Goal: Task Accomplishment & Management: Manage account settings

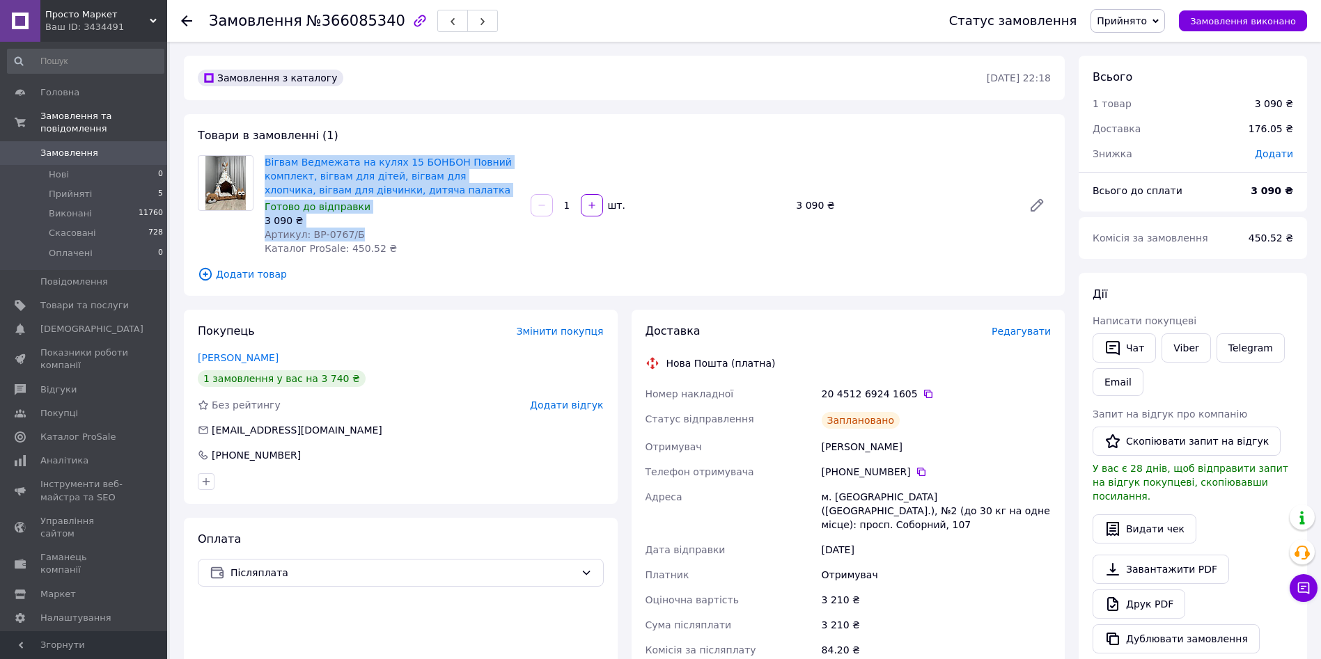
drag, startPoint x: 258, startPoint y: 162, endPoint x: 357, endPoint y: 233, distance: 122.3
click at [357, 233] on div "Вігвам Ведмежата на кулях 15 БОНБОН Повний комплект, вігвам для дітей, вігвам д…" at bounding box center [624, 205] width 864 height 100
copy div "Вігвам Ведмежата на кулях 15 БОНБОН Повний комплект, вігвам для дітей, вігвам д…"
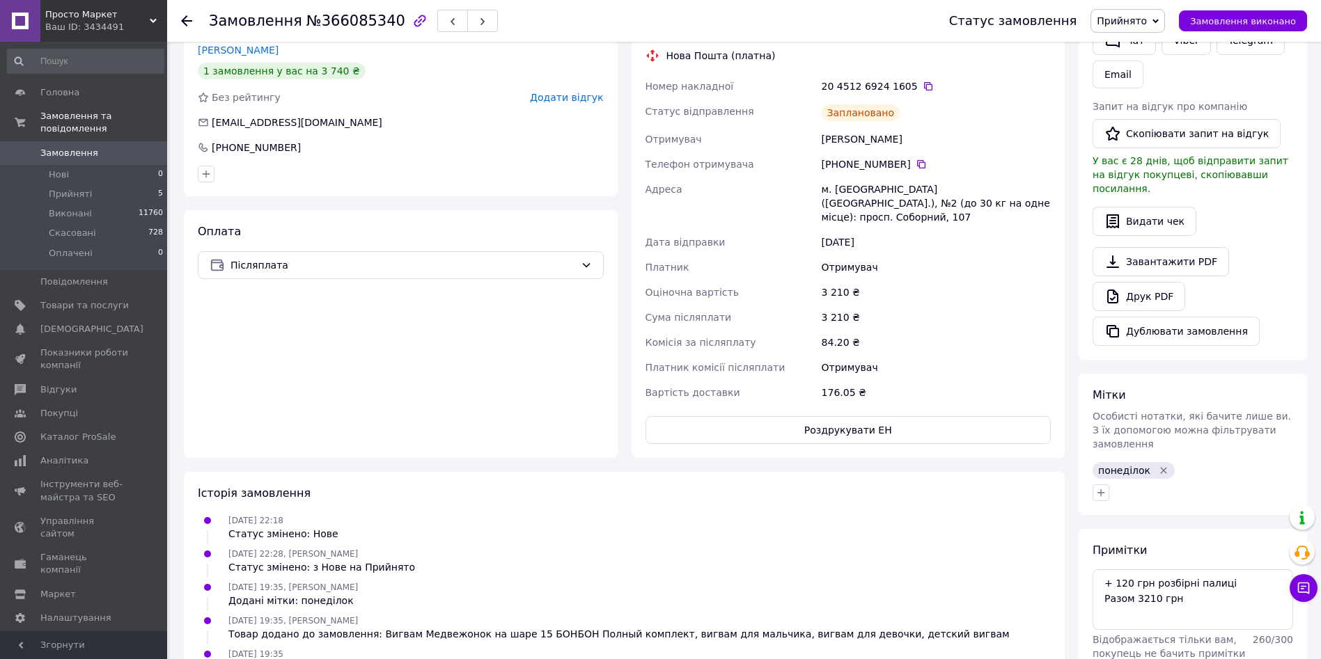
scroll to position [360, 0]
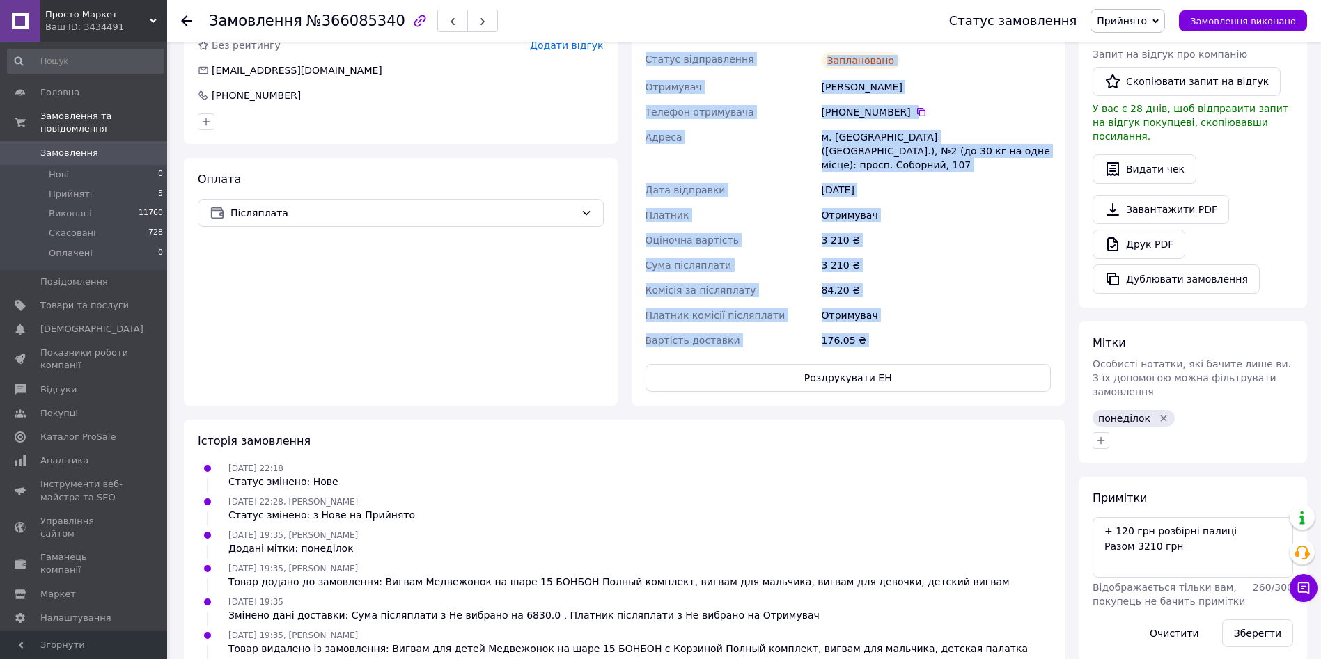
drag, startPoint x: 642, startPoint y: 390, endPoint x: 878, endPoint y: 341, distance: 241.0
click at [878, 341] on div "Доставка Редагувати Нова Пошта (платна) Номер накладної 20 4512 6924 1605   Ста…" at bounding box center [848, 178] width 406 height 428
copy div "Lorem ipsumdolo 85 9091 4568 6464   Sitame consectetura Elitseddoei Temporinc U…"
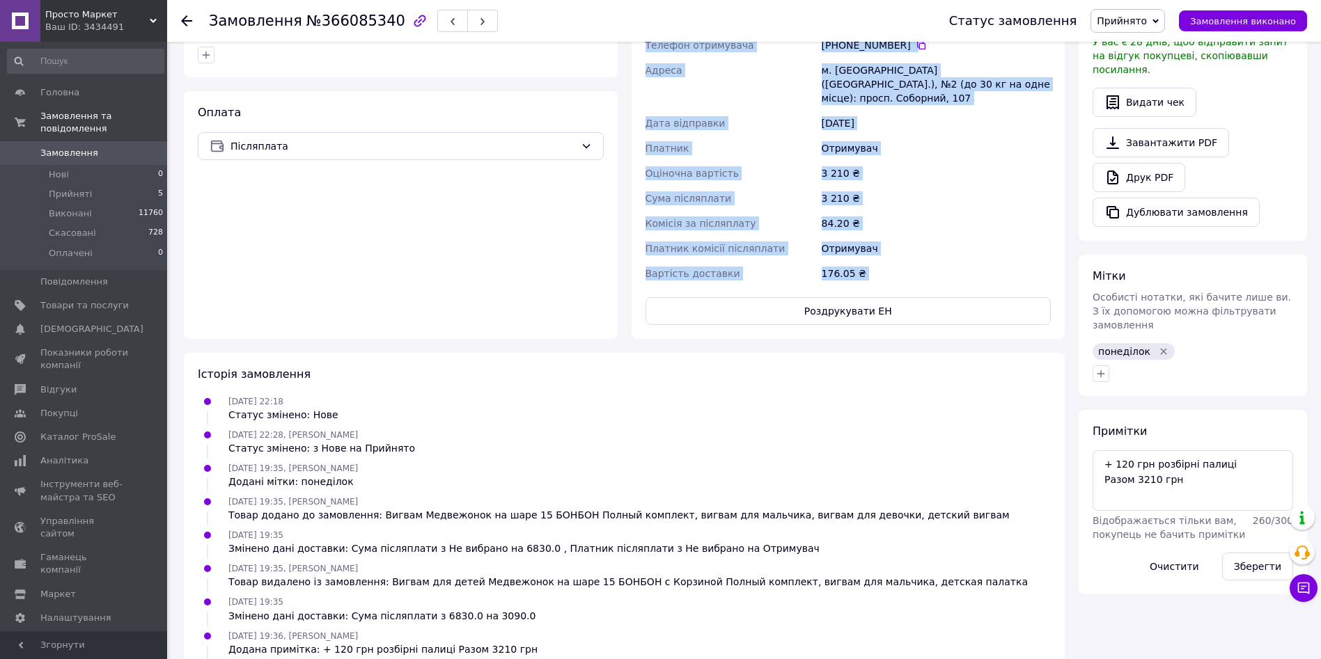
scroll to position [434, 0]
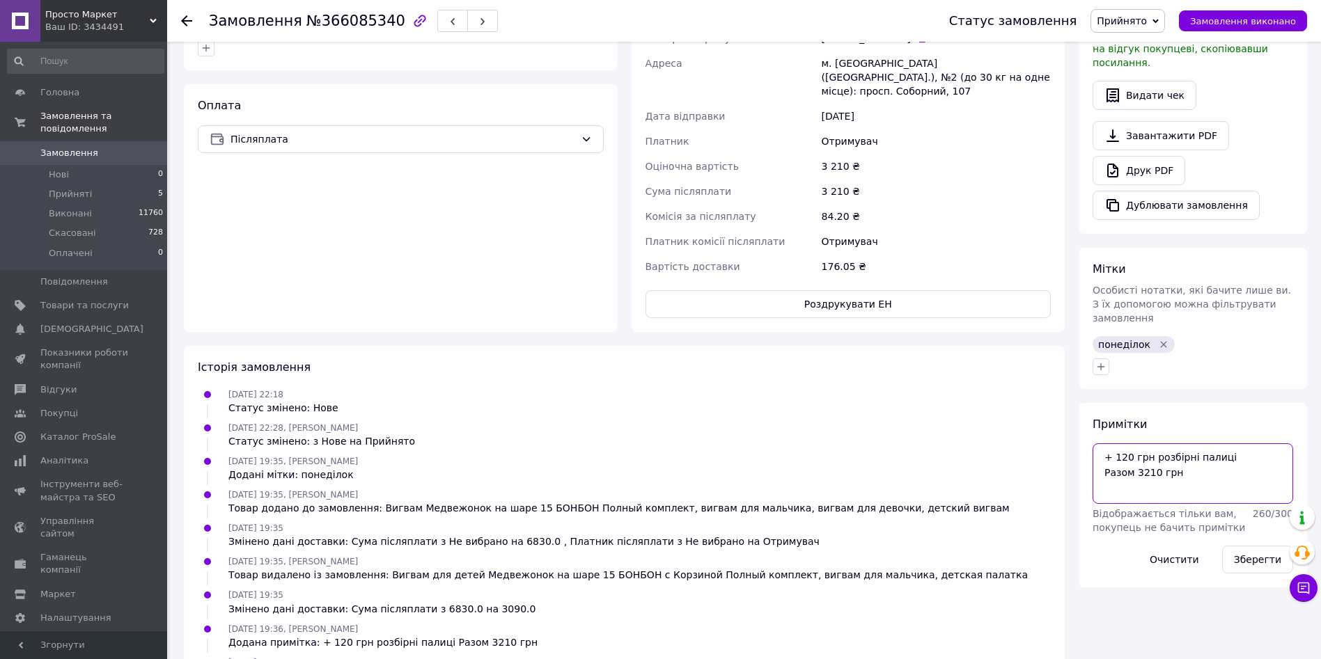
drag, startPoint x: 1187, startPoint y: 446, endPoint x: 1079, endPoint y: 432, distance: 109.4
click at [1079, 432] on div "Примітки + 120 грн розбірні палиці Разом 3210 грн Відображається тільки вам, по…" at bounding box center [1193, 495] width 228 height 185
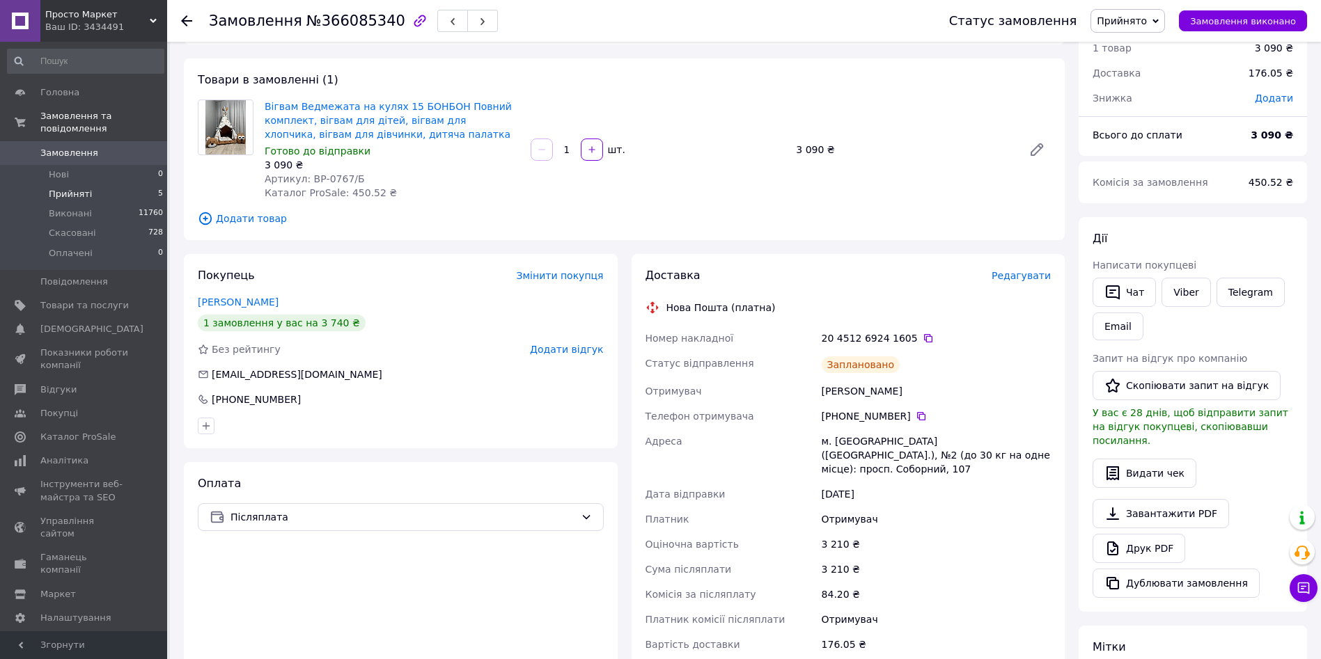
click at [111, 185] on li "Прийняті 5" at bounding box center [85, 194] width 171 height 19
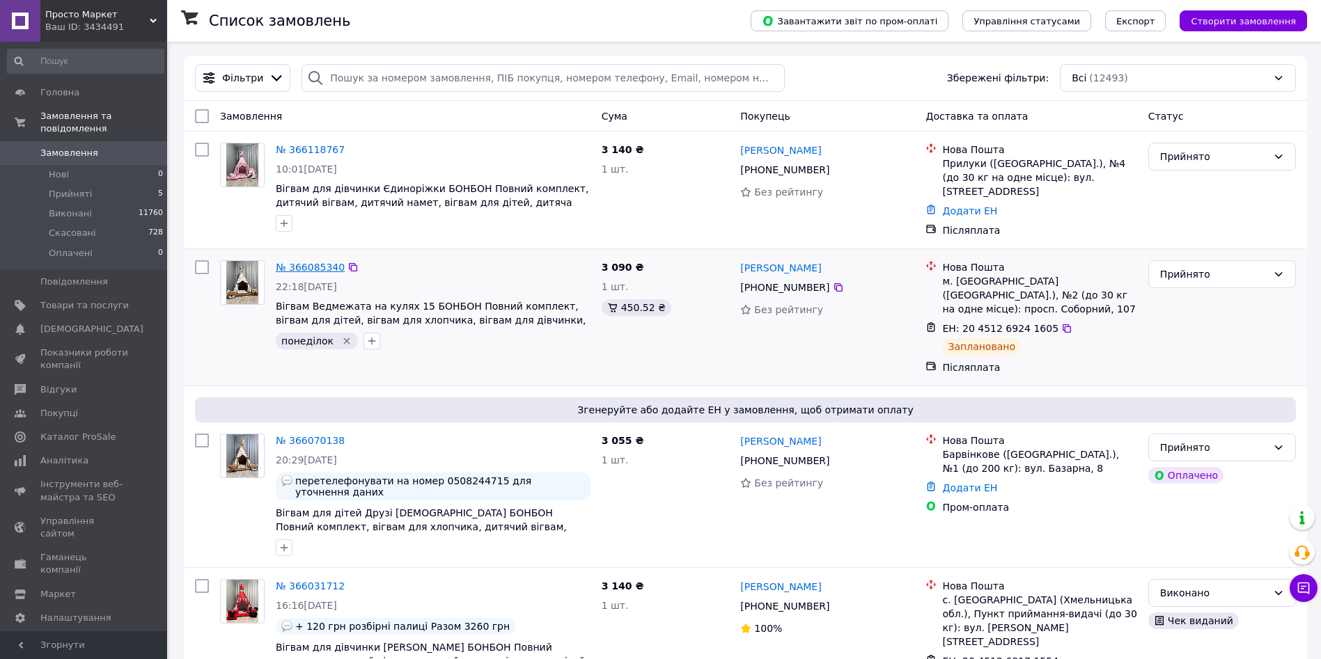
click at [321, 262] on link "№ 366085340" at bounding box center [310, 267] width 69 height 11
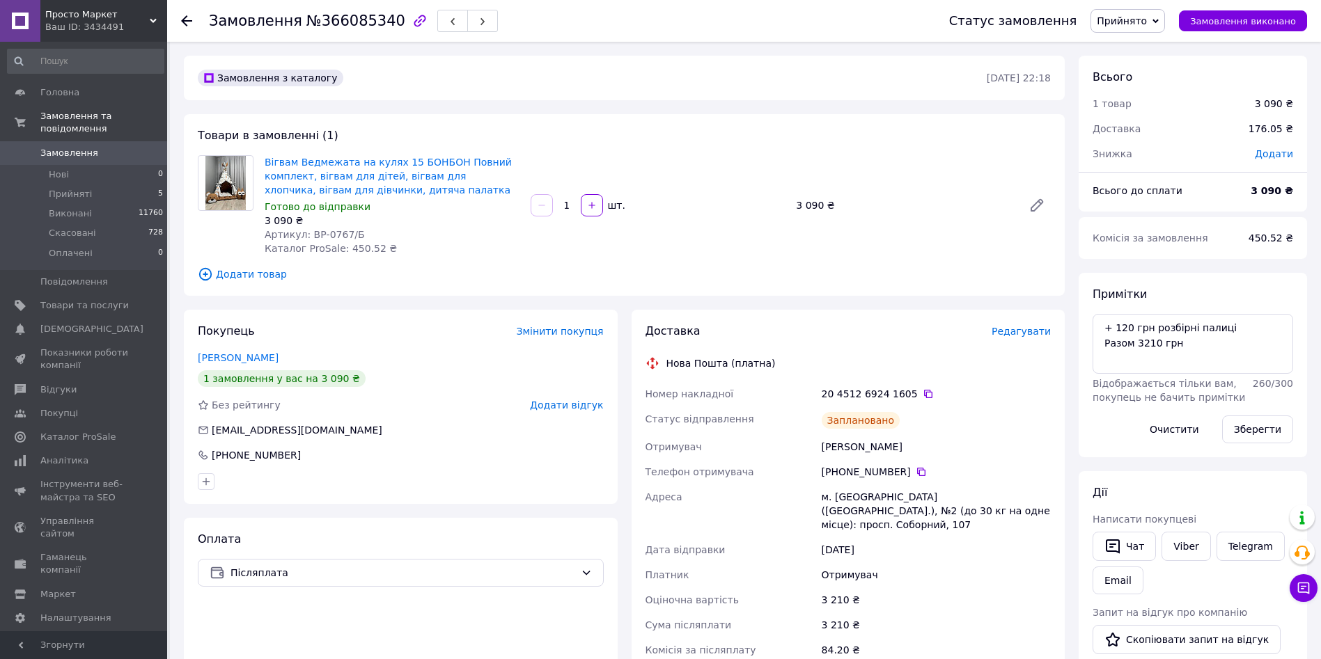
click at [334, 20] on span "№366085340" at bounding box center [355, 21] width 99 height 17
copy span "366085340"
drag, startPoint x: 364, startPoint y: 234, endPoint x: 307, endPoint y: 232, distance: 57.1
click at [307, 232] on div "Артикул: ВР-0767/Б" at bounding box center [392, 235] width 255 height 14
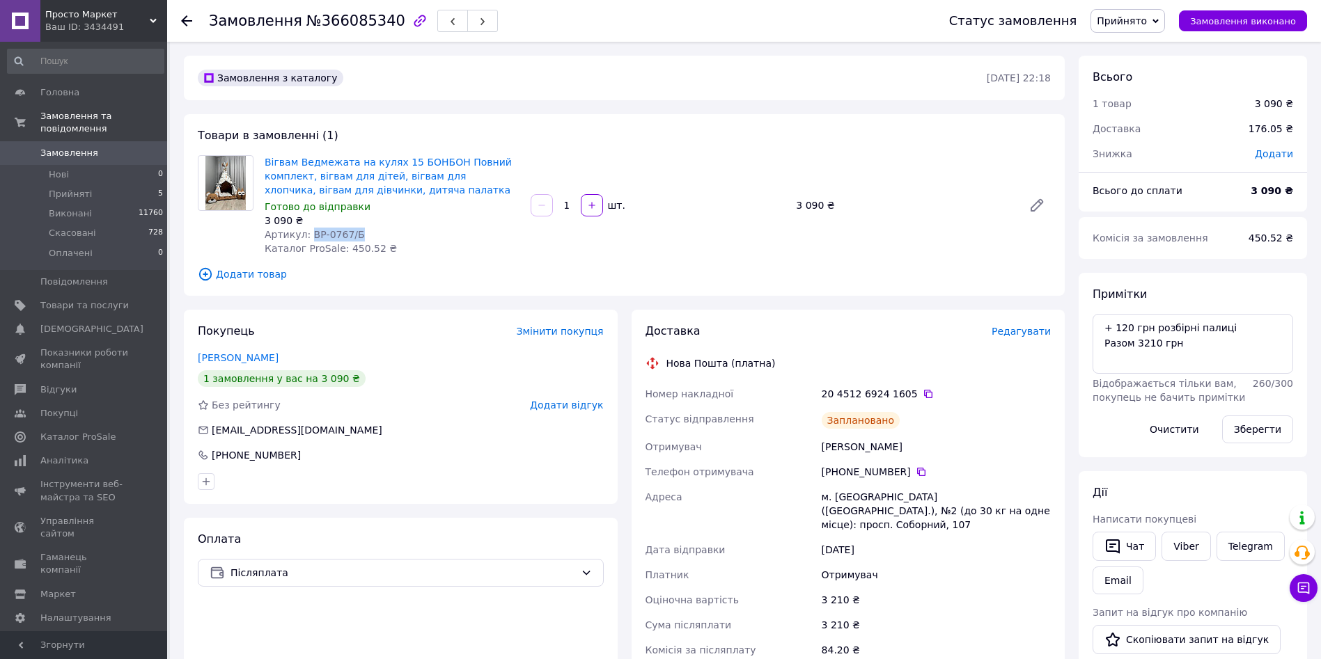
copy span "ВР-0767/Б"
click at [123, 169] on li "Нові 0" at bounding box center [85, 174] width 171 height 19
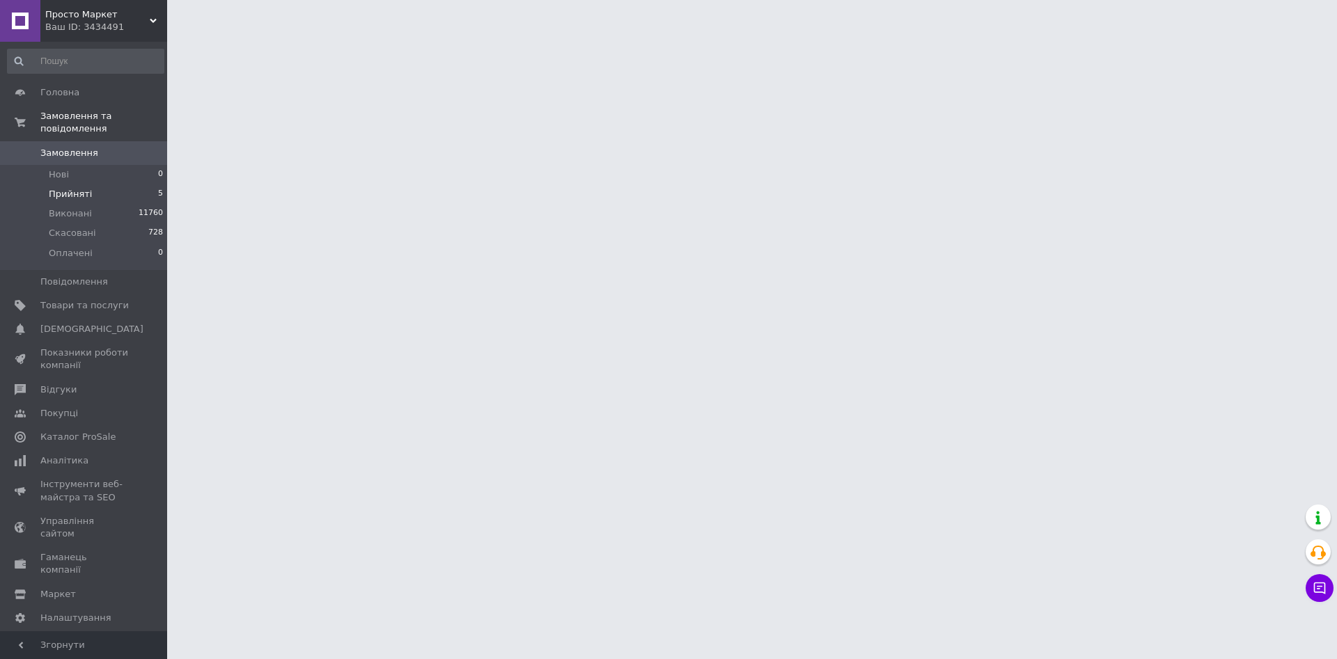
click at [113, 185] on li "Прийняті 5" at bounding box center [85, 194] width 171 height 19
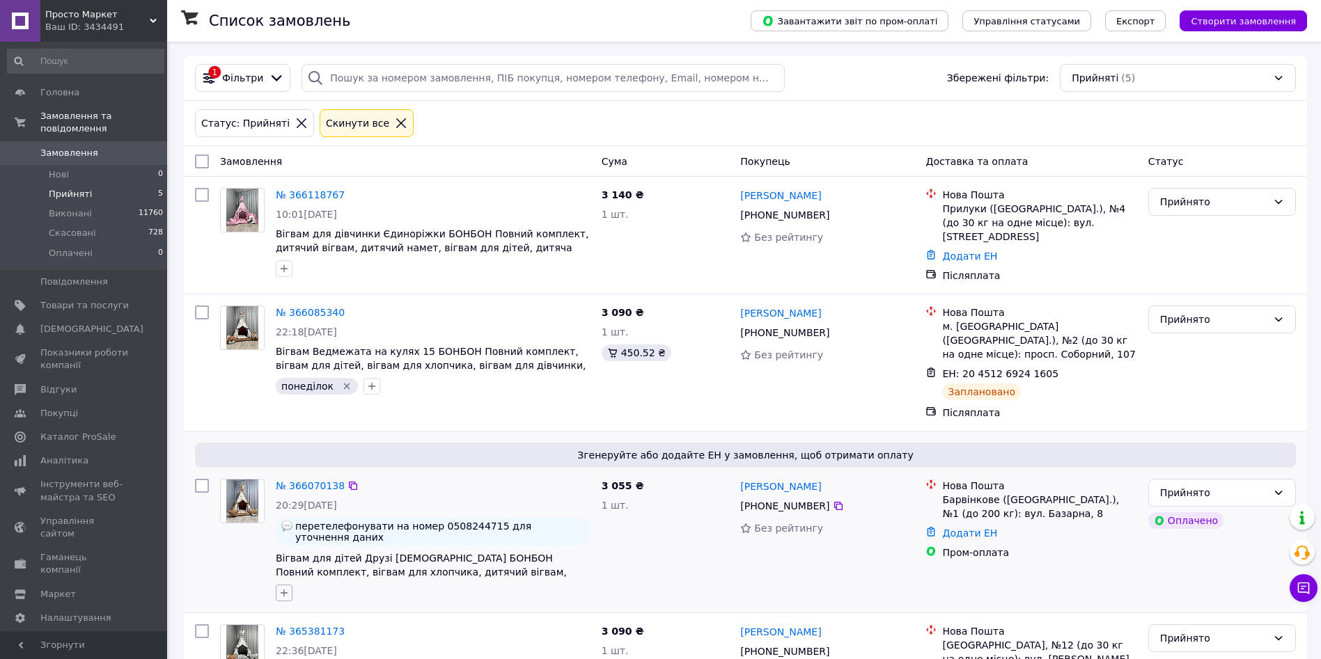
click at [283, 588] on icon "button" at bounding box center [284, 593] width 11 height 11
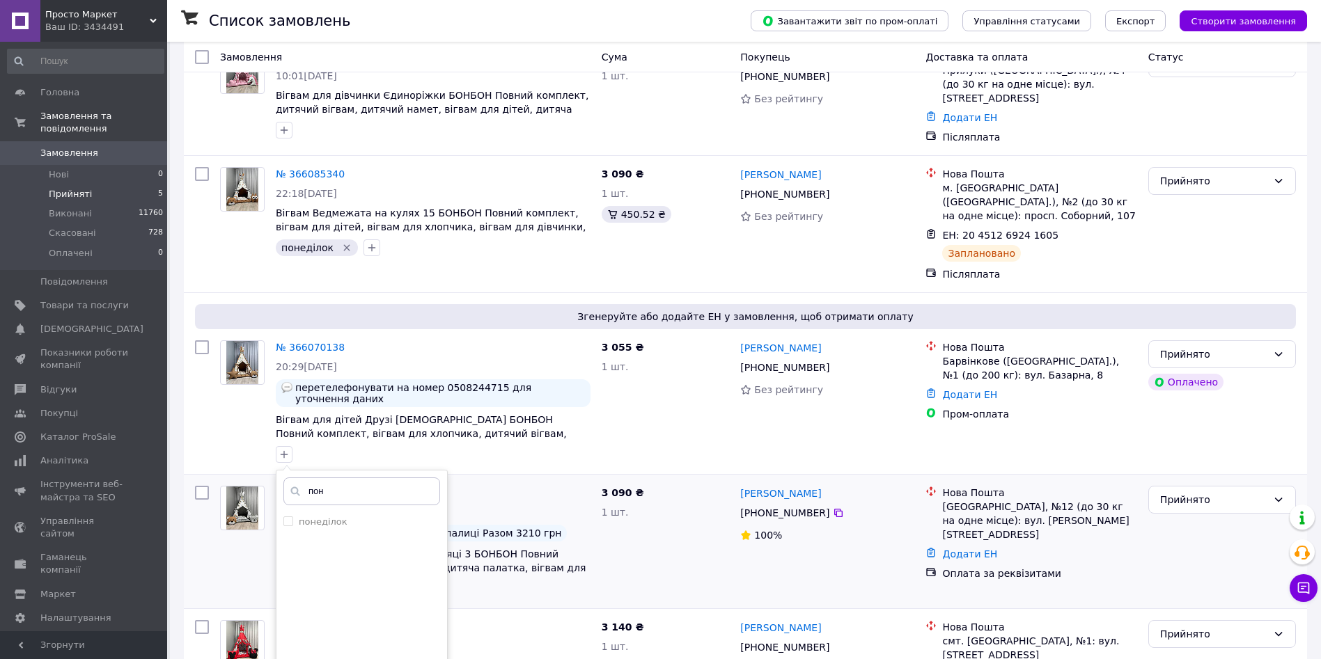
scroll to position [146, 0]
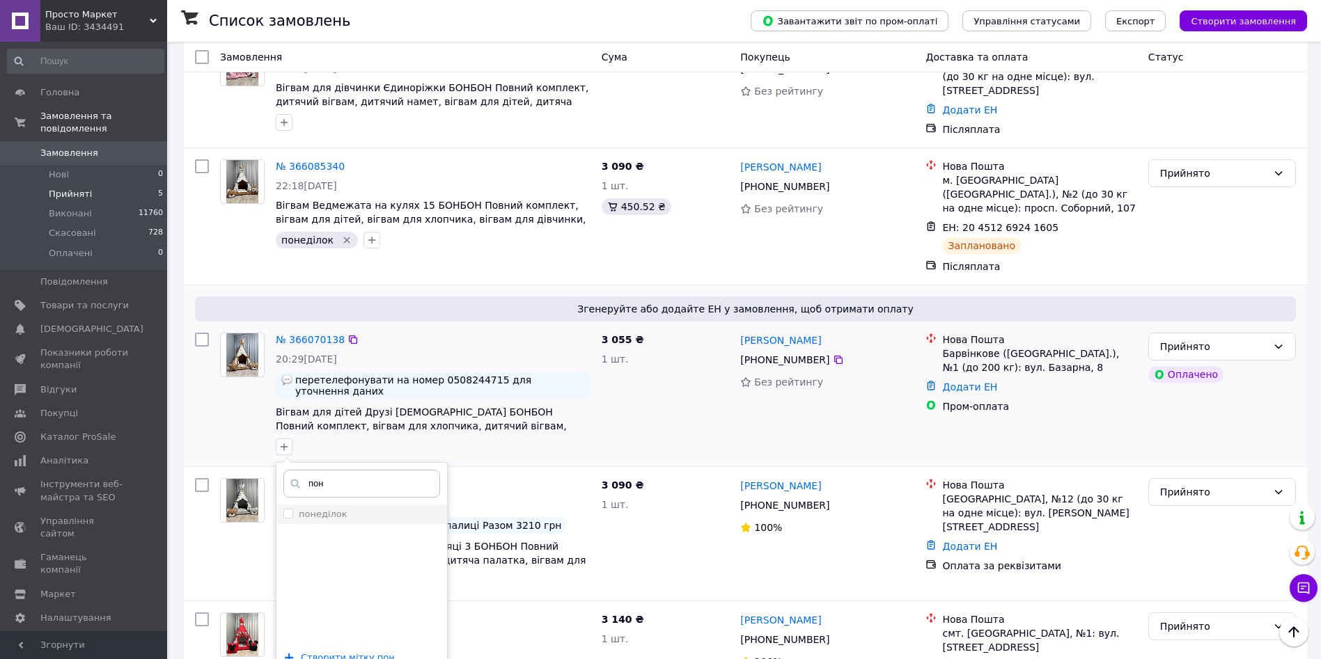
type input "пон"
click at [351, 508] on div "понеділок" at bounding box center [361, 514] width 157 height 13
checkbox input "true"
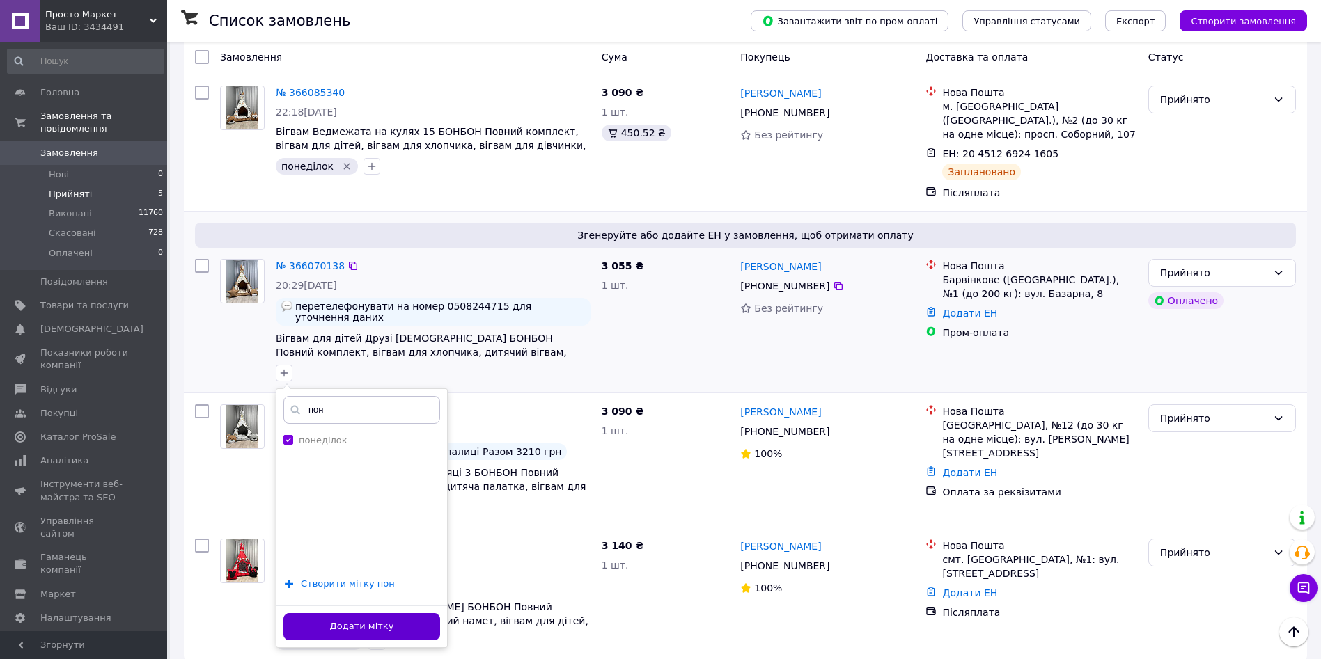
click at [370, 613] on button "Додати мітку" at bounding box center [361, 626] width 157 height 27
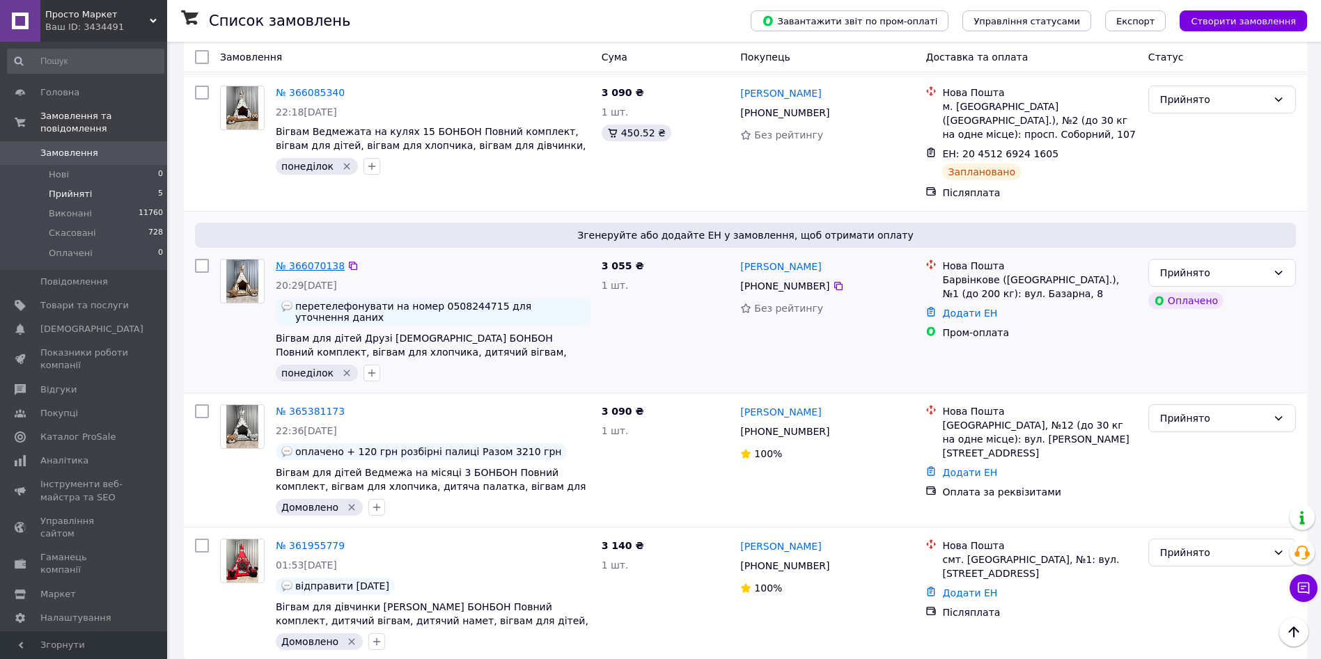
click at [326, 261] on link "№ 366070138" at bounding box center [310, 265] width 69 height 11
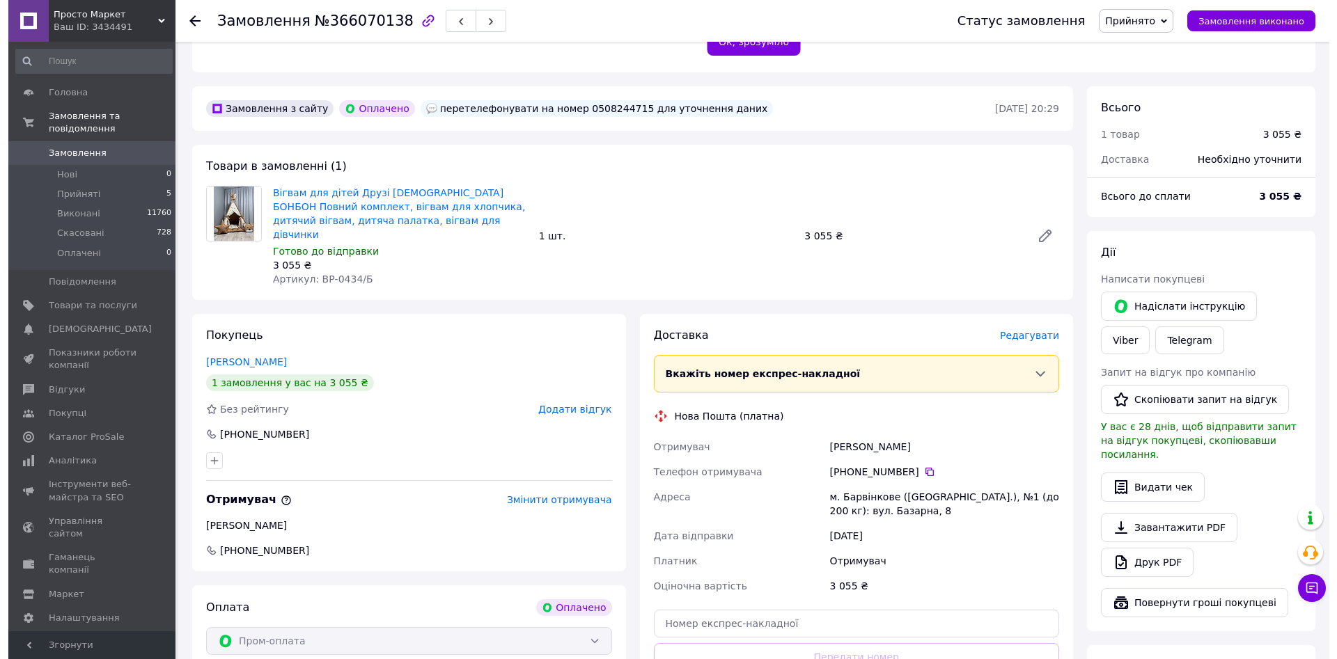
scroll to position [331, 0]
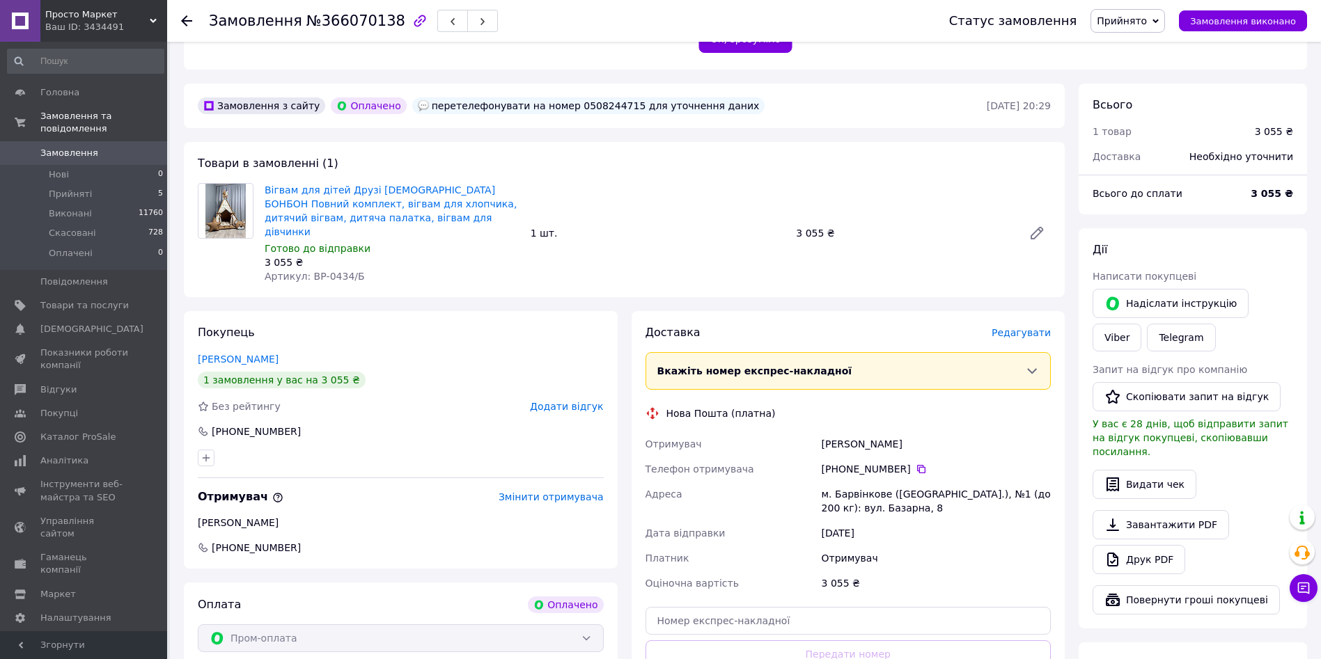
click at [1029, 327] on span "Редагувати" at bounding box center [1021, 332] width 59 height 11
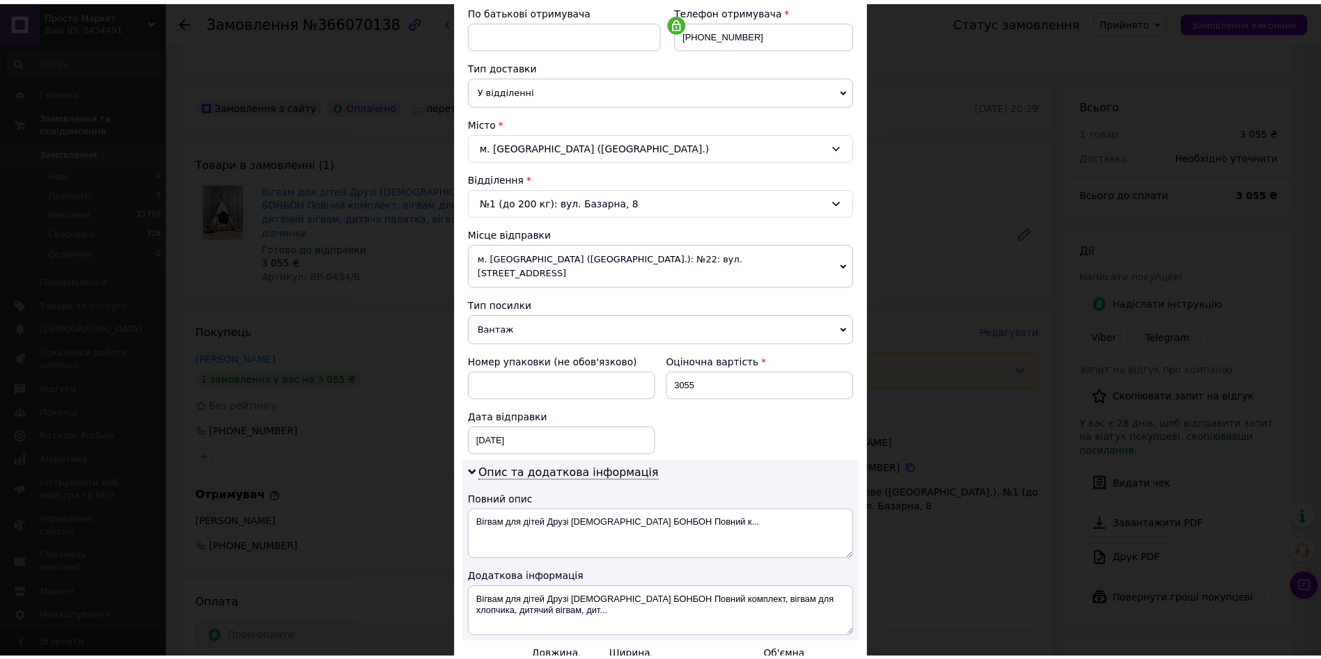
scroll to position [421, 0]
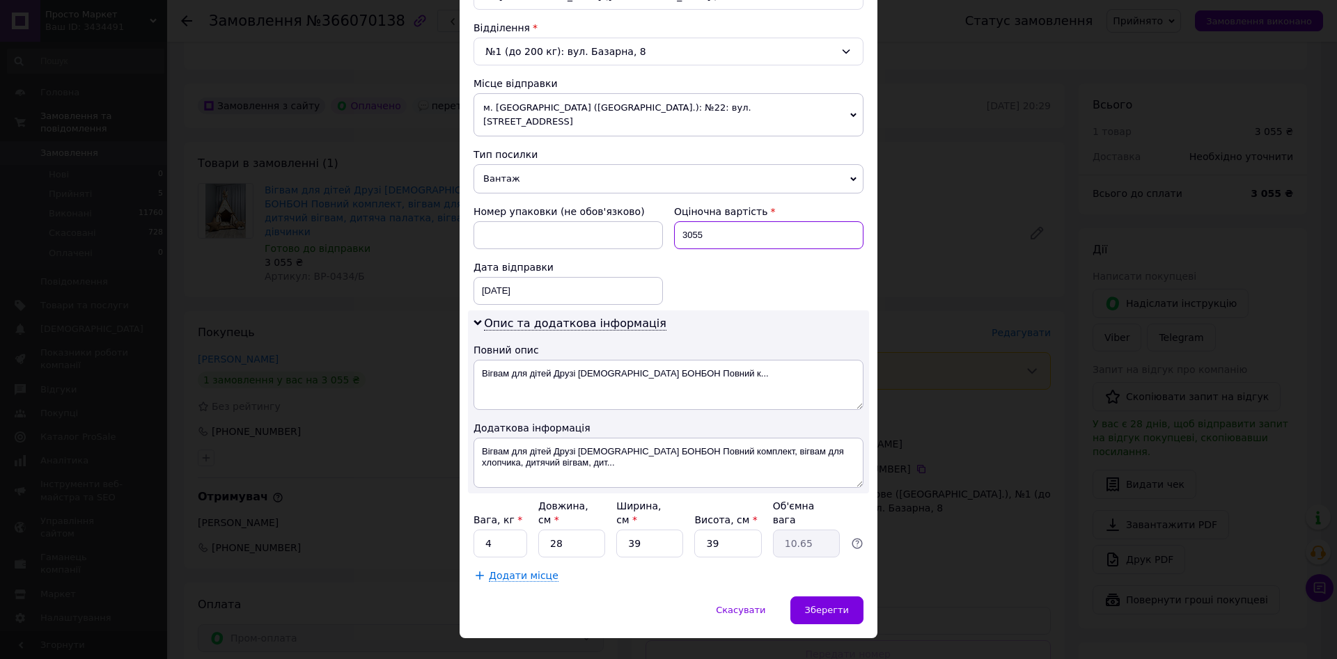
click at [717, 221] on input "3055" at bounding box center [768, 235] width 189 height 28
type input "3175"
click at [576, 530] on input "28" at bounding box center [571, 544] width 67 height 28
type input "7"
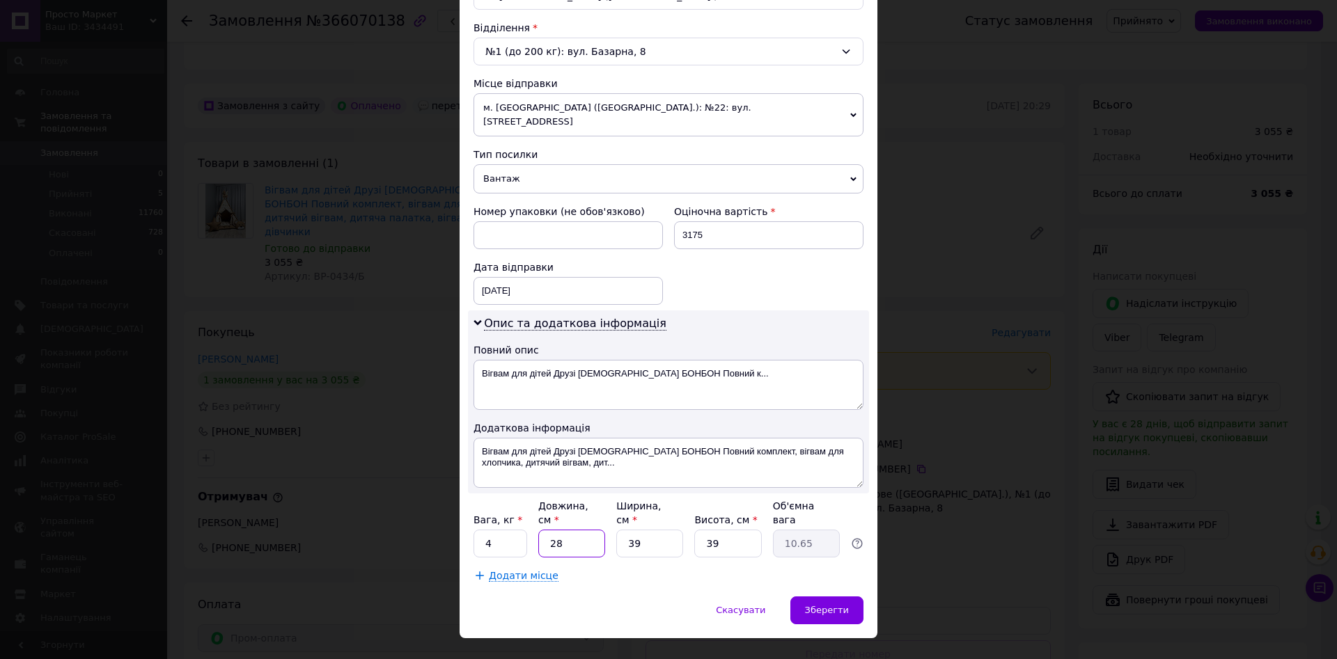
type input "2.66"
type input "70"
type input "26.62"
type input "70"
click at [838, 597] on div "Зберегти" at bounding box center [826, 611] width 73 height 28
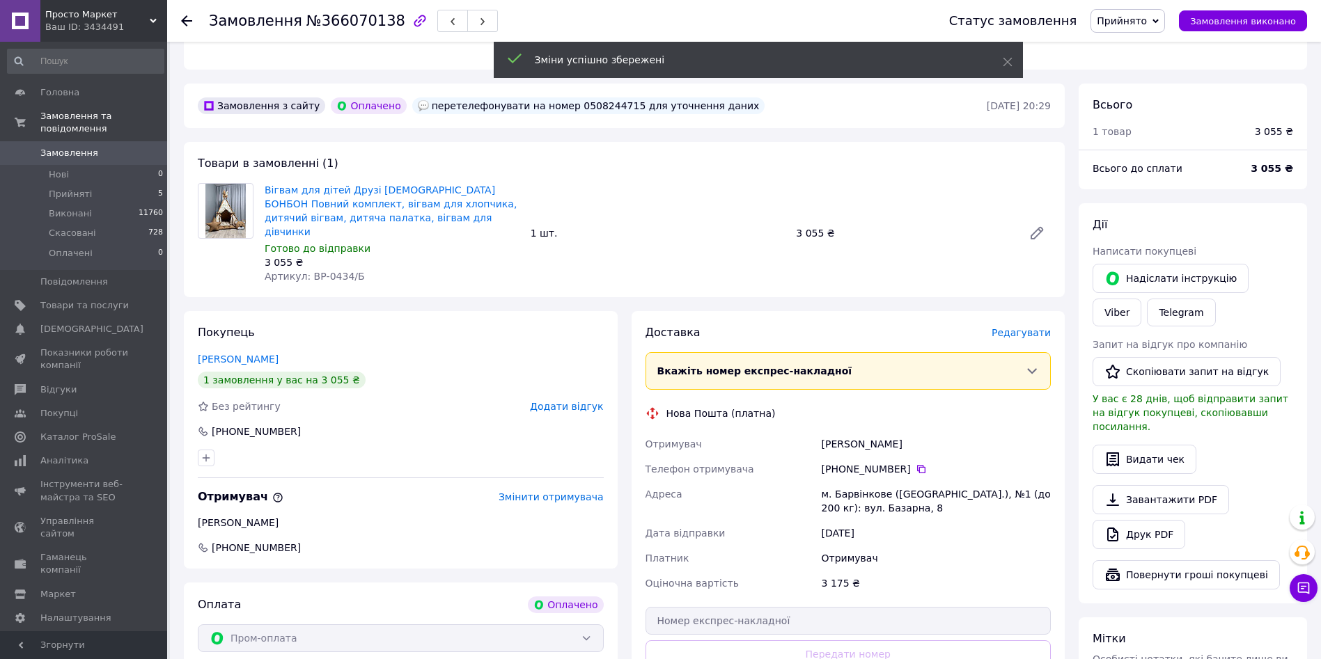
scroll to position [524, 0]
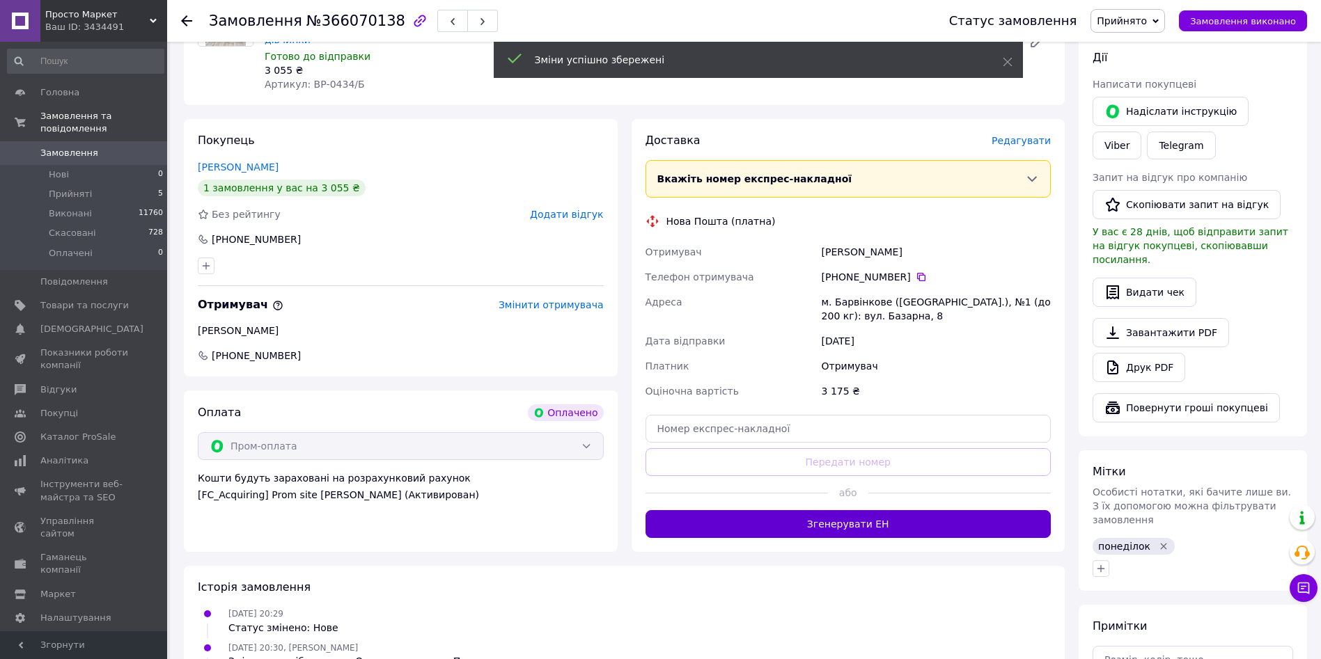
click at [836, 510] on button "Згенерувати ЕН" at bounding box center [848, 524] width 406 height 28
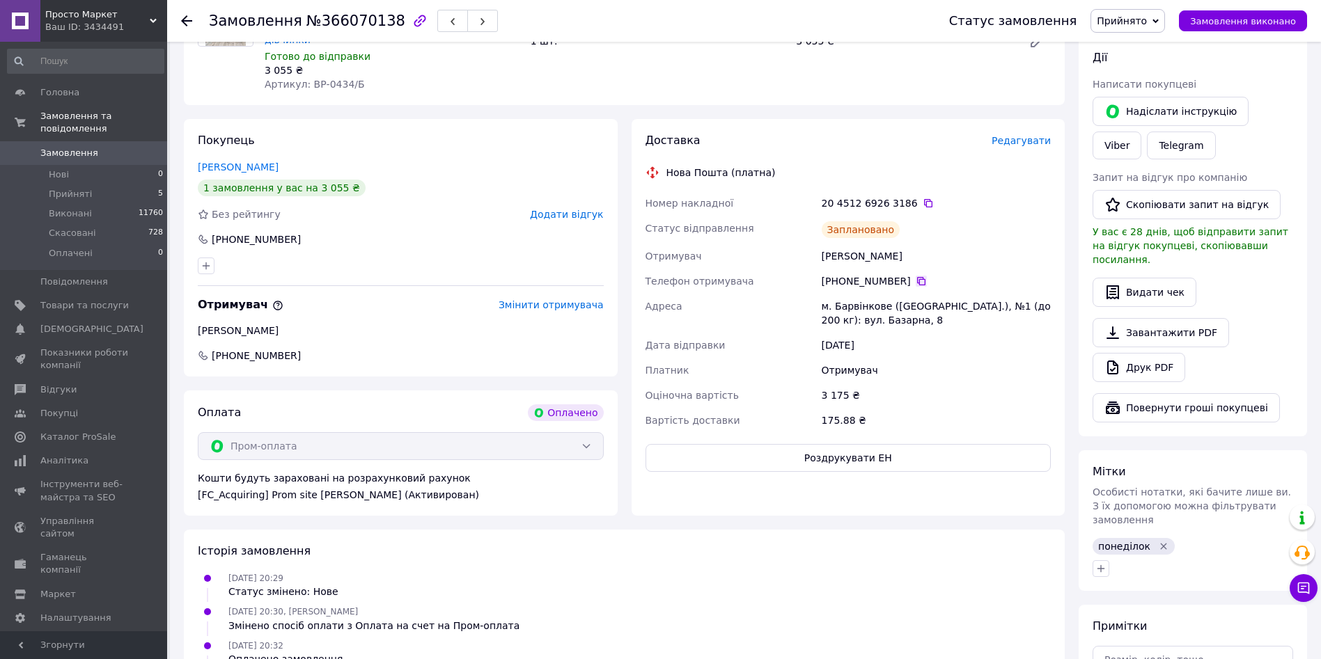
click at [916, 276] on icon at bounding box center [921, 281] width 11 height 11
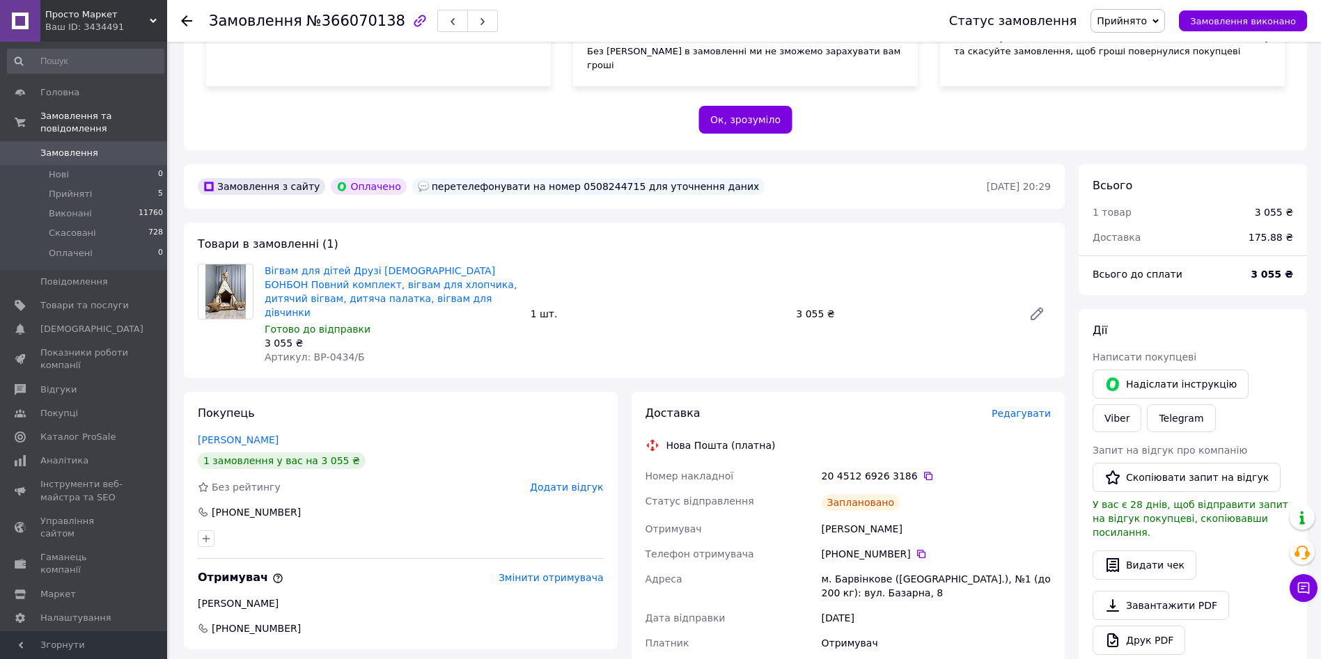
scroll to position [203, 0]
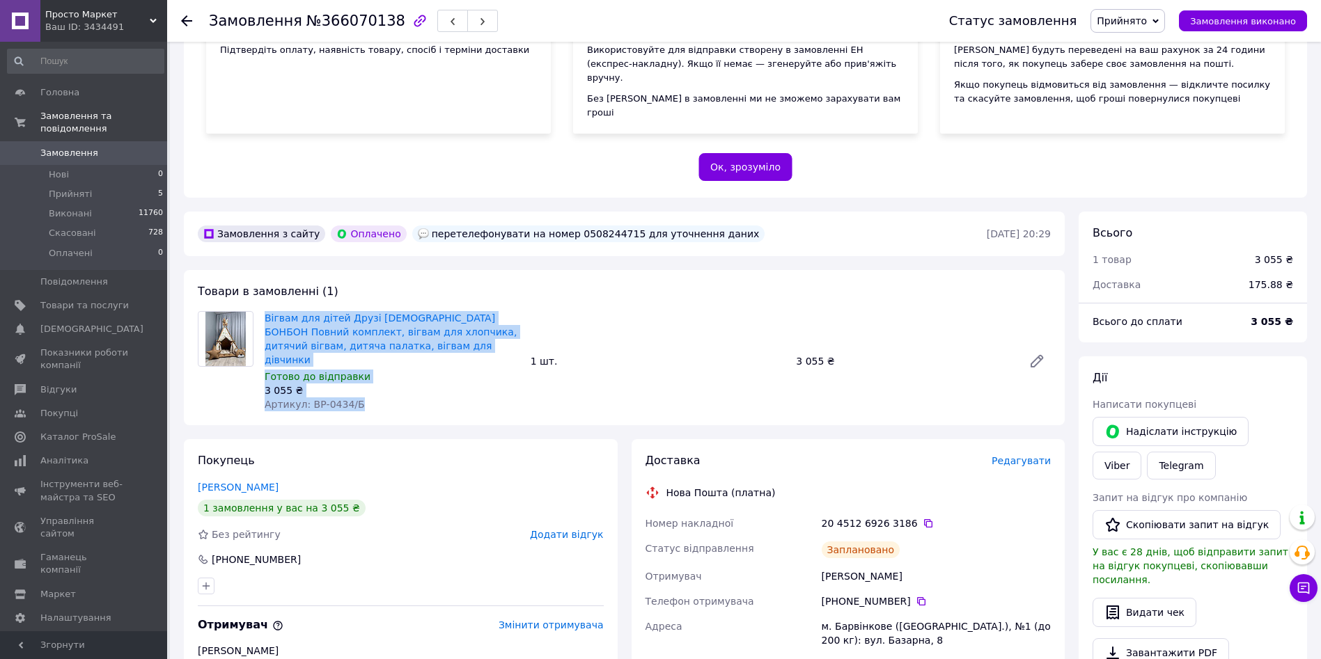
drag, startPoint x: 260, startPoint y: 304, endPoint x: 367, endPoint y: 379, distance: 131.4
click at [367, 379] on div "Вігвам для дітей Друзі [DEMOGRAPHIC_DATA] БОНБОН Повний комплект, вігвам для хл…" at bounding box center [392, 361] width 266 height 106
copy div "Вігвам для дітей Друзі [DEMOGRAPHIC_DATA] БОНБОН Повний комплект, вігвам для хл…"
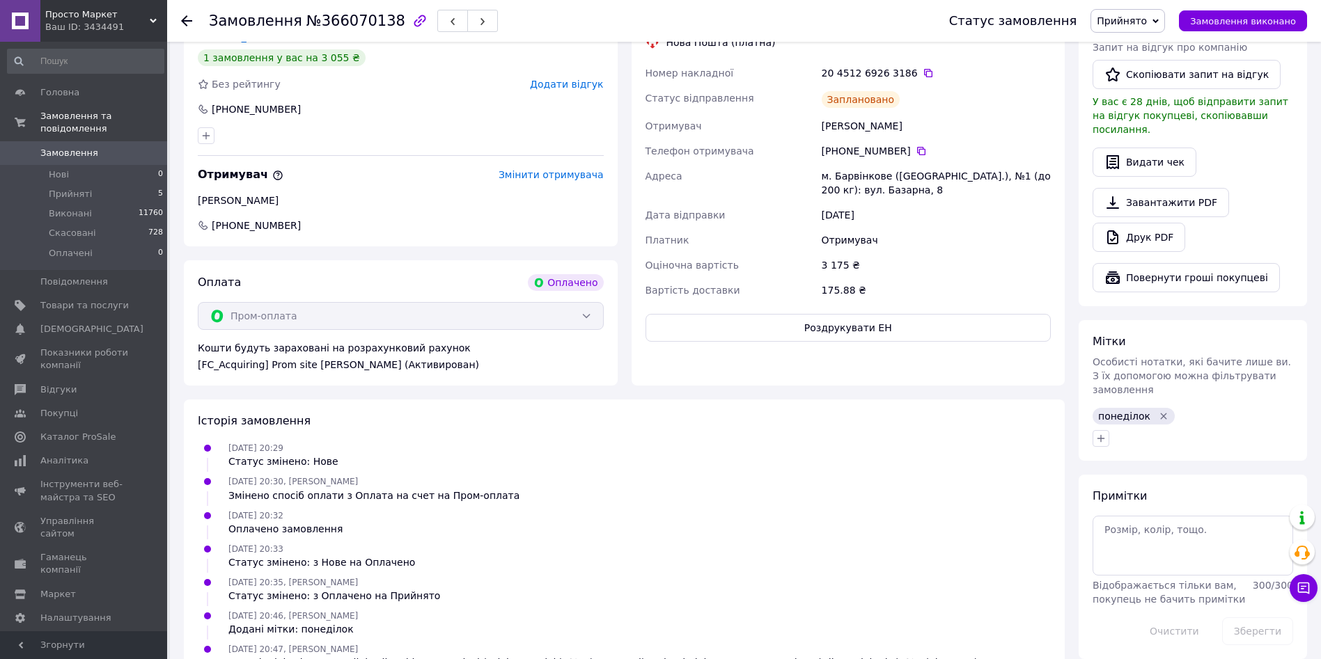
scroll to position [710, 0]
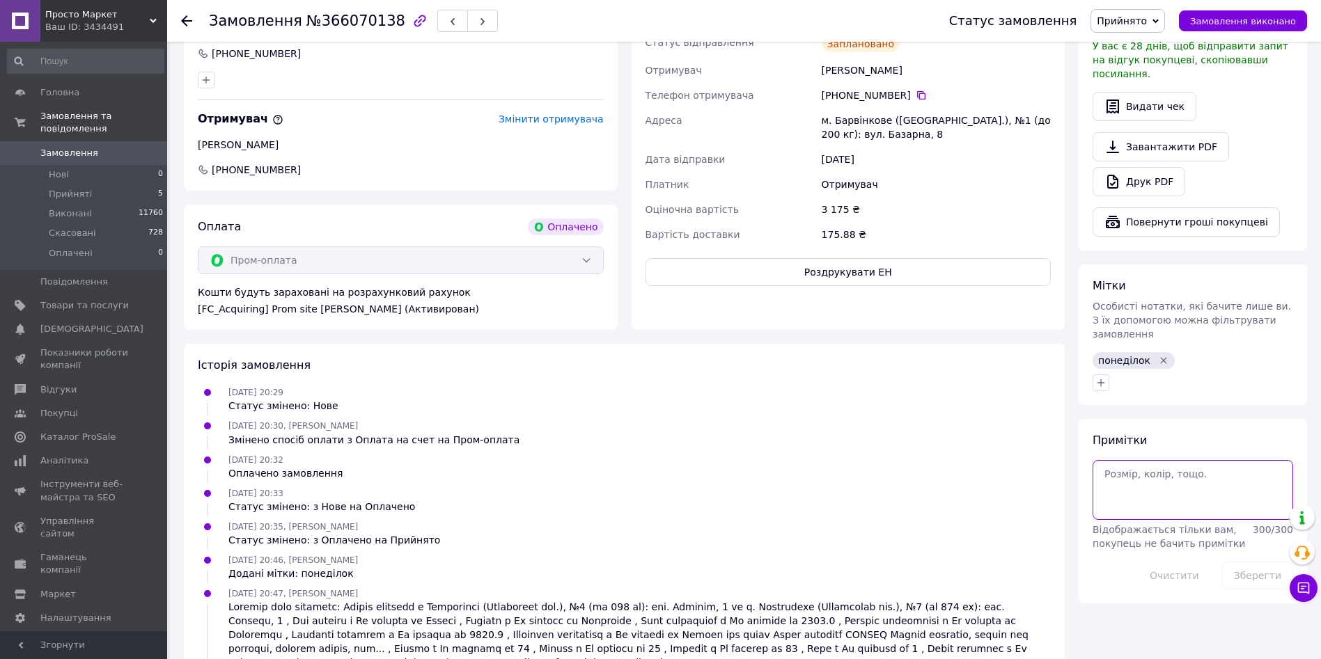
click at [1162, 460] on textarea at bounding box center [1193, 490] width 201 height 60
type textarea "+ 120 грн розбірні палиці Разом 3175 грн"
click at [1232, 562] on button "Зберегти" at bounding box center [1257, 576] width 71 height 28
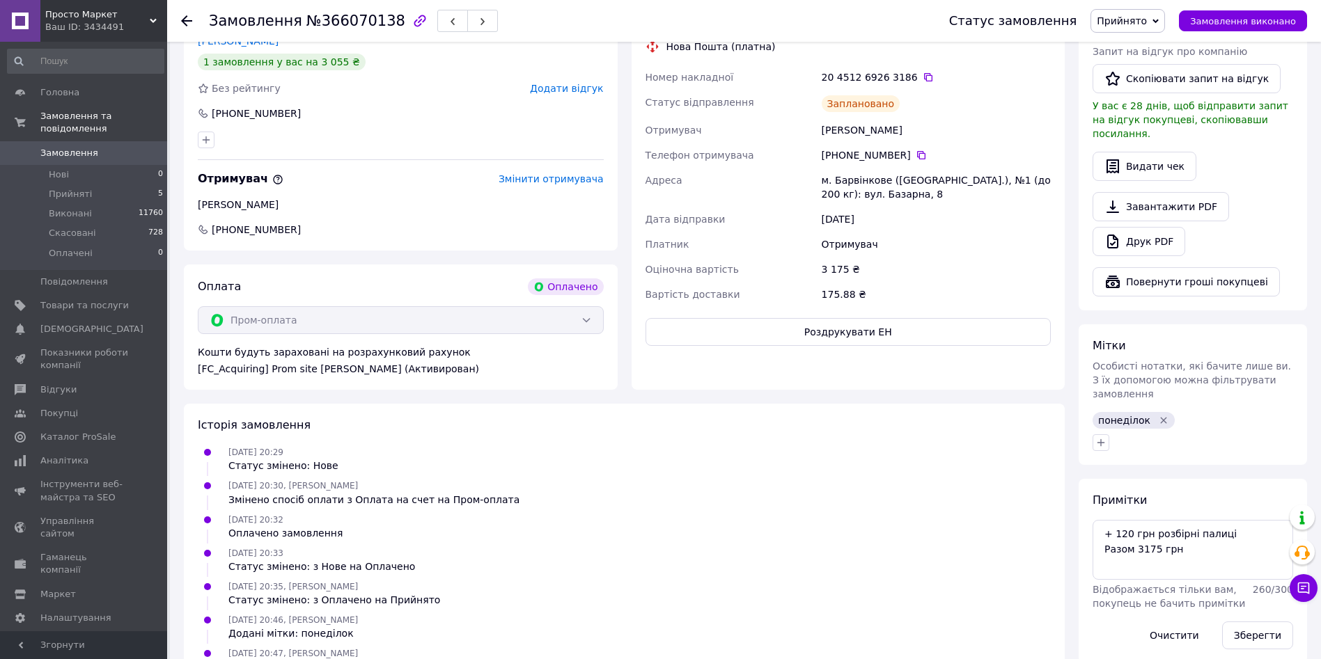
scroll to position [692, 0]
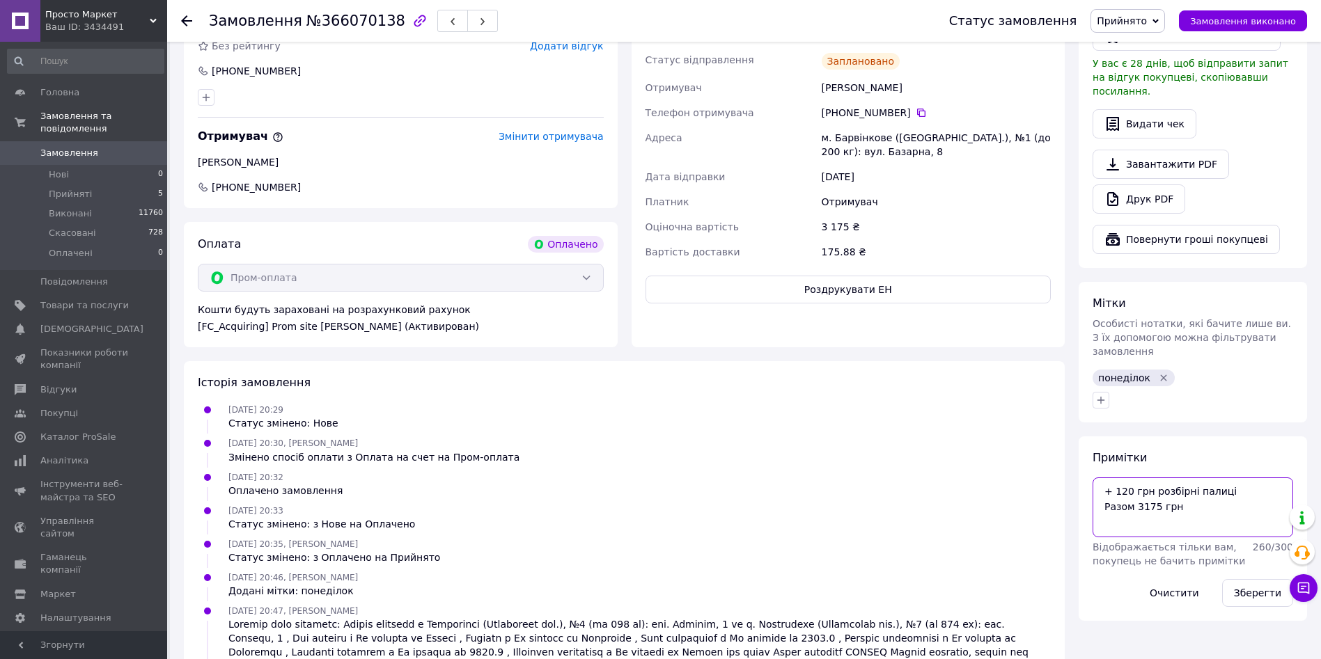
drag, startPoint x: 1199, startPoint y: 492, endPoint x: 1069, endPoint y: 439, distance: 140.6
click at [1069, 439] on div "Замовлення з сайту Оплачено перетелефонувати на номер 0508244715 для уточнення …" at bounding box center [745, 246] width 1137 height 1046
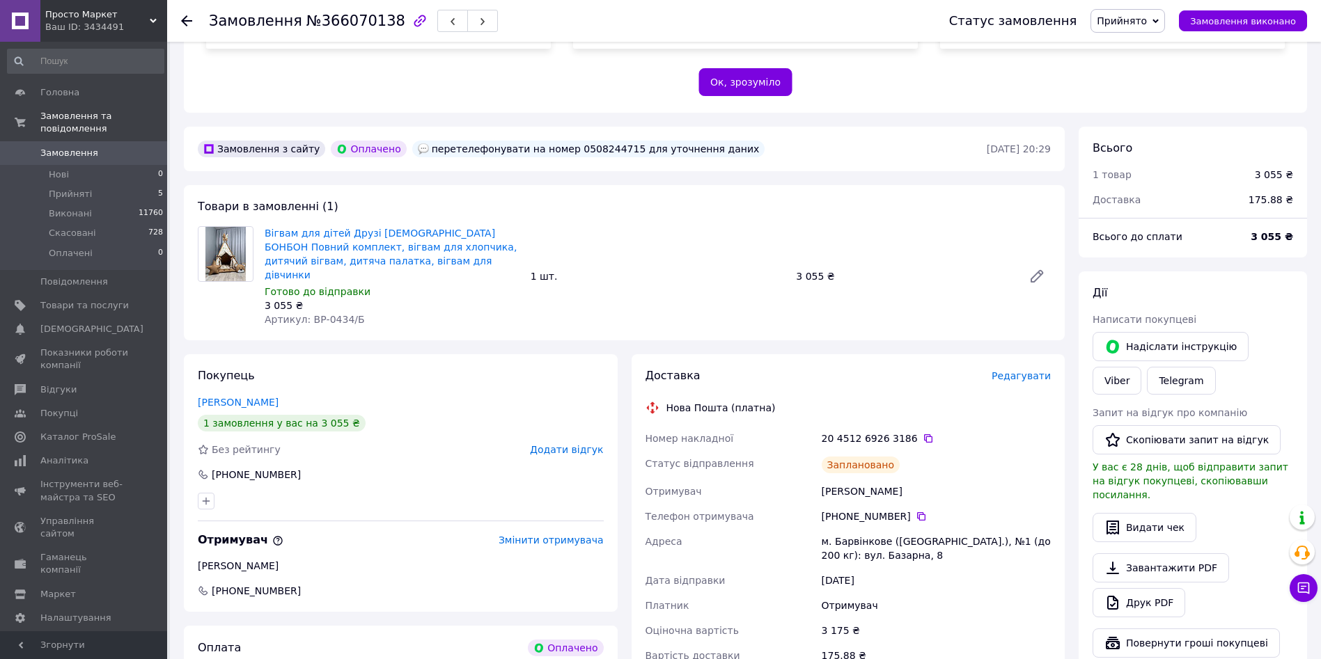
scroll to position [574, 0]
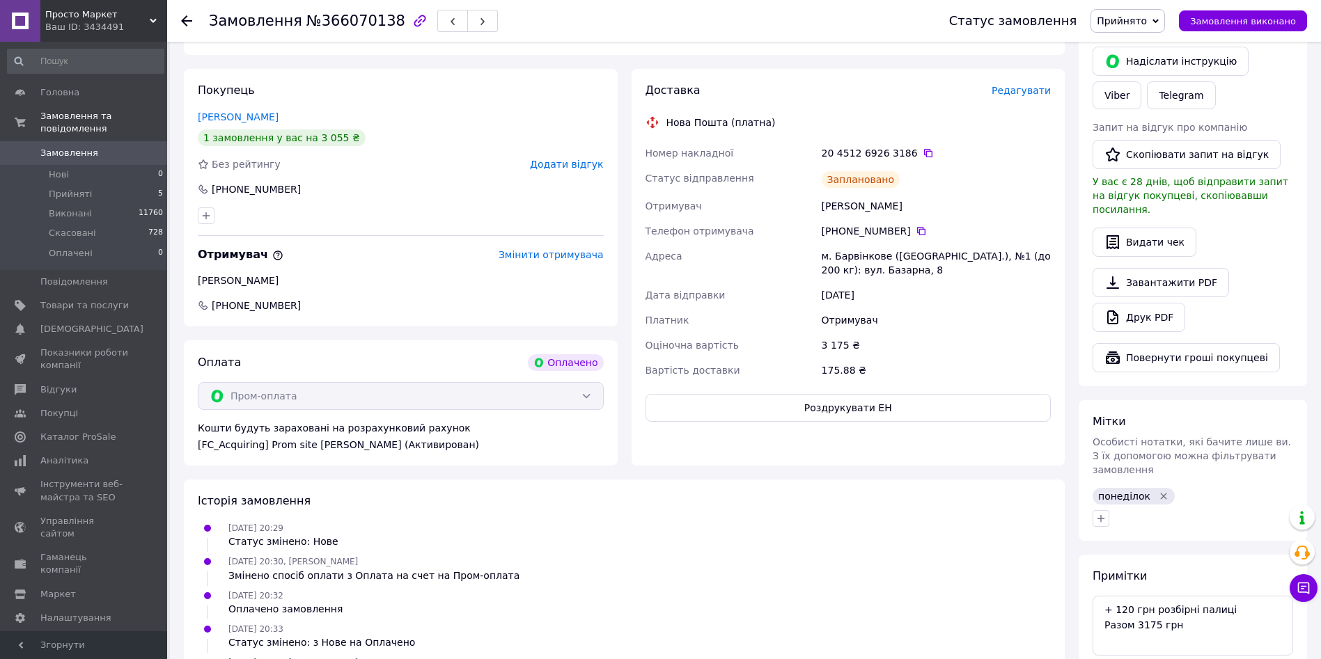
click at [643, 141] on div "Номер накладної" at bounding box center [731, 153] width 176 height 25
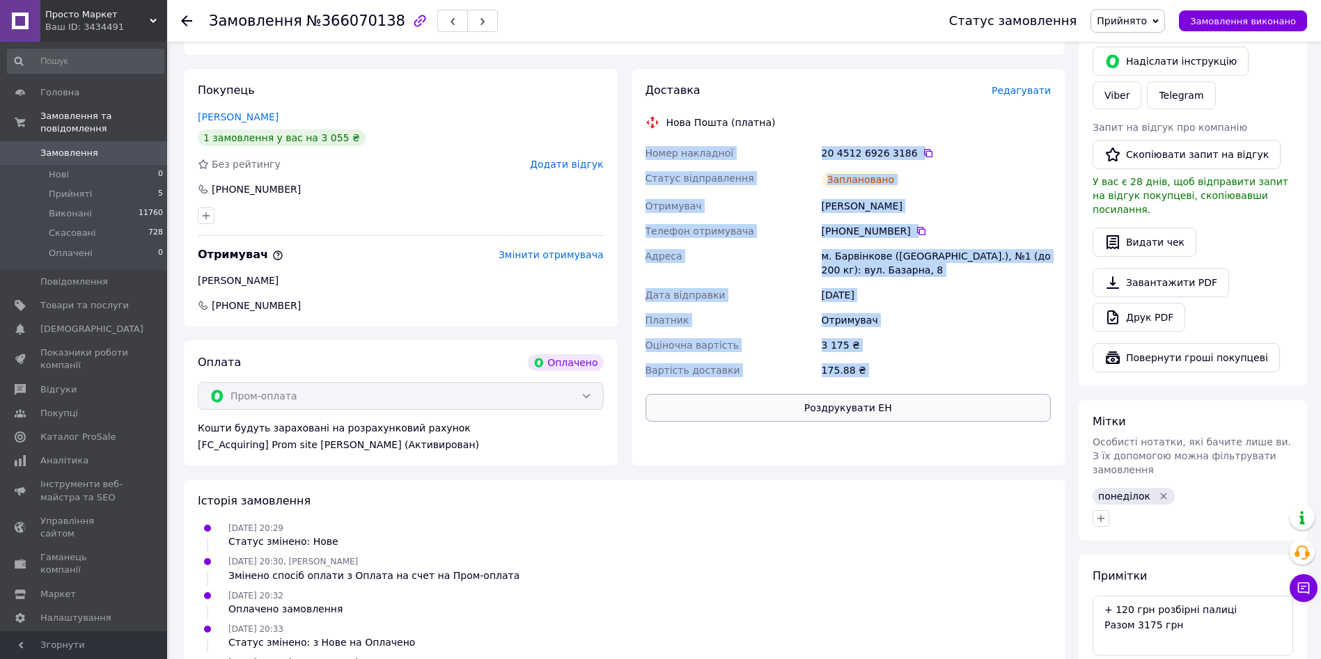
drag, startPoint x: 642, startPoint y: 127, endPoint x: 914, endPoint y: 368, distance: 363.0
click at [914, 368] on div "Доставка Редагувати Нова Пошта (платна) Номер накладної 20 4512 6926 3186   Ста…" at bounding box center [848, 252] width 406 height 339
copy div "Lorem ipsumdolo 55 0085 4453 6859   Sitame consectetura Elitseddoei Temporinc U…"
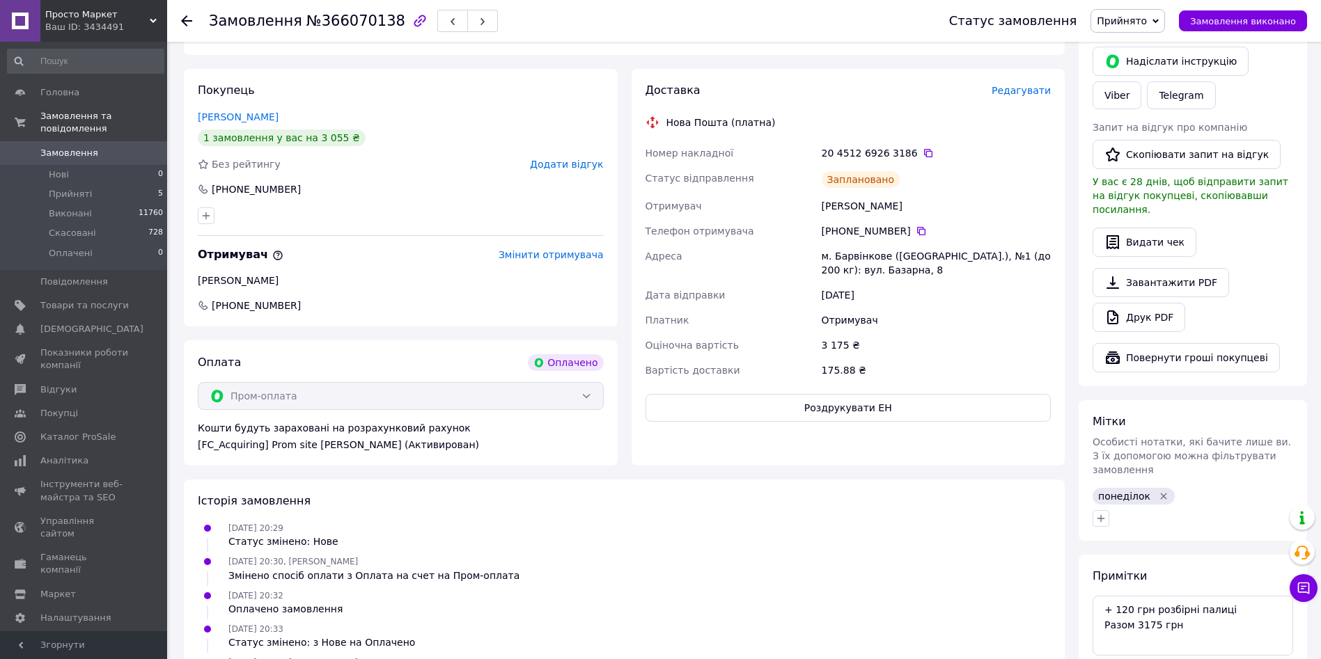
click at [360, 24] on span "№366070138" at bounding box center [355, 21] width 99 height 17
copy span "366070138"
click at [86, 188] on span "Прийняті" at bounding box center [70, 194] width 43 height 13
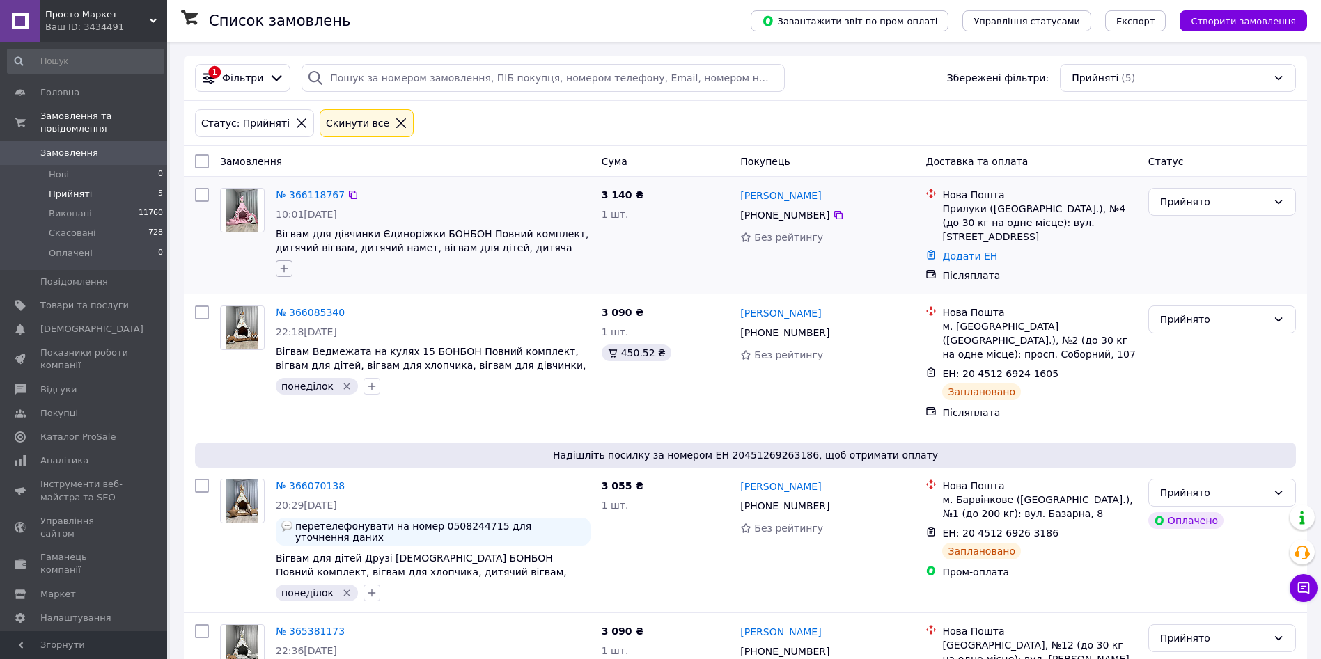
click at [277, 266] on button "button" at bounding box center [284, 268] width 17 height 17
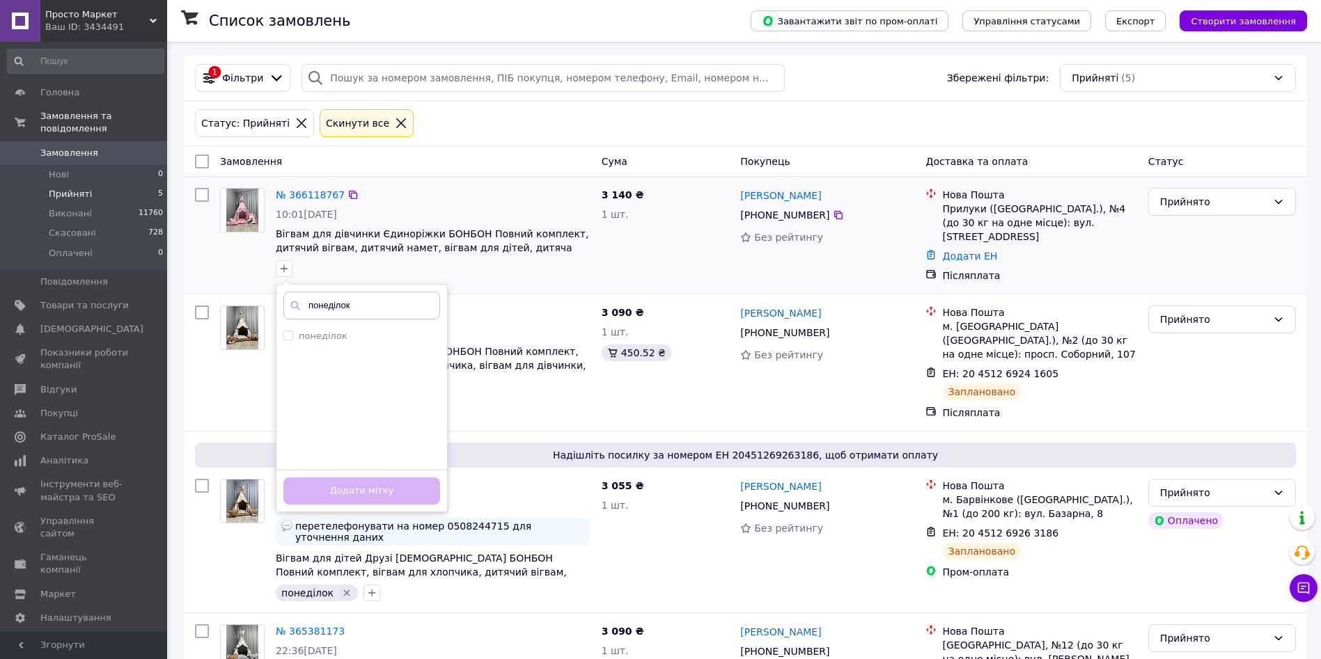
type input "понеділок"
click at [342, 347] on ul "понеділок" at bounding box center [361, 396] width 171 height 139
drag, startPoint x: 342, startPoint y: 347, endPoint x: 357, endPoint y: 337, distance: 18.0
click at [357, 337] on ul "понеділок" at bounding box center [361, 396] width 171 height 139
click at [357, 337] on div "понеділок" at bounding box center [361, 336] width 157 height 13
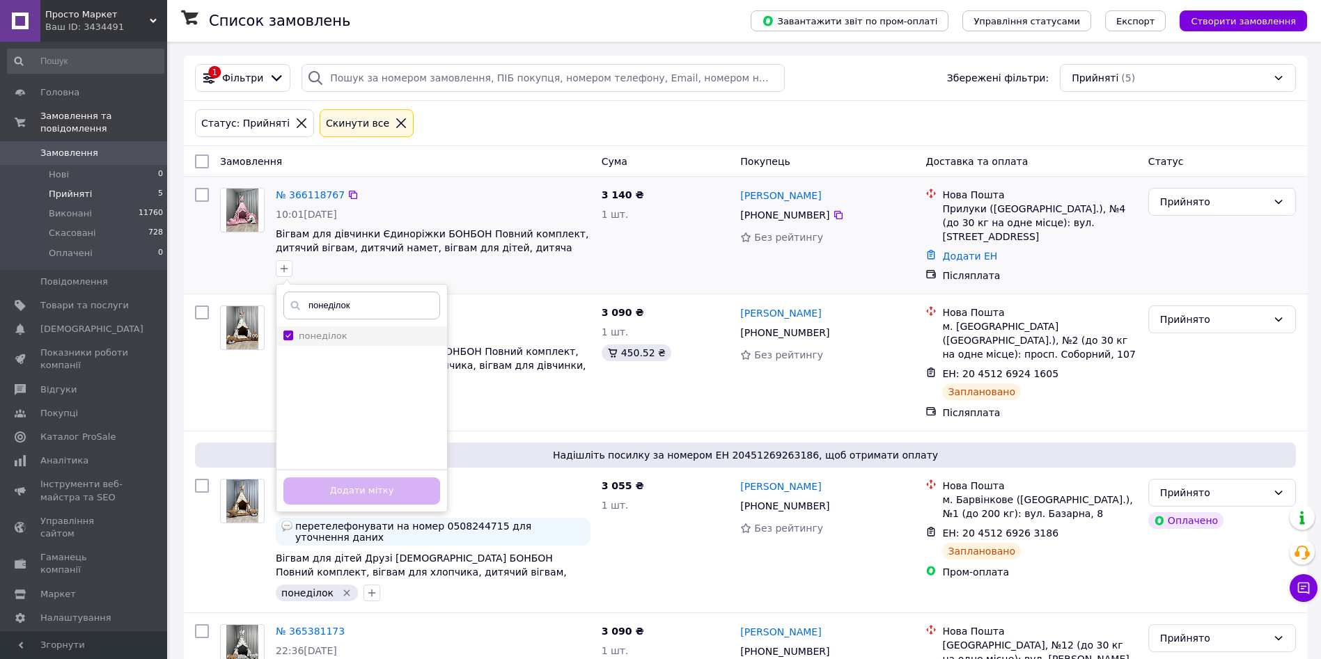
checkbox input "true"
click at [386, 481] on button "Додати мітку" at bounding box center [361, 491] width 157 height 27
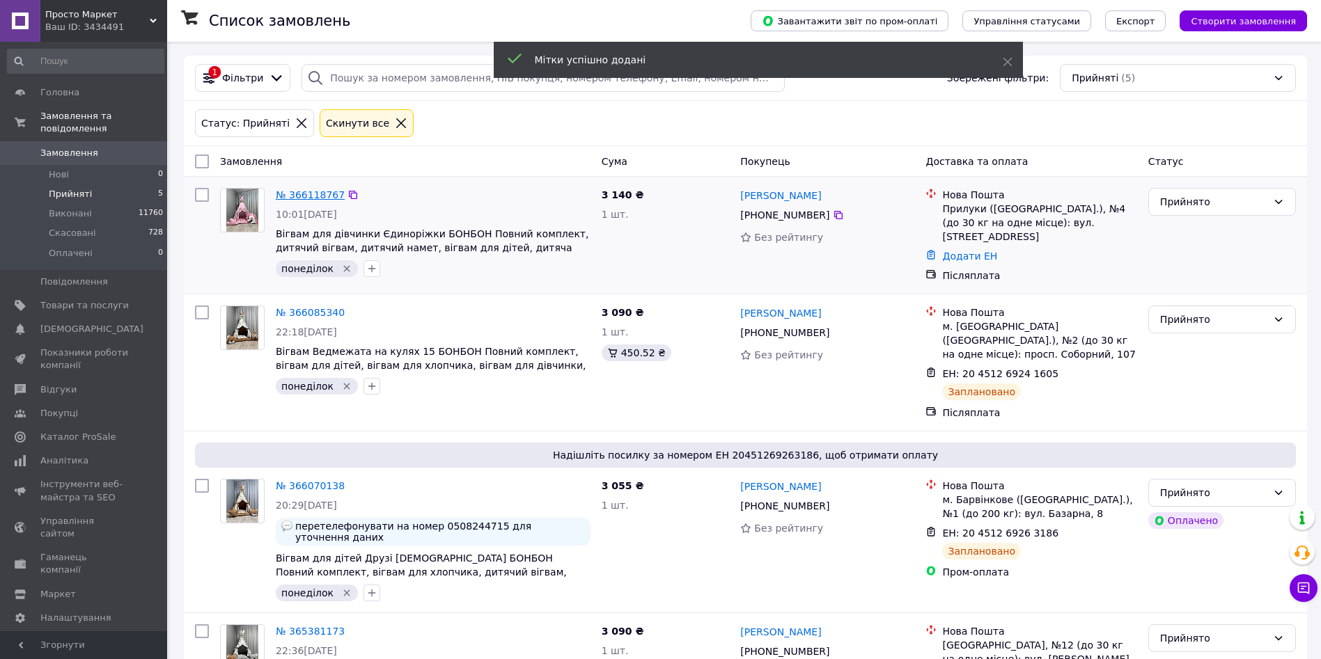
click at [326, 198] on link "№ 366118767" at bounding box center [310, 194] width 69 height 11
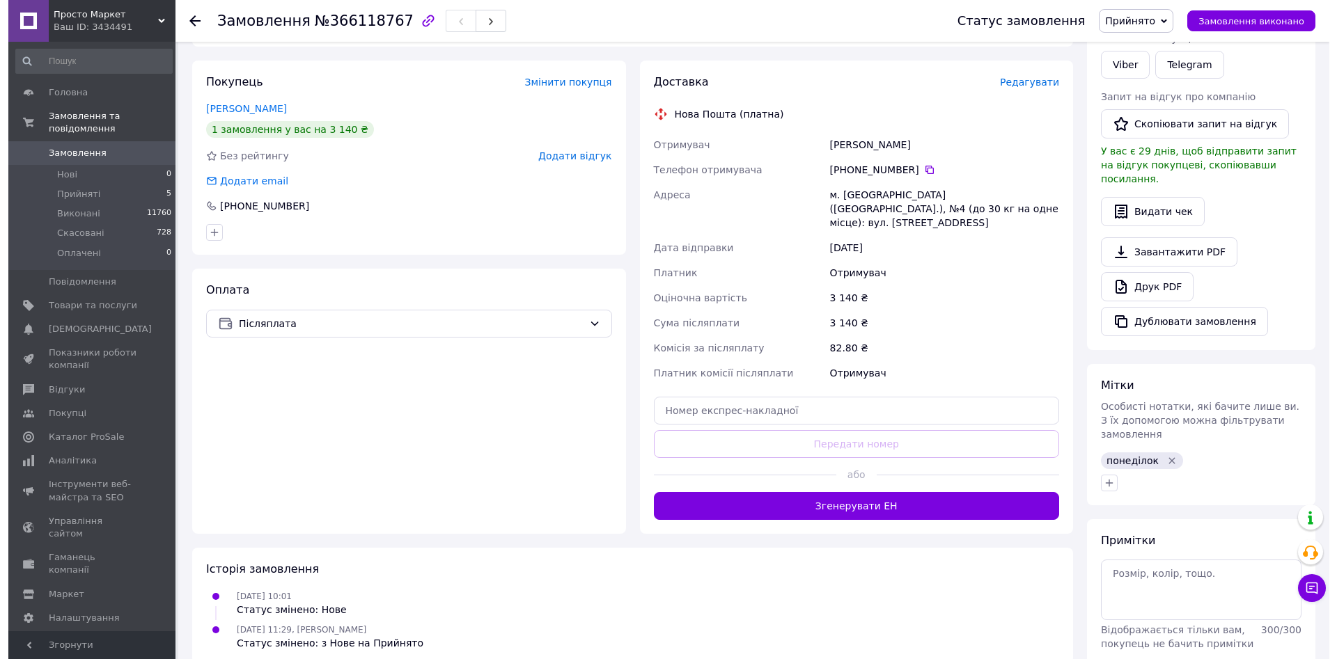
scroll to position [266, 0]
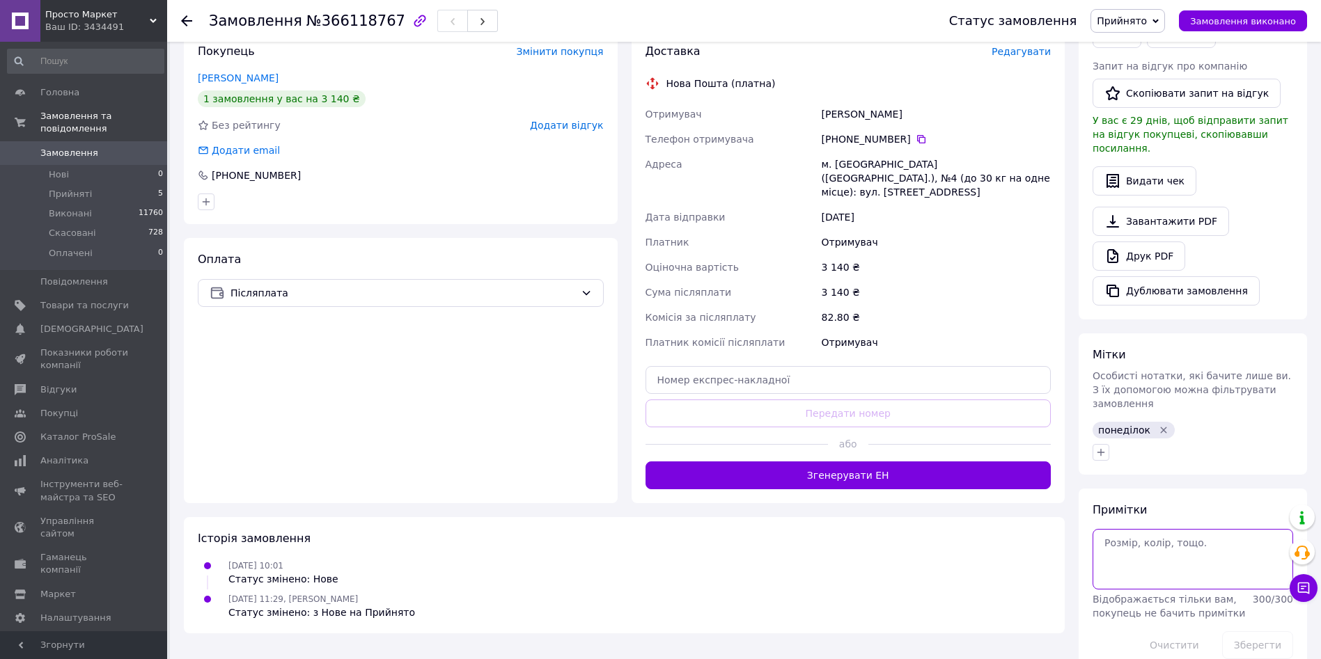
click at [1189, 529] on textarea at bounding box center [1193, 559] width 201 height 60
type textarea "+ 120 грн розбірні палиці Разом 3260 грн"
click at [1267, 632] on button "Зберегти" at bounding box center [1257, 646] width 71 height 28
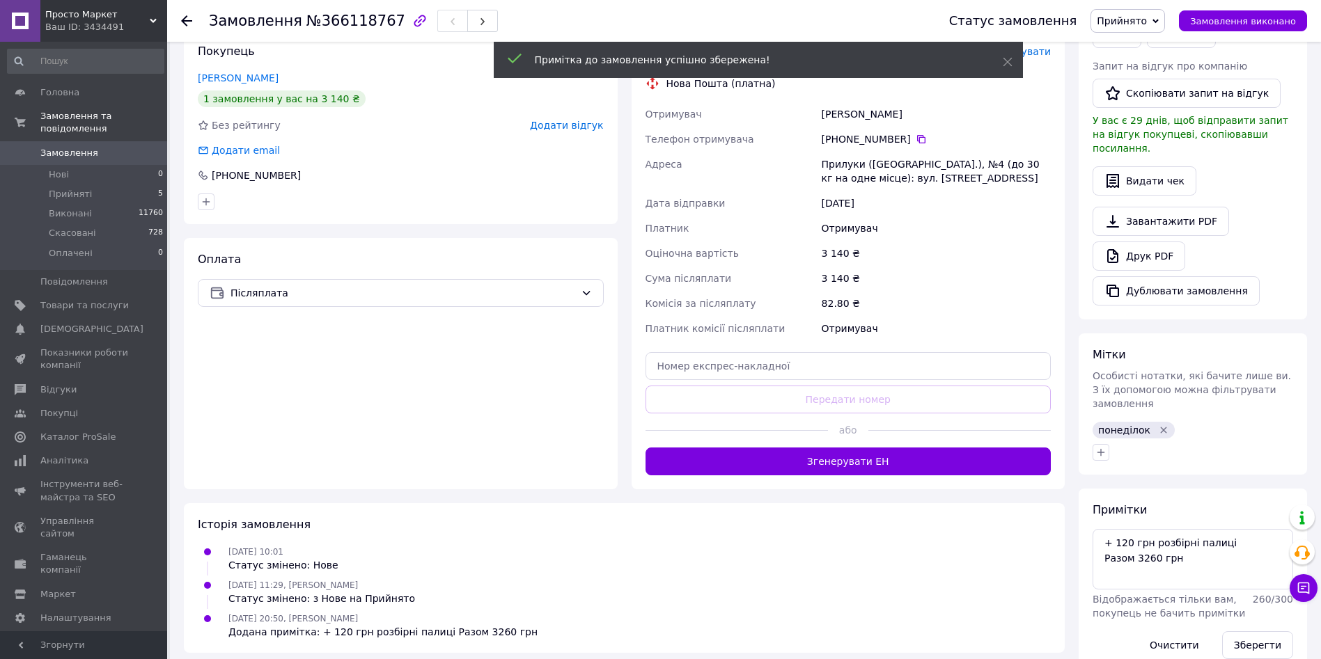
click at [1043, 52] on span "Редагувати" at bounding box center [1021, 51] width 59 height 11
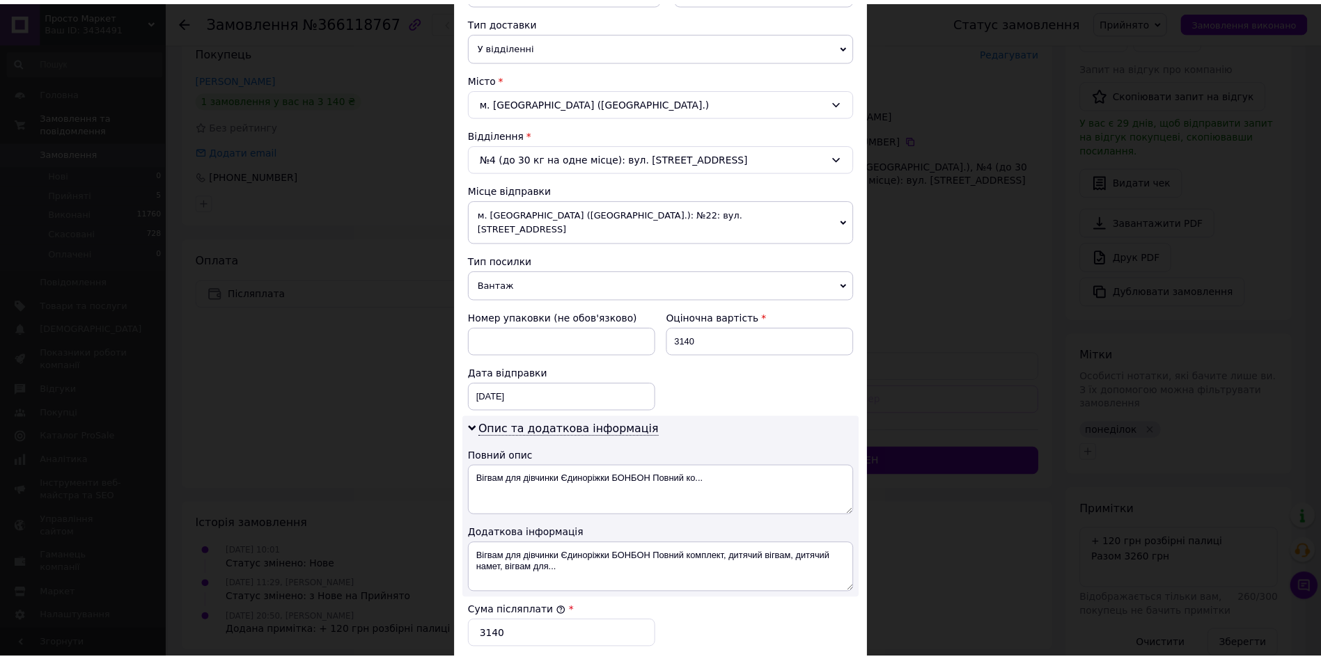
scroll to position [559, 0]
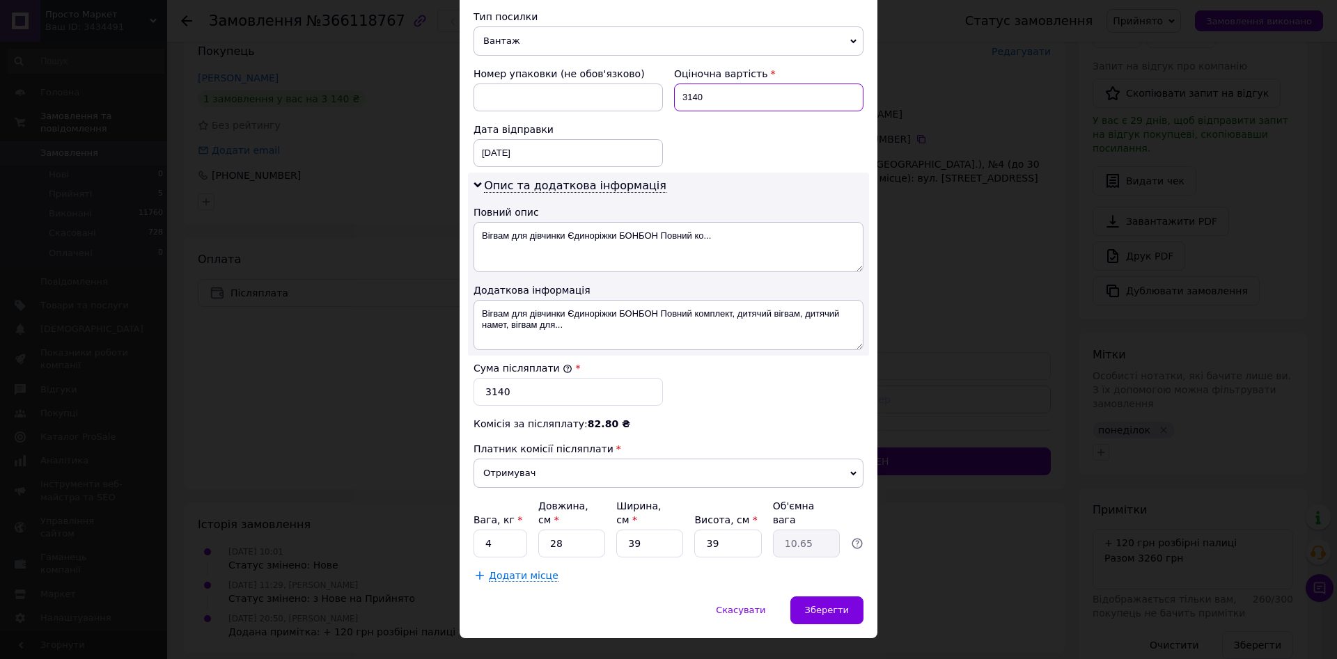
click at [738, 87] on input "3140" at bounding box center [768, 98] width 189 height 28
type input "3260"
click at [545, 382] on input "3140" at bounding box center [567, 392] width 189 height 28
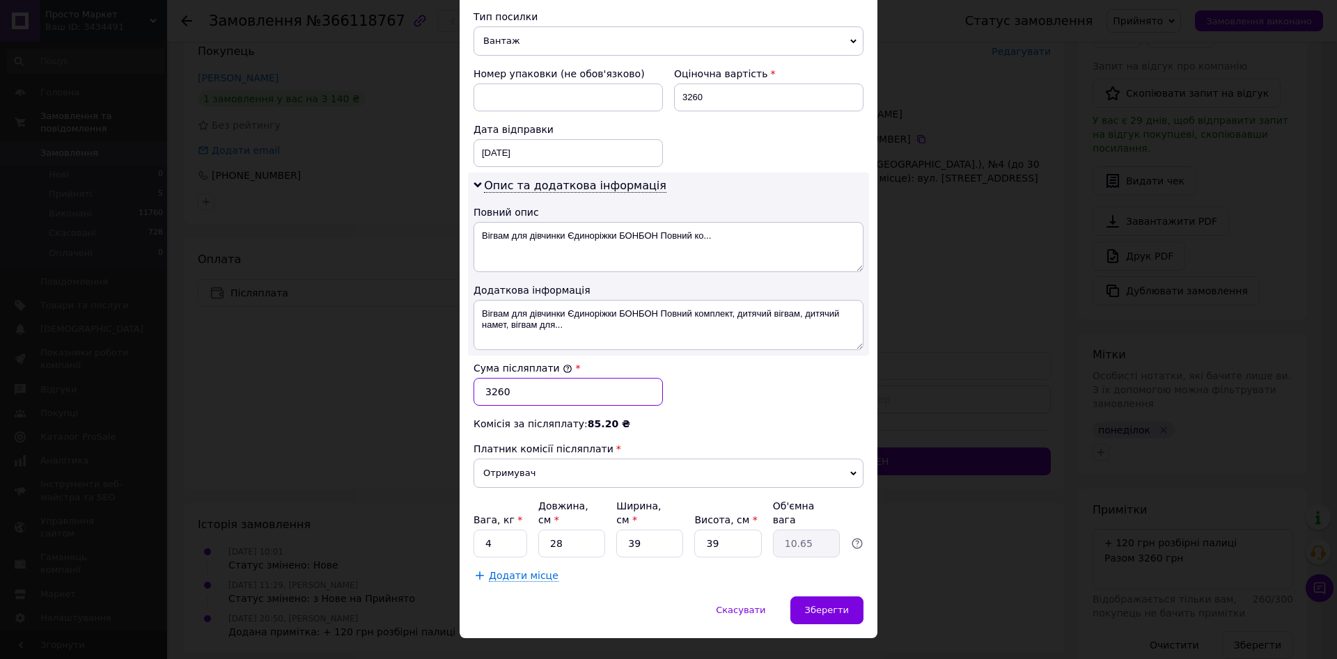
type input "3260"
click at [582, 530] on input "28" at bounding box center [571, 544] width 67 height 28
type input "7"
type input "2.66"
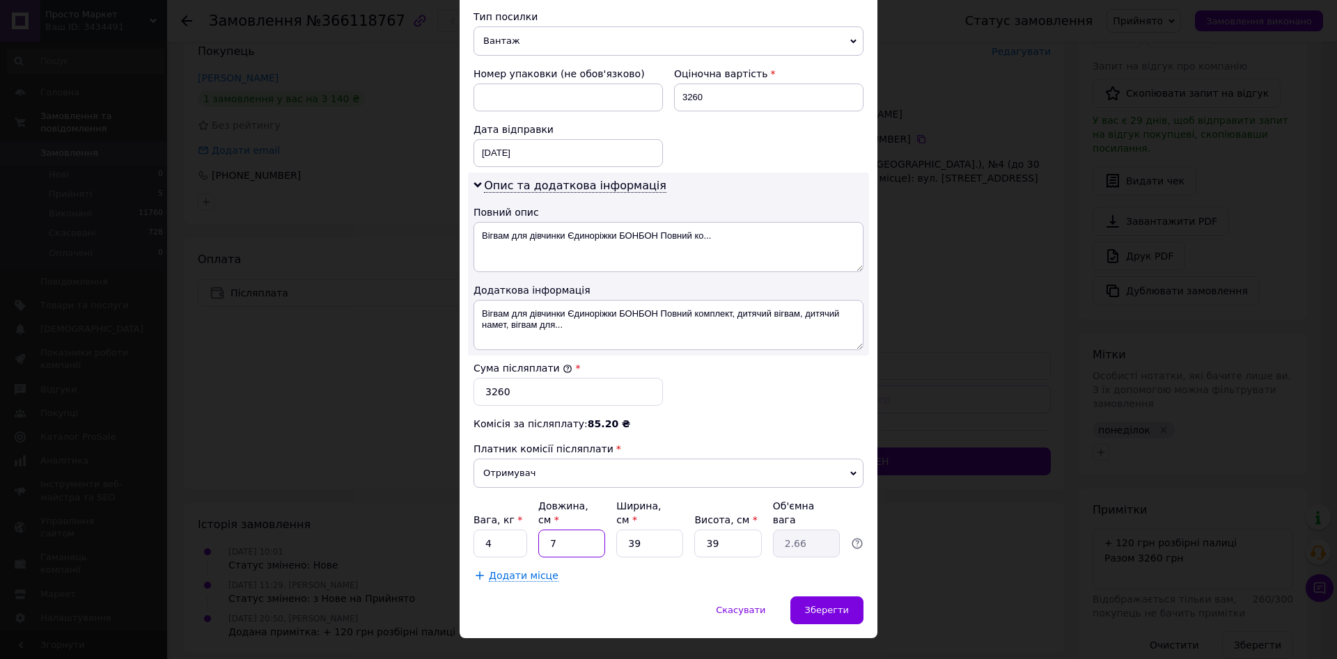
type input "70"
type input "26.62"
type input "70"
click at [833, 597] on div "Зберегти" at bounding box center [826, 611] width 73 height 28
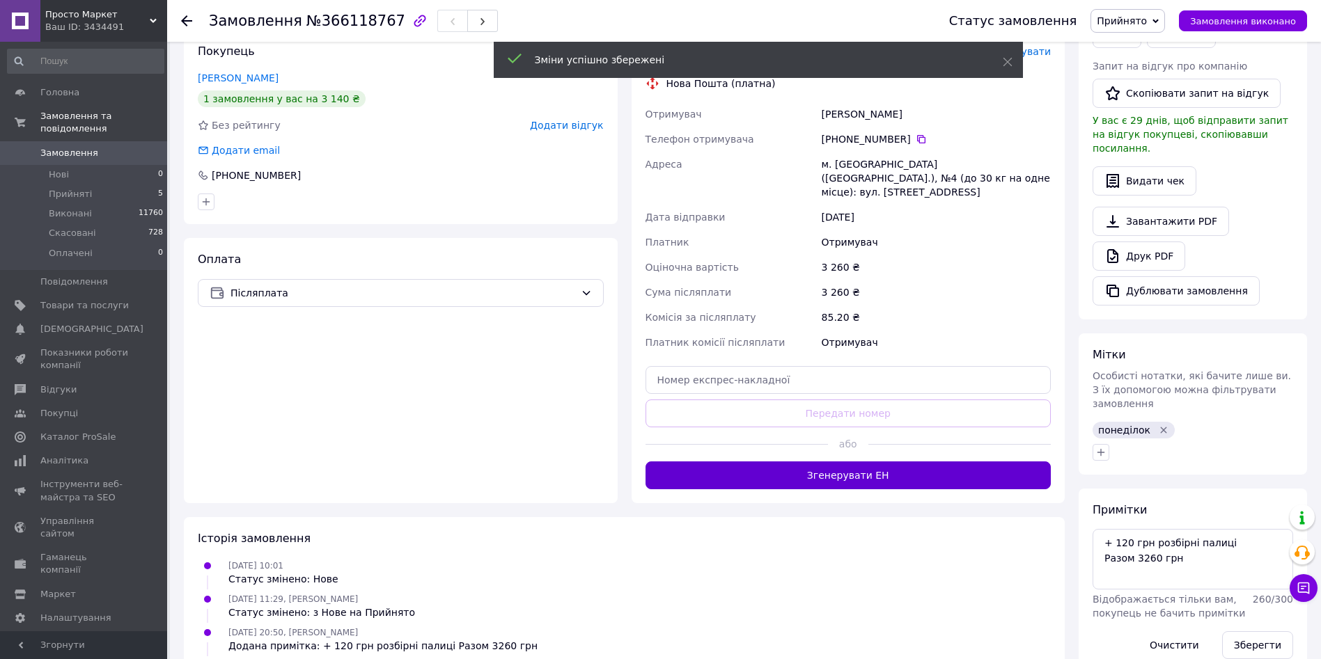
click at [929, 462] on button "Згенерувати ЕН" at bounding box center [848, 476] width 406 height 28
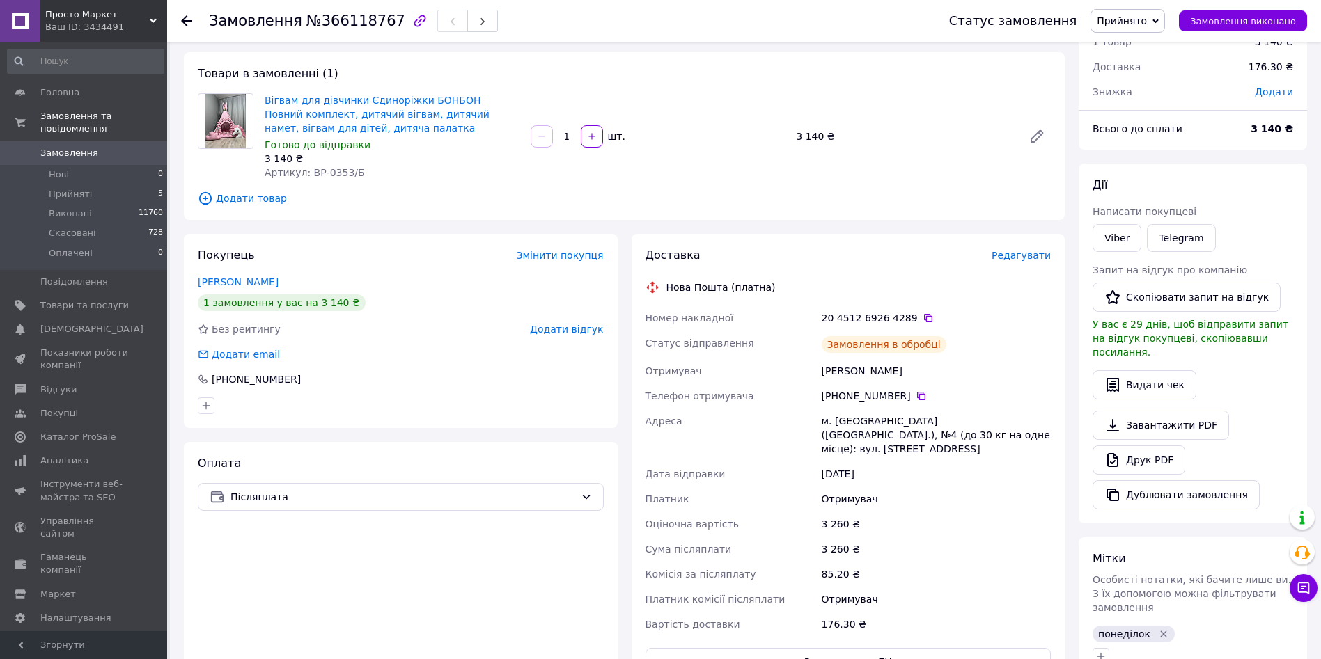
scroll to position [19, 0]
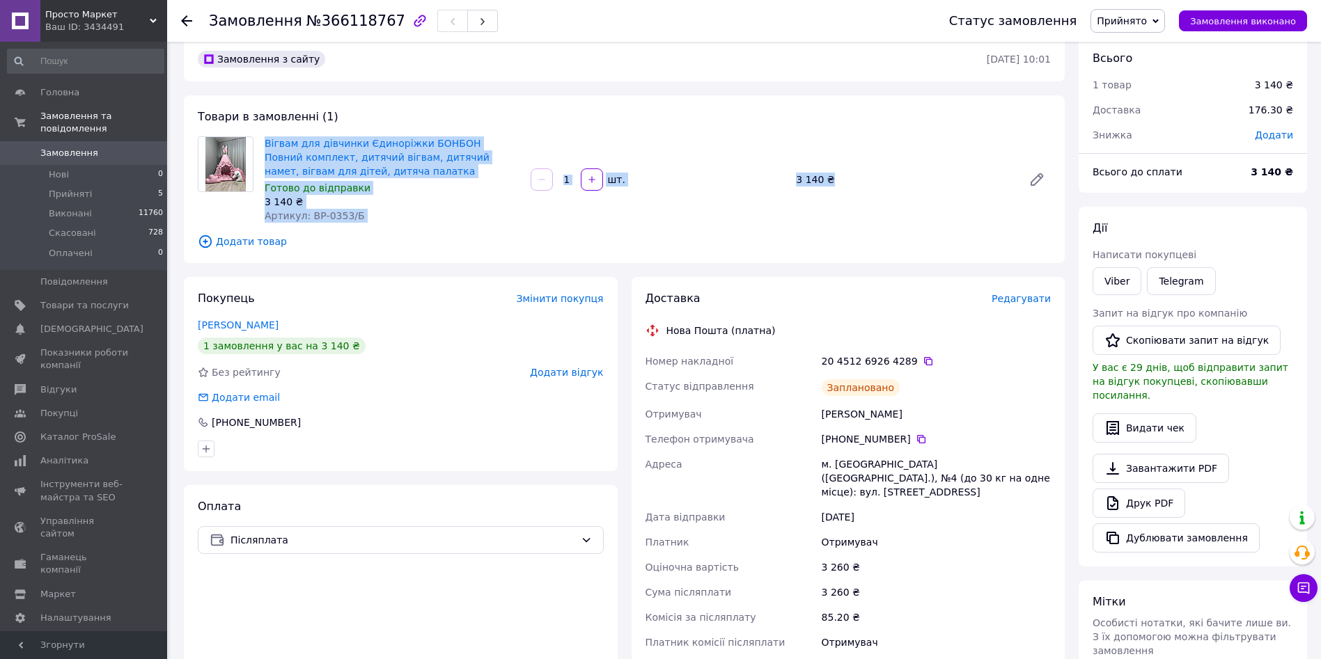
drag, startPoint x: 263, startPoint y: 137, endPoint x: 374, endPoint y: 228, distance: 144.0
click at [374, 228] on div "Товари в замовленні (1) Вігвам для дівчинки Єдиноріжки БОНБОН Повний комплект, …" at bounding box center [624, 179] width 881 height 168
click at [380, 227] on div "Товари в замовленні (1) Вігвам для дівчинки Єдиноріжки БОНБОН Повний комплект, …" at bounding box center [624, 179] width 881 height 168
drag, startPoint x: 366, startPoint y: 216, endPoint x: 260, endPoint y: 136, distance: 132.9
click at [260, 136] on div "Вігвам для дівчинки Єдиноріжки БОНБОН Повний комплект, дитячий вігвам, дитячий …" at bounding box center [392, 180] width 266 height 92
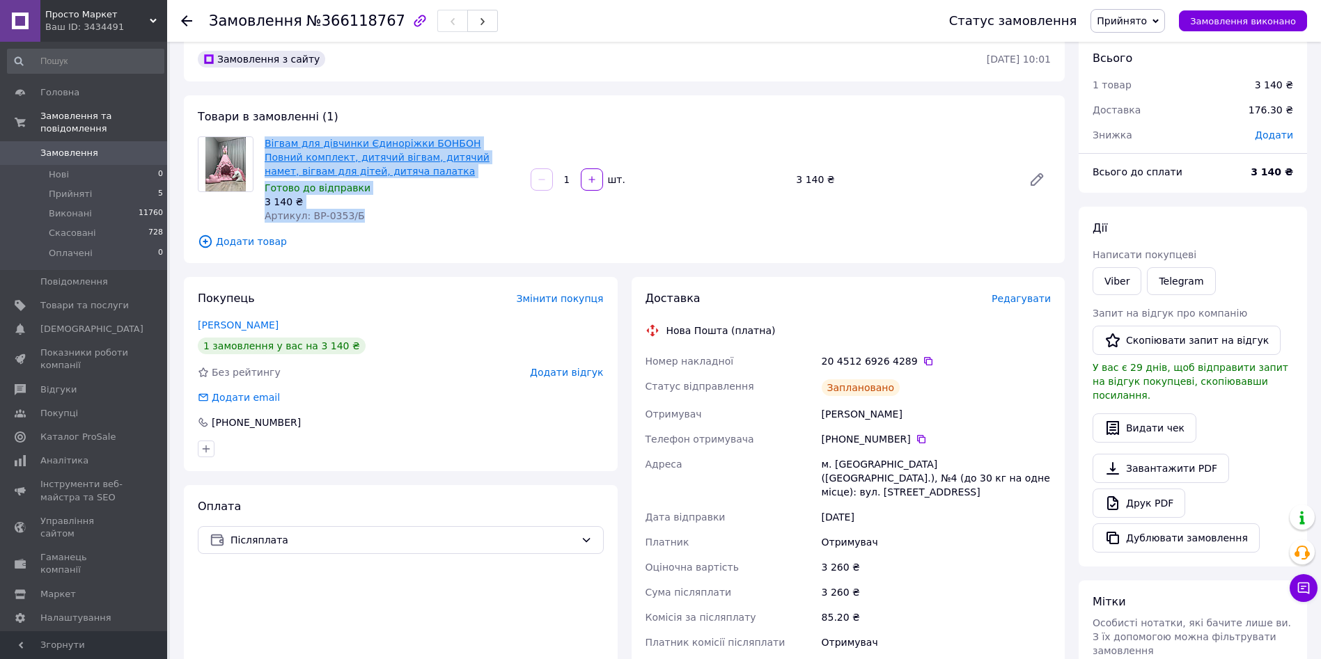
copy div "Вігвам для дівчинки Єдиноріжки БОНБОН Повний комплект, дитячий вігвам, дитячий …"
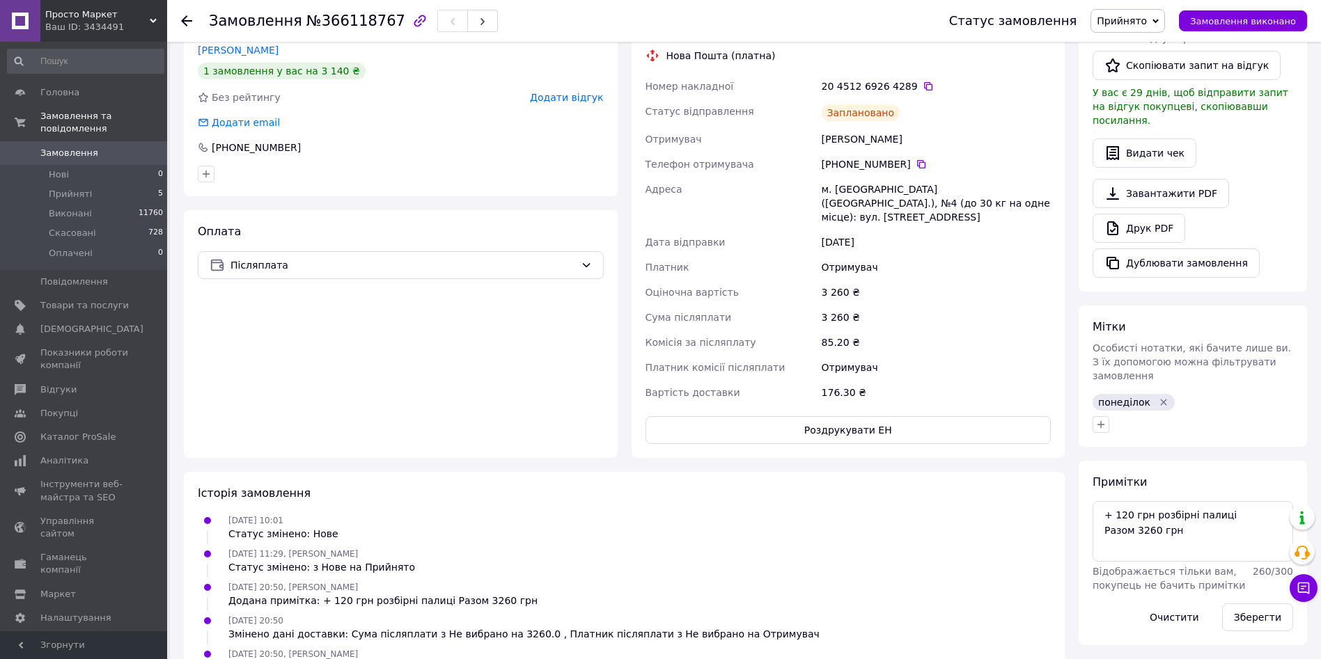
scroll to position [311, 0]
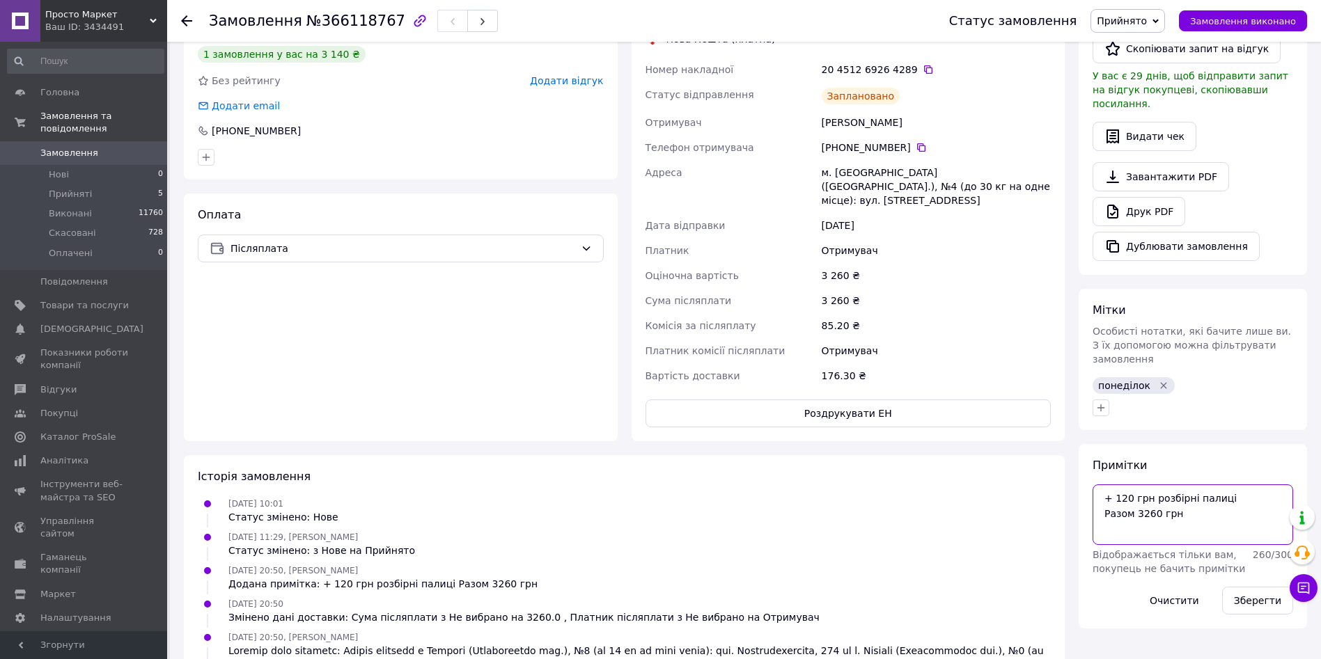
drag, startPoint x: 1200, startPoint y: 496, endPoint x: 1005, endPoint y: 447, distance: 201.0
click at [1005, 447] on div "Замовлення з сайту [DATE] 10:01 Товари в замовленні (1) Вігвам для дівчинки Єди…" at bounding box center [745, 253] width 1137 height 1016
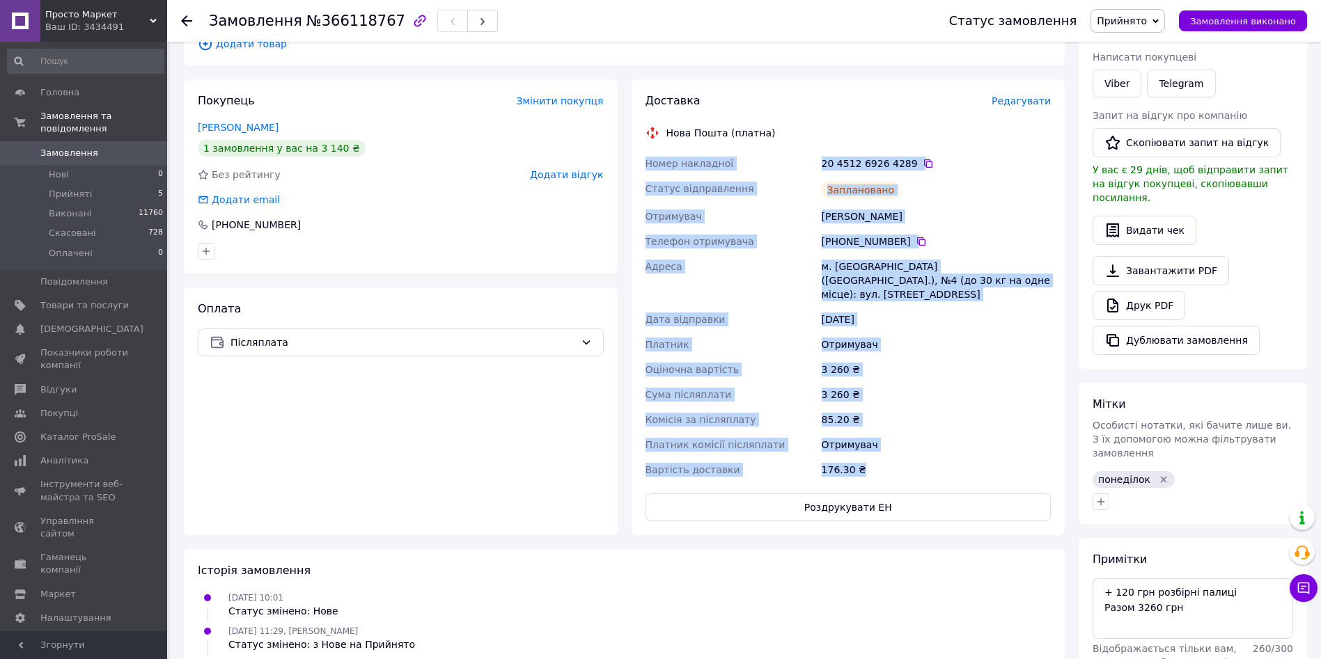
drag, startPoint x: 644, startPoint y: 162, endPoint x: 874, endPoint y: 460, distance: 376.3
click at [874, 460] on div "Номер накладної 20 4512 6926 4289   Статус відправлення Заплановано Отримувач […" at bounding box center [849, 316] width 412 height 331
copy div "Номер накладної 20 4512 6926 4289   Статус відправлення Заплановано Отримувач […"
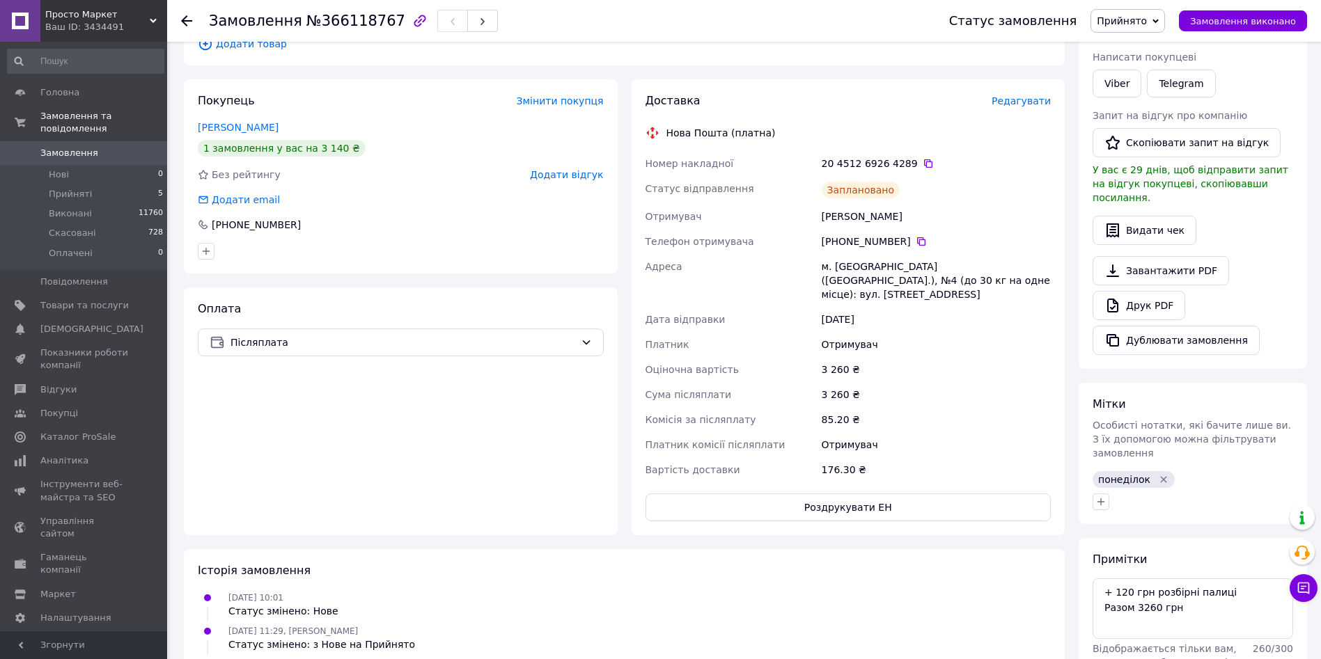
click at [352, 24] on span "№366118767" at bounding box center [355, 21] width 99 height 17
copy span "366118767"
click at [94, 185] on li "Прийняті 5" at bounding box center [85, 194] width 171 height 19
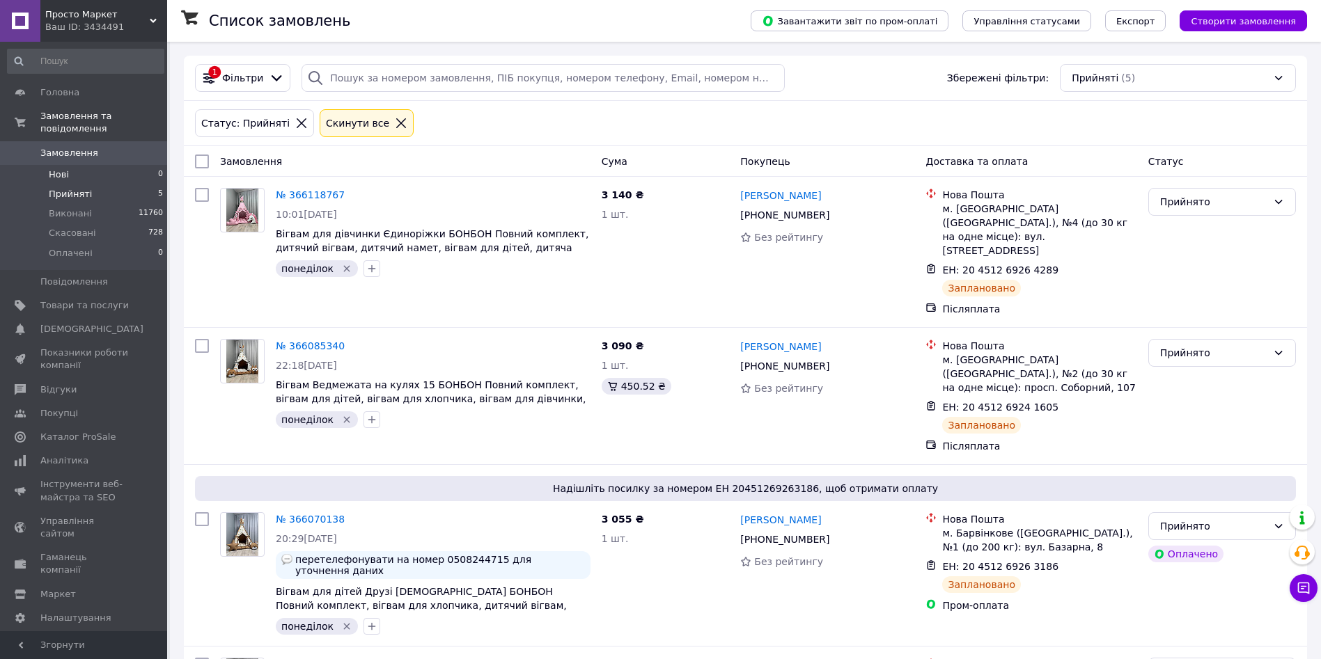
click at [79, 165] on li "Нові 0" at bounding box center [85, 174] width 171 height 19
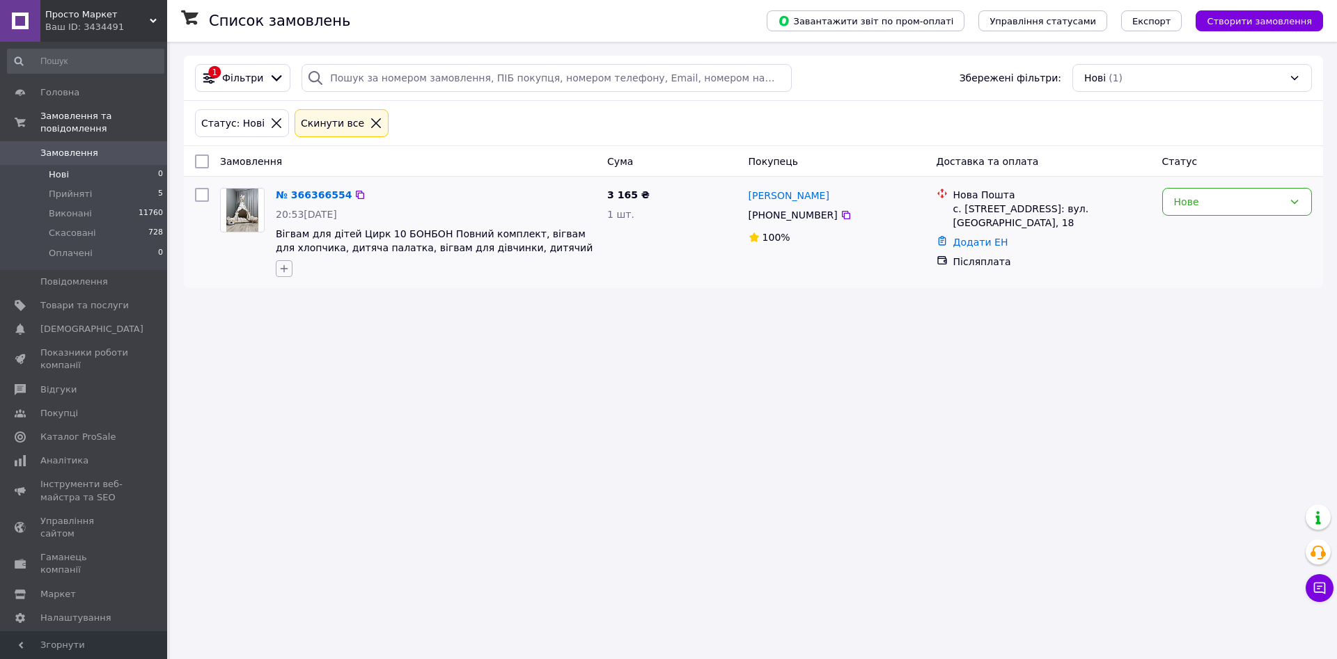
click at [285, 267] on icon "button" at bounding box center [284, 268] width 11 height 11
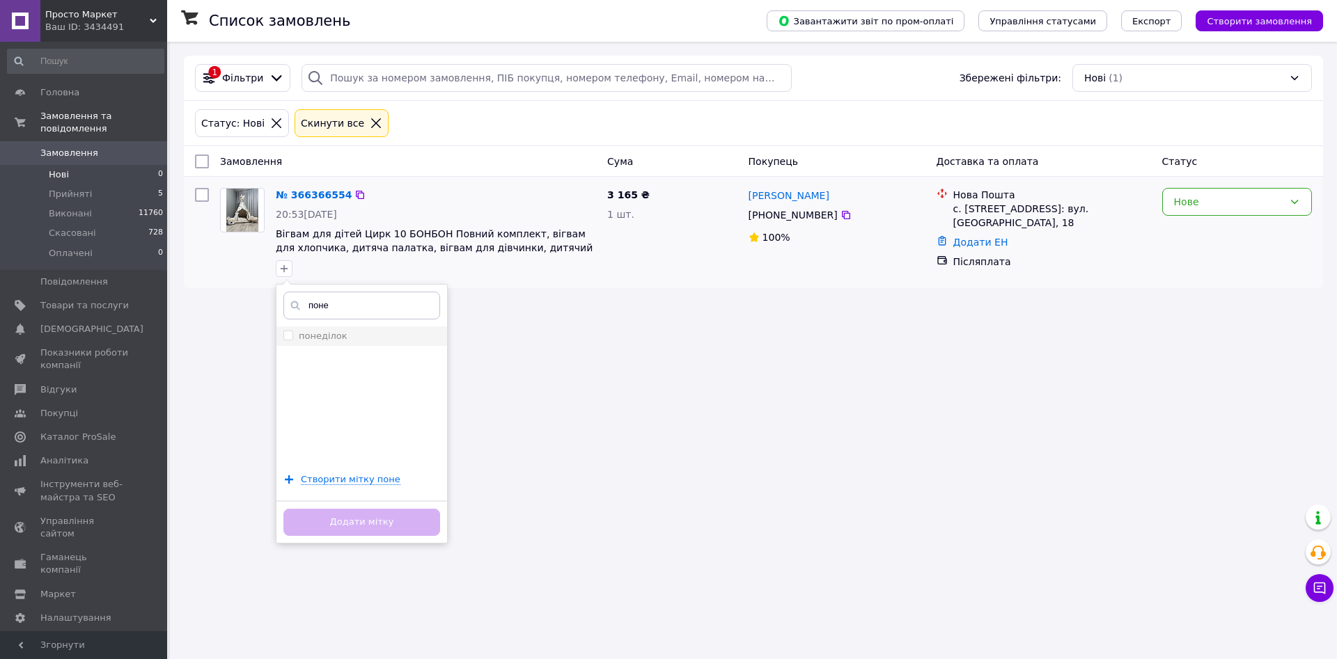
type input "поне"
click at [333, 334] on label "понеділок" at bounding box center [323, 336] width 49 height 10
checkbox input "true"
click at [396, 519] on button "Додати мітку" at bounding box center [361, 522] width 157 height 27
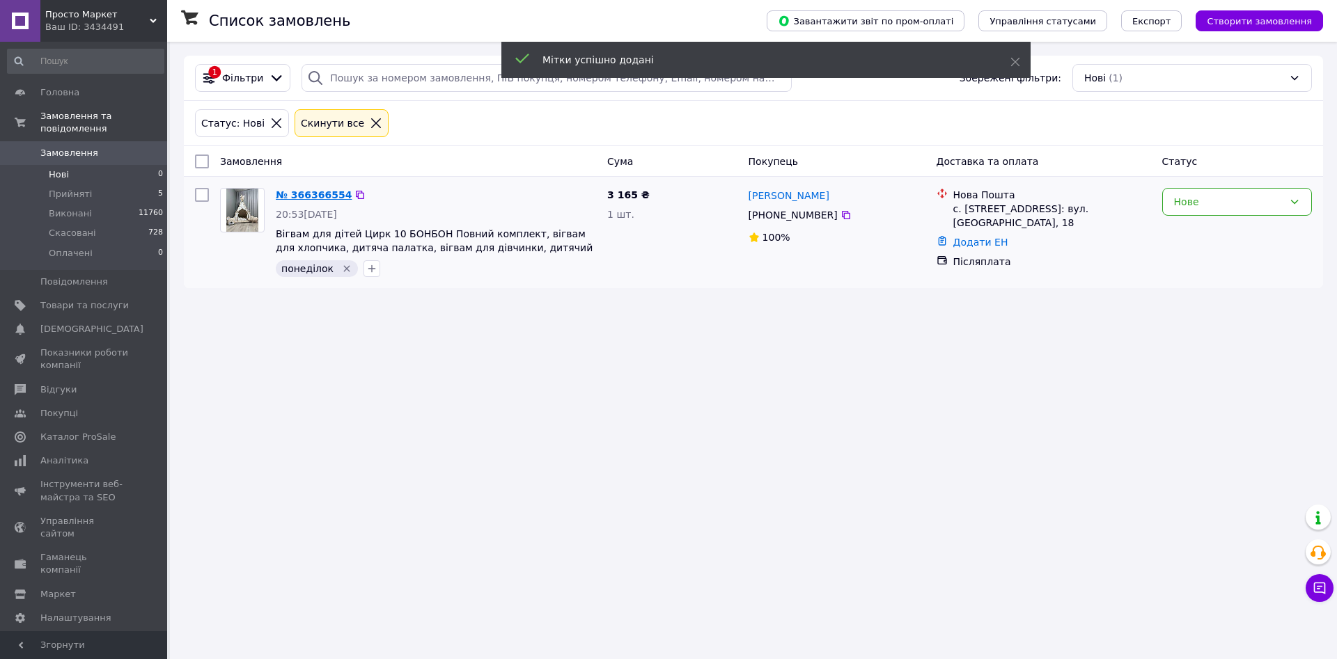
click at [315, 196] on link "№ 366366554" at bounding box center [314, 194] width 76 height 11
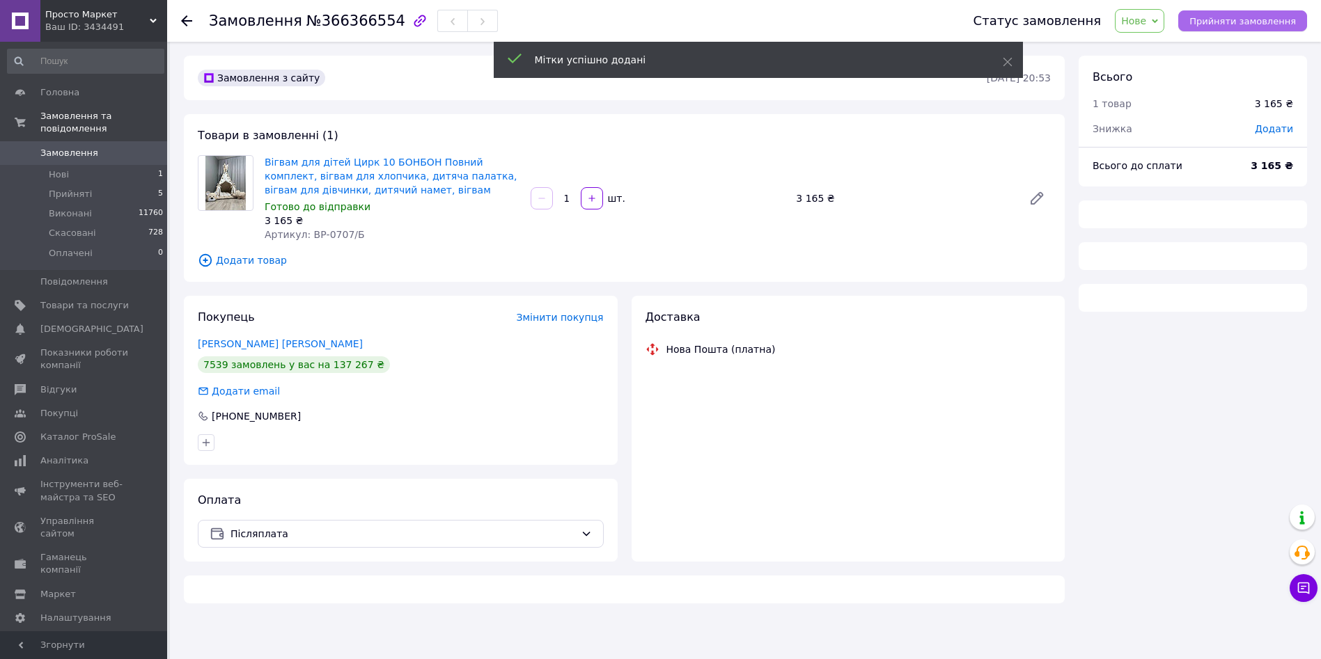
click at [1256, 20] on span "Прийняти замовлення" at bounding box center [1242, 21] width 107 height 10
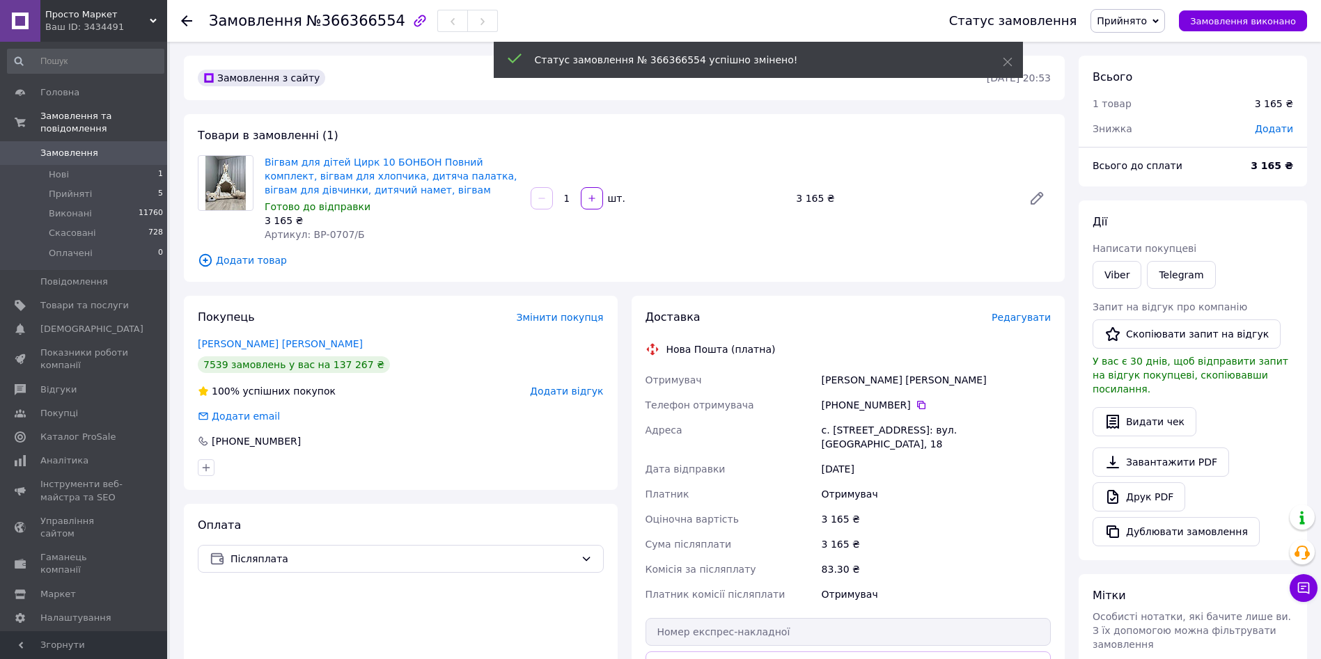
click at [1031, 314] on span "Редагувати" at bounding box center [1021, 317] width 59 height 11
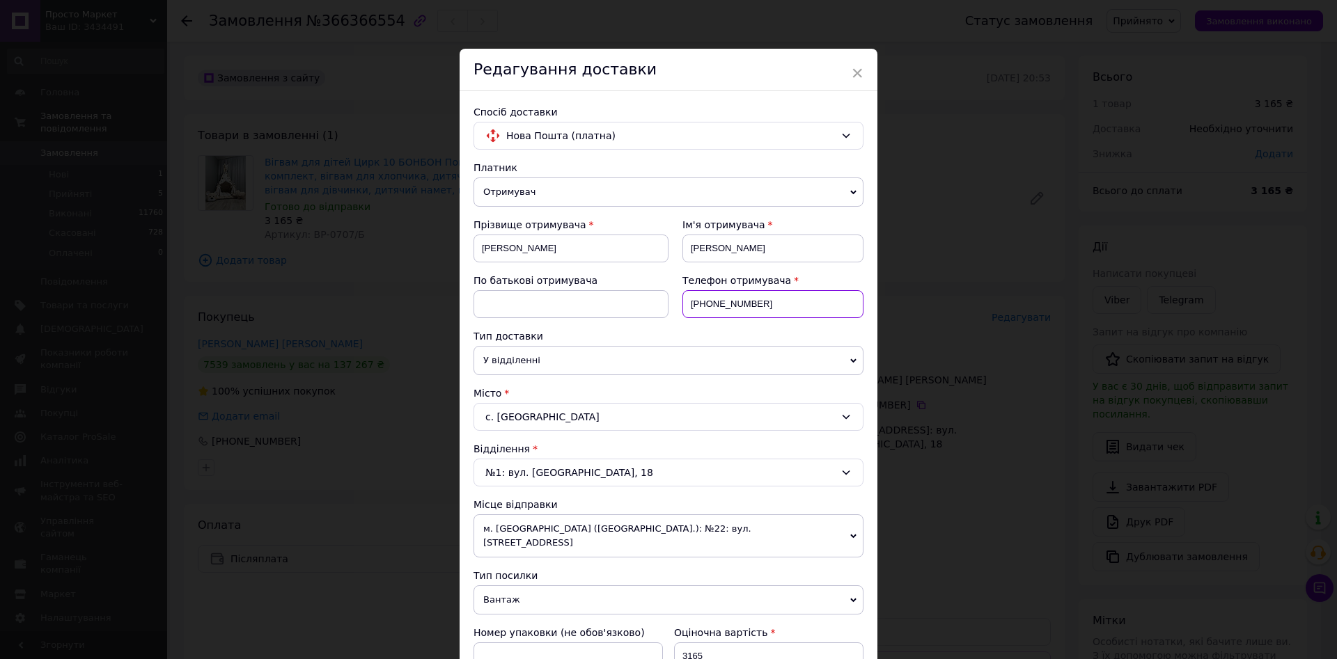
drag, startPoint x: 764, startPoint y: 300, endPoint x: 703, endPoint y: 308, distance: 61.2
click at [703, 308] on input "[PHONE_NUMBER]" at bounding box center [772, 304] width 181 height 28
paste input "993022301"
type input "[PHONE_NUMBER]"
click at [531, 249] on input "[PERSON_NAME]" at bounding box center [570, 249] width 195 height 28
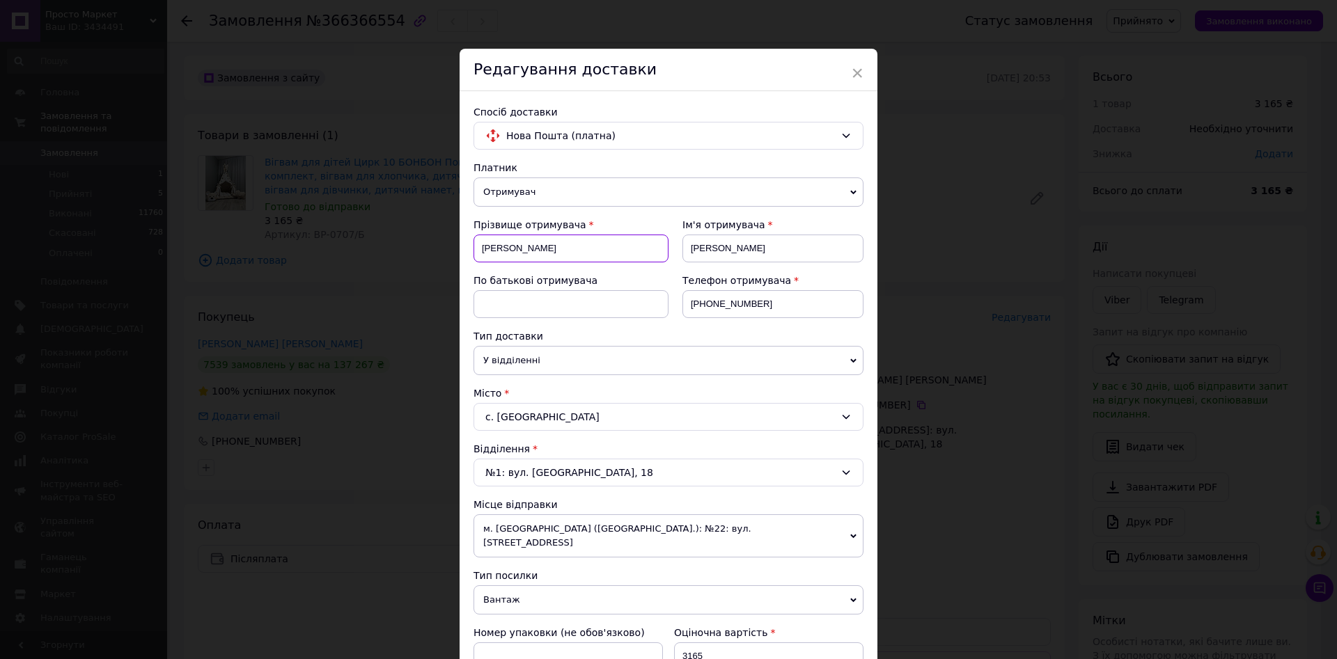
click at [531, 249] on input "[PERSON_NAME]" at bounding box center [570, 249] width 195 height 28
type input "[PERSON_NAME]"
click at [588, 313] on input at bounding box center [570, 304] width 195 height 28
paste input "Вікторівна"
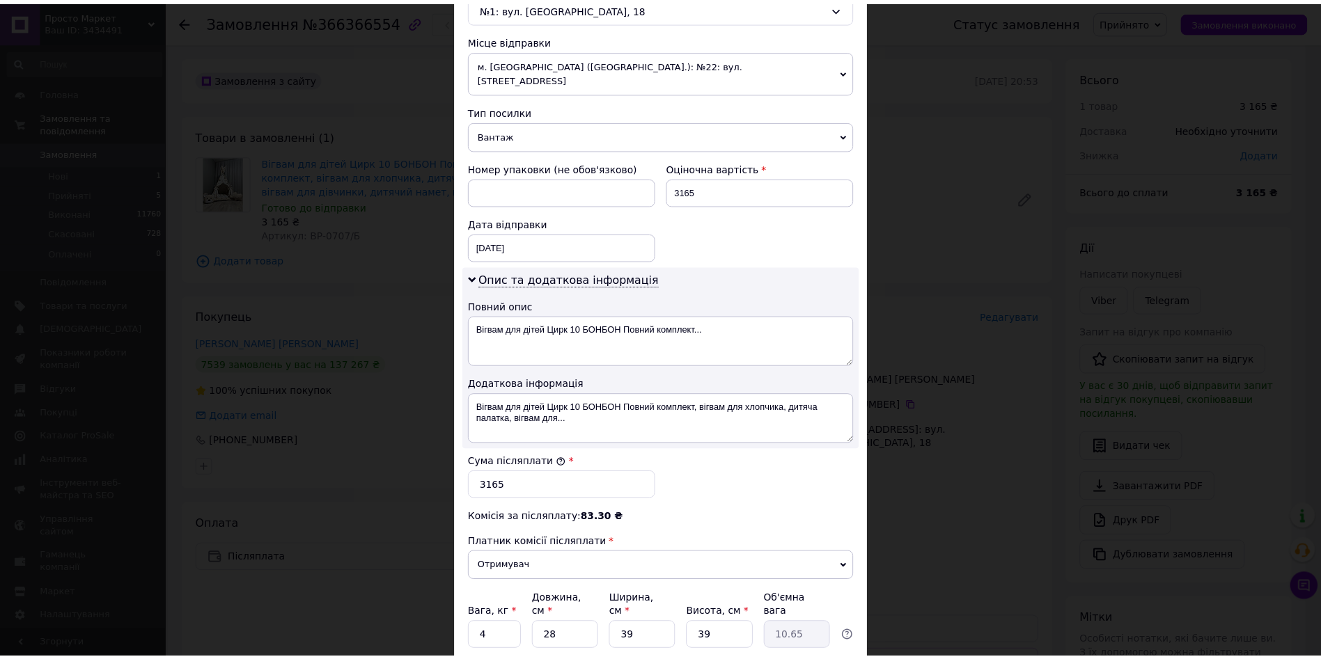
scroll to position [559, 0]
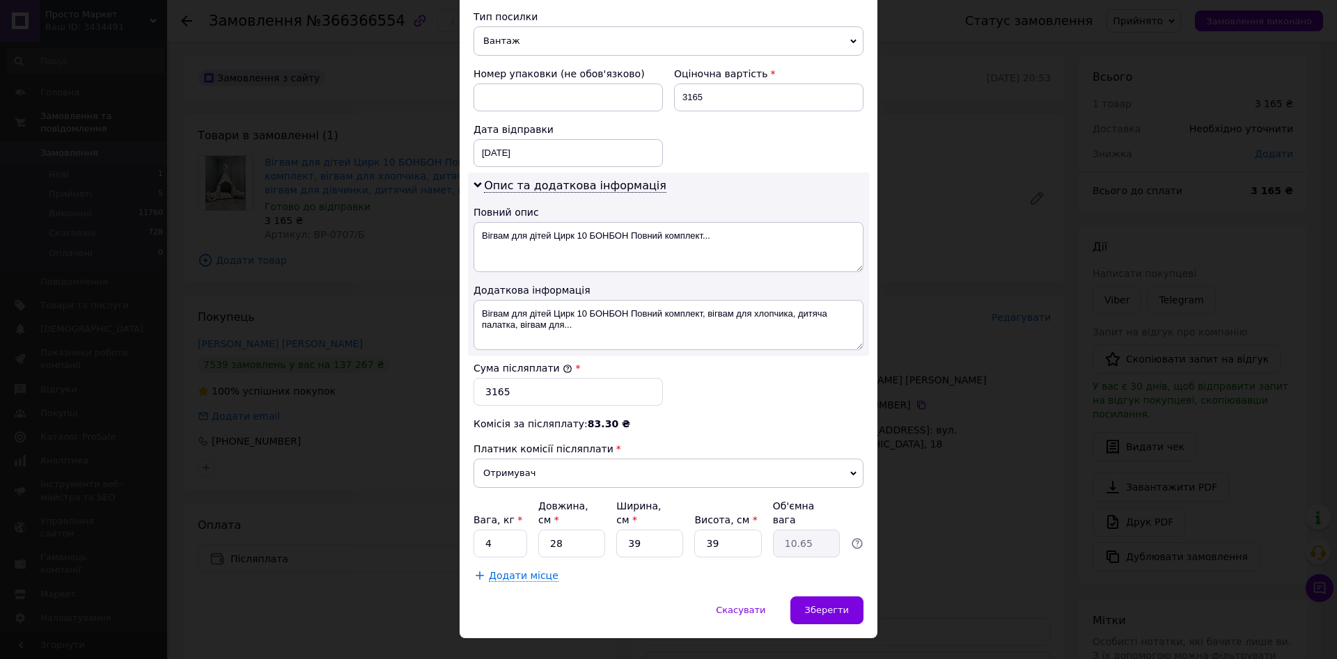
type input "Вікторівна"
click at [570, 530] on input "28" at bounding box center [571, 544] width 67 height 28
type input "5"
type input "1.9"
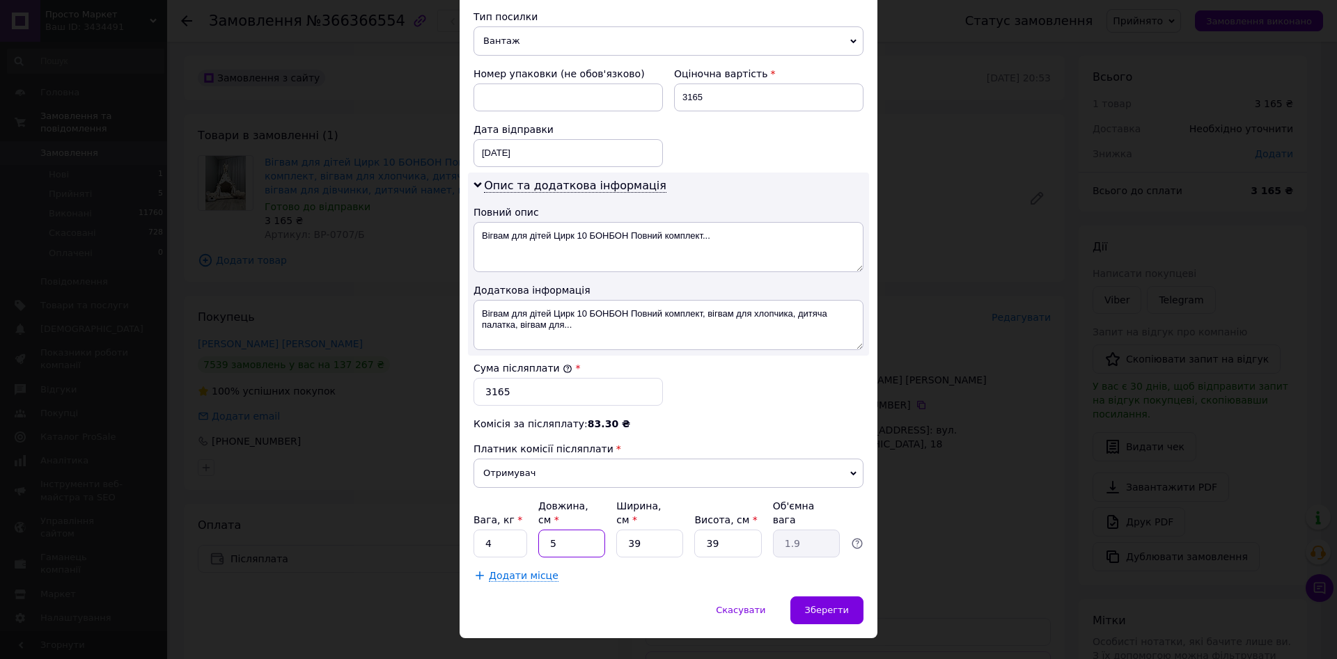
type input "52"
type input "19.77"
type input "52"
click at [522, 570] on span "Додати місце" at bounding box center [524, 576] width 70 height 12
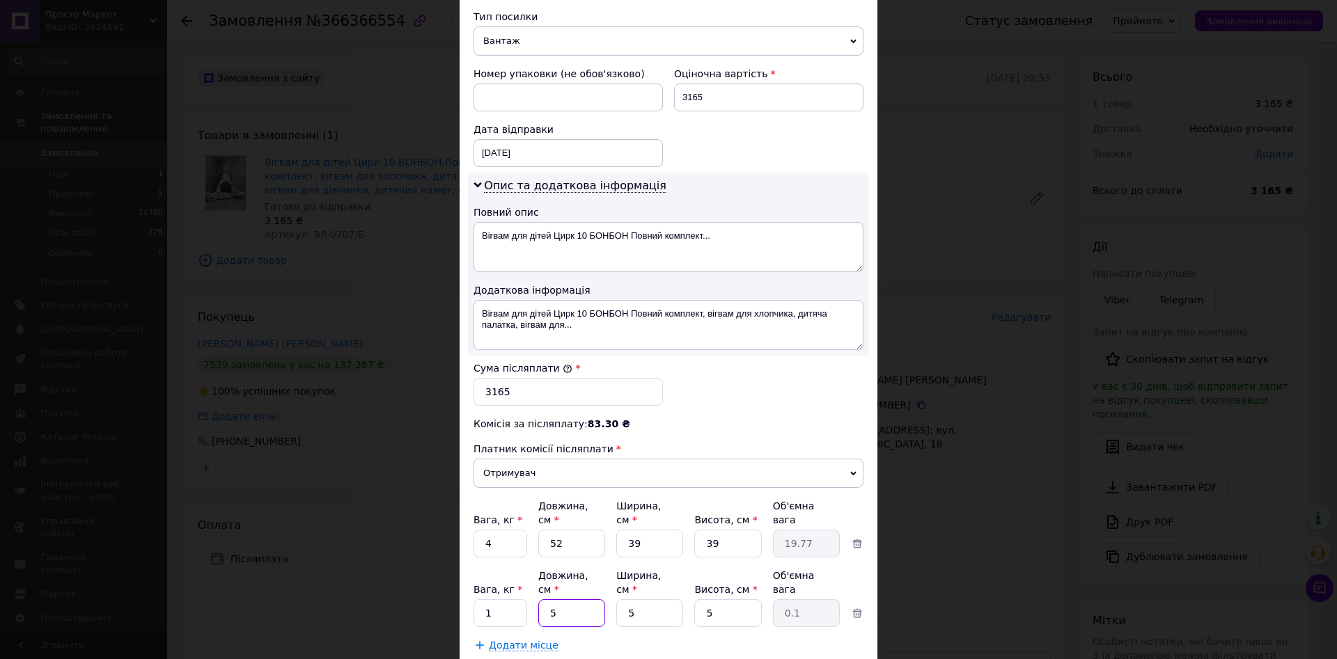
click at [590, 600] on input "5" at bounding box center [571, 614] width 67 height 28
type input "18"
type input "0.11"
type input "180"
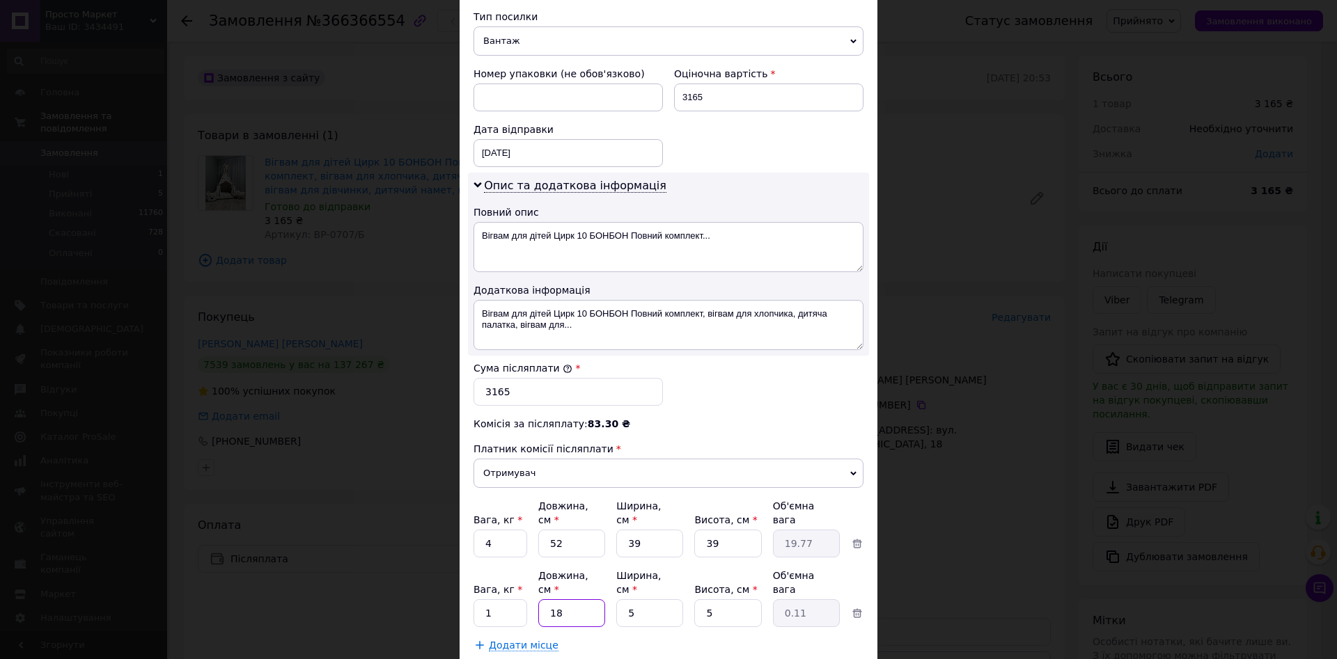
type input "1.13"
type input "180"
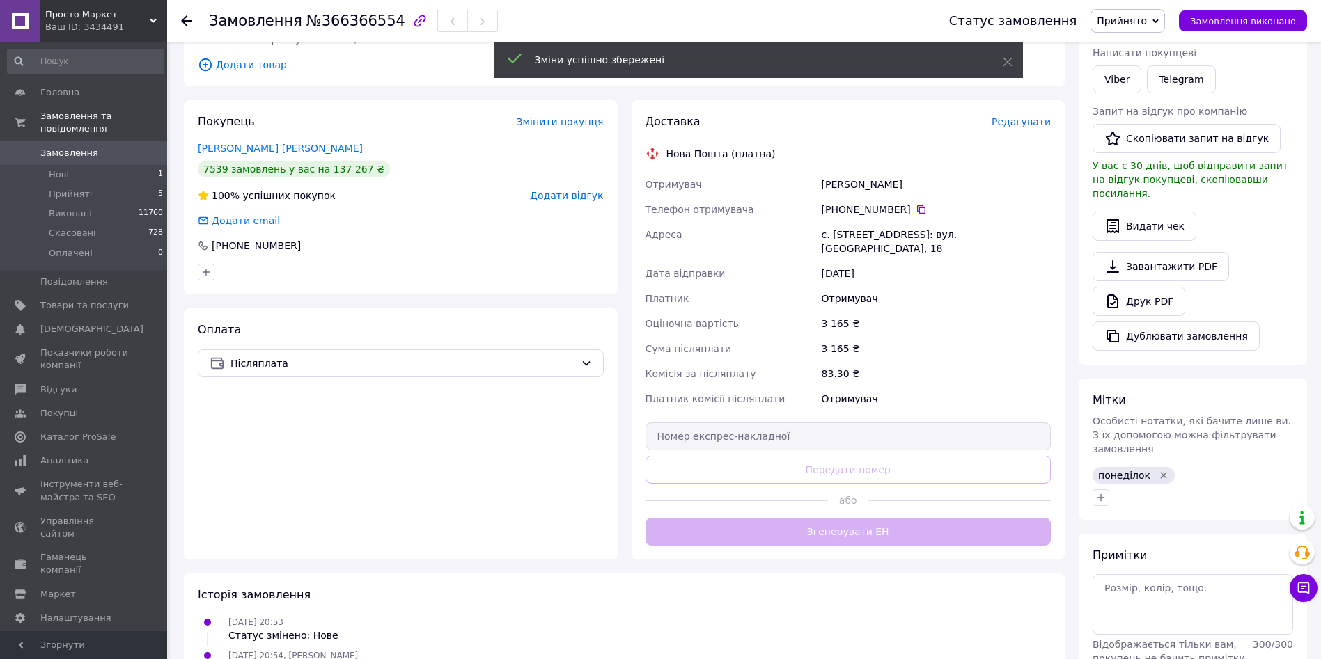
scroll to position [201, 0]
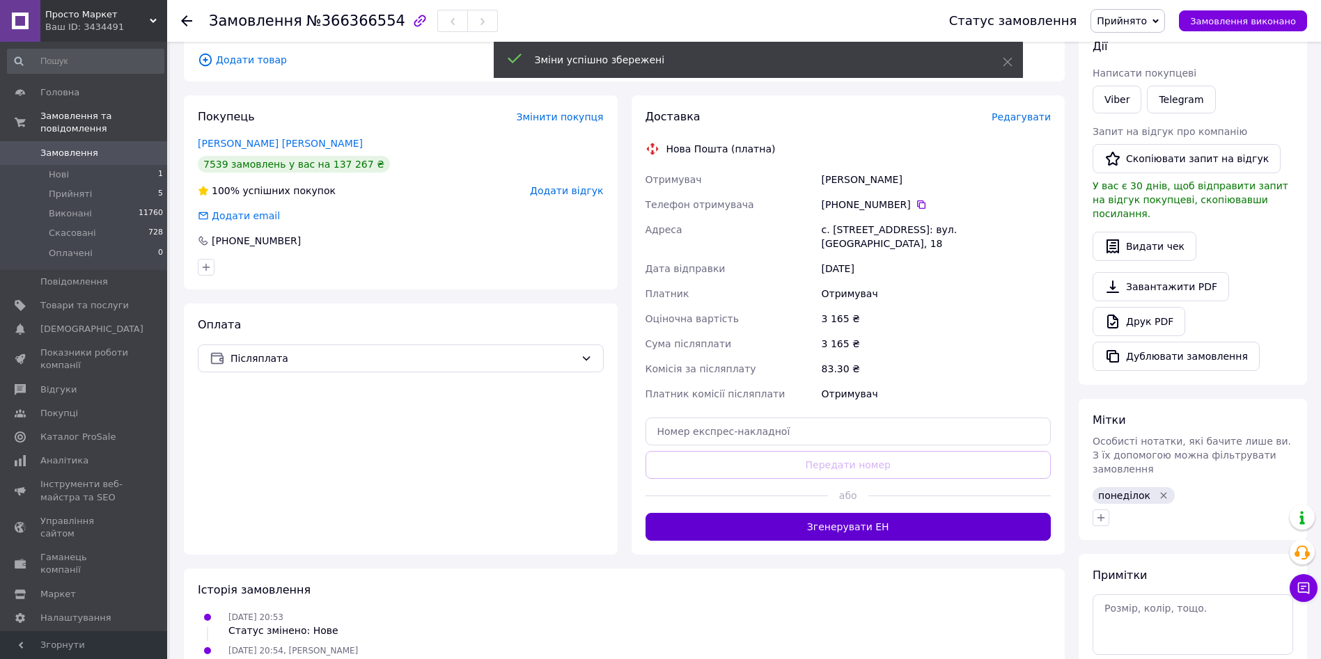
click at [900, 520] on button "Згенерувати ЕН" at bounding box center [848, 527] width 406 height 28
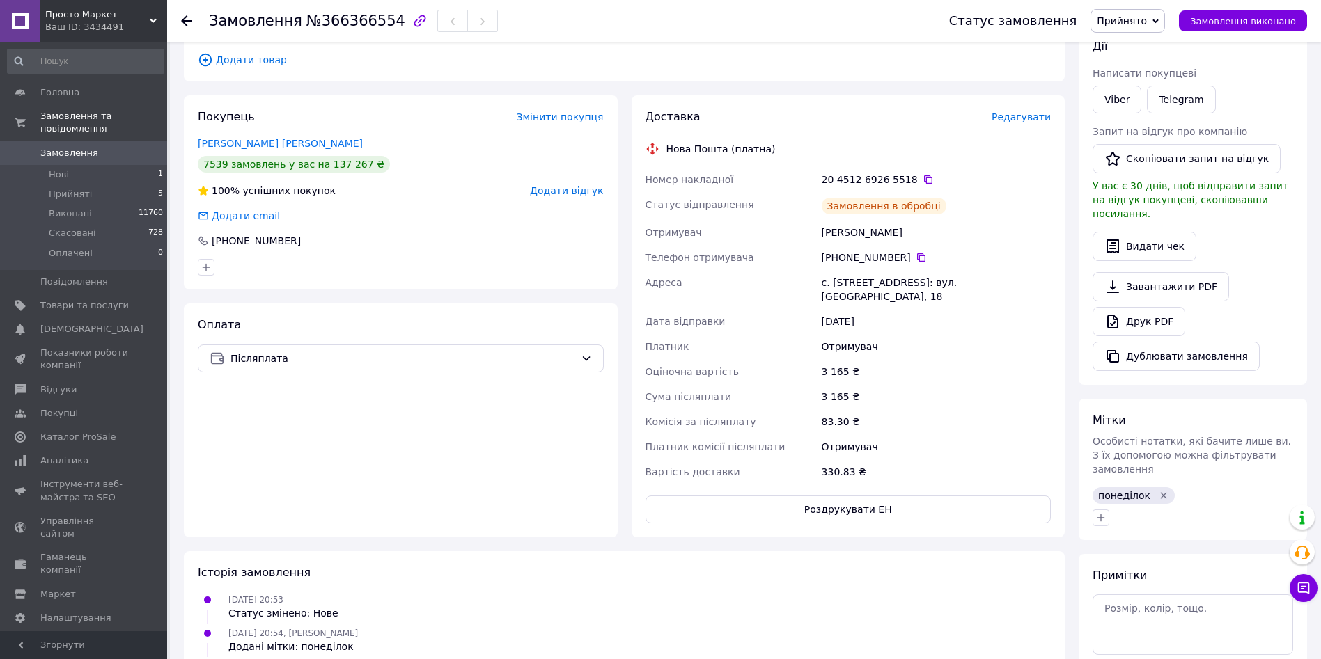
scroll to position [75, 0]
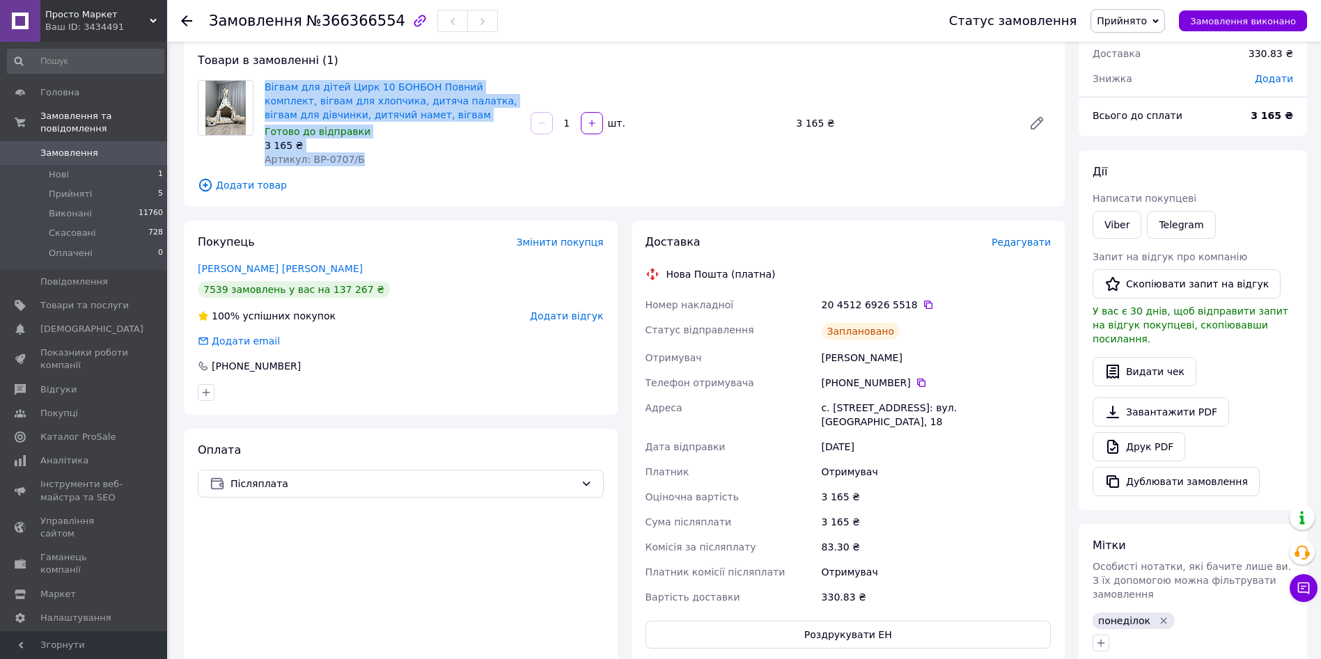
drag, startPoint x: 261, startPoint y: 89, endPoint x: 370, endPoint y: 158, distance: 128.7
click at [370, 158] on div "Вігвам для дітей Цирк 10 БОНБОН Повний комплект, вігвам для хлопчика, дитяча па…" at bounding box center [392, 123] width 266 height 92
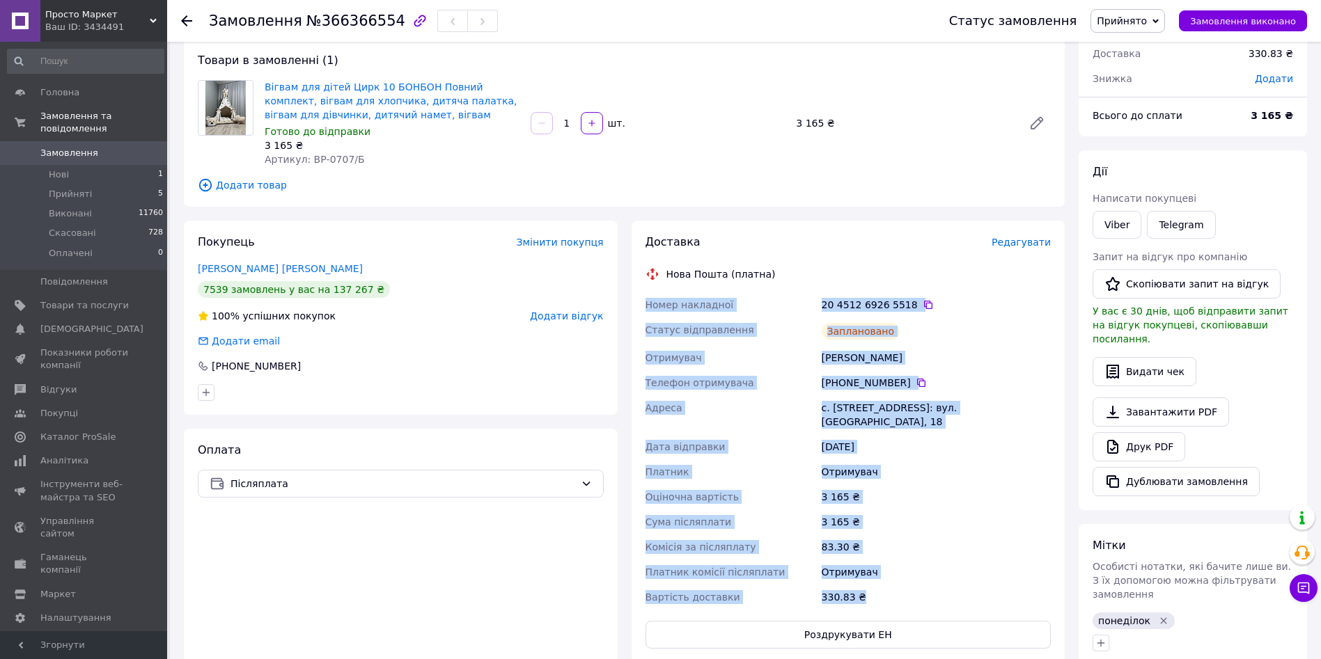
drag, startPoint x: 636, startPoint y: 300, endPoint x: 875, endPoint y: 591, distance: 376.5
click at [875, 591] on div "Доставка Редагувати Нова Пошта (платна) Номер накладної 20 4512 6926 5518   Ста…" at bounding box center [849, 442] width 434 height 442
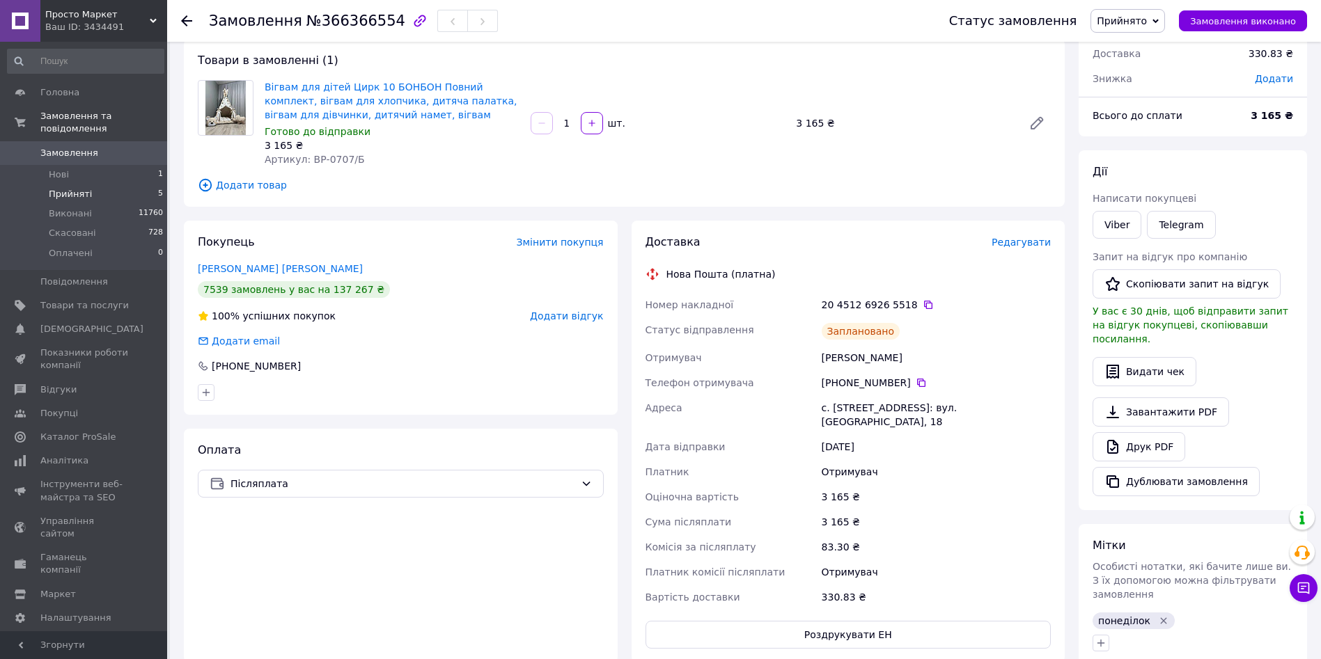
click at [104, 185] on li "Прийняті 5" at bounding box center [85, 194] width 171 height 19
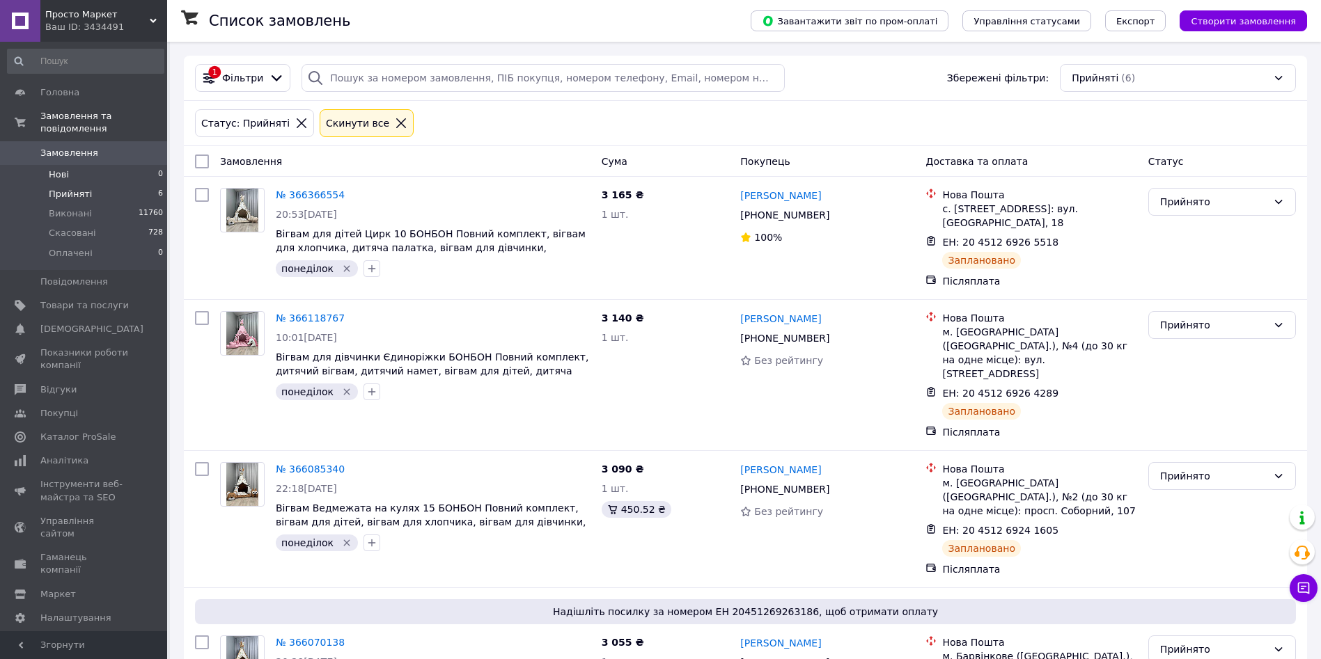
click at [110, 165] on li "Нові 0" at bounding box center [85, 174] width 171 height 19
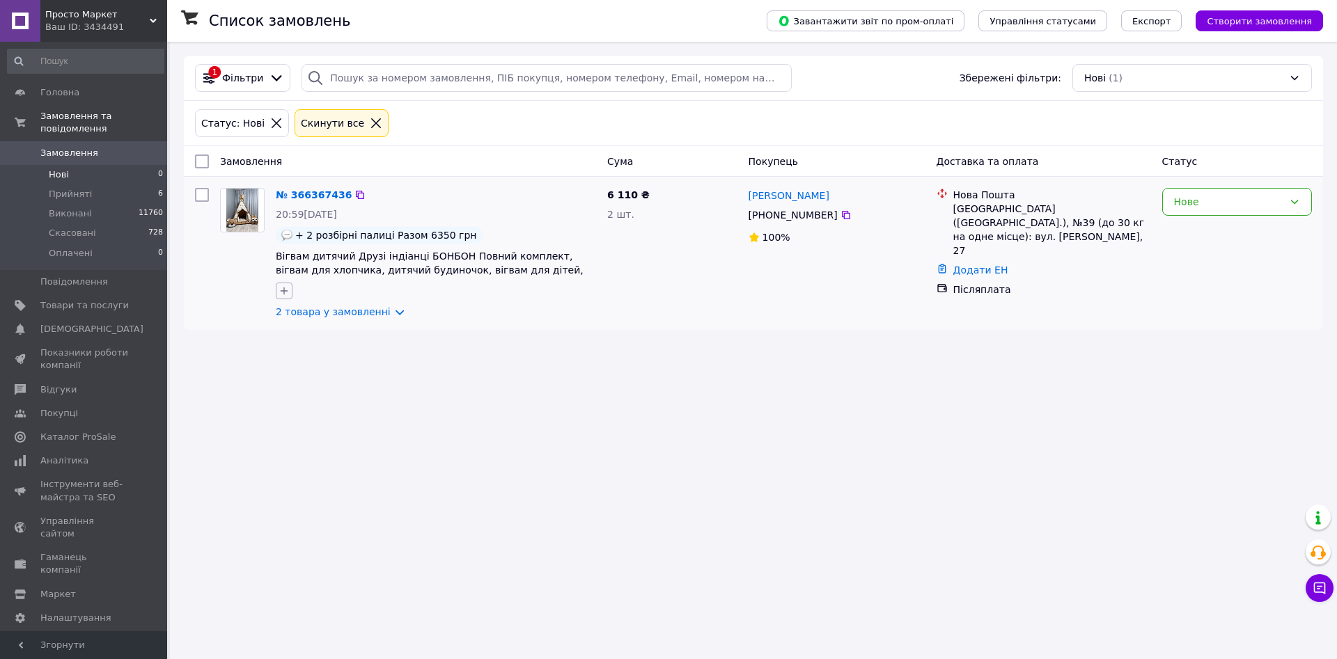
click at [282, 292] on icon "button" at bounding box center [284, 290] width 11 height 11
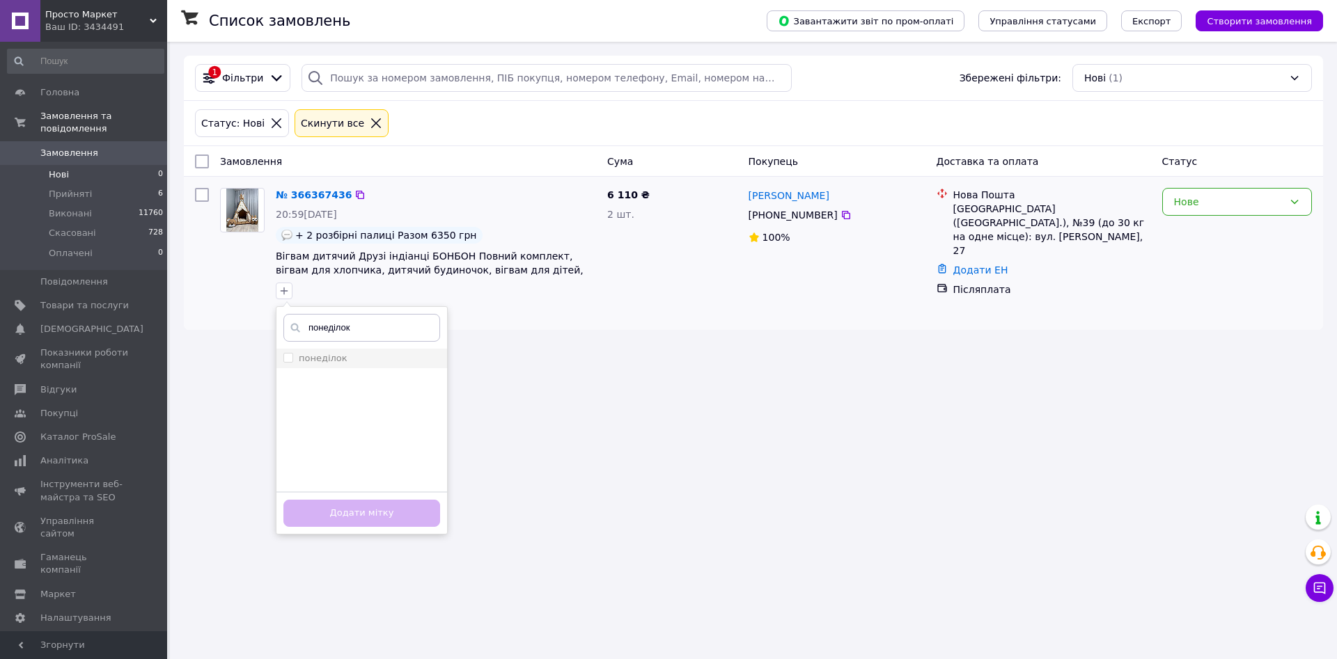
type input "понеділок"
click at [329, 363] on label "понеділок" at bounding box center [323, 358] width 49 height 10
checkbox input "true"
click at [397, 510] on button "Додати мітку" at bounding box center [361, 513] width 157 height 27
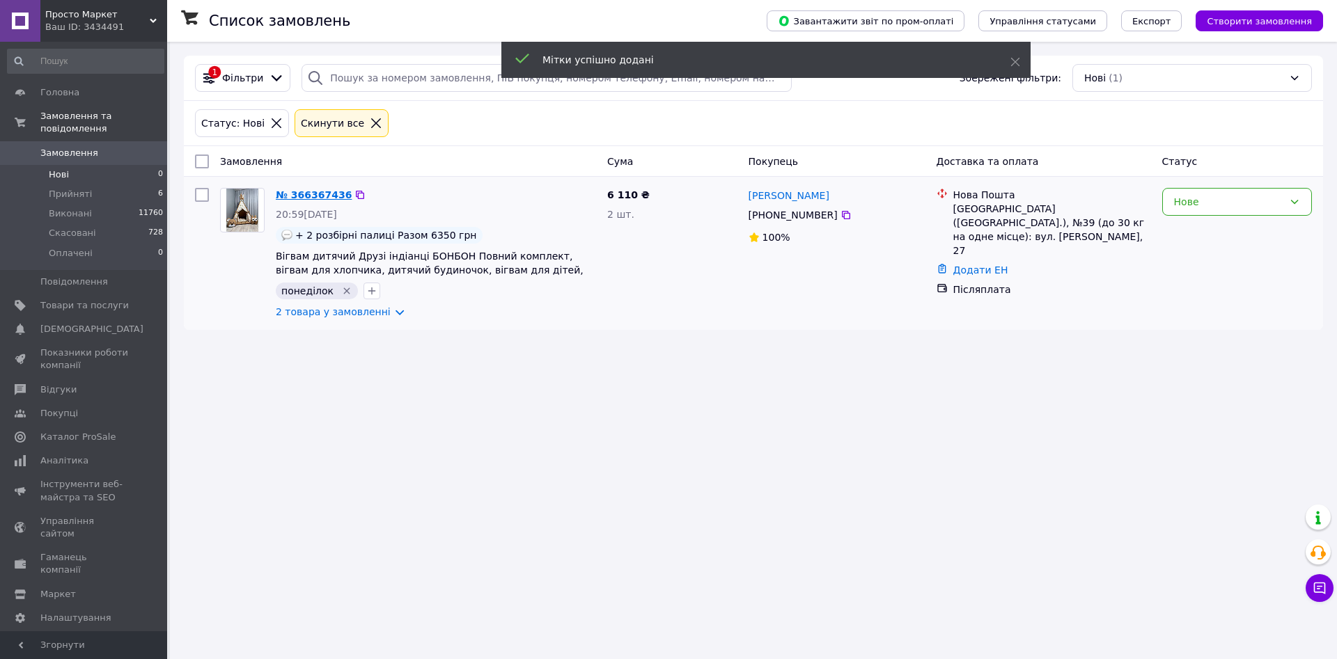
click at [311, 198] on link "№ 366367436" at bounding box center [314, 194] width 76 height 11
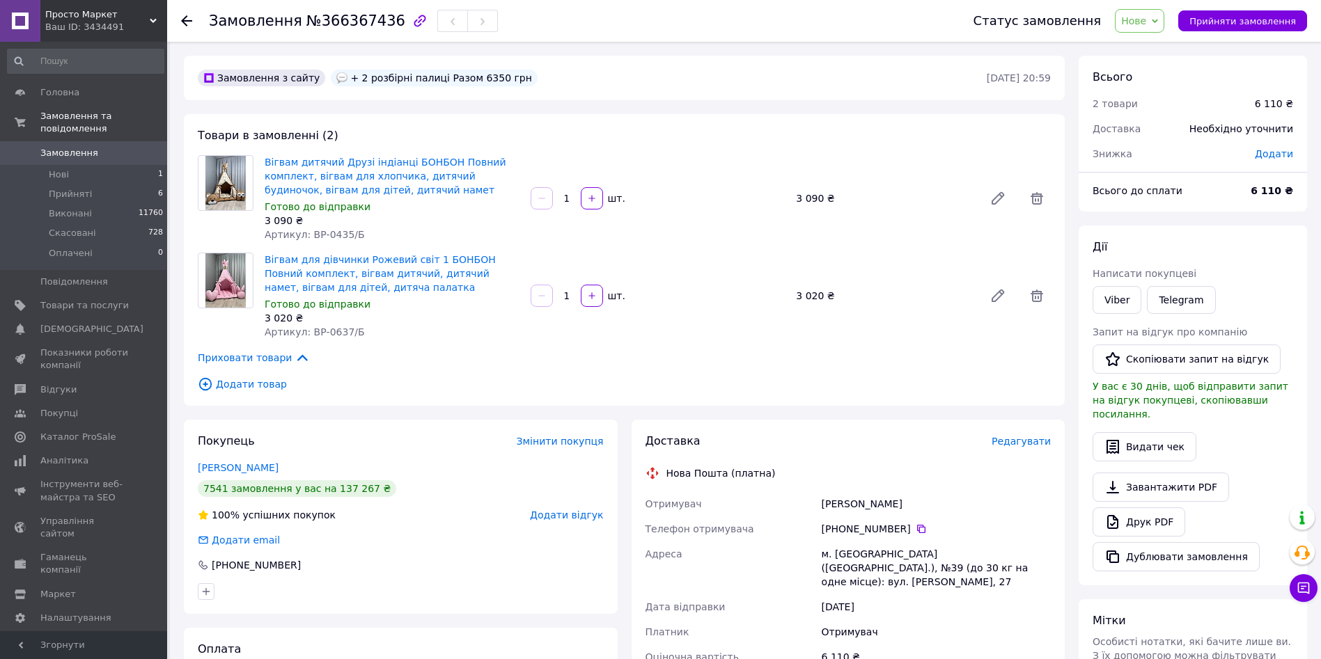
click at [1239, 32] on div "Статус замовлення Нове Прийнято Виконано Скасовано Оплачено Прийняти замовлення" at bounding box center [1133, 21] width 347 height 24
click at [1247, 20] on span "Прийняти замовлення" at bounding box center [1242, 21] width 107 height 10
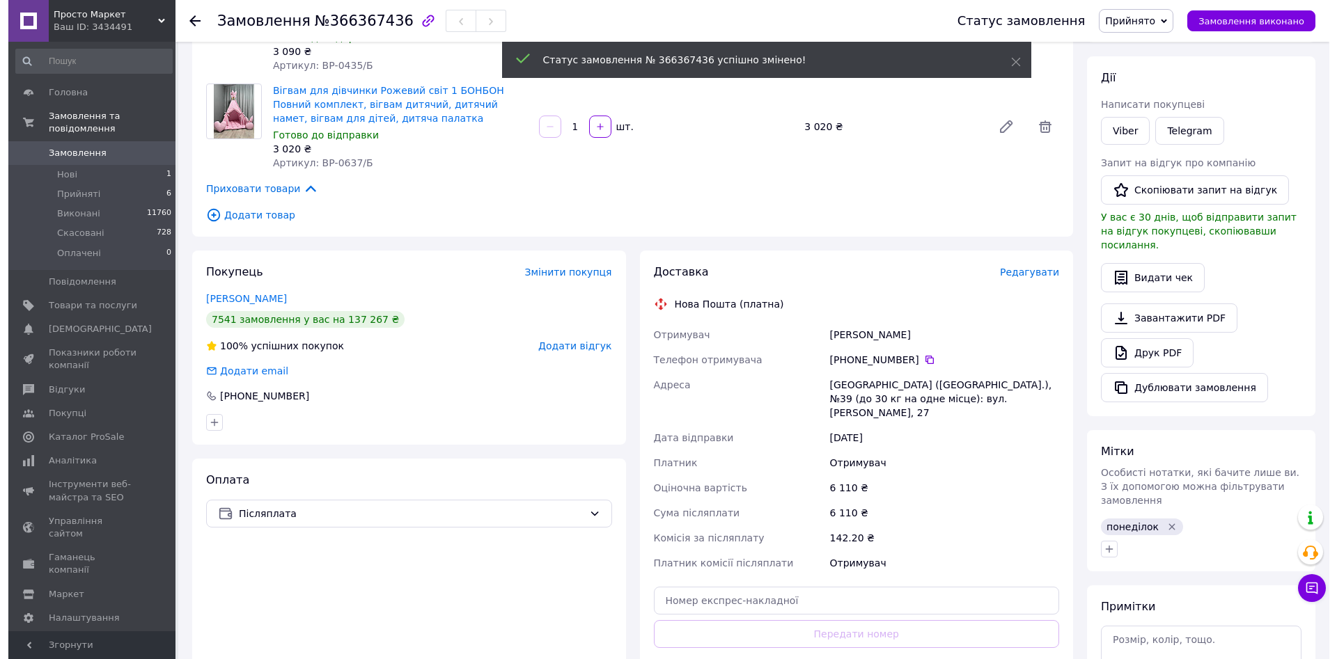
scroll to position [175, 0]
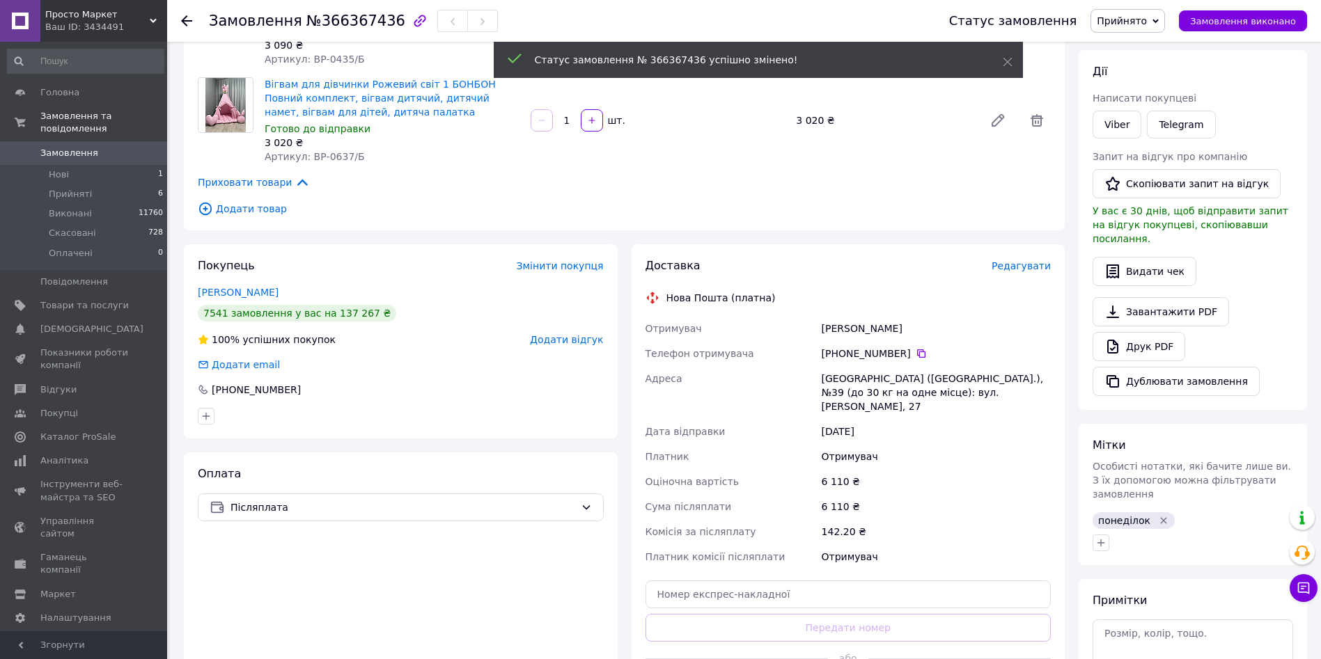
click at [1024, 263] on span "Редагувати" at bounding box center [1021, 265] width 59 height 11
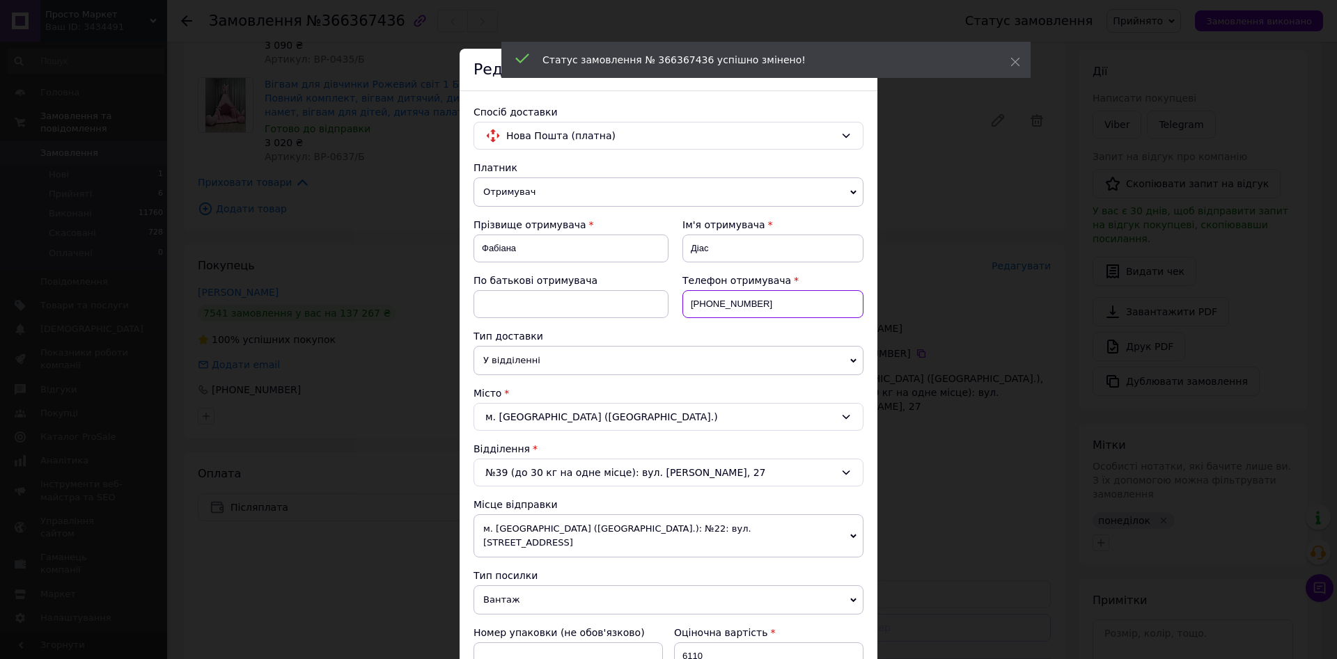
drag, startPoint x: 792, startPoint y: 299, endPoint x: 704, endPoint y: 308, distance: 88.9
click at [704, 308] on input "[PHONE_NUMBER]" at bounding box center [772, 304] width 181 height 28
paste input "939712036"
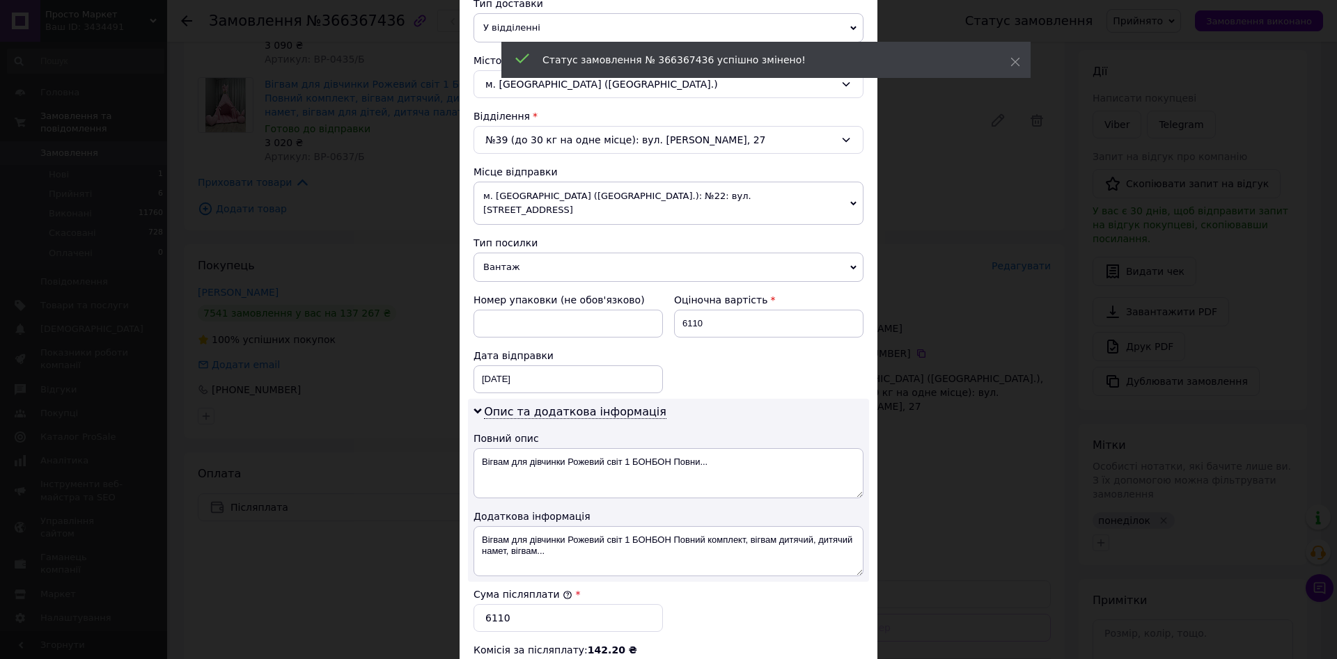
scroll to position [433, 0]
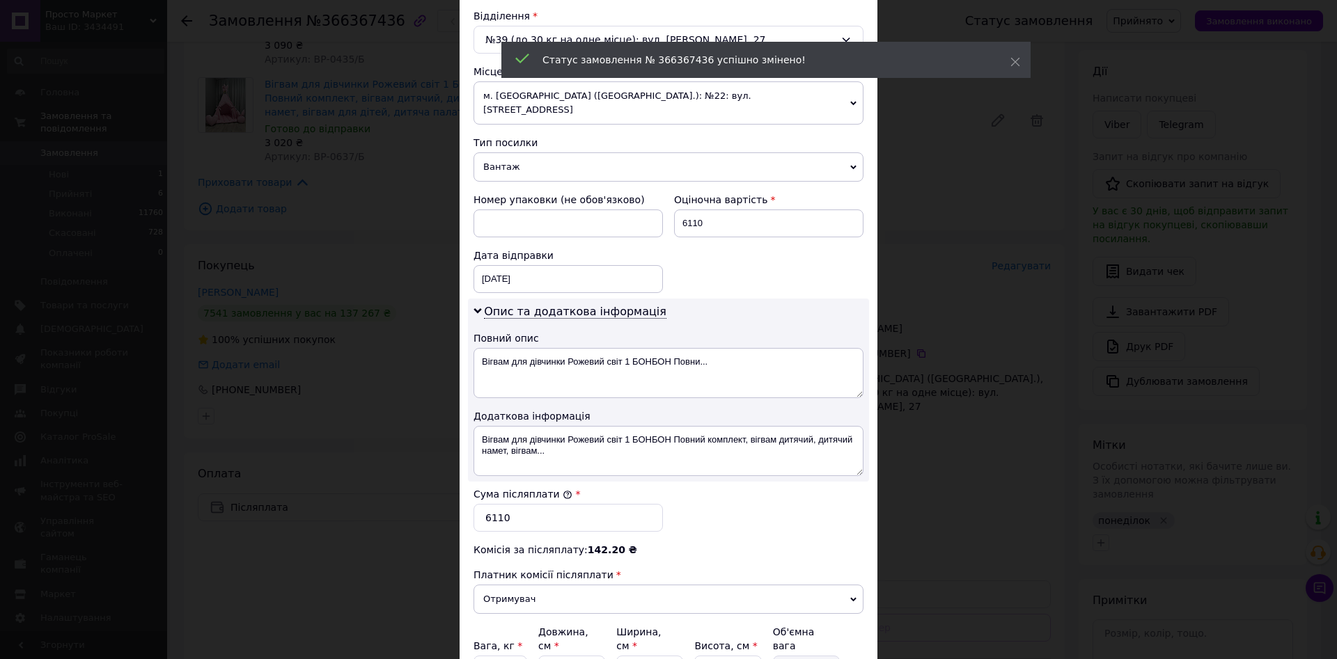
type input "[PHONE_NUMBER]"
click at [755, 194] on div "Оціночна вартість 6110" at bounding box center [768, 215] width 201 height 56
click at [742, 210] on input "6110" at bounding box center [768, 224] width 189 height 28
type input "6350"
click at [533, 508] on input "6110" at bounding box center [567, 518] width 189 height 28
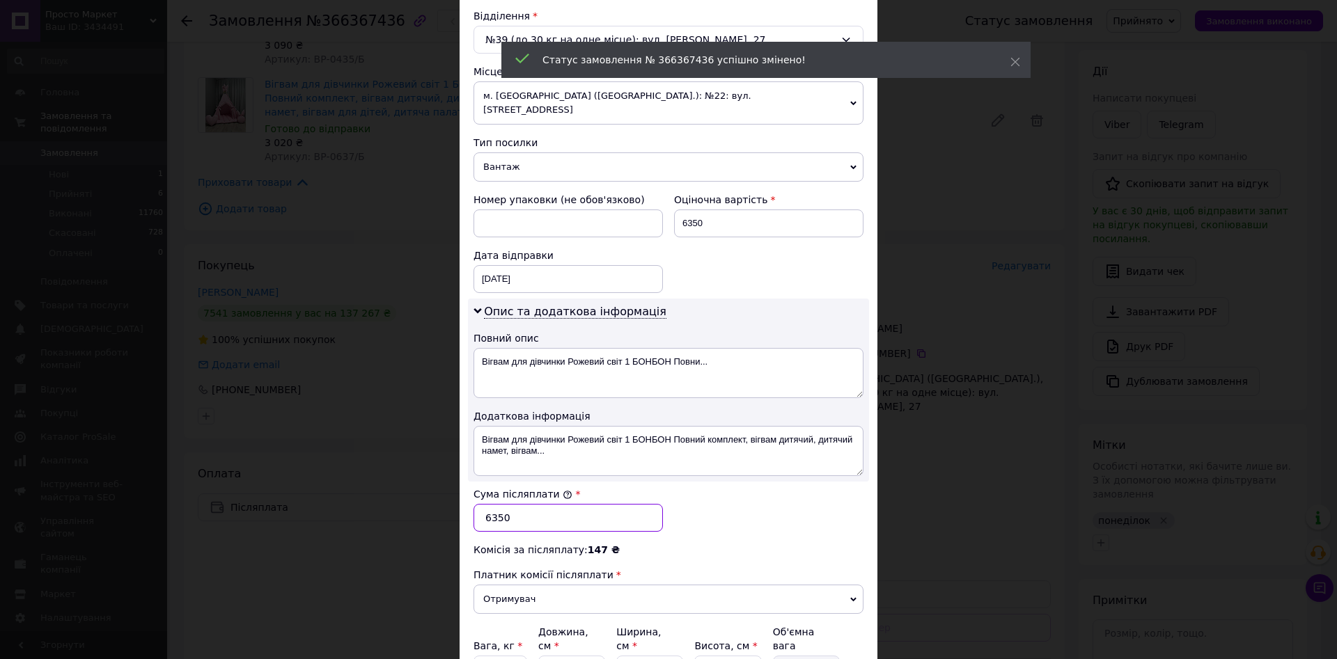
scroll to position [559, 0]
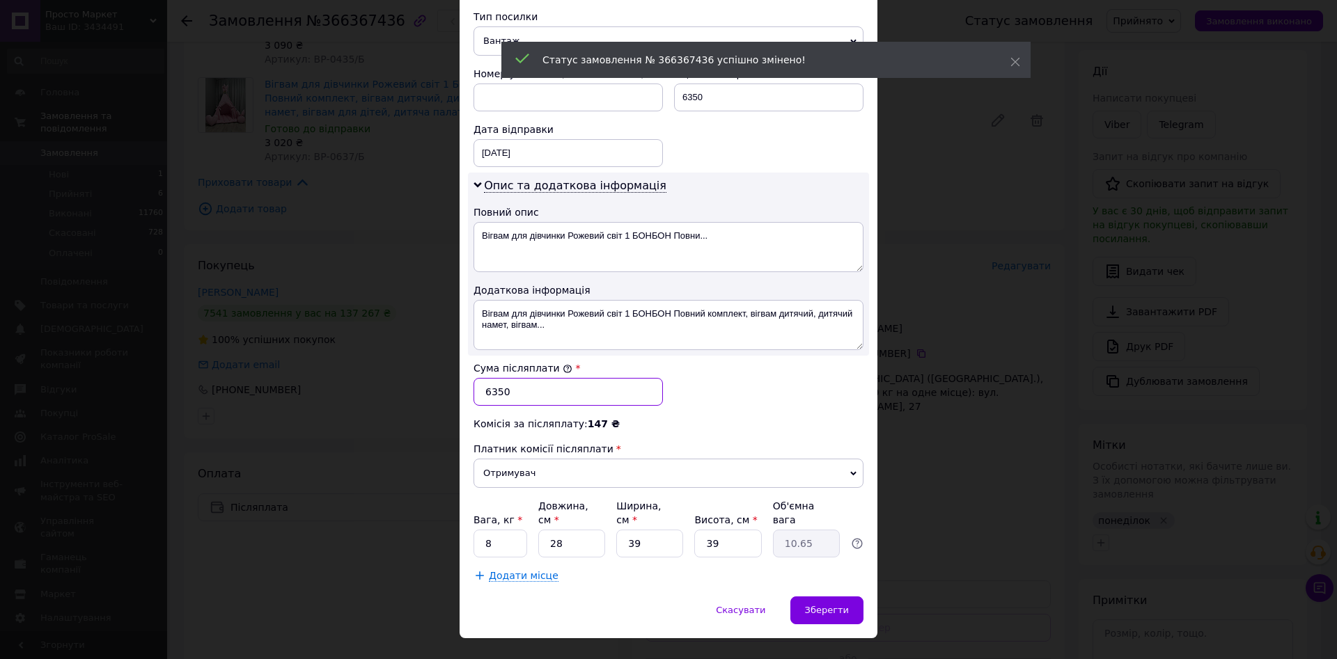
type input "6350"
click at [583, 530] on input "28" at bounding box center [571, 544] width 67 height 28
type input "7"
type input "2.66"
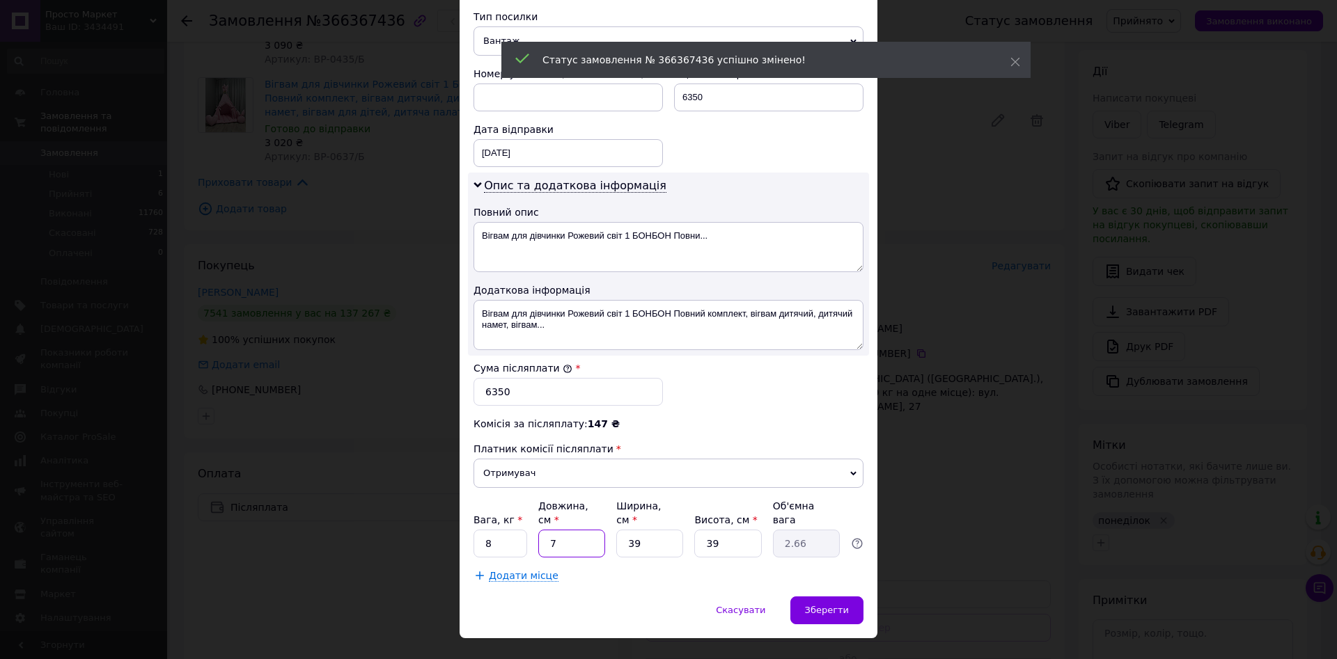
type input "70"
type input "26.62"
type input "70"
click at [498, 530] on input "8" at bounding box center [500, 544] width 54 height 28
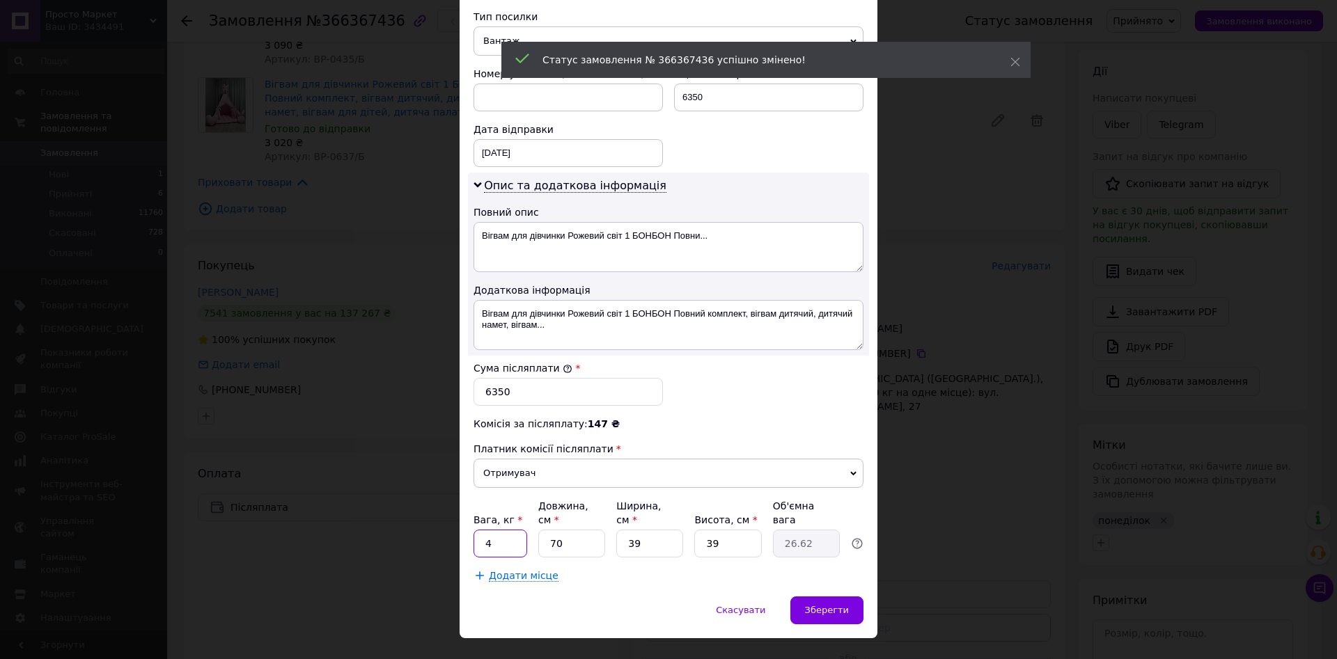
type input "4"
click at [529, 570] on span "Додати місце" at bounding box center [524, 576] width 70 height 12
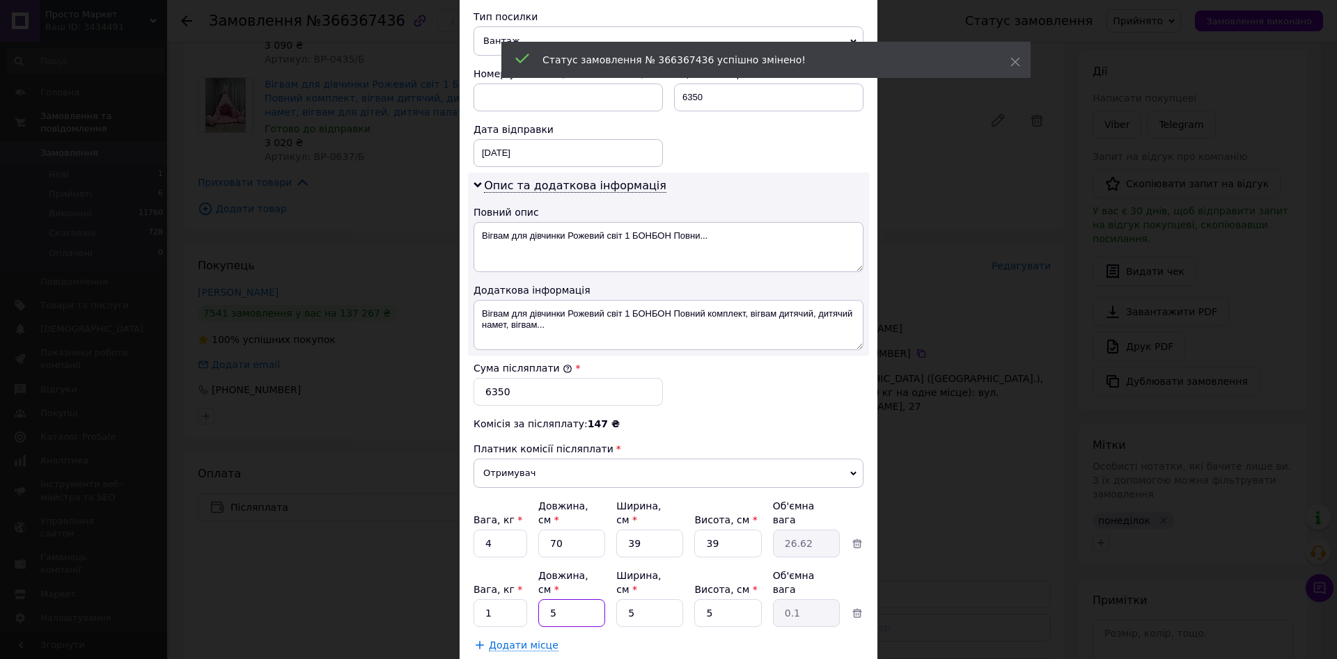
click at [574, 600] on input "5" at bounding box center [571, 614] width 67 height 28
type input "79"
type input "0.49"
type input "7"
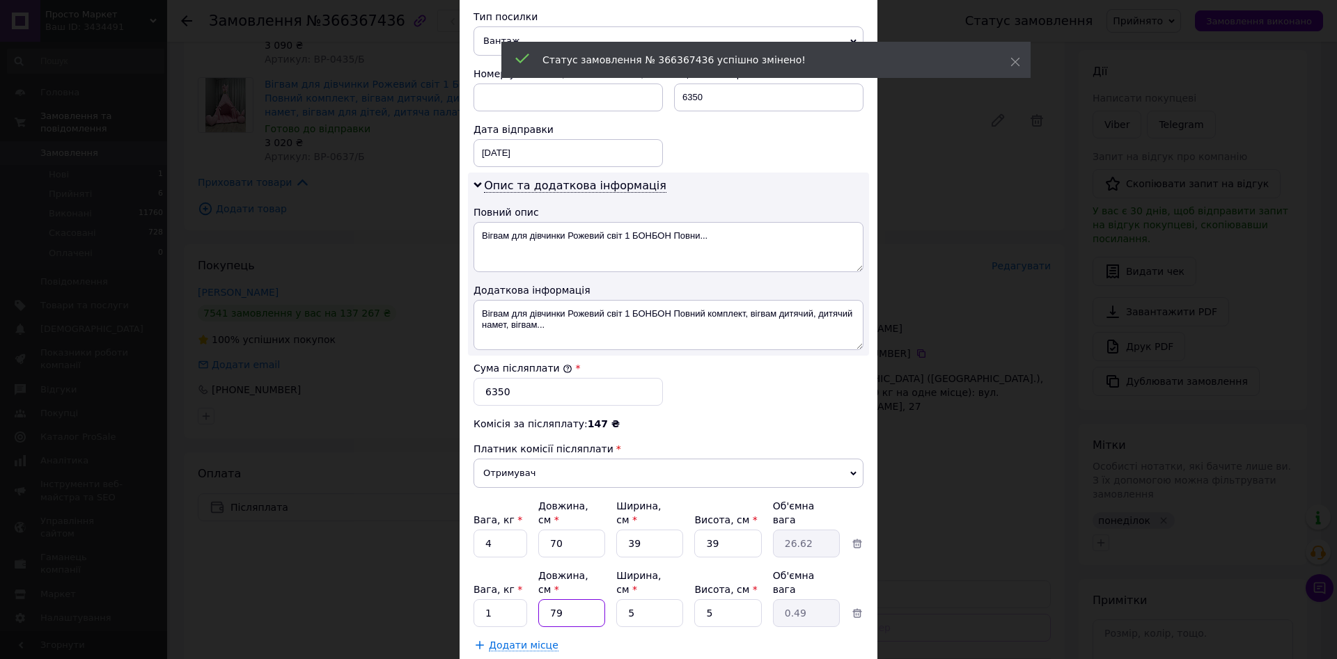
type input "0.1"
type input "70"
type input "0.44"
type input "70"
click at [641, 600] on input "5" at bounding box center [649, 614] width 67 height 28
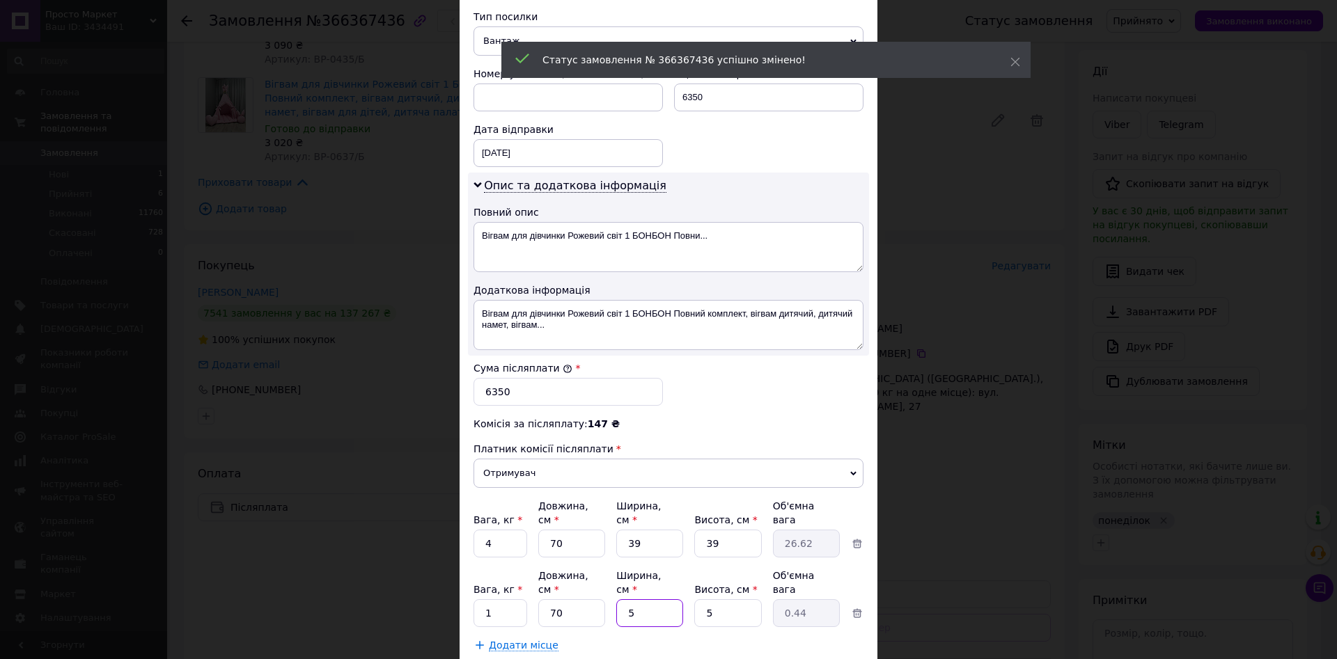
click at [641, 600] on input "5" at bounding box center [649, 614] width 67 height 28
type input "4"
type input "0.35"
type input "42"
type input "3.68"
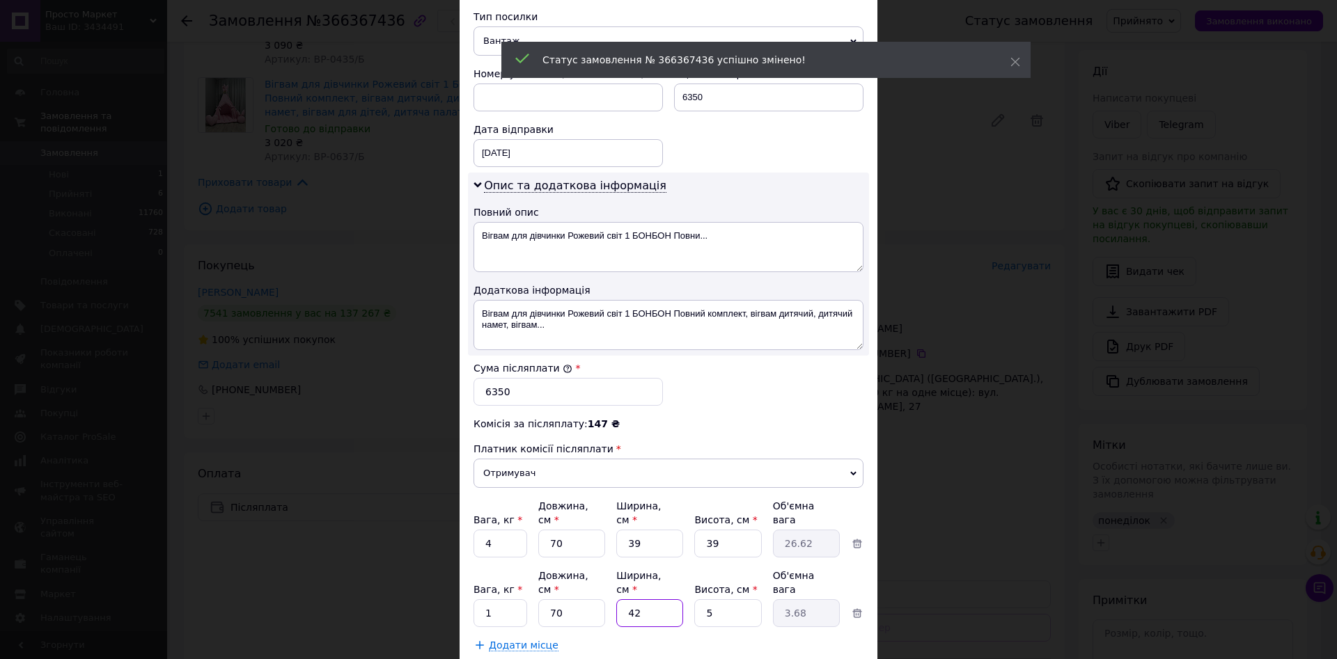
type input "42"
click at [730, 600] on input "5" at bounding box center [727, 614] width 67 height 28
type input "4"
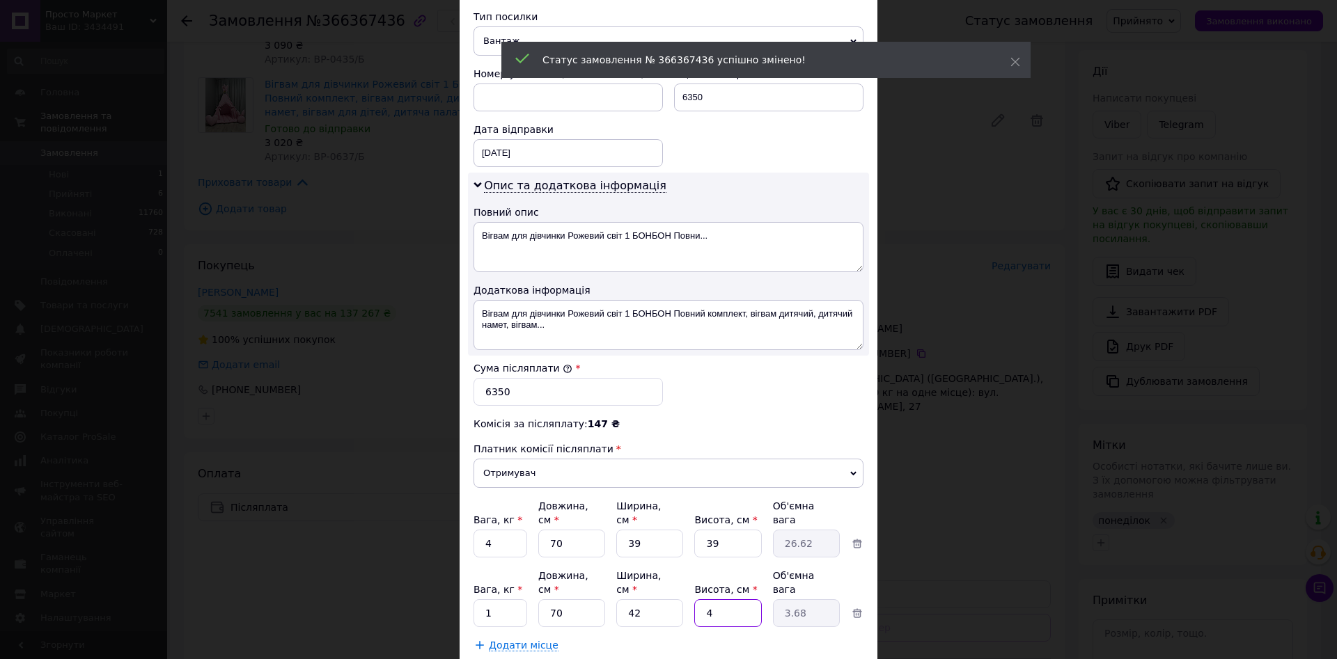
type input "2.94"
type input "40"
type input "29.4"
type input "40"
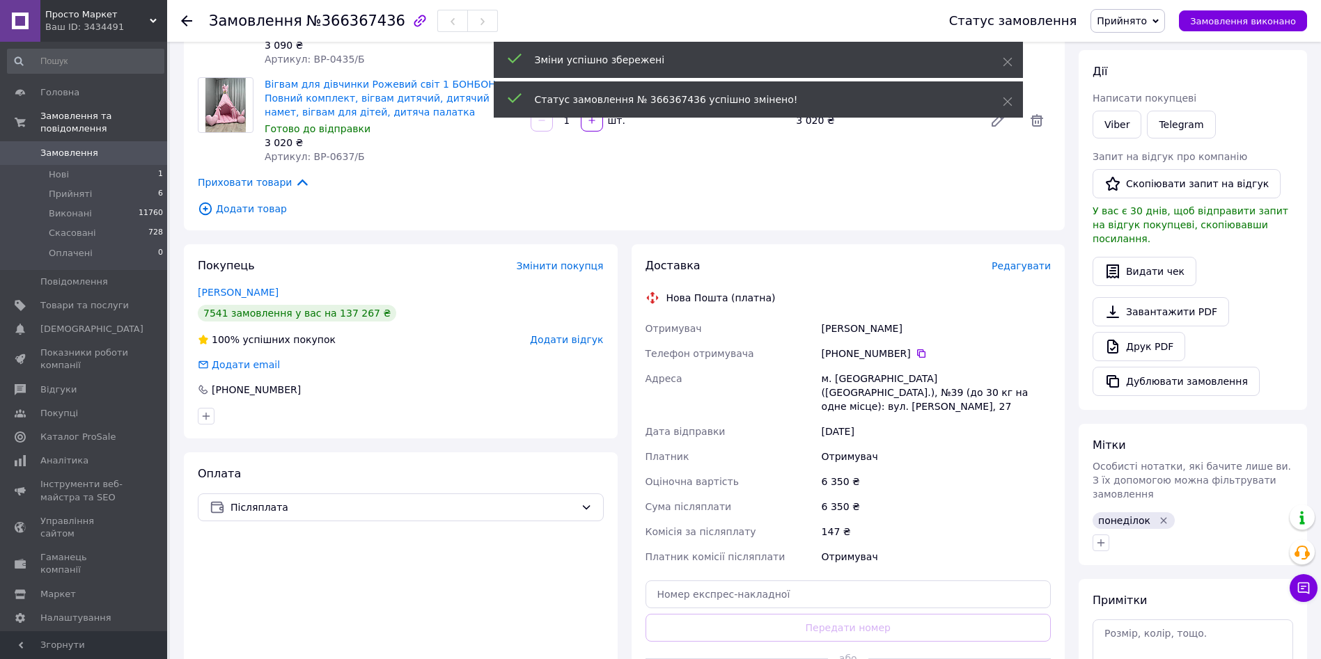
click at [1012, 260] on span "Редагувати" at bounding box center [1021, 265] width 59 height 11
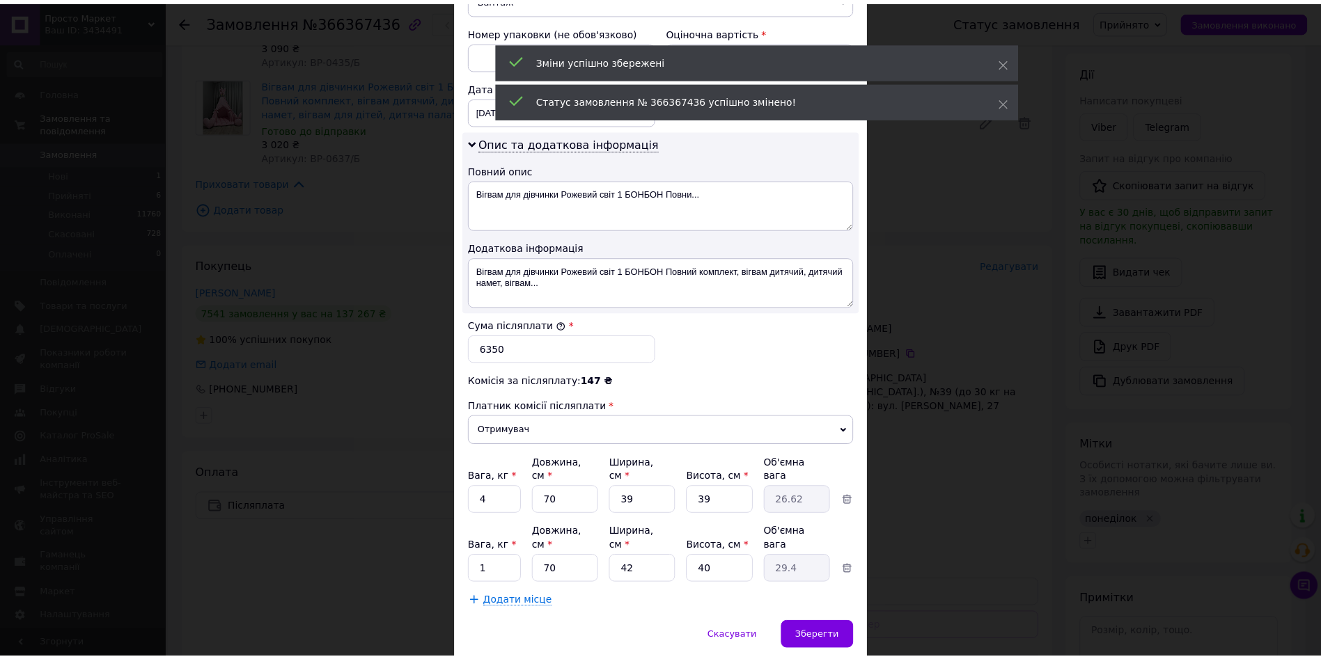
scroll to position [615, 0]
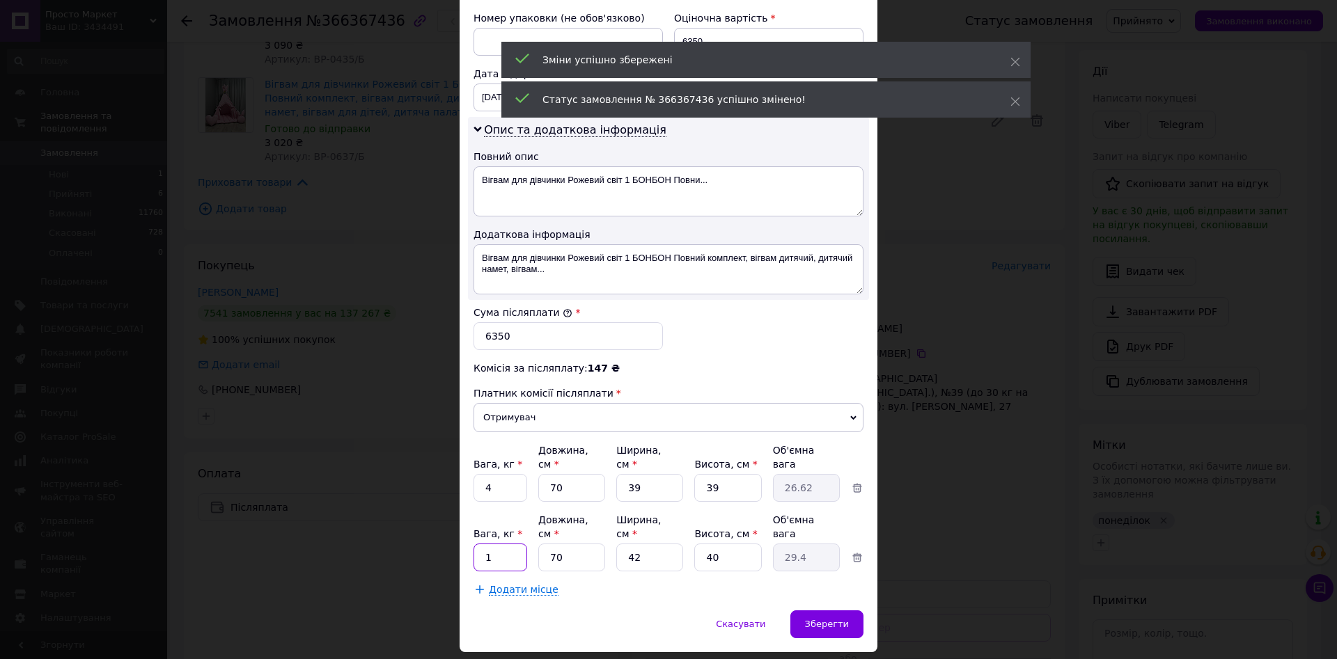
click at [506, 544] on input "1" at bounding box center [500, 558] width 54 height 28
type input "5"
click at [813, 568] on div "Спосіб доставки Нова Пошта (платна) Платник Отримувач Відправник Прізвище отрим…" at bounding box center [669, 43] width 418 height 1134
click at [824, 619] on span "Зберегти" at bounding box center [827, 624] width 44 height 10
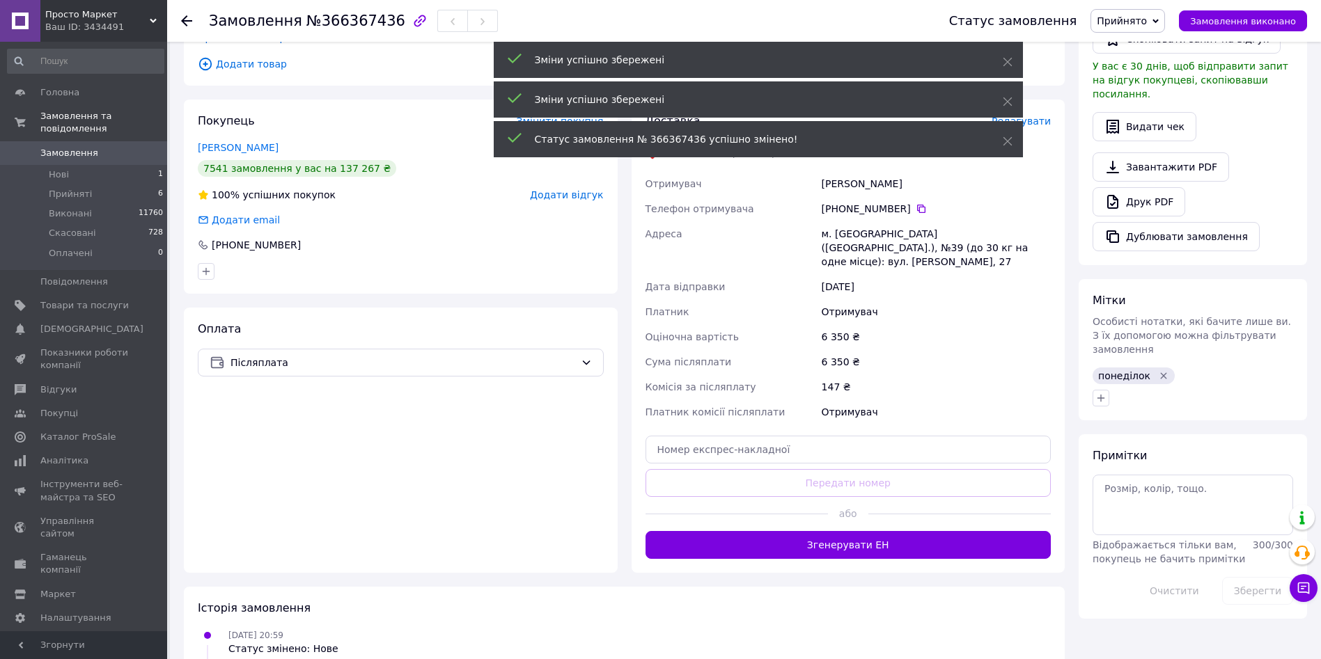
scroll to position [323, 0]
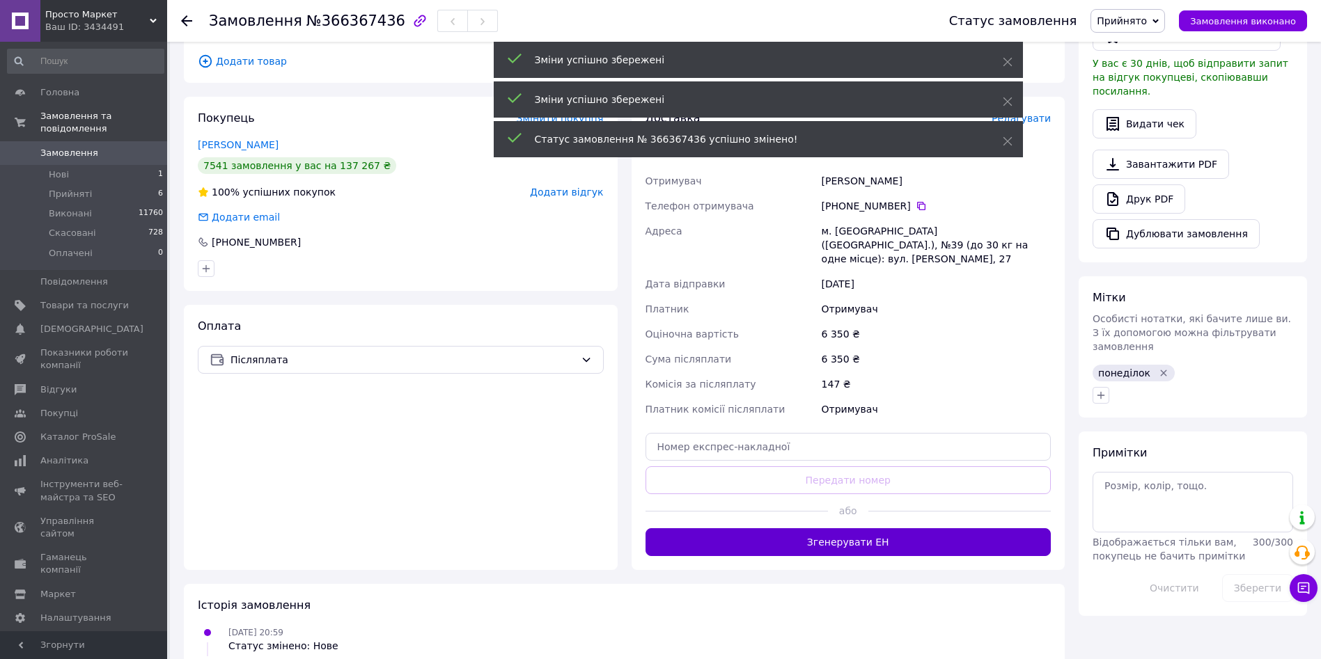
click at [861, 531] on button "Згенерувати ЕН" at bounding box center [848, 543] width 406 height 28
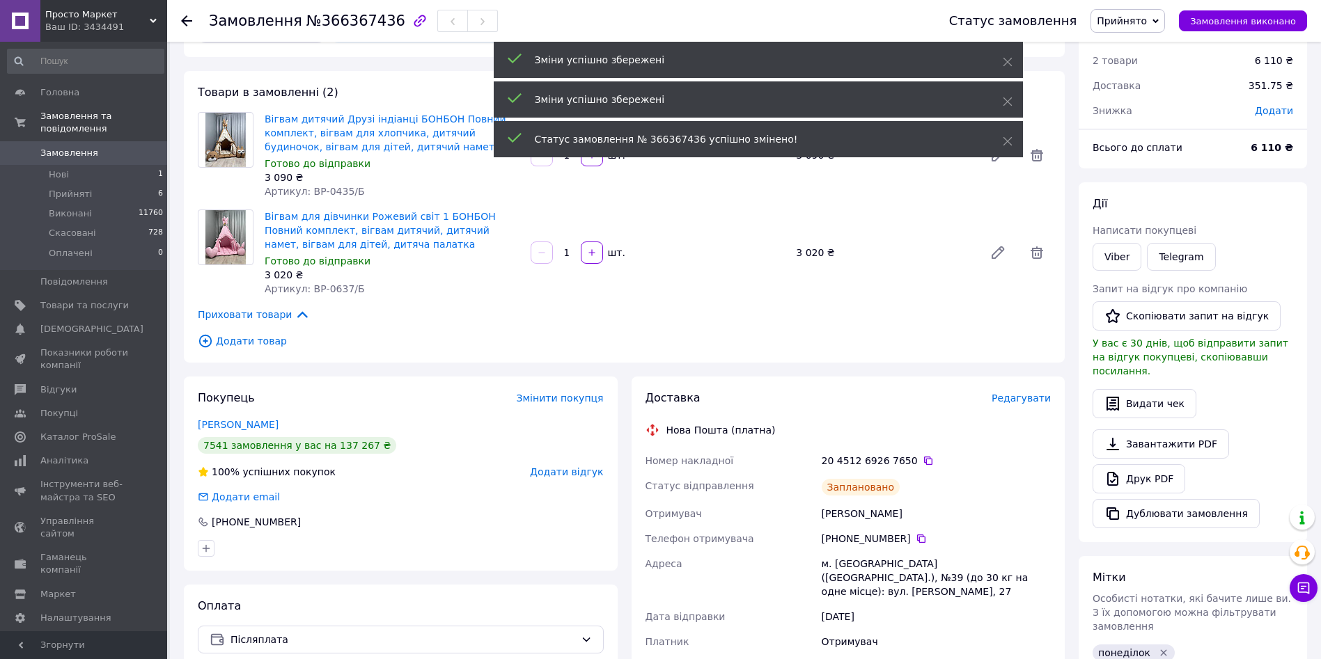
scroll to position [7, 0]
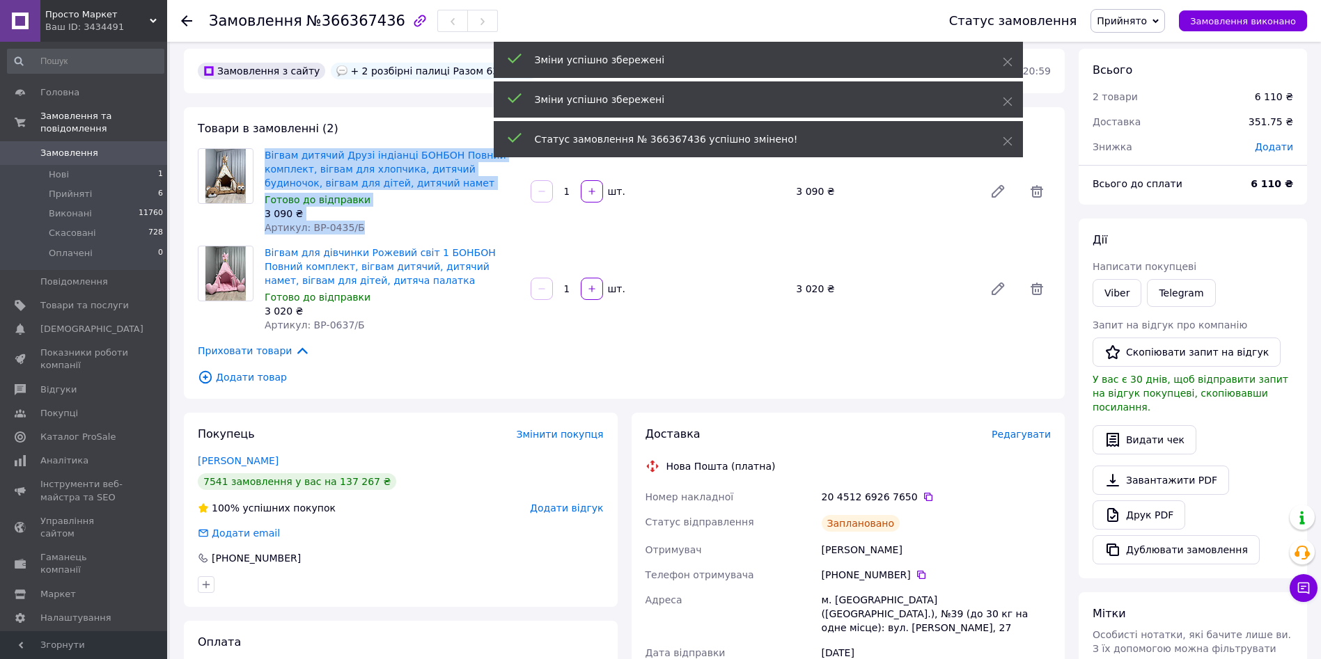
drag, startPoint x: 359, startPoint y: 220, endPoint x: 263, endPoint y: 159, distance: 114.0
click at [263, 159] on div "Вігвам дитячий Друзі індіанці БОНБОН Повний комплект, вігвам для хлопчика, дитя…" at bounding box center [392, 192] width 266 height 92
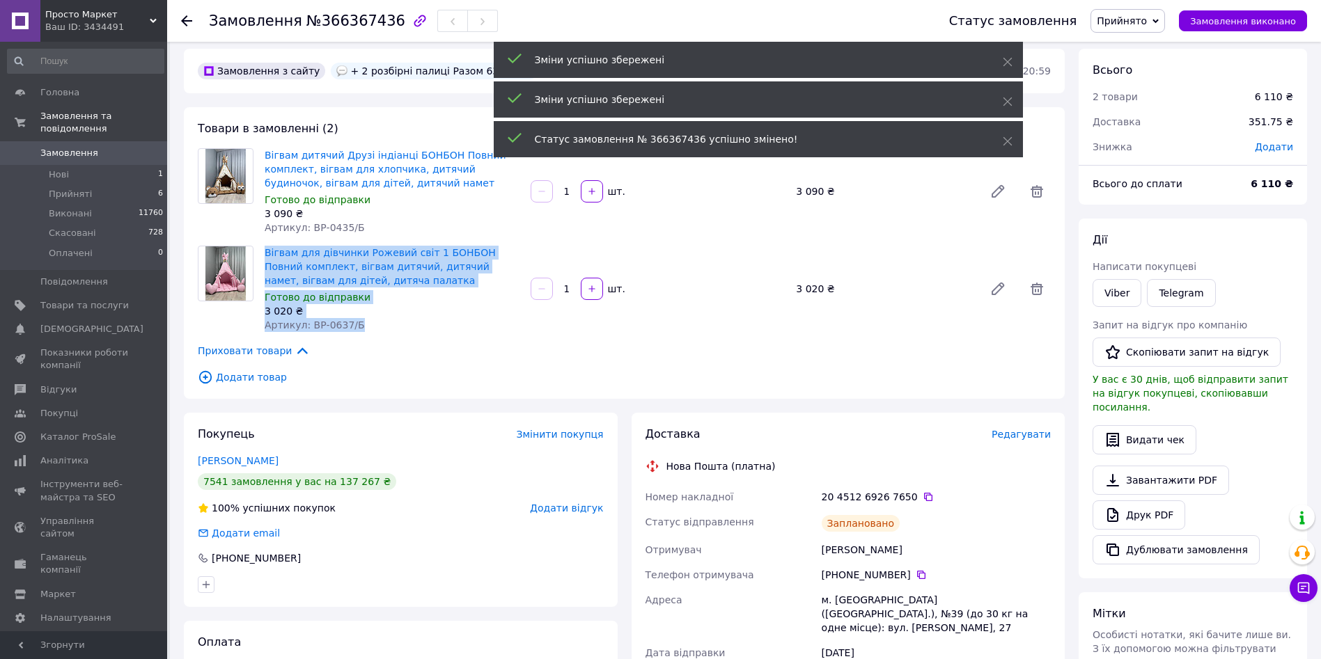
drag, startPoint x: 360, startPoint y: 327, endPoint x: 262, endPoint y: 259, distance: 119.6
click at [262, 259] on div "Вігвам для дівчинки Рожевий світ 1 БОНБОН Повний комплект, вігвам дитячий, дитя…" at bounding box center [392, 289] width 266 height 92
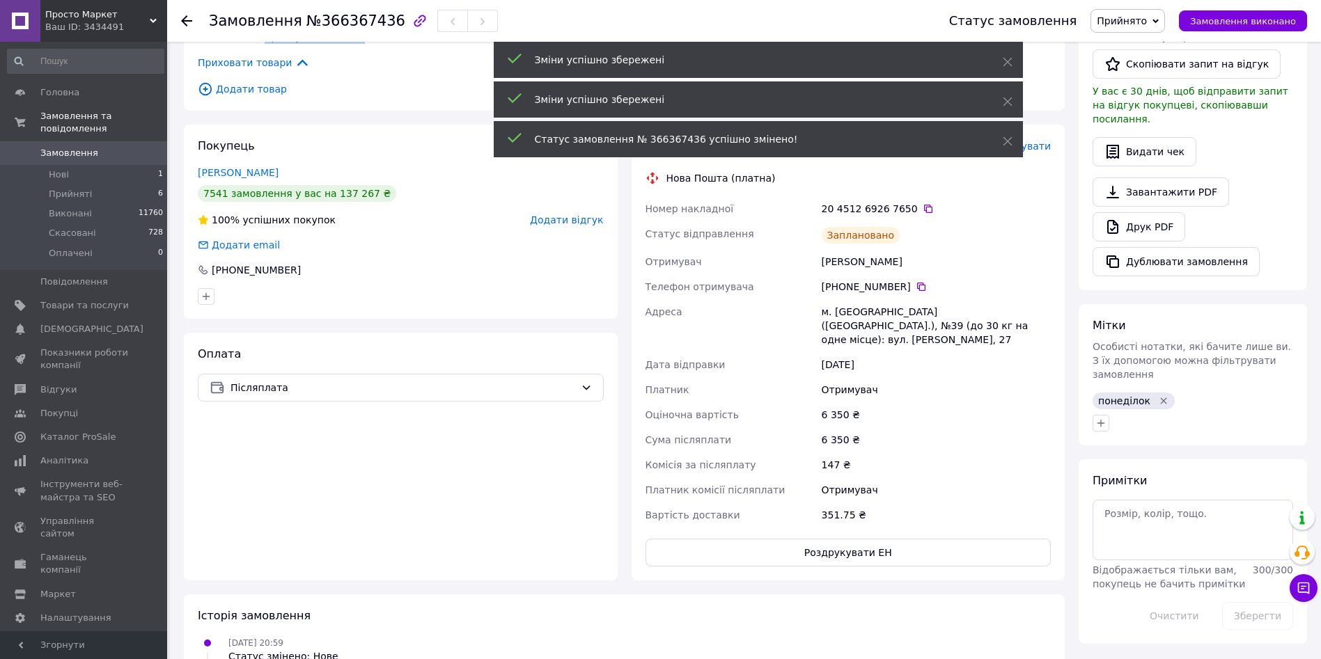
scroll to position [542, 0]
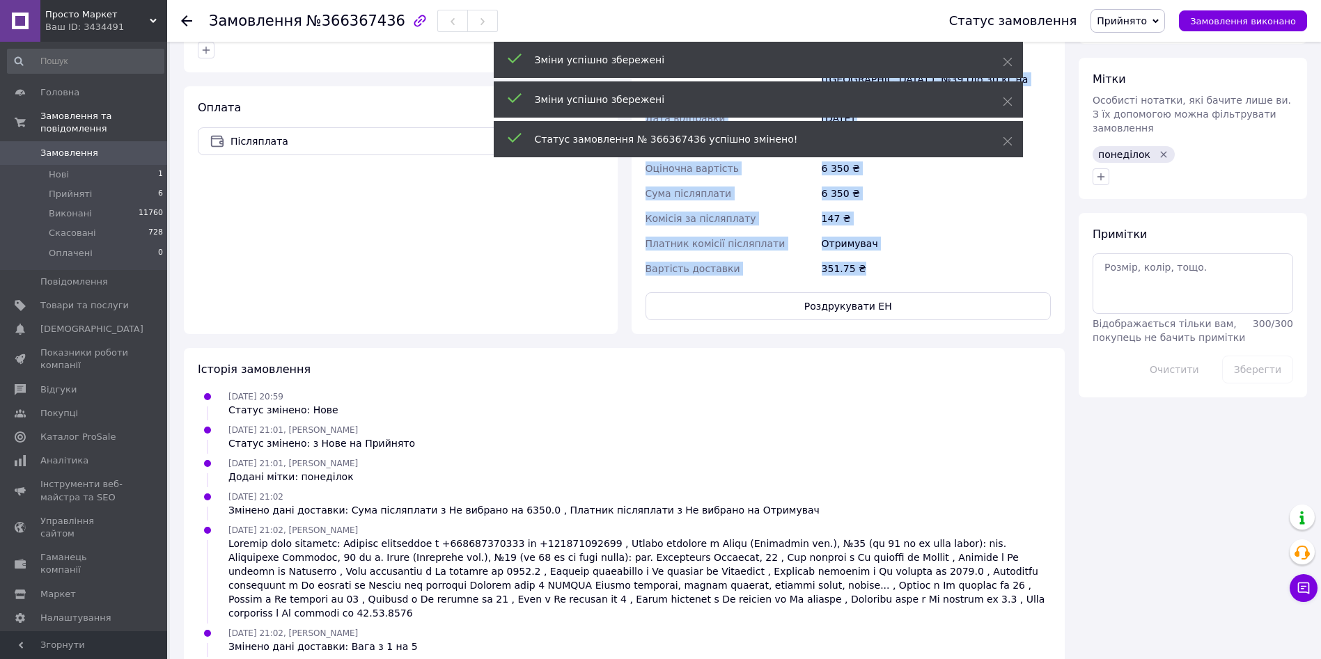
drag, startPoint x: 637, startPoint y: 491, endPoint x: 881, endPoint y: 266, distance: 331.6
click at [881, 266] on div "Доставка Редагувати Нова Пошта (платна) Номер накладної 20 4512 6926 7650   Ста…" at bounding box center [849, 106] width 434 height 456
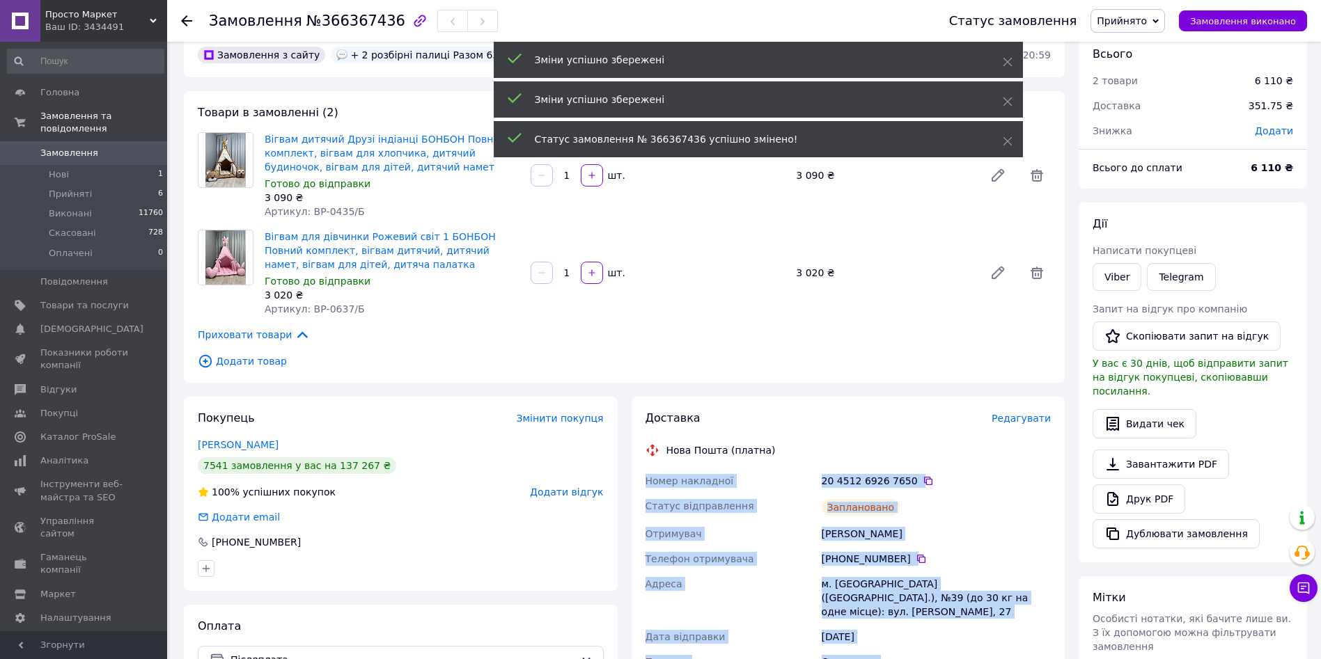
scroll to position [1, 0]
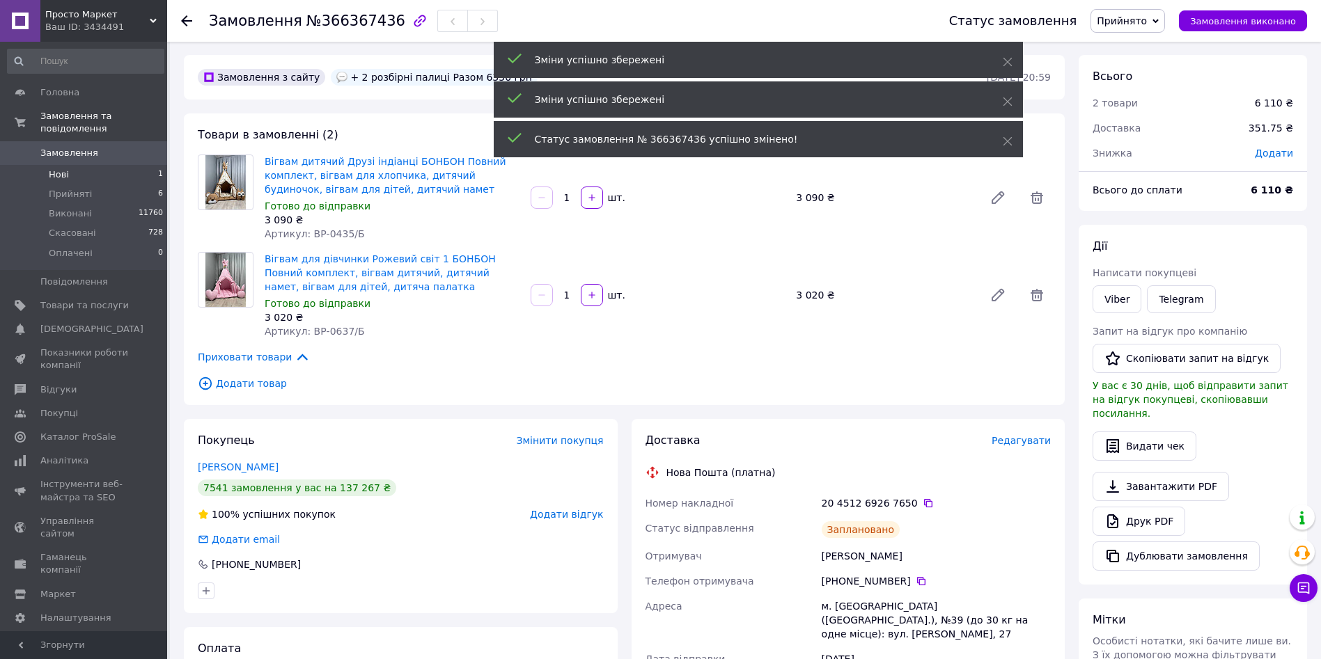
click at [94, 166] on li "Нові 1" at bounding box center [85, 174] width 171 height 19
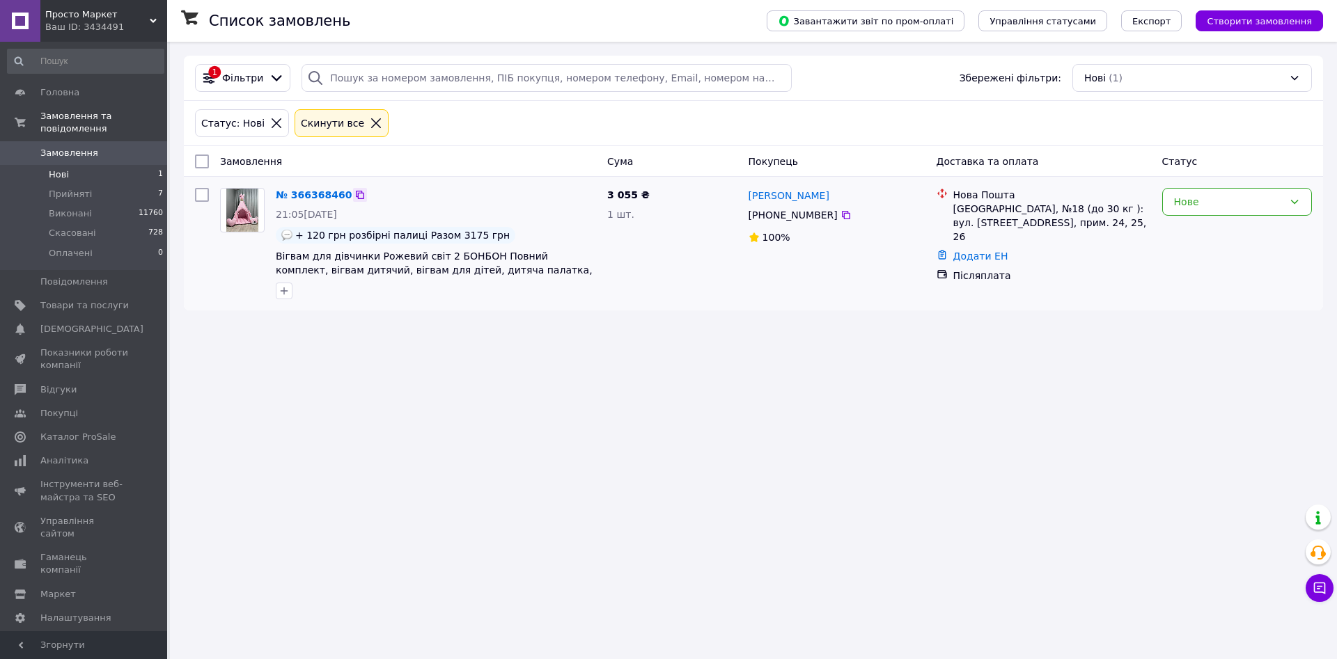
click at [356, 191] on icon at bounding box center [360, 195] width 8 height 8
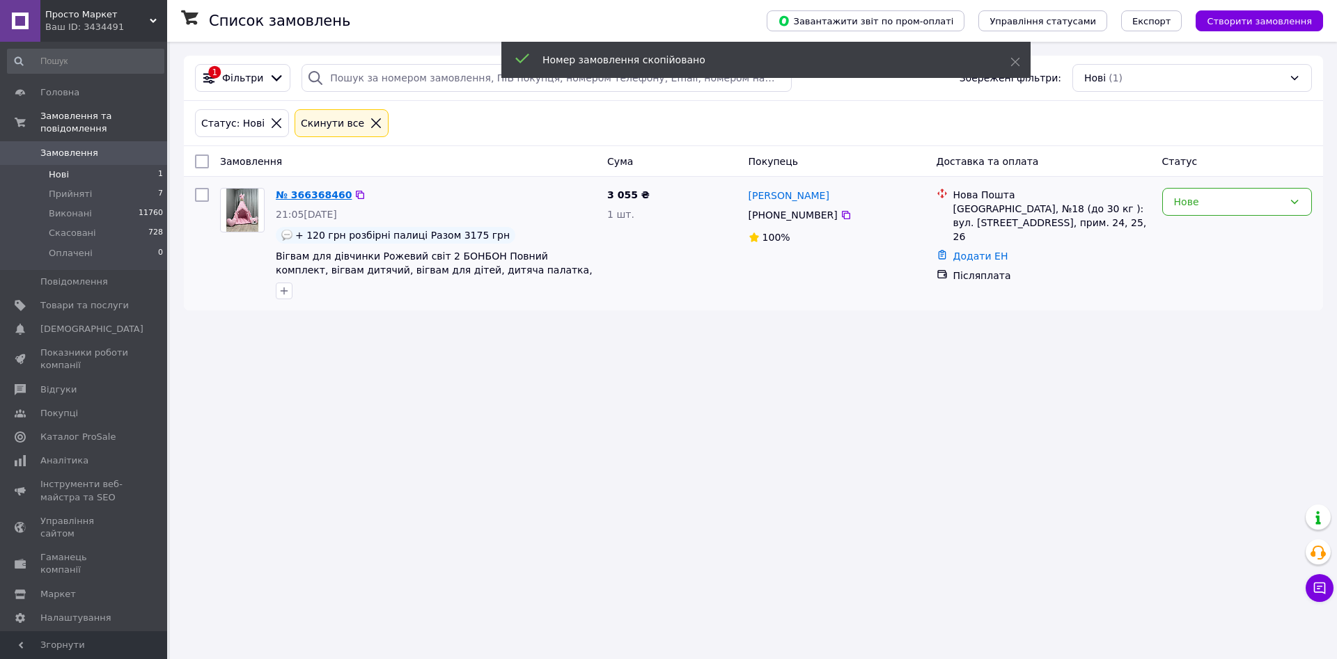
click at [324, 194] on link "№ 366368460" at bounding box center [314, 194] width 76 height 11
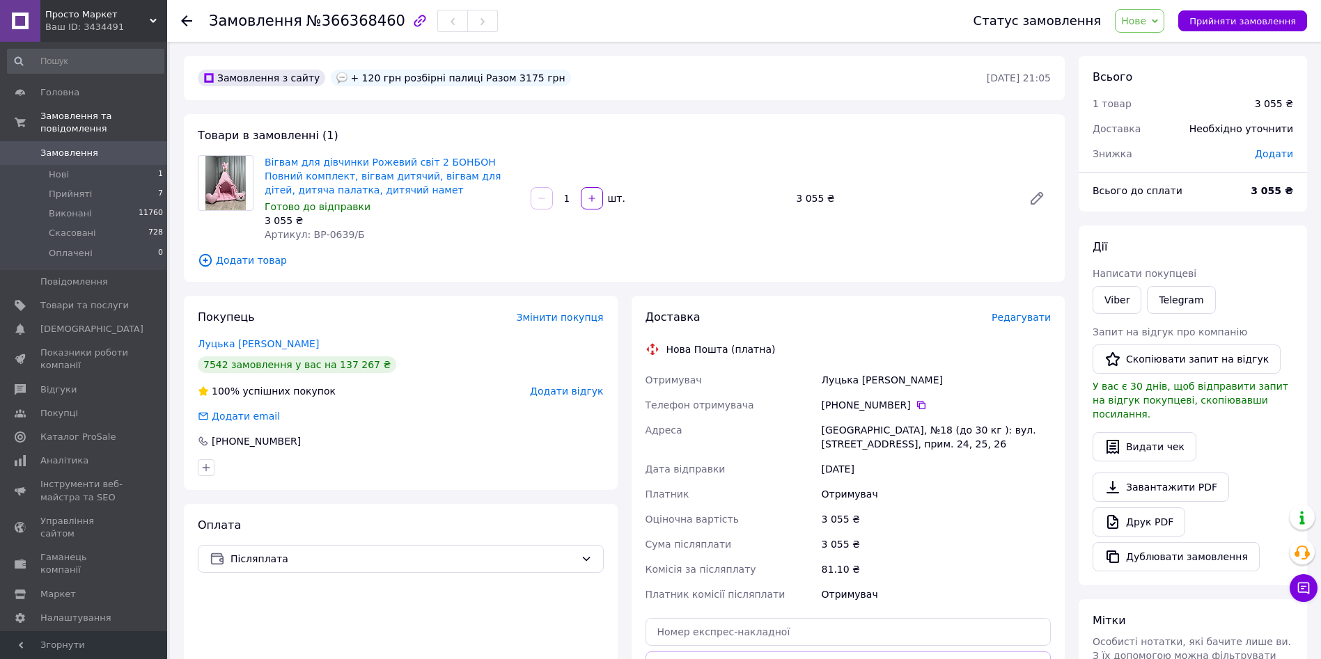
click at [1018, 322] on span "Редагувати" at bounding box center [1021, 317] width 59 height 11
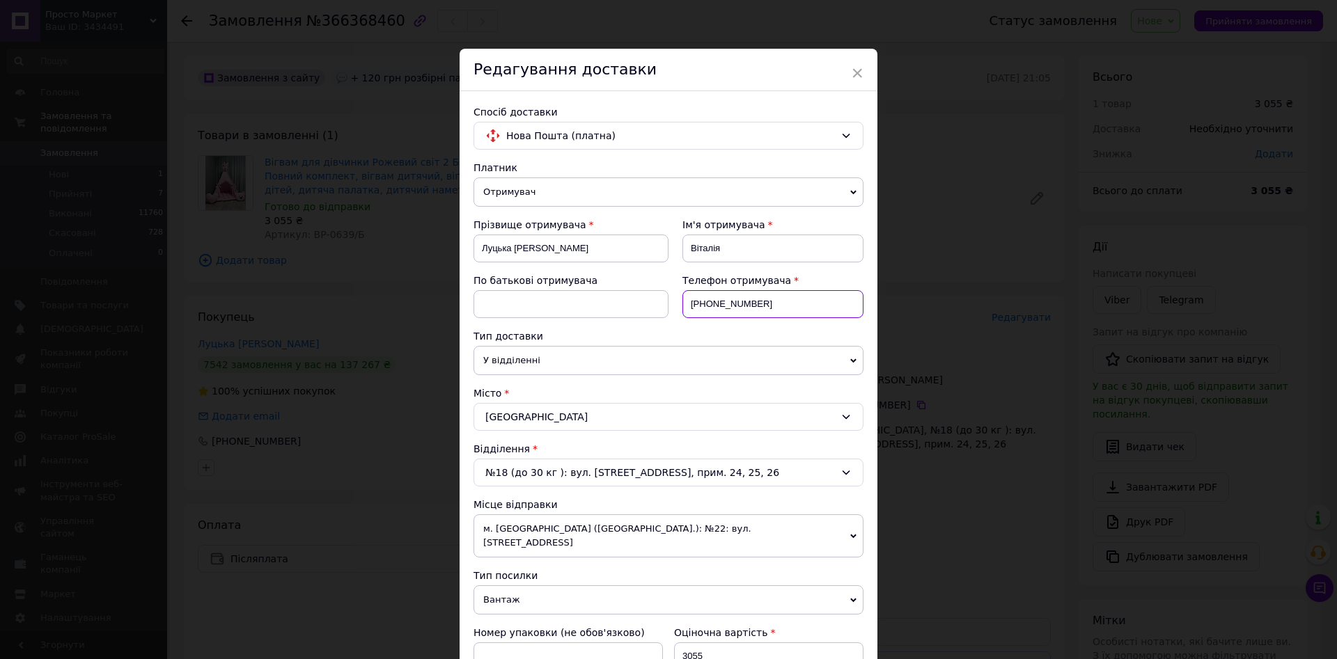
drag, startPoint x: 810, startPoint y: 296, endPoint x: 701, endPoint y: 318, distance: 111.4
click at [701, 318] on input "[PHONE_NUMBER]" at bounding box center [772, 304] width 181 height 28
click at [759, 313] on input "[PHONE_NUMBER]" at bounding box center [772, 304] width 181 height 28
drag, startPoint x: 775, startPoint y: 306, endPoint x: 705, endPoint y: 310, distance: 69.7
click at [705, 310] on input "[PHONE_NUMBER]" at bounding box center [772, 304] width 181 height 28
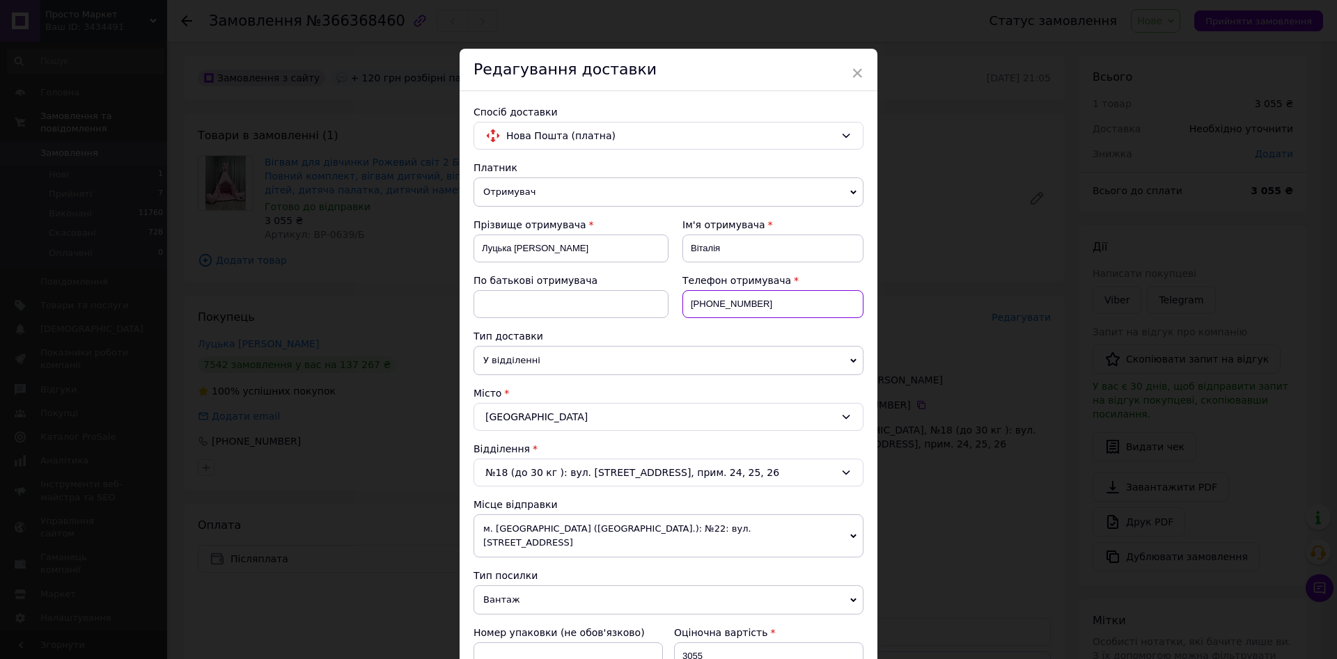
paste input "507335623"
type input "[PHONE_NUMBER]"
click at [545, 248] on input "Луцька [PERSON_NAME]" at bounding box center [570, 249] width 195 height 28
type input "Луцька"
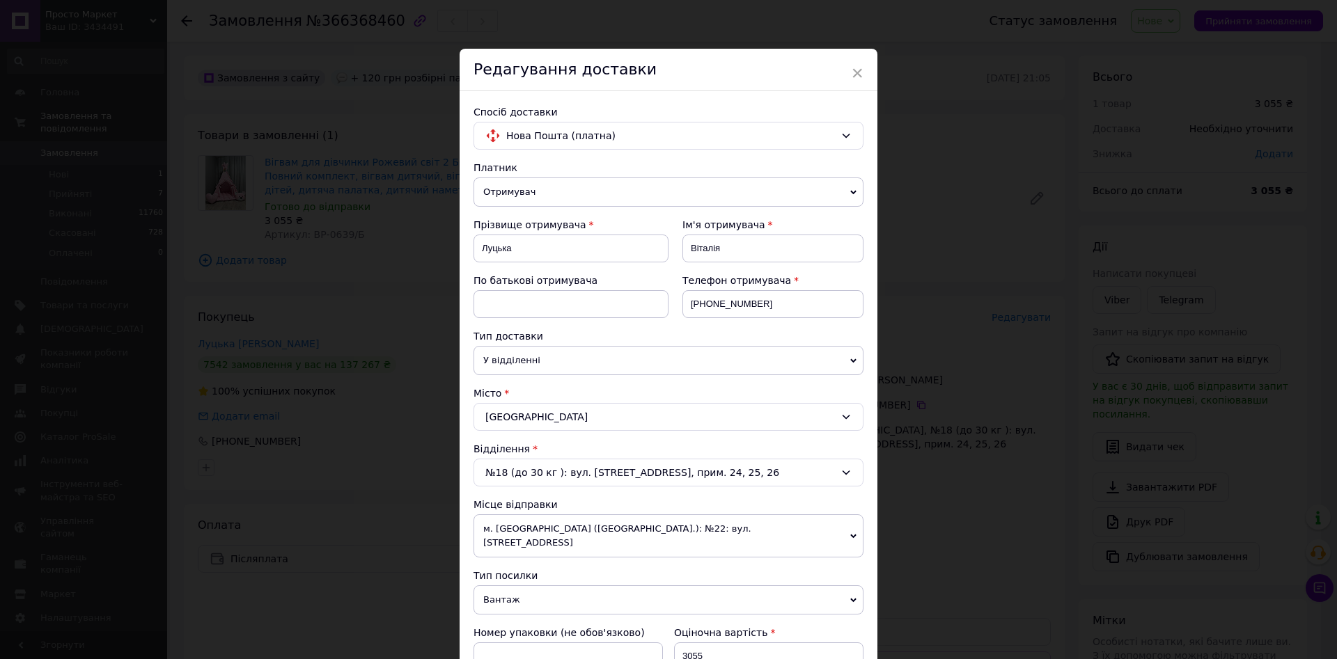
click at [561, 288] on div "По батькові отримувача" at bounding box center [570, 296] width 195 height 45
click at [542, 306] on input at bounding box center [570, 304] width 195 height 28
paste input "[PERSON_NAME]"
type input "[PERSON_NAME]"
drag, startPoint x: 786, startPoint y: 307, endPoint x: 701, endPoint y: 327, distance: 87.3
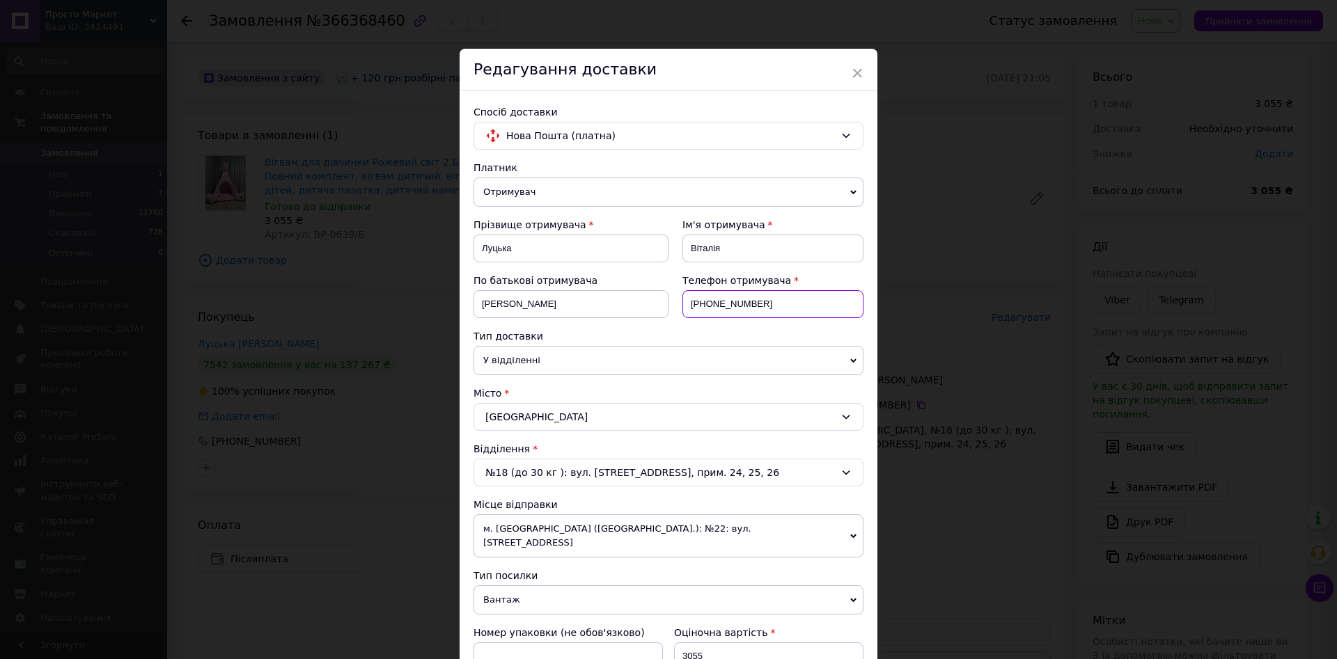
click at [701, 327] on div "Телефон отримувача [PHONE_NUMBER]" at bounding box center [765, 302] width 195 height 56
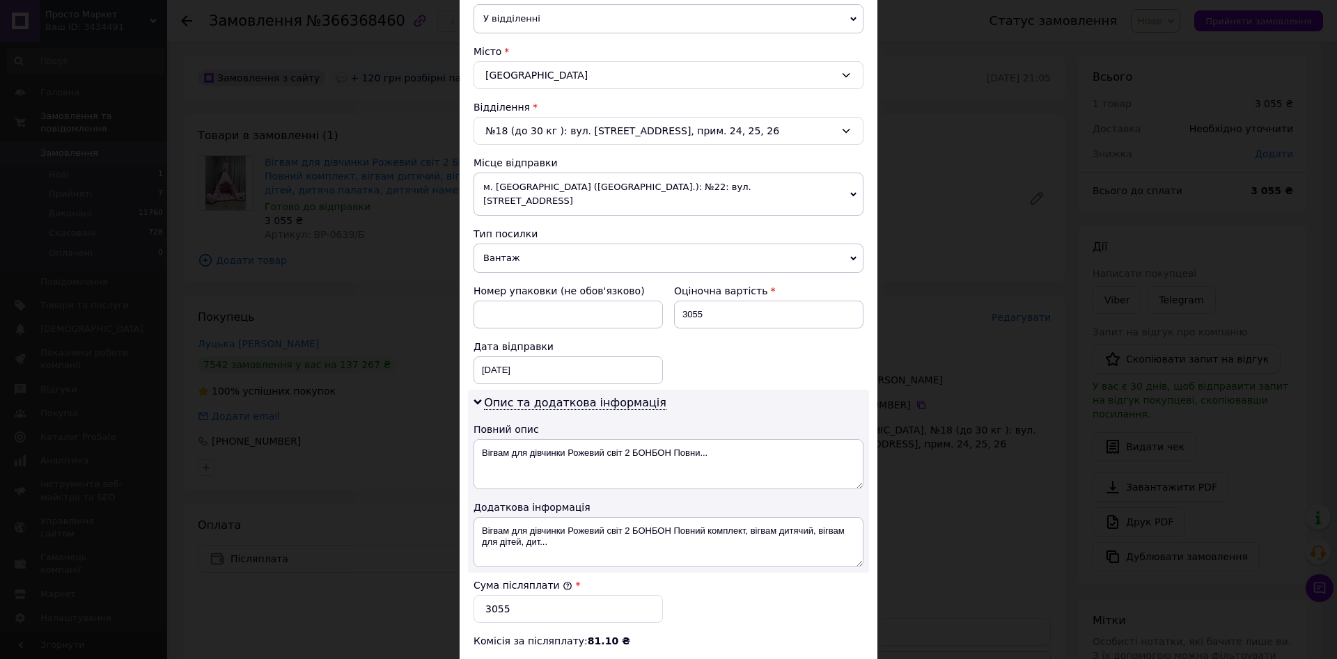
scroll to position [506, 0]
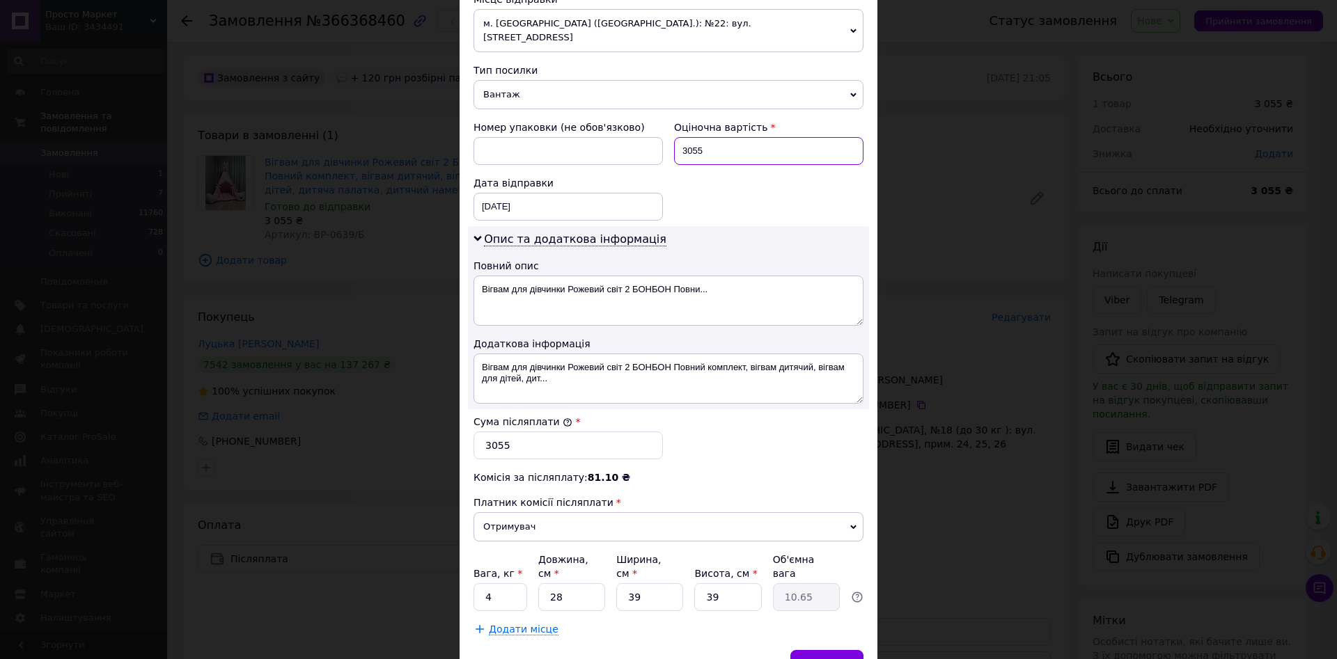
click at [723, 137] on input "3055" at bounding box center [768, 151] width 189 height 28
type input "3175"
click at [522, 432] on input "3055" at bounding box center [567, 446] width 189 height 28
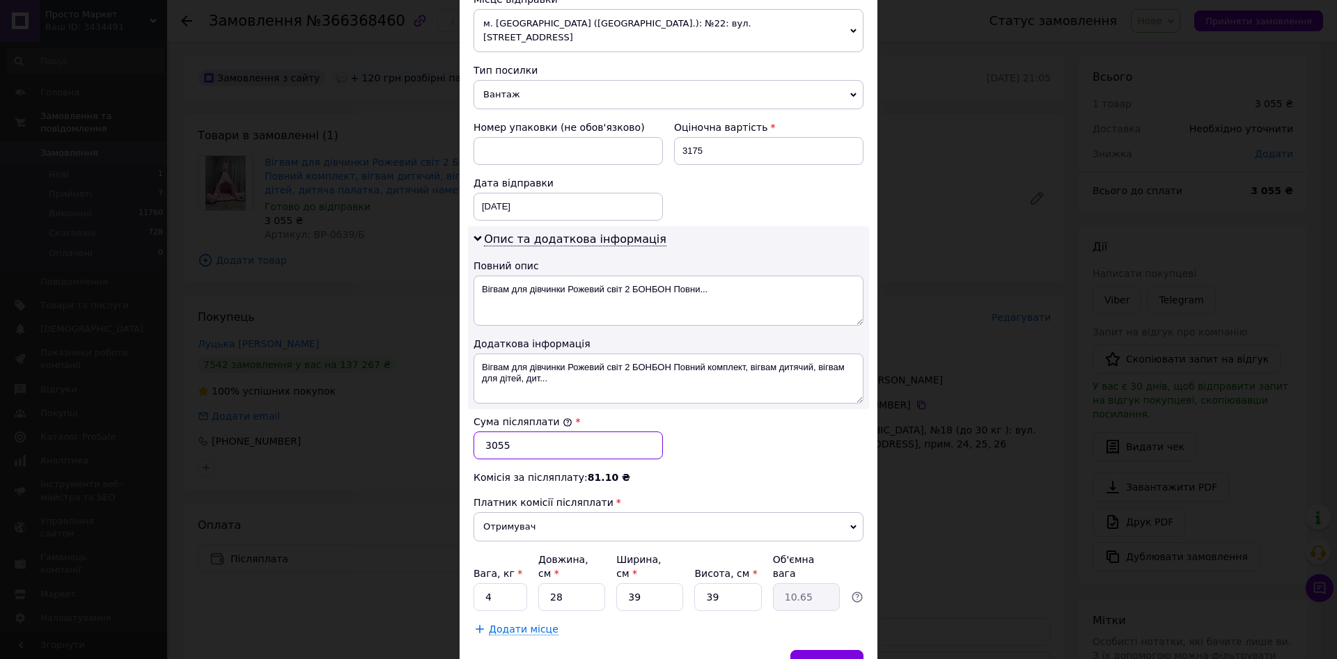
click at [522, 432] on input "3055" at bounding box center [567, 446] width 189 height 28
type input "3175"
click at [585, 584] on input "28" at bounding box center [571, 598] width 67 height 28
type input "7"
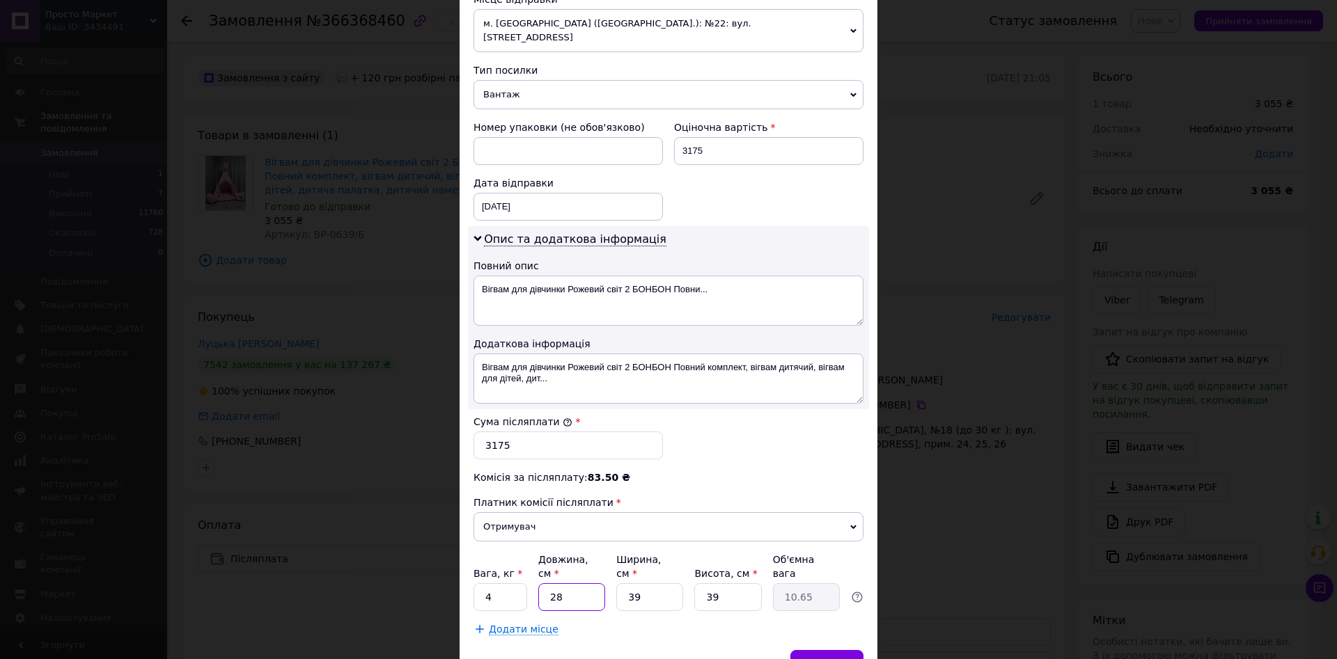
type input "2.66"
type input "70"
type input "26.62"
type input "70"
click at [842, 650] on div "Зберегти" at bounding box center [826, 664] width 73 height 28
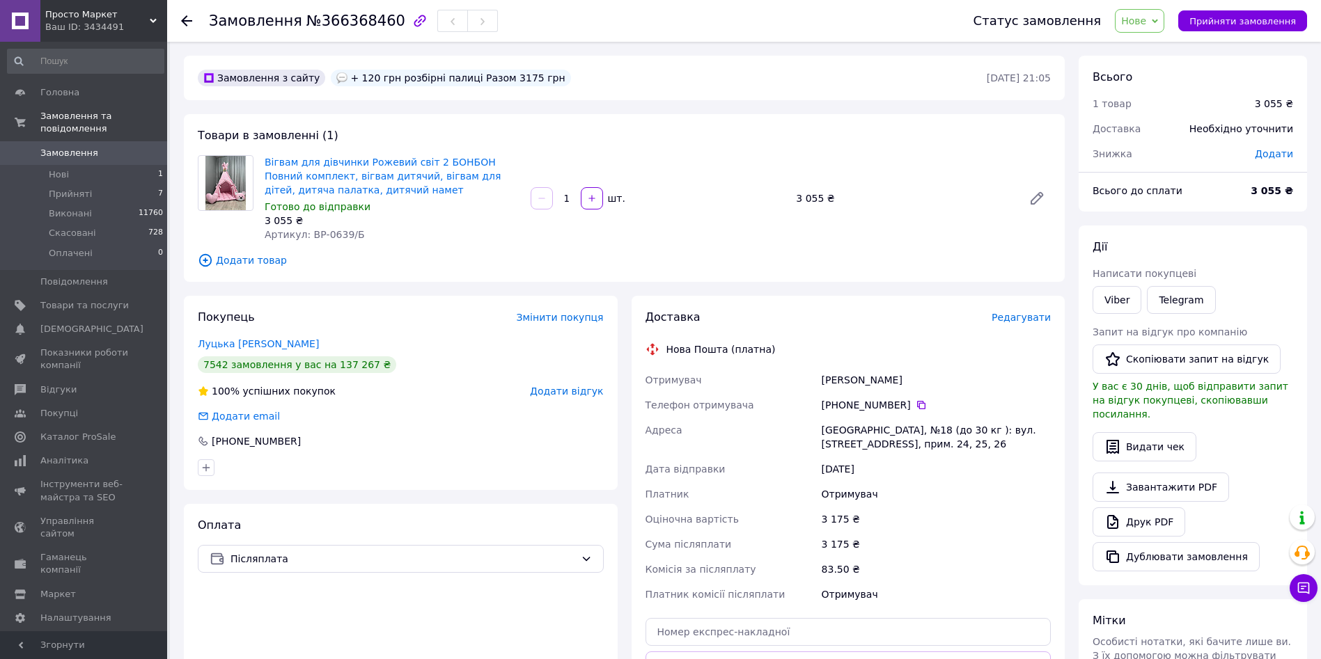
click at [1037, 316] on span "Редагувати" at bounding box center [1021, 317] width 59 height 11
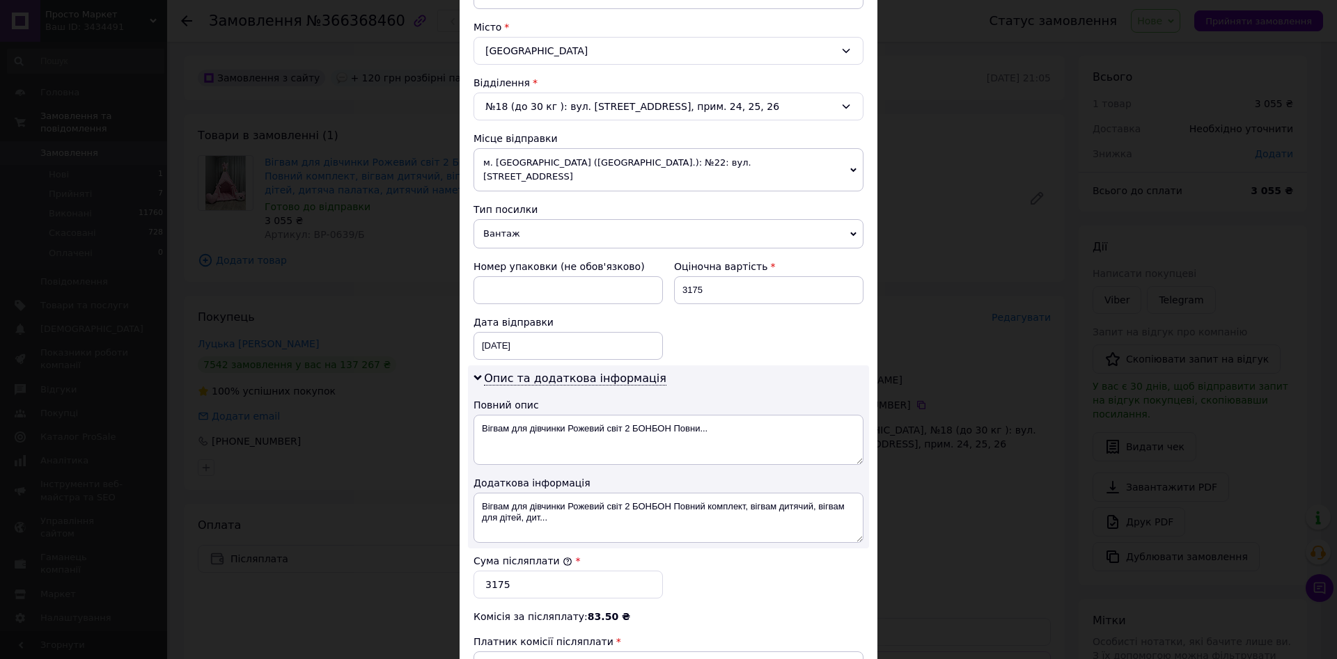
scroll to position [559, 0]
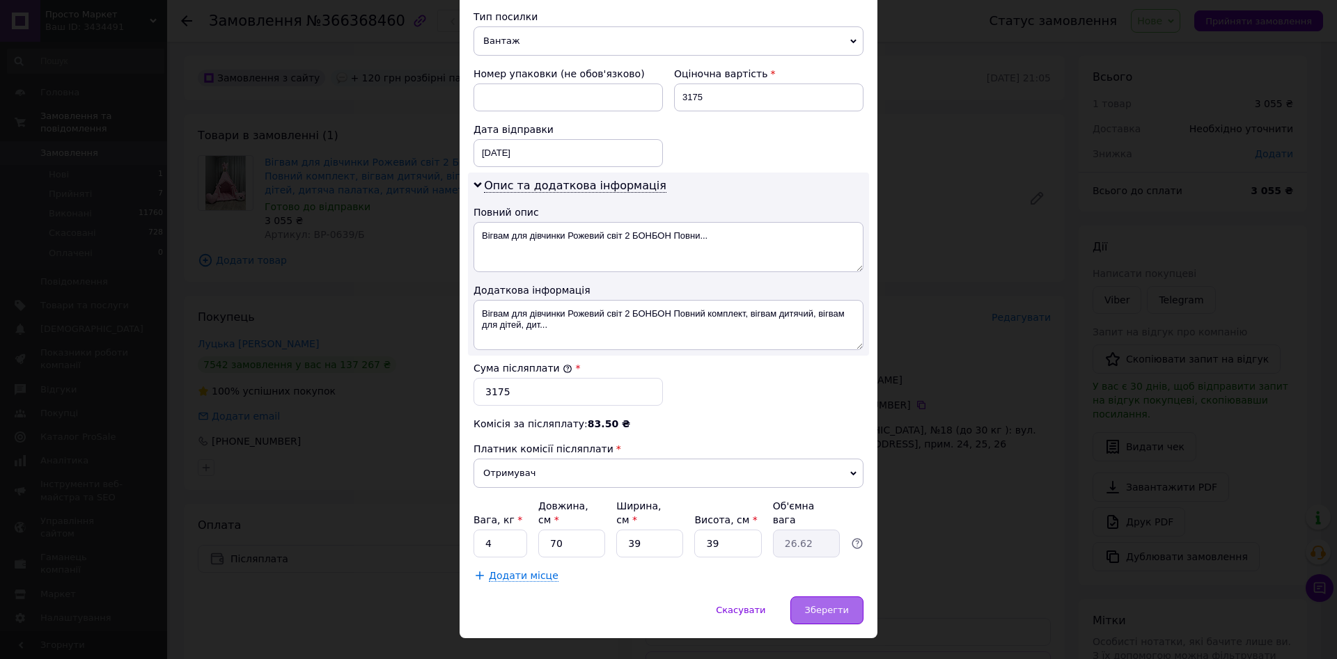
click at [845, 605] on span "Зберегти" at bounding box center [827, 610] width 44 height 10
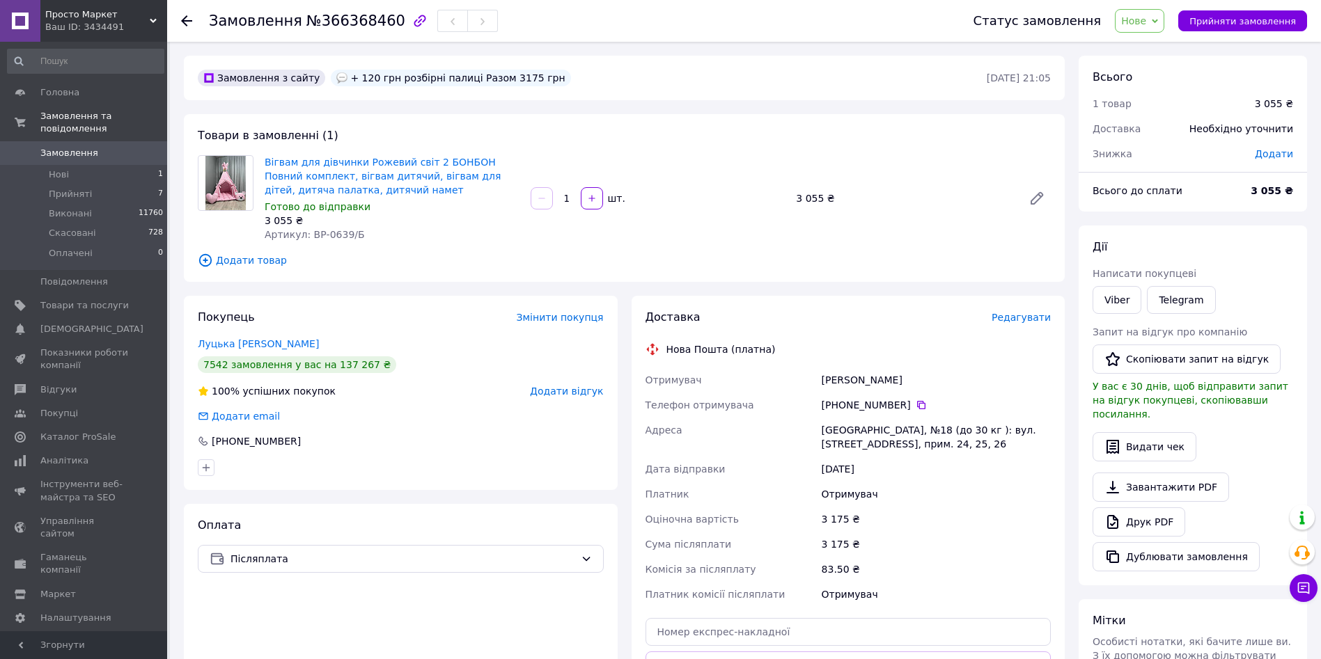
click at [1031, 316] on span "Редагувати" at bounding box center [1021, 317] width 59 height 11
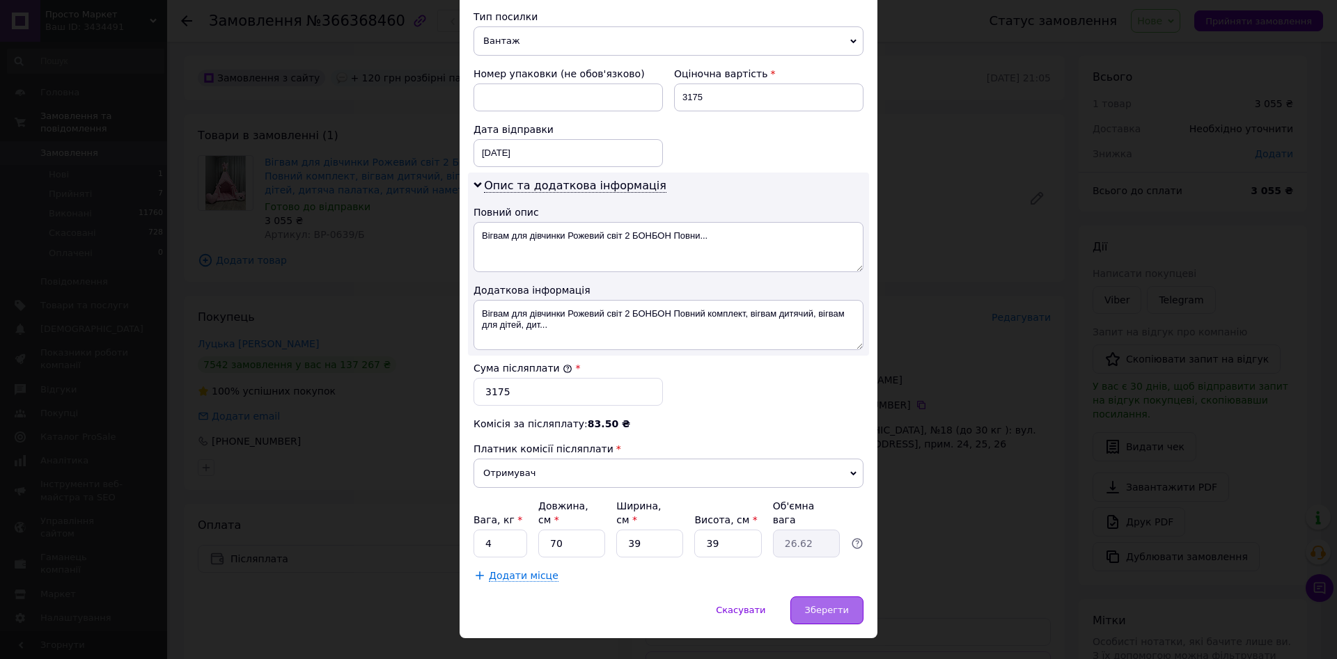
click at [811, 605] on span "Зберегти" at bounding box center [827, 610] width 44 height 10
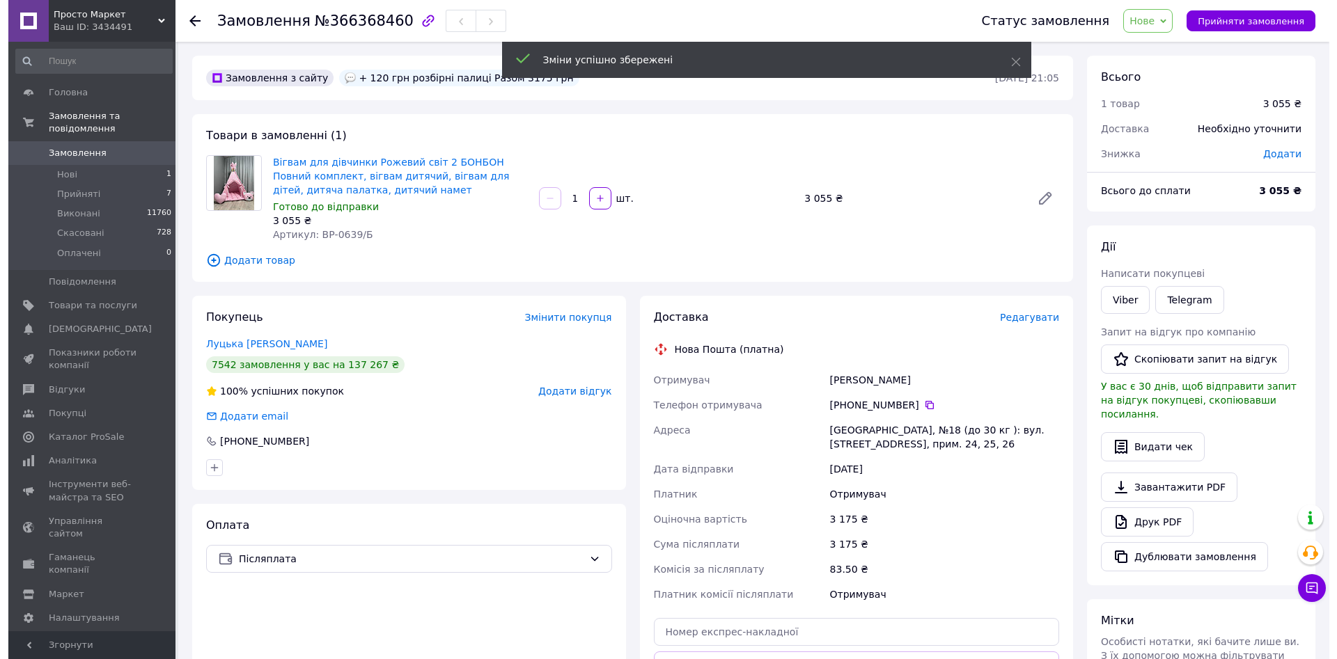
scroll to position [72, 0]
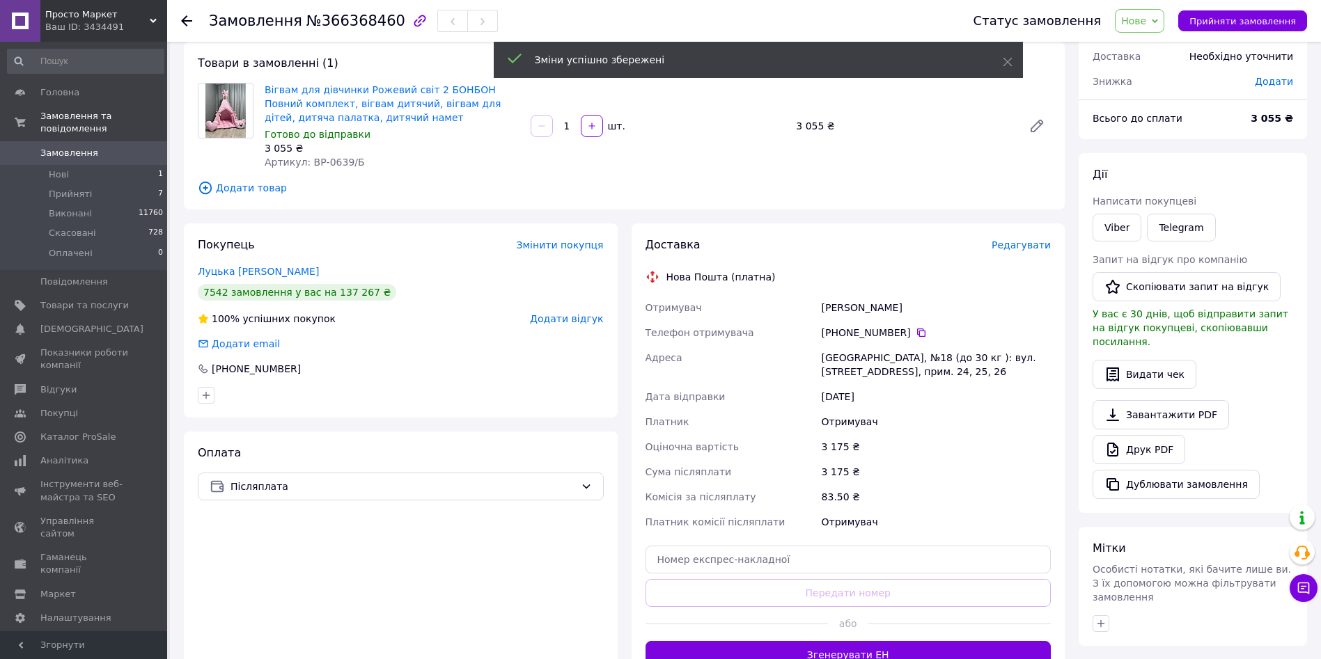
click at [1034, 244] on span "Редагувати" at bounding box center [1021, 245] width 59 height 11
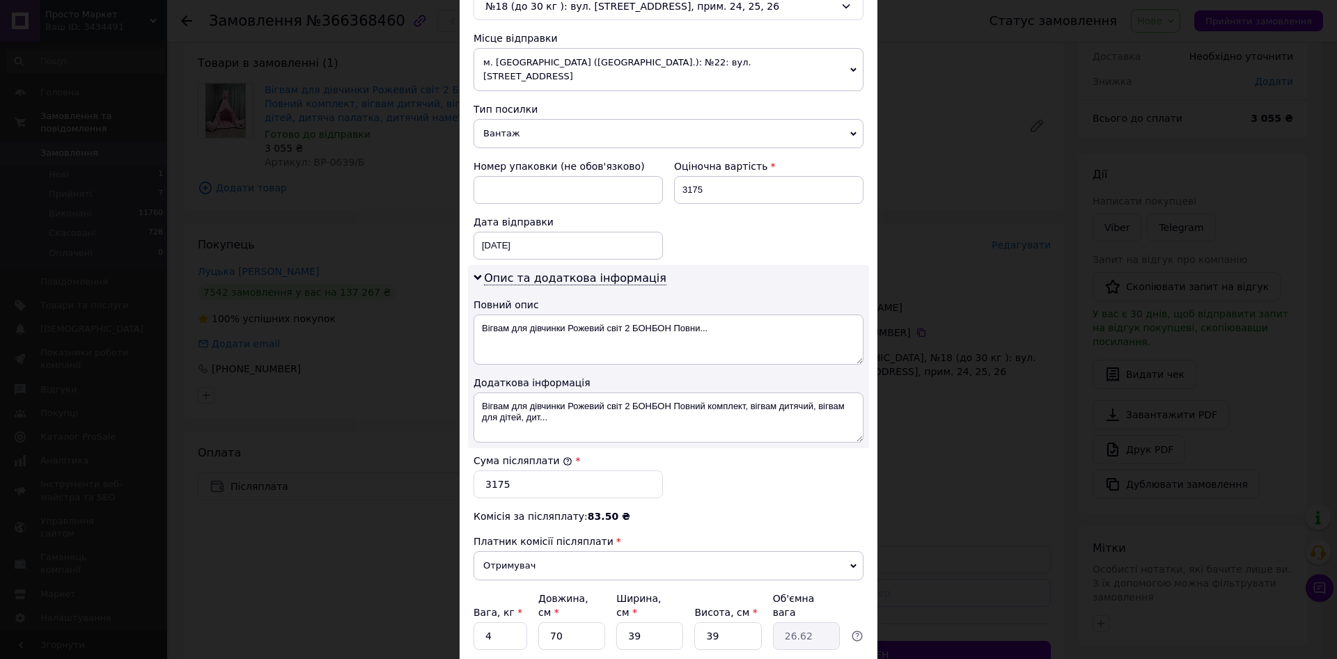
scroll to position [559, 0]
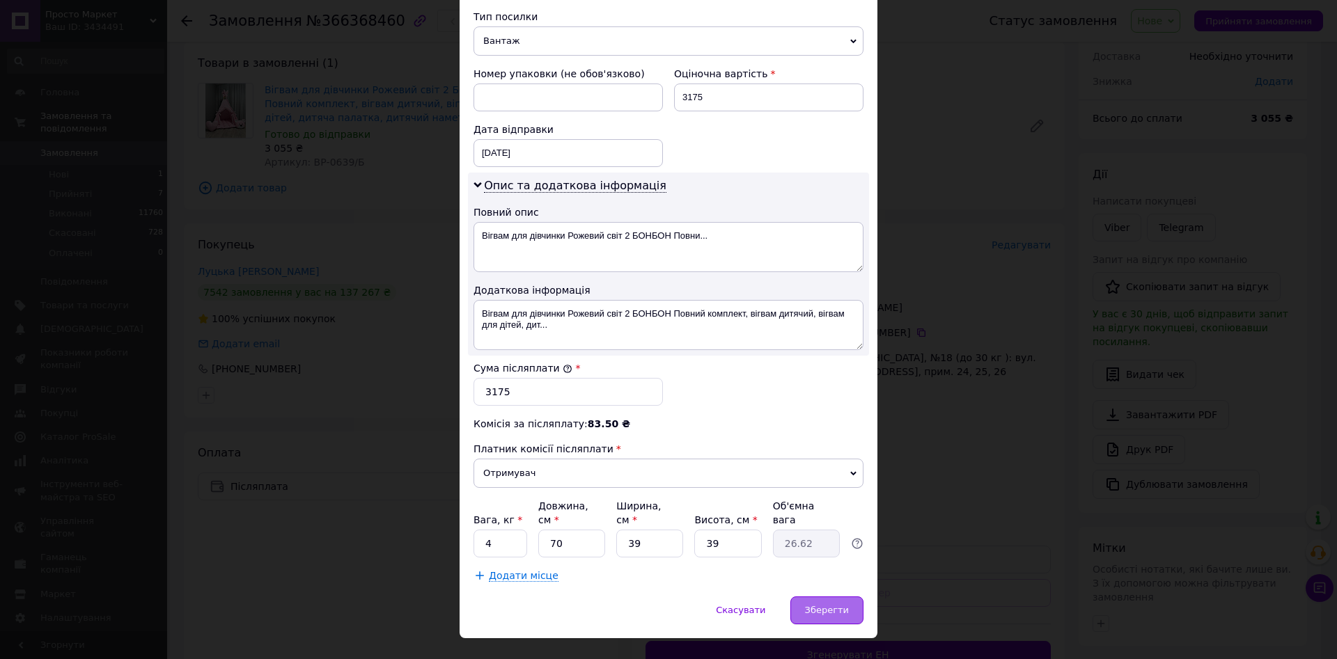
click at [831, 597] on div "Зберегти" at bounding box center [826, 611] width 73 height 28
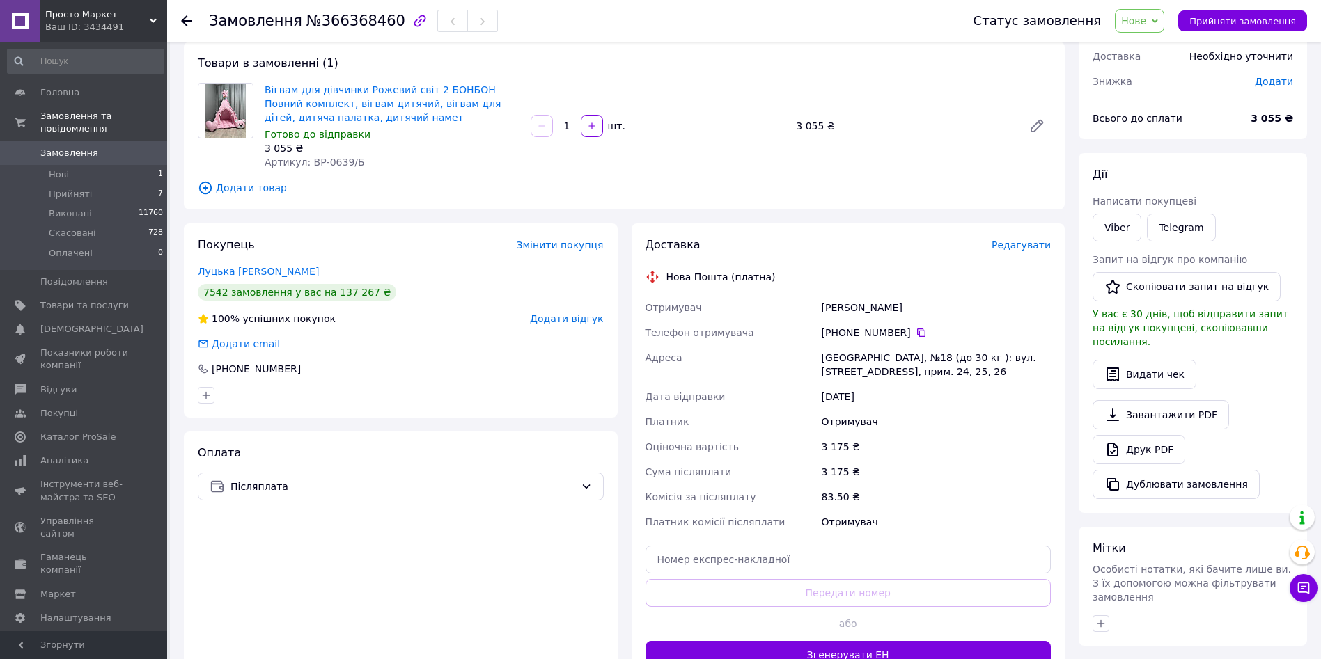
click at [1021, 250] on span "Редагувати" at bounding box center [1021, 245] width 59 height 11
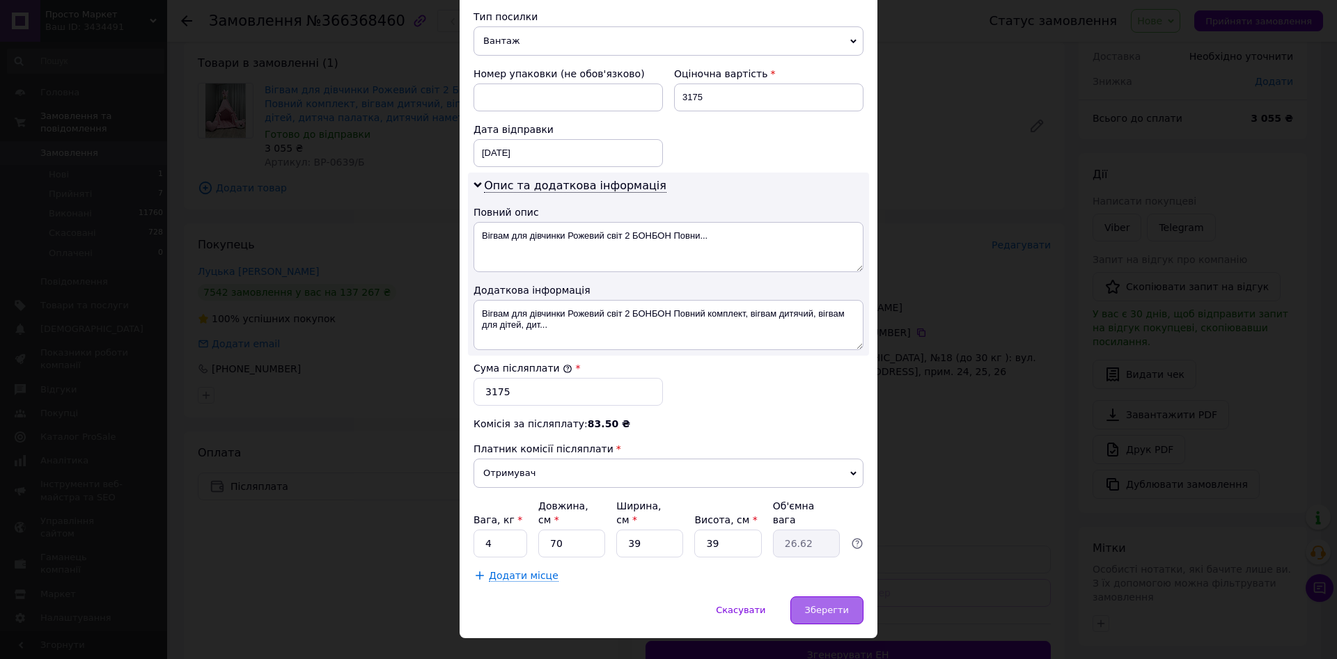
click at [827, 605] on span "Зберегти" at bounding box center [827, 610] width 44 height 10
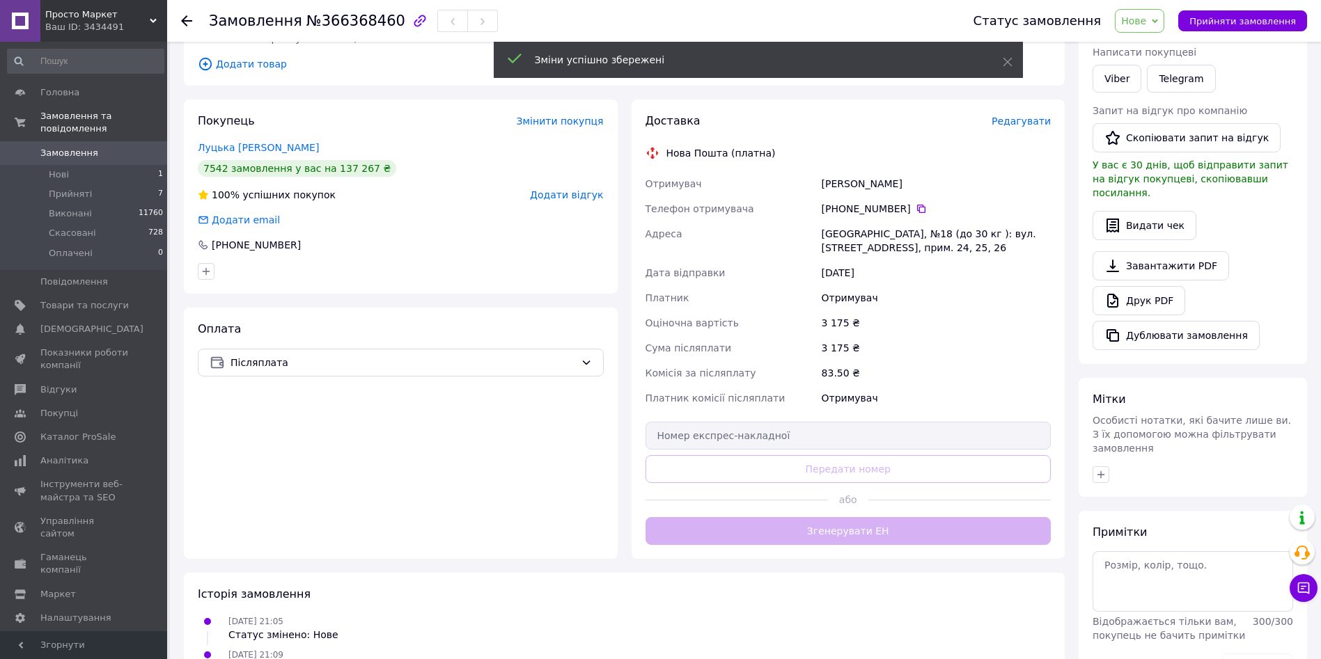
scroll to position [241, 0]
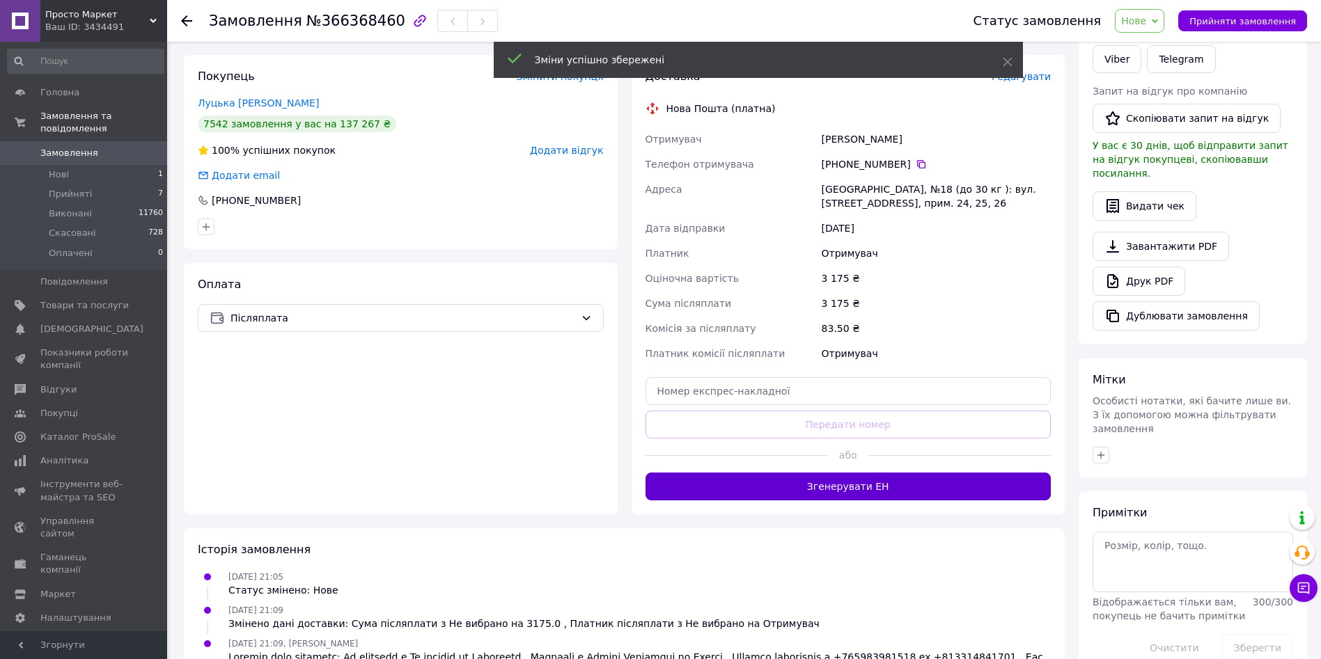
click at [907, 494] on button "Згенерувати ЕН" at bounding box center [848, 487] width 406 height 28
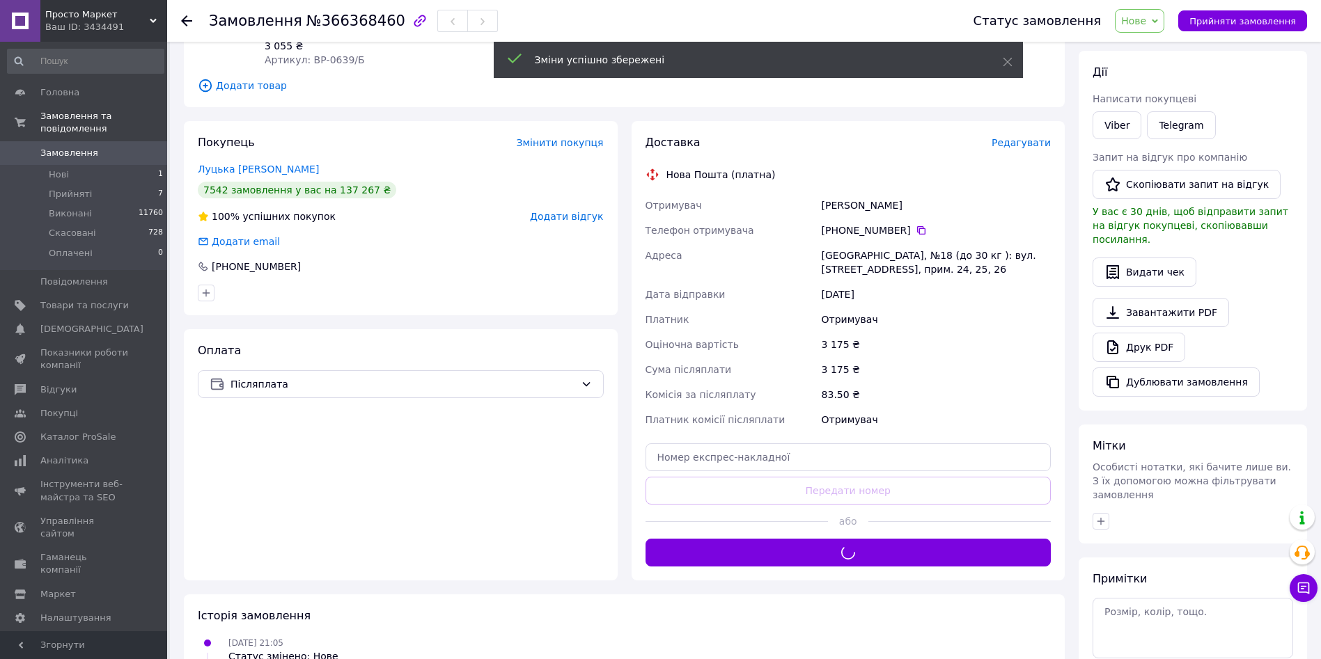
scroll to position [0, 0]
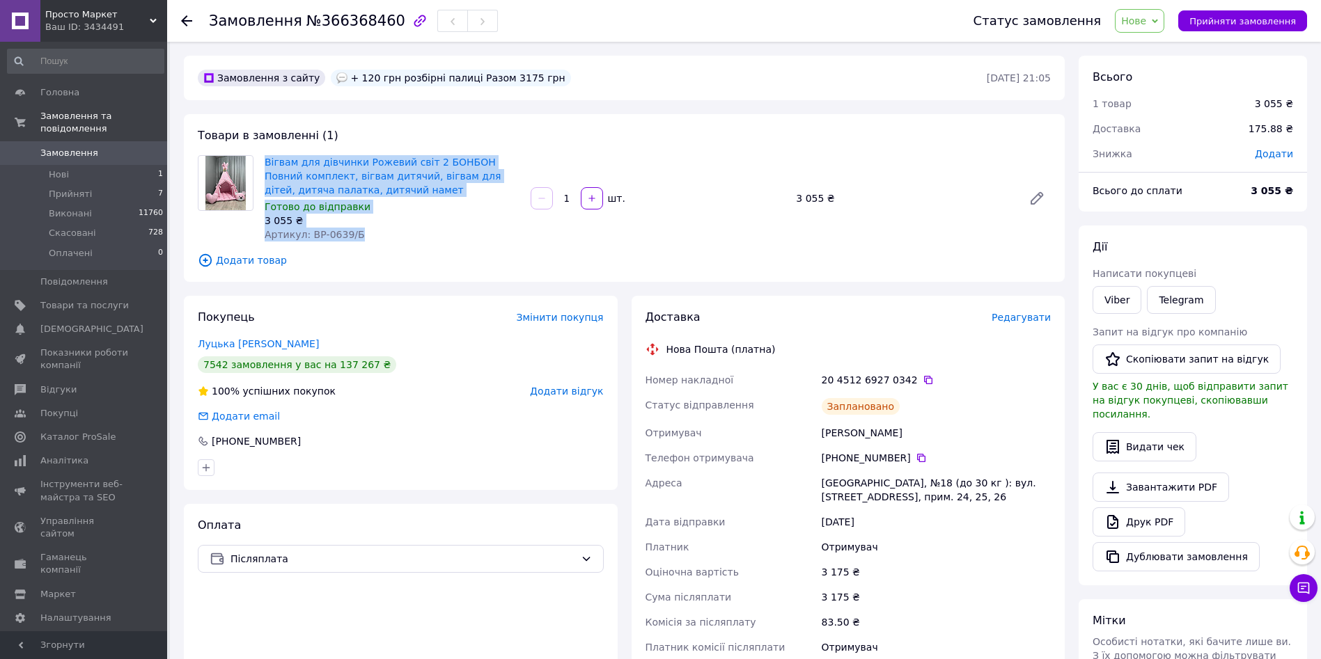
drag, startPoint x: 260, startPoint y: 162, endPoint x: 374, endPoint y: 230, distance: 133.4
click at [374, 230] on div "Вігвам для дівчинки Рожевий світ 2 БОНБОН Повний комплект, вігвам дитячий, вігв…" at bounding box center [392, 198] width 266 height 92
drag, startPoint x: 339, startPoint y: 230, endPoint x: 392, endPoint y: 242, distance: 54.1
click at [392, 242] on div "Вігвам для дівчинки Рожевий світ 2 БОНБОН Повний комплект, вігвам дитячий, вігв…" at bounding box center [392, 198] width 266 height 92
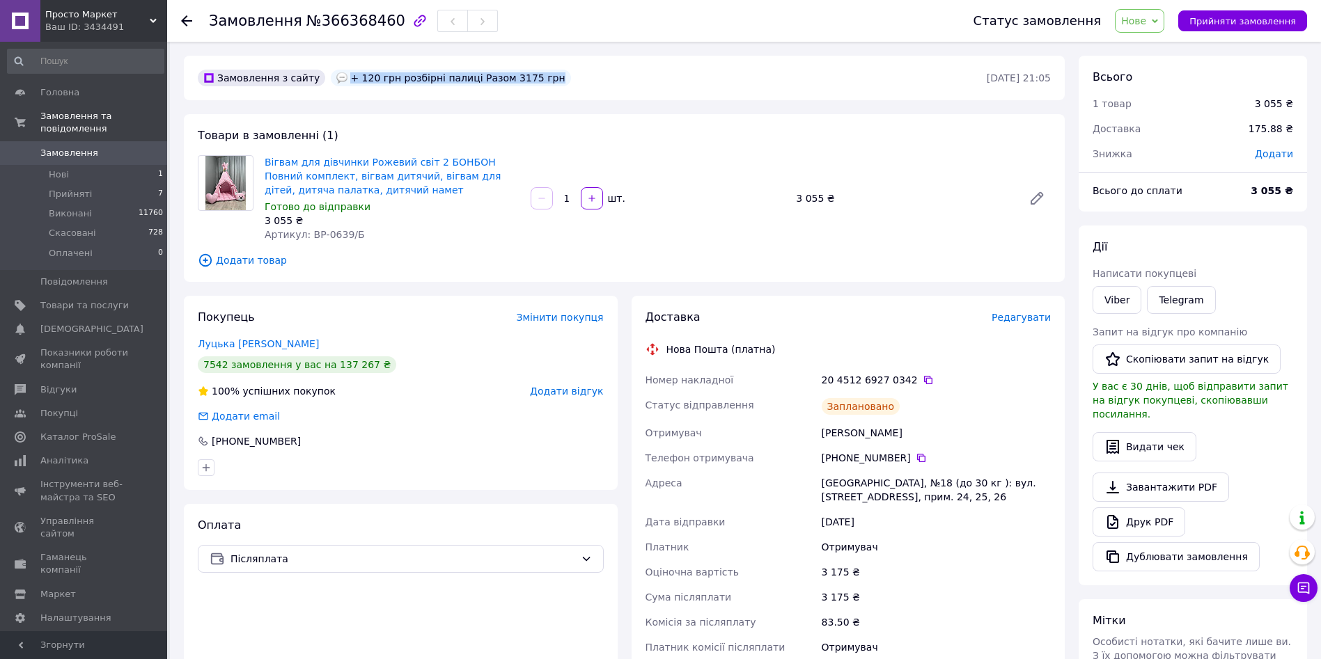
drag, startPoint x: 529, startPoint y: 77, endPoint x: 338, endPoint y: 78, distance: 190.8
click at [338, 78] on div "+ 120 грн розбірні палиці Разом 3175 грн" at bounding box center [450, 78] width 245 height 22
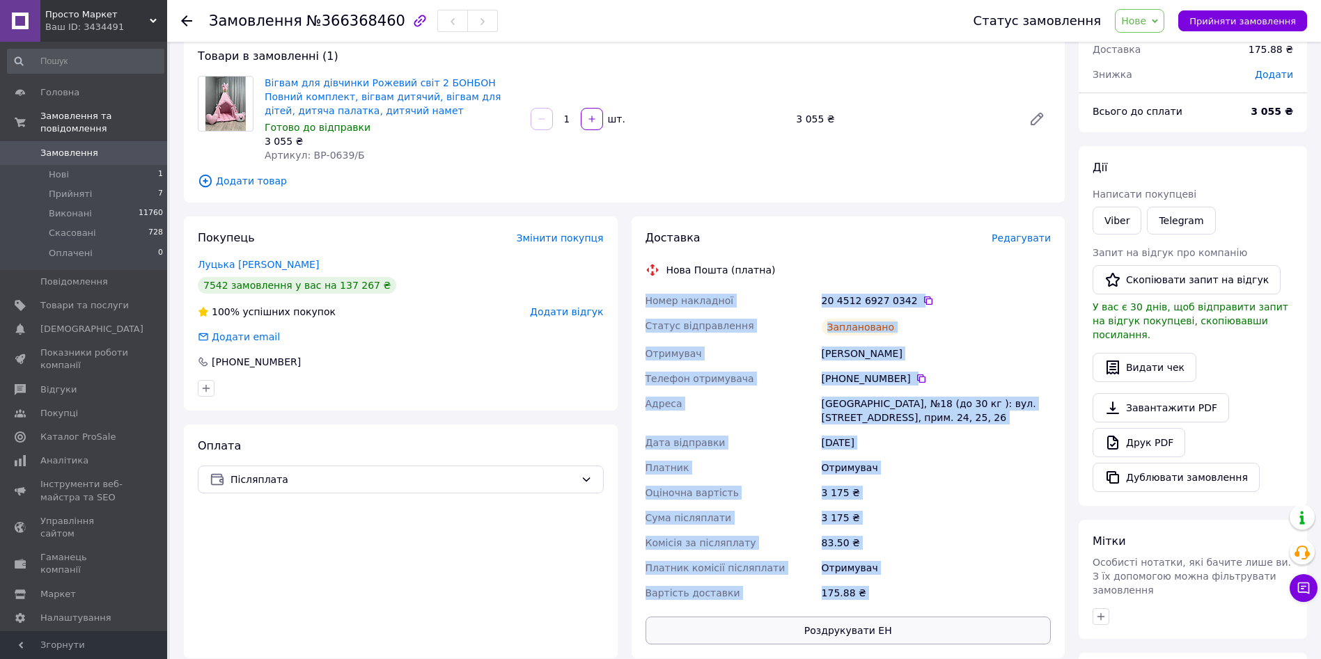
scroll to position [345, 0]
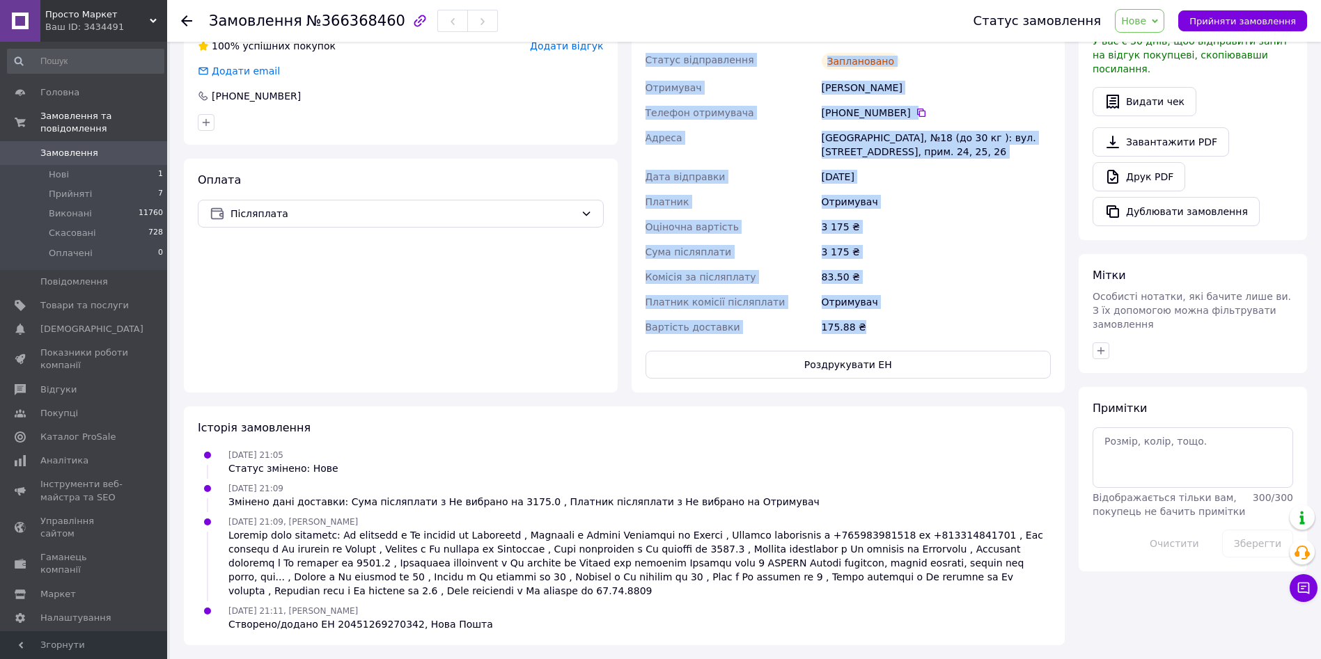
drag, startPoint x: 642, startPoint y: 377, endPoint x: 878, endPoint y: 334, distance: 239.8
click at [878, 334] on div "Доставка Редагувати Нова Пошта (платна) Номер накладної 20 4512 6927 0342   Ста…" at bounding box center [849, 172] width 434 height 442
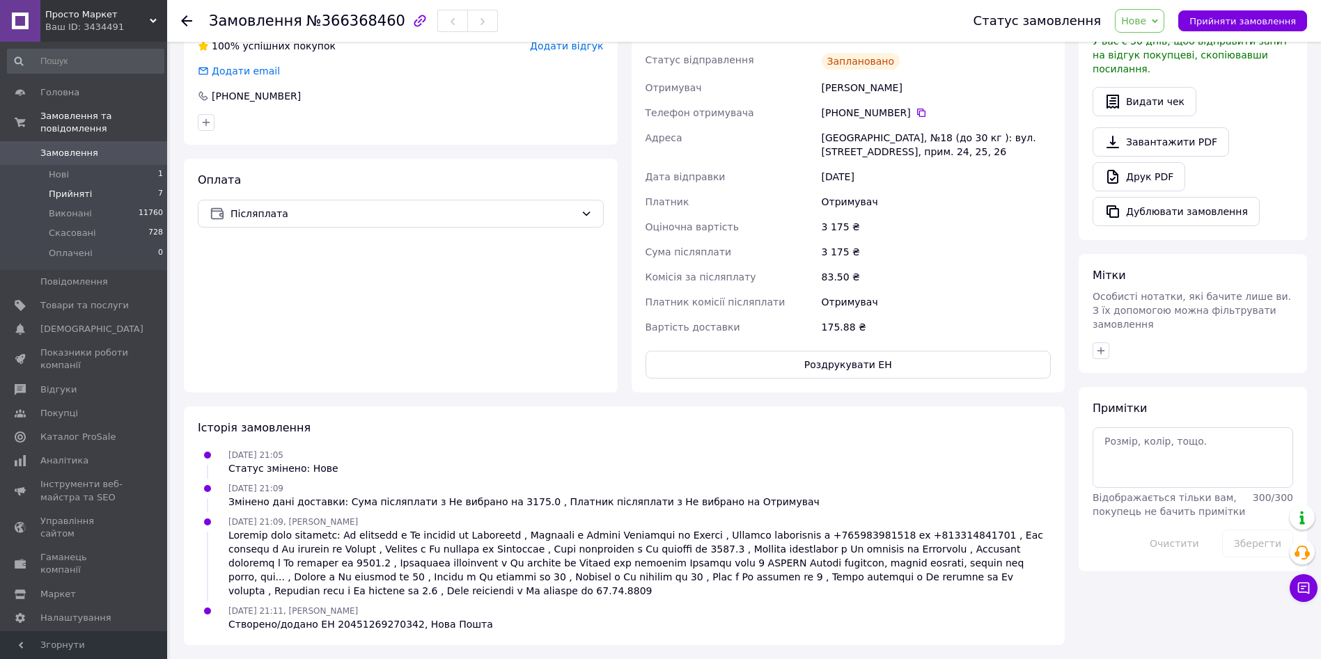
click at [73, 188] on span "Прийняті" at bounding box center [70, 194] width 43 height 13
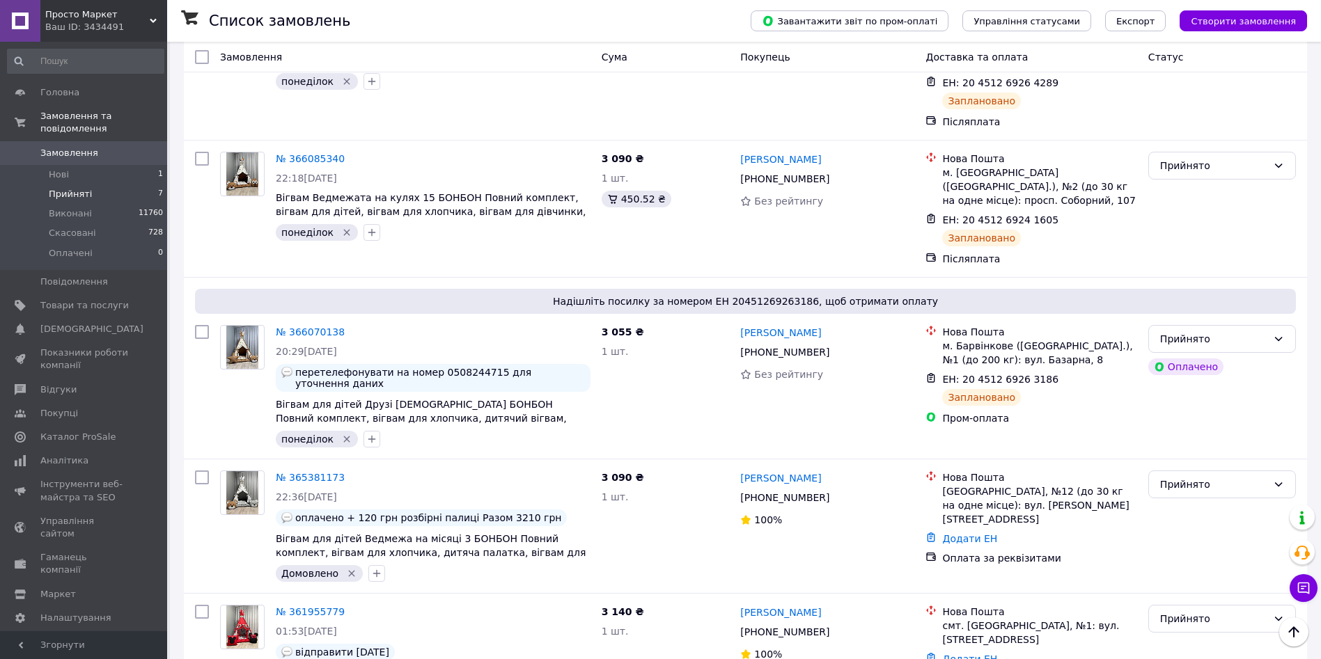
scroll to position [497, 0]
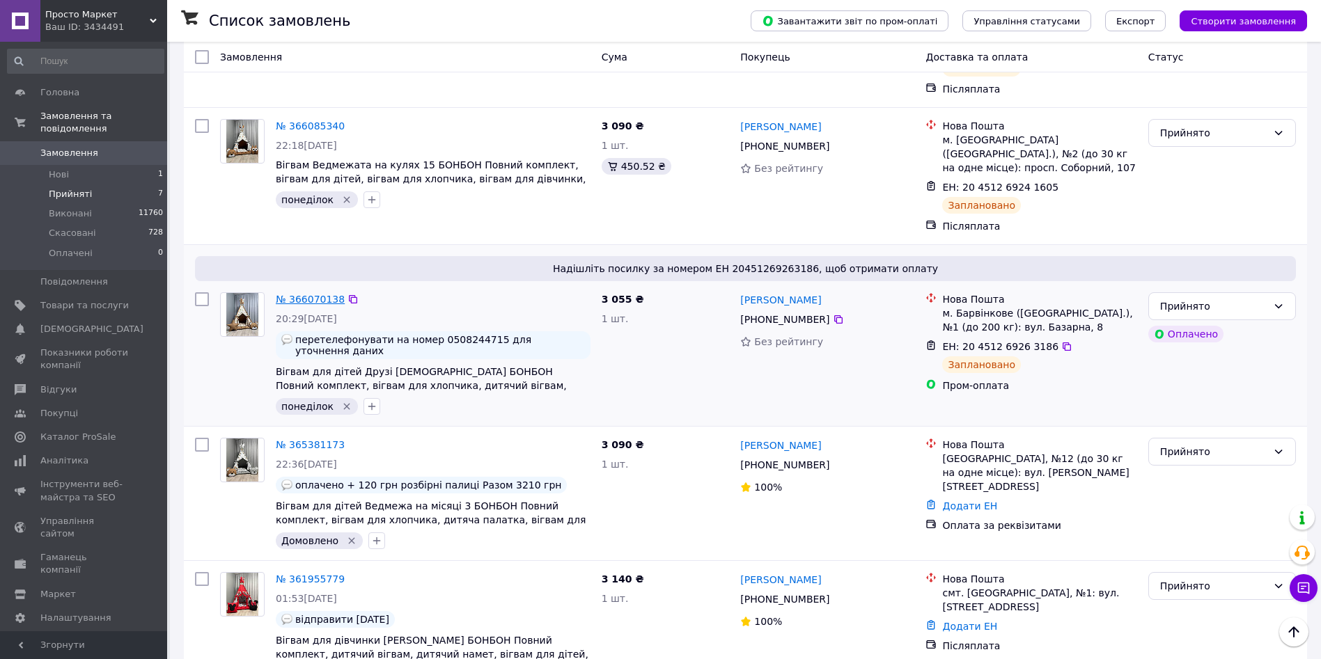
click at [324, 294] on link "№ 366070138" at bounding box center [310, 299] width 69 height 11
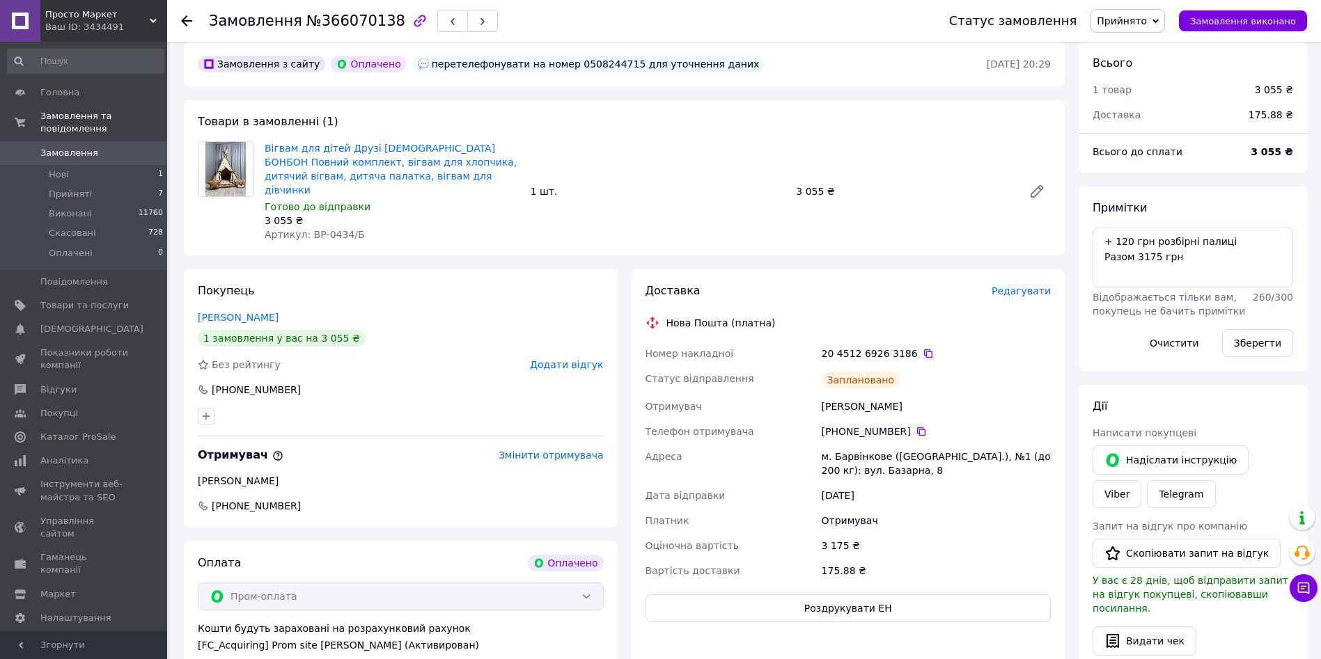
scroll to position [396, 0]
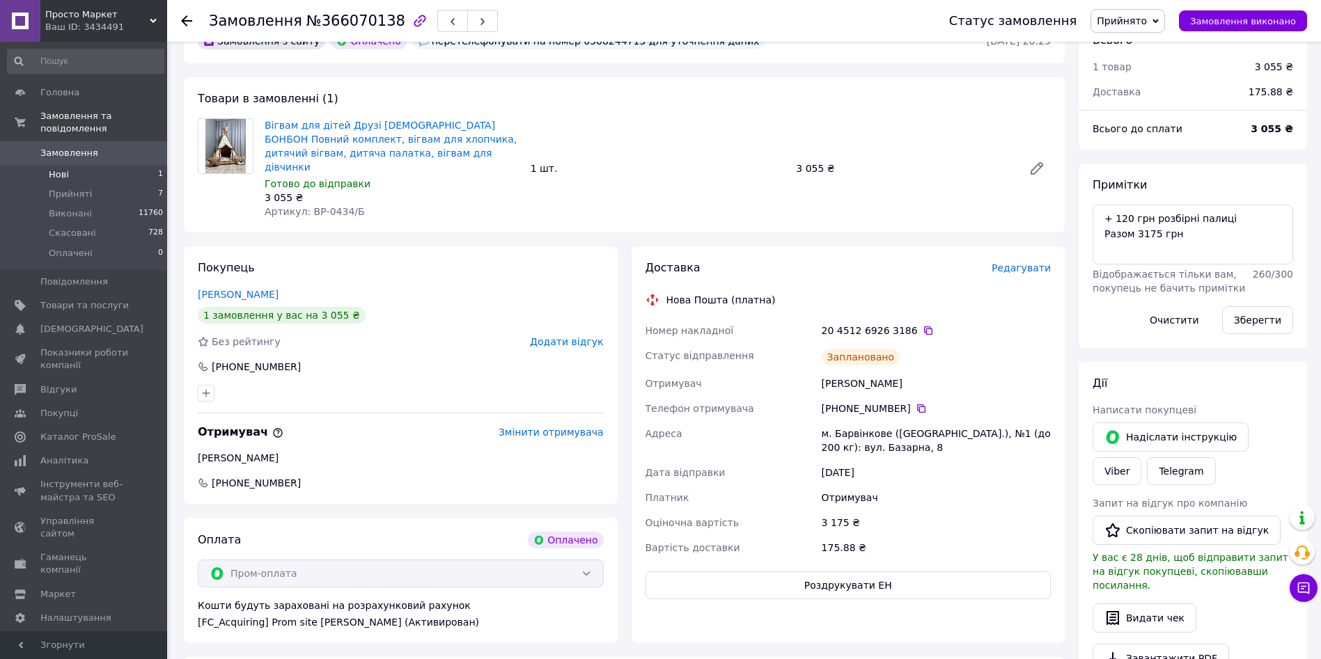
click at [110, 165] on li "Нові 1" at bounding box center [85, 174] width 171 height 19
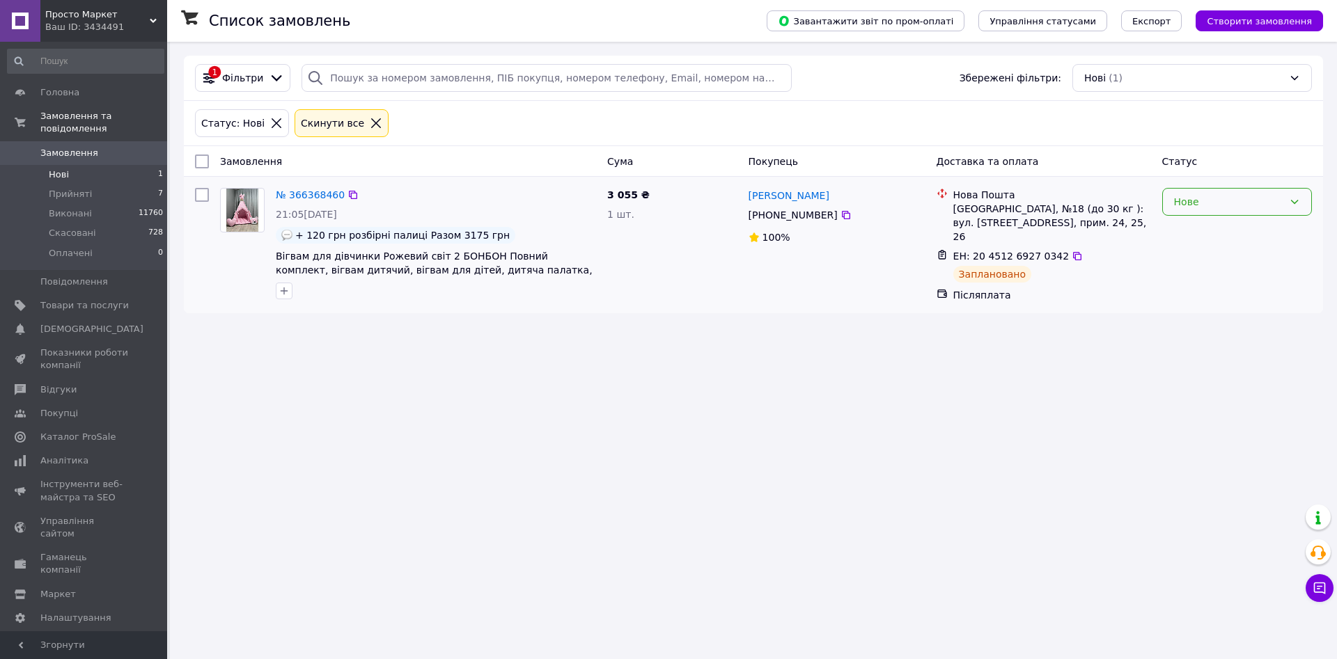
click at [1204, 198] on div "Нове" at bounding box center [1228, 201] width 109 height 15
click at [1186, 239] on li "Прийнято" at bounding box center [1237, 232] width 148 height 25
click at [100, 185] on li "Прийняті 7" at bounding box center [85, 194] width 171 height 19
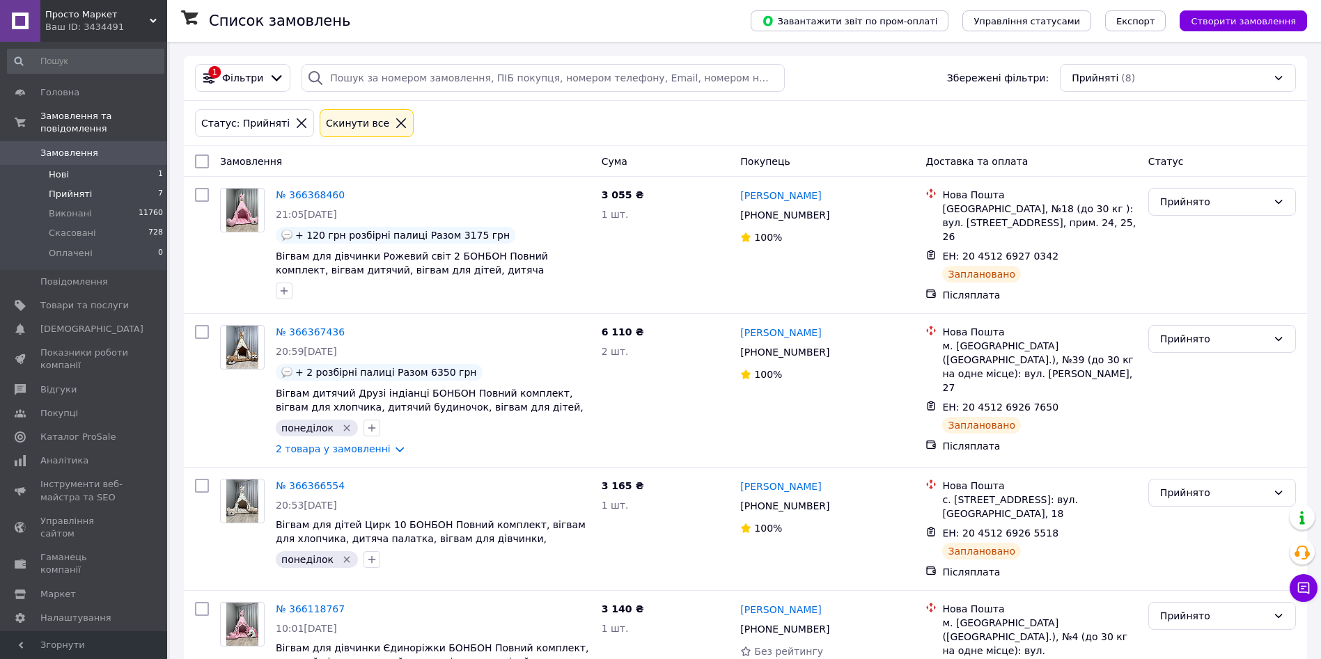
click at [88, 165] on li "Нові 1" at bounding box center [85, 174] width 171 height 19
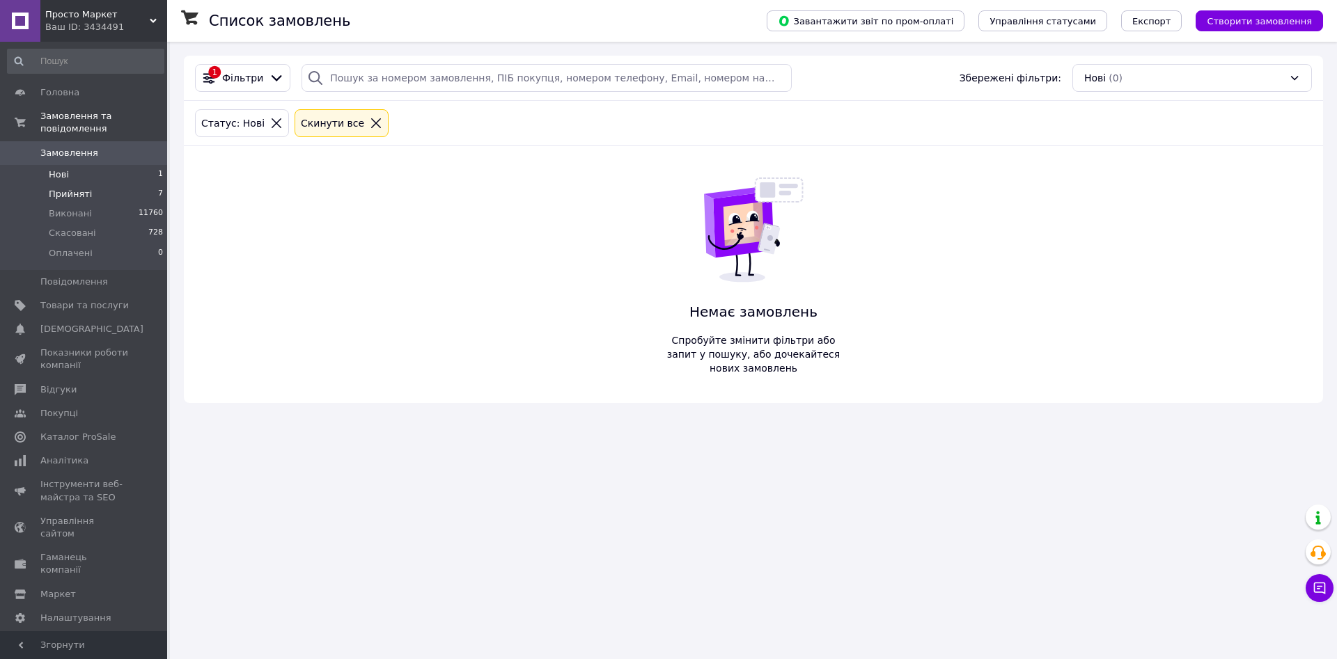
click at [97, 189] on li "Прийняті 7" at bounding box center [85, 194] width 171 height 19
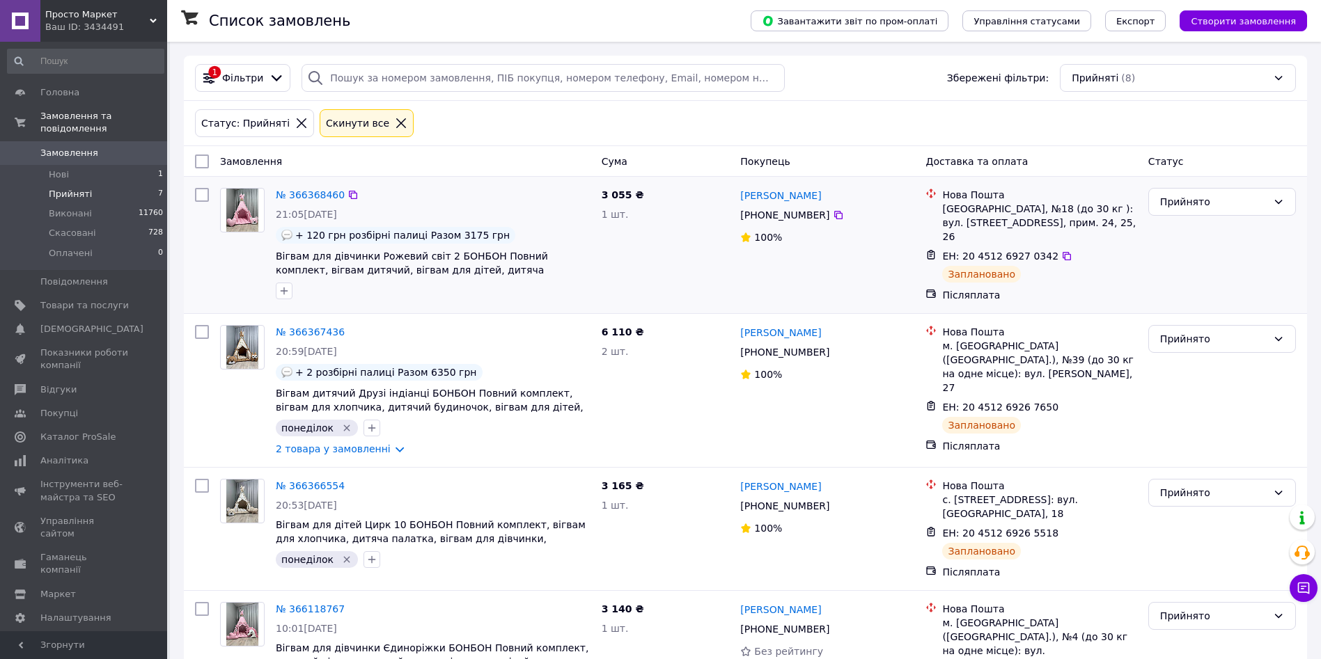
click at [285, 303] on div "№ 366368460 21:05[DATE] + 120 грн розбірні палиці Разом 3175 грн Вігвам для дів…" at bounding box center [433, 243] width 326 height 123
drag, startPoint x: 285, startPoint y: 292, endPoint x: 419, endPoint y: 299, distance: 133.9
click at [419, 299] on div at bounding box center [433, 291] width 320 height 22
click at [281, 295] on icon "button" at bounding box center [284, 290] width 11 height 11
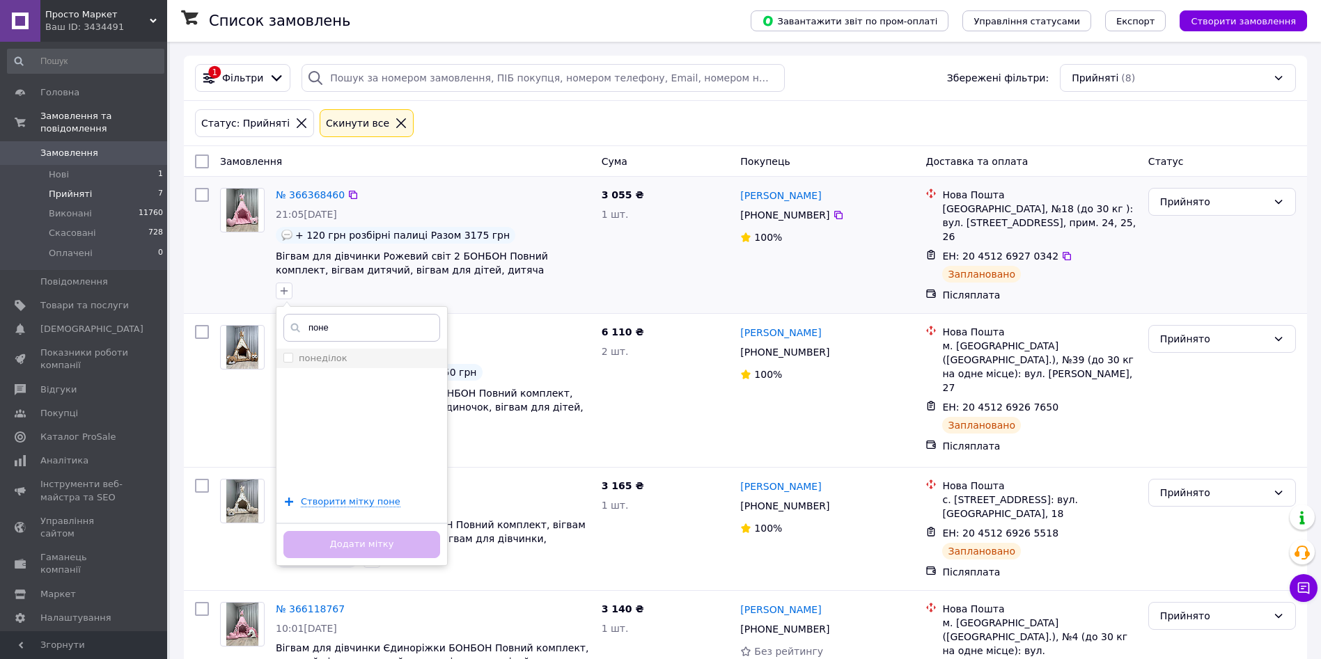
type input "поне"
click at [336, 356] on label "понеділок" at bounding box center [323, 358] width 49 height 10
checkbox input "true"
click at [371, 543] on button "Додати мітку" at bounding box center [361, 544] width 157 height 27
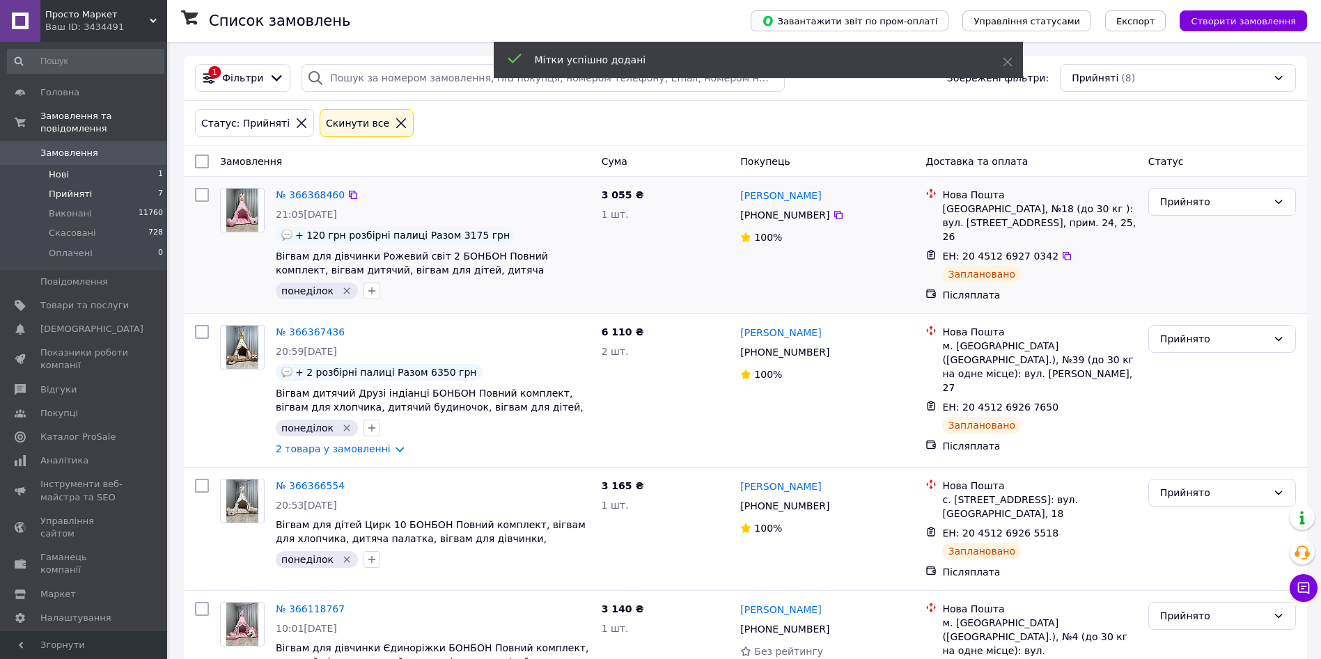
click at [117, 166] on li "Нові 1" at bounding box center [85, 174] width 171 height 19
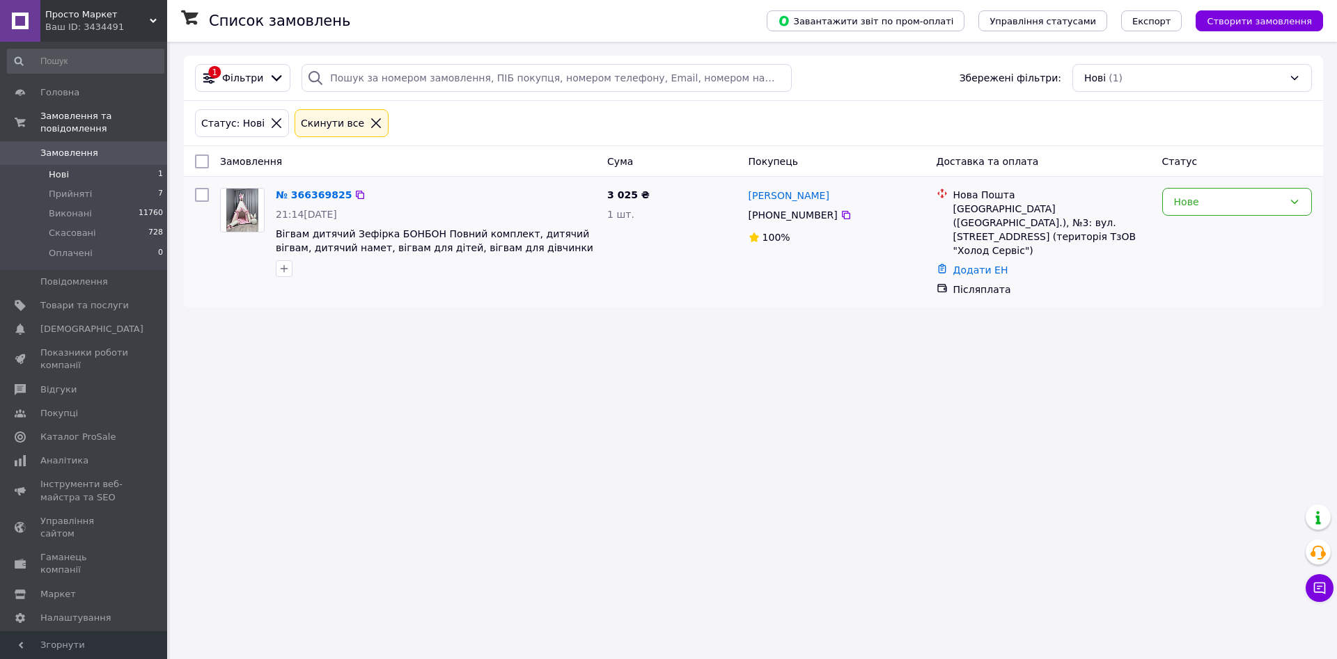
click at [285, 259] on div at bounding box center [284, 269] width 22 height 22
click at [285, 261] on button "button" at bounding box center [284, 268] width 17 height 17
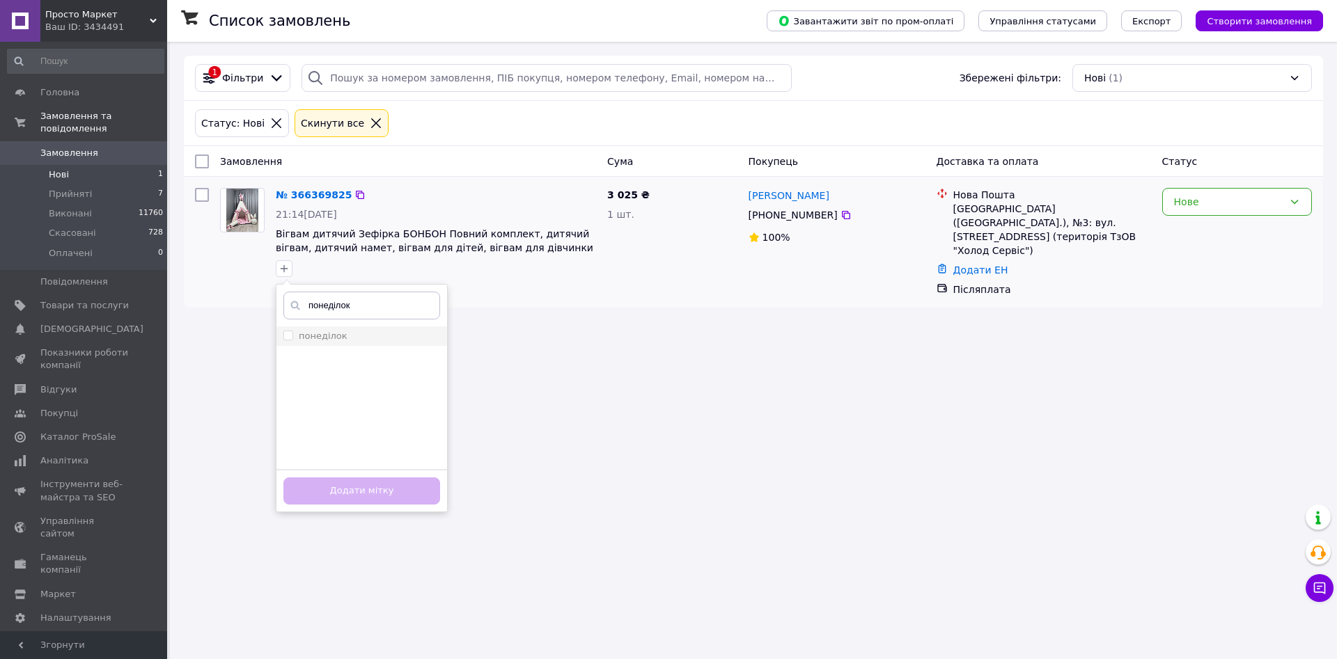
type input "понеділок"
click at [340, 345] on li "понеділок" at bounding box center [361, 336] width 171 height 19
checkbox input "true"
click at [392, 494] on button "Додати мітку" at bounding box center [361, 491] width 157 height 27
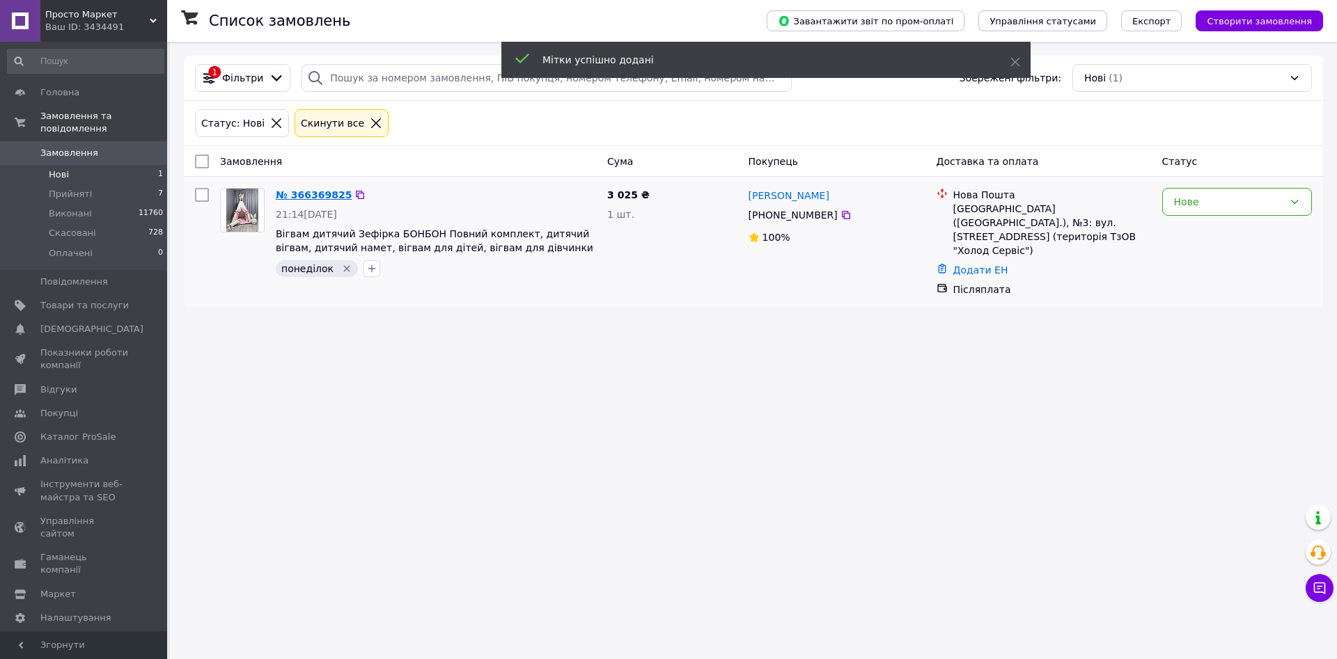
click at [318, 201] on link "№ 366369825" at bounding box center [314, 194] width 76 height 11
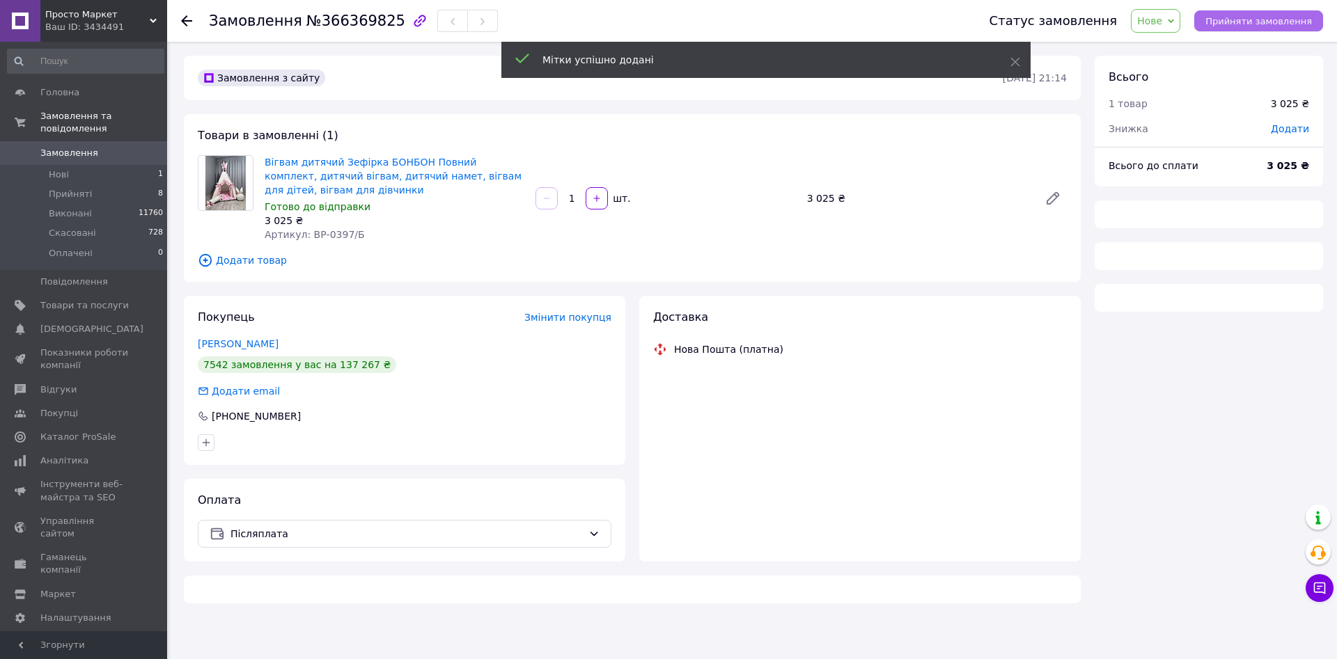
click at [1249, 22] on span "Прийняти замовлення" at bounding box center [1258, 21] width 107 height 10
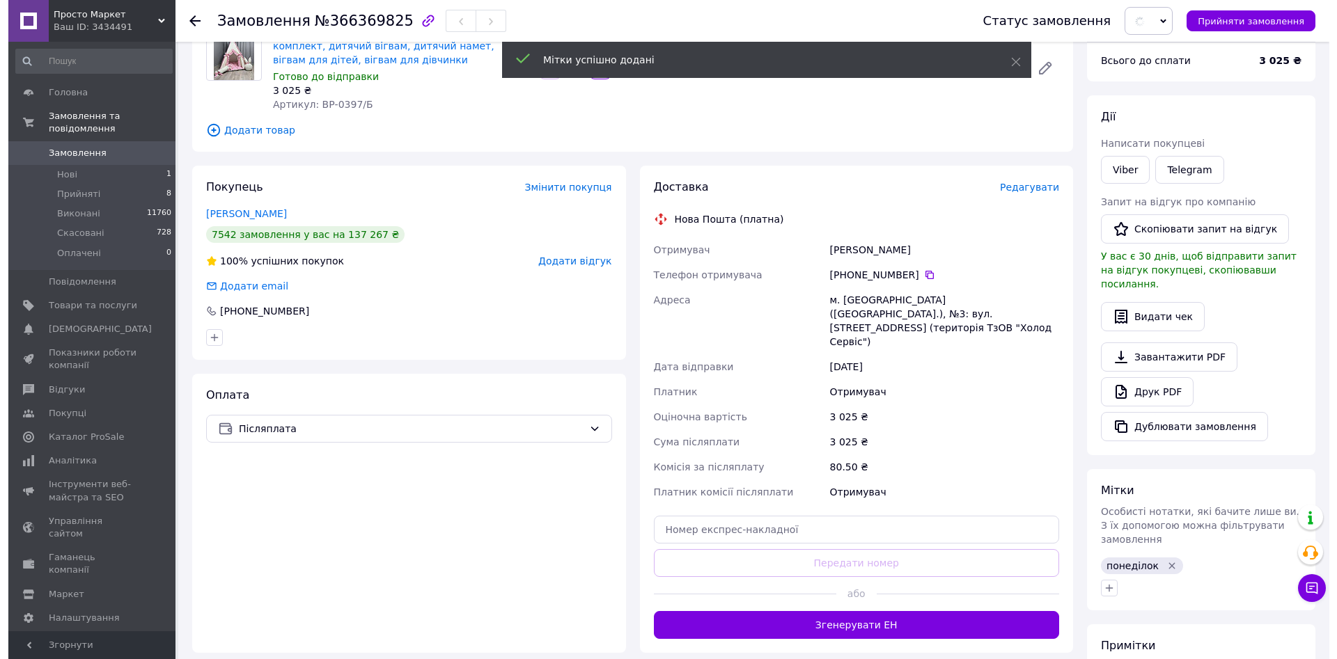
scroll to position [148, 0]
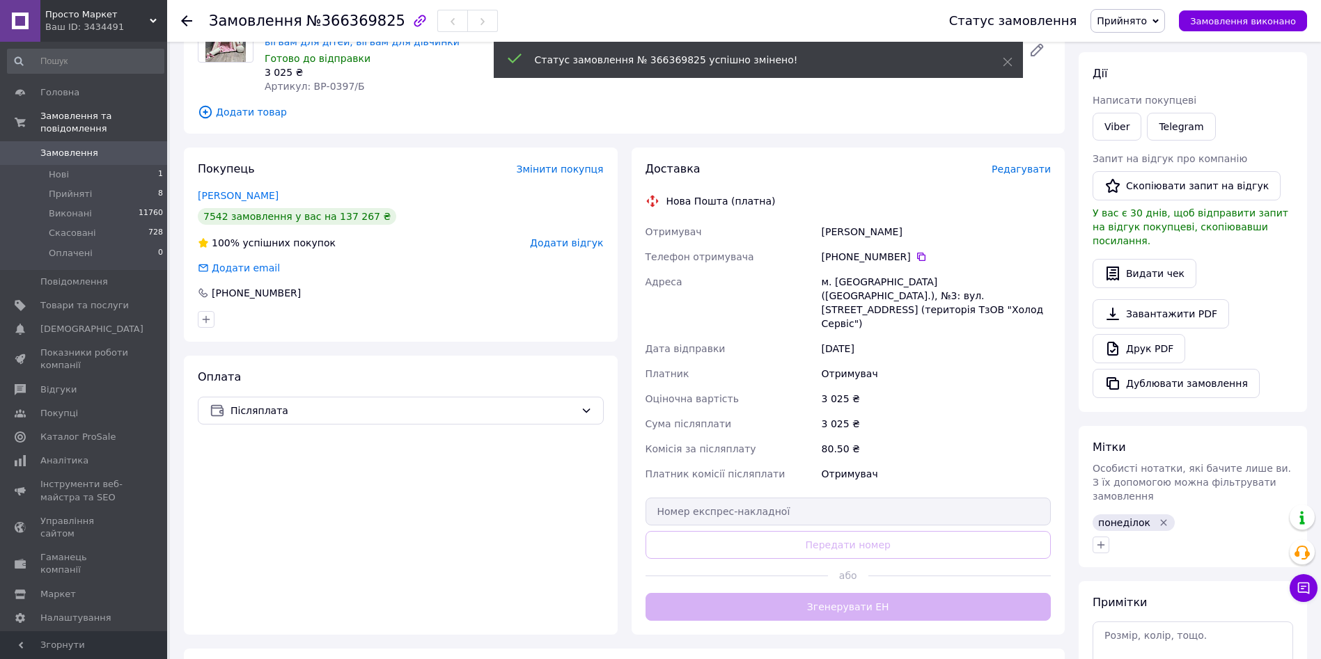
click at [1038, 178] on div "Доставка Редагувати Нова Пошта (платна) Отримувач [PERSON_NAME] Телефон отримув…" at bounding box center [848, 392] width 406 height 460
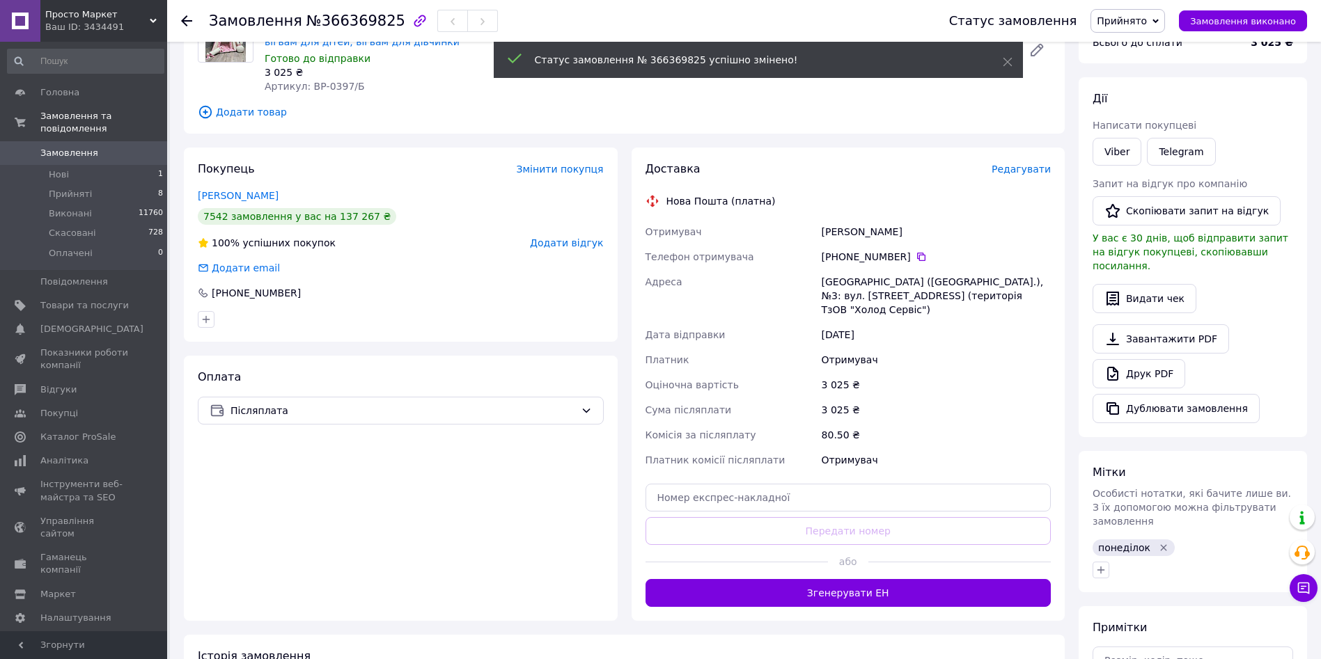
click at [1020, 166] on span "Редагувати" at bounding box center [1021, 169] width 59 height 11
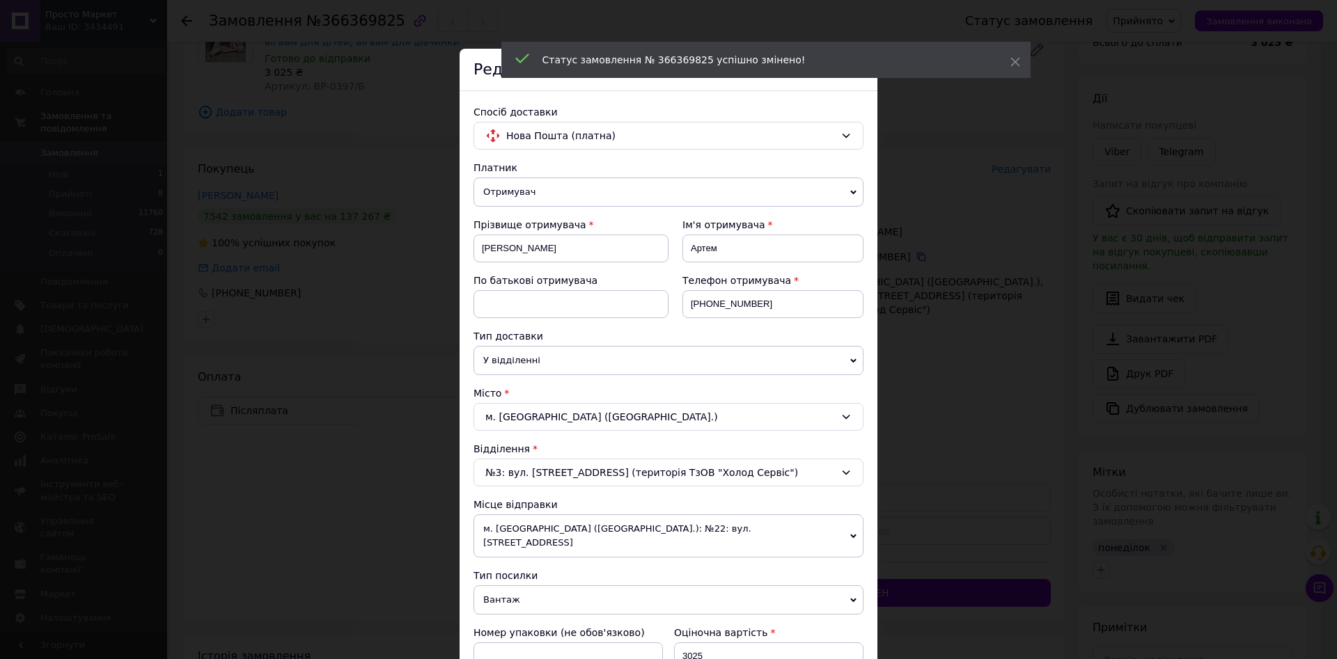
drag, startPoint x: 804, startPoint y: 288, endPoint x: 756, endPoint y: 316, distance: 55.5
click at [756, 316] on div "Телефон отримувача [PHONE_NUMBER]" at bounding box center [772, 296] width 181 height 45
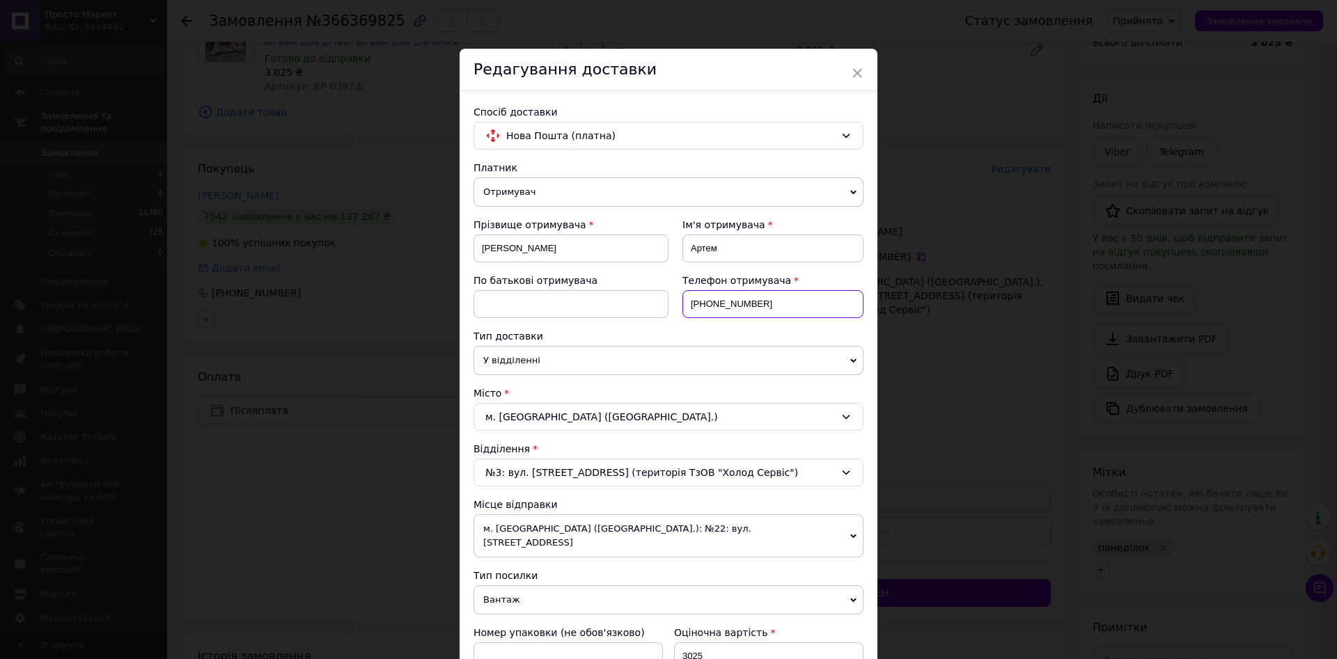
drag, startPoint x: 756, startPoint y: 315, endPoint x: 703, endPoint y: 320, distance: 52.5
click at [703, 320] on div "Телефон отримувача [PHONE_NUMBER]" at bounding box center [765, 302] width 195 height 56
paste input "684084554"
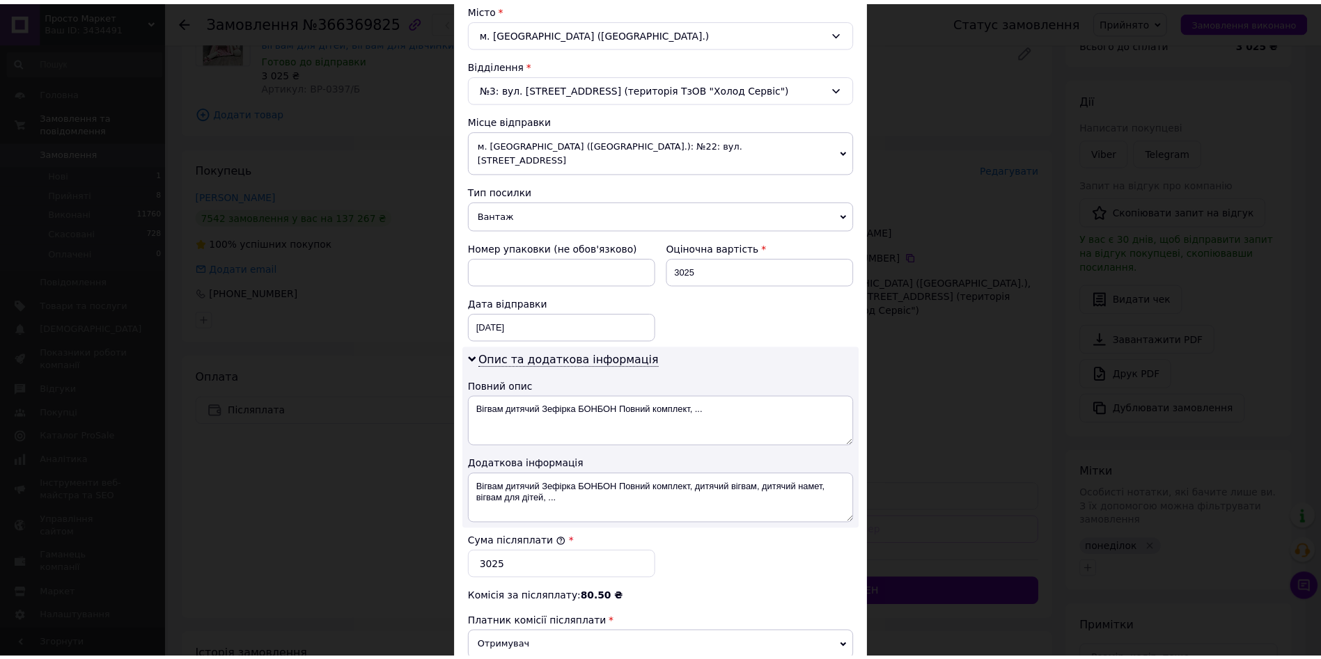
scroll to position [559, 0]
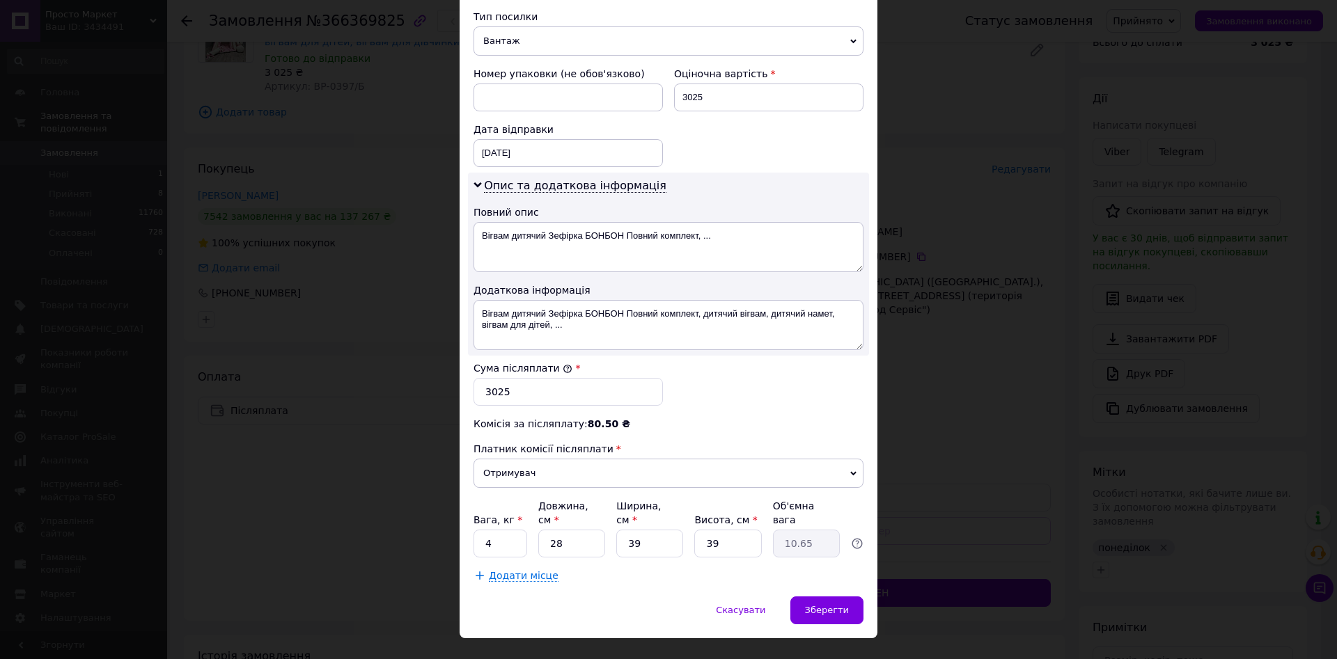
type input "[PHONE_NUMBER]"
click at [564, 530] on input "28" at bounding box center [571, 544] width 67 height 28
type input "5"
type input "1.9"
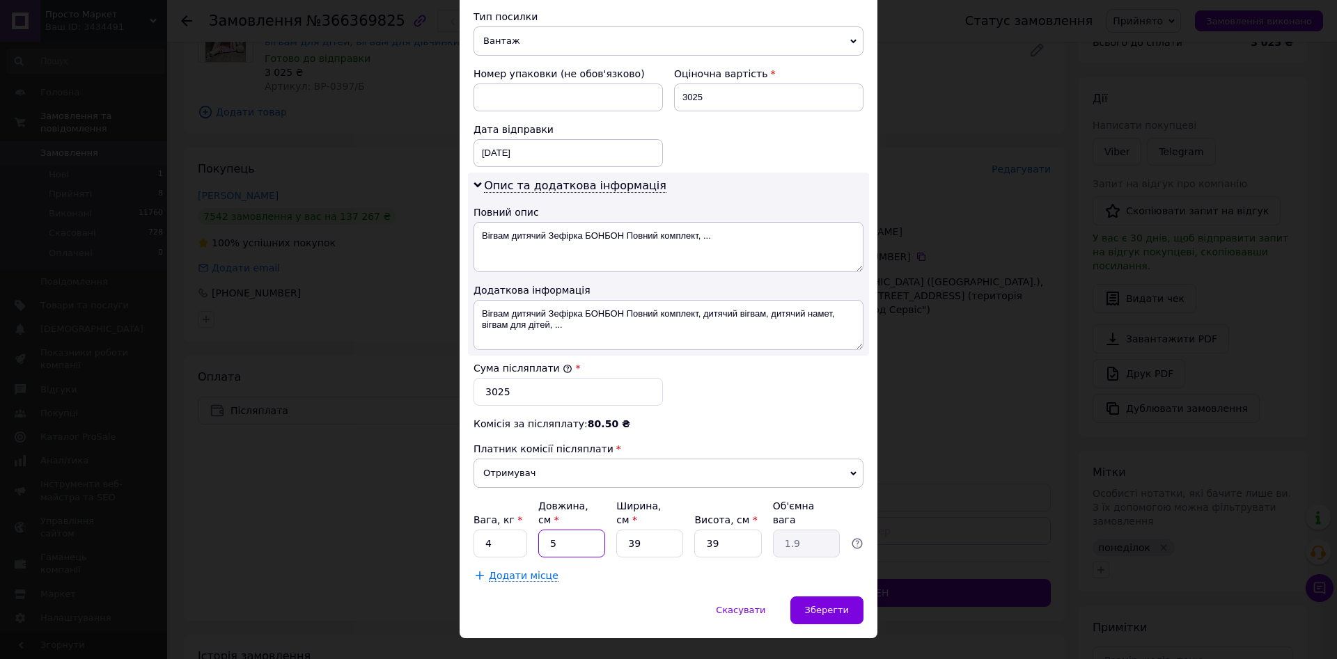
type input "52"
type input "19.77"
type input "52"
click at [533, 570] on span "Додати місце" at bounding box center [524, 576] width 70 height 12
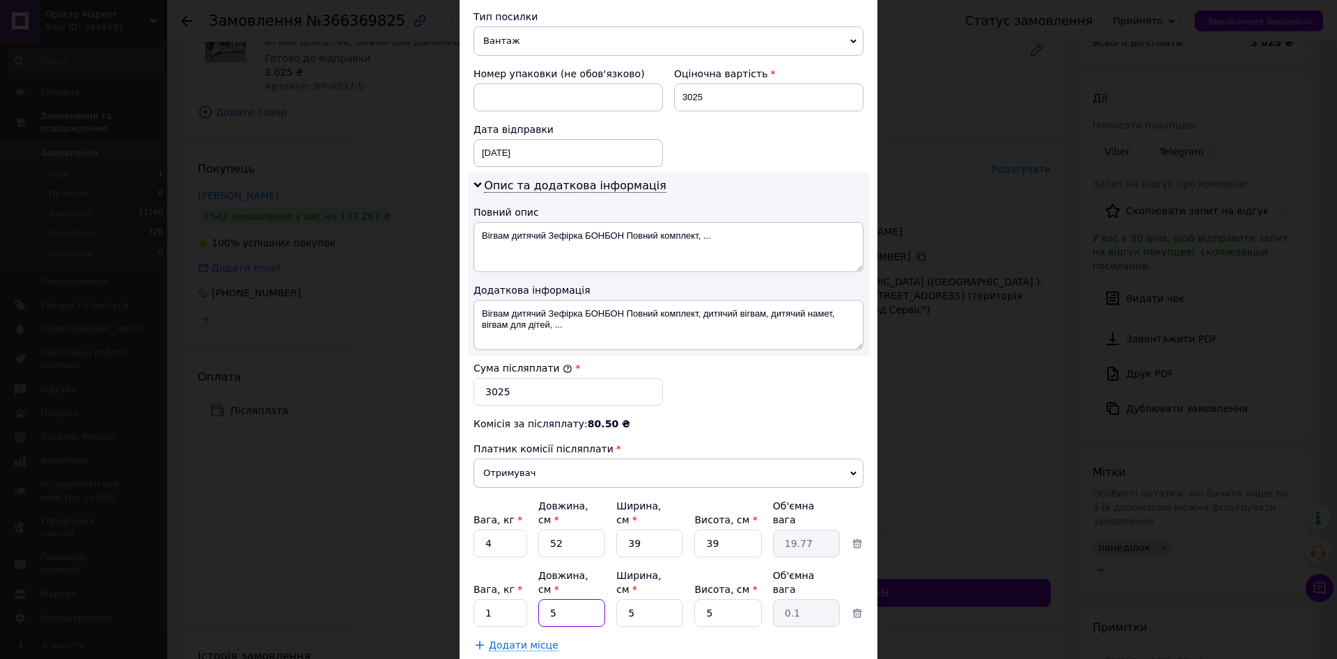
click at [564, 600] on input "5" at bounding box center [571, 614] width 67 height 28
type input "18"
type input "0.11"
type input "180"
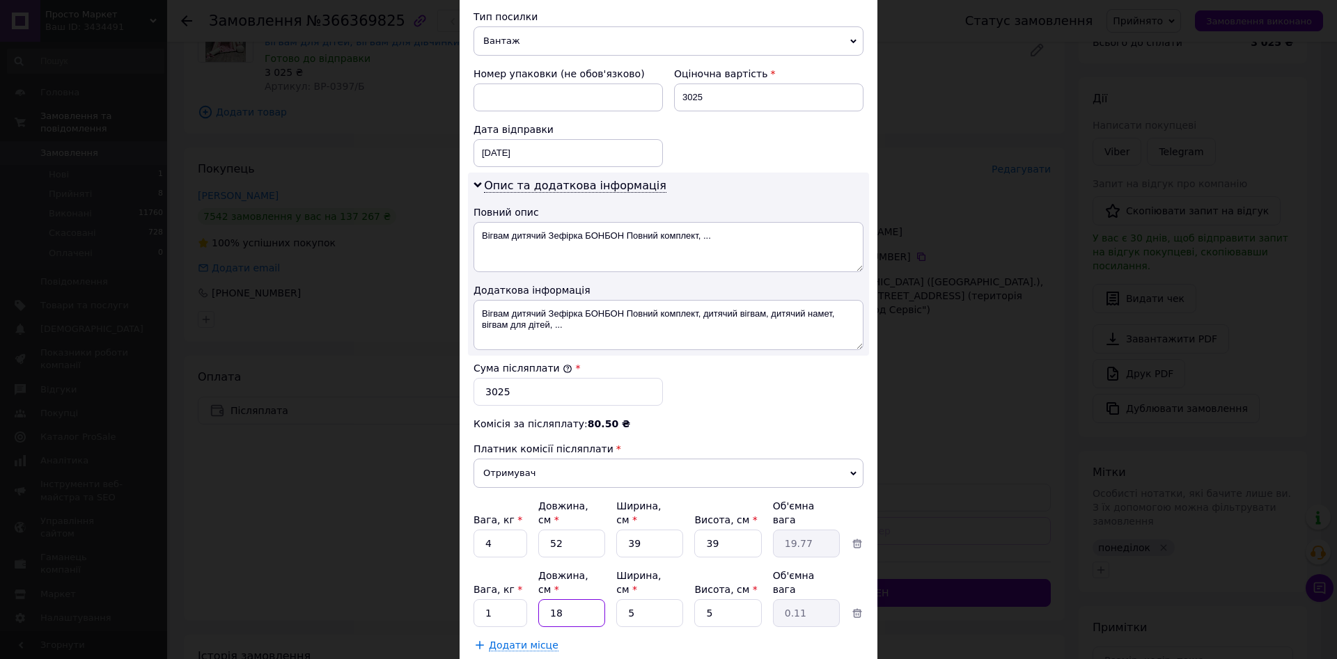
type input "1.13"
type input "180"
drag, startPoint x: 815, startPoint y: 652, endPoint x: 834, endPoint y: 630, distance: 29.2
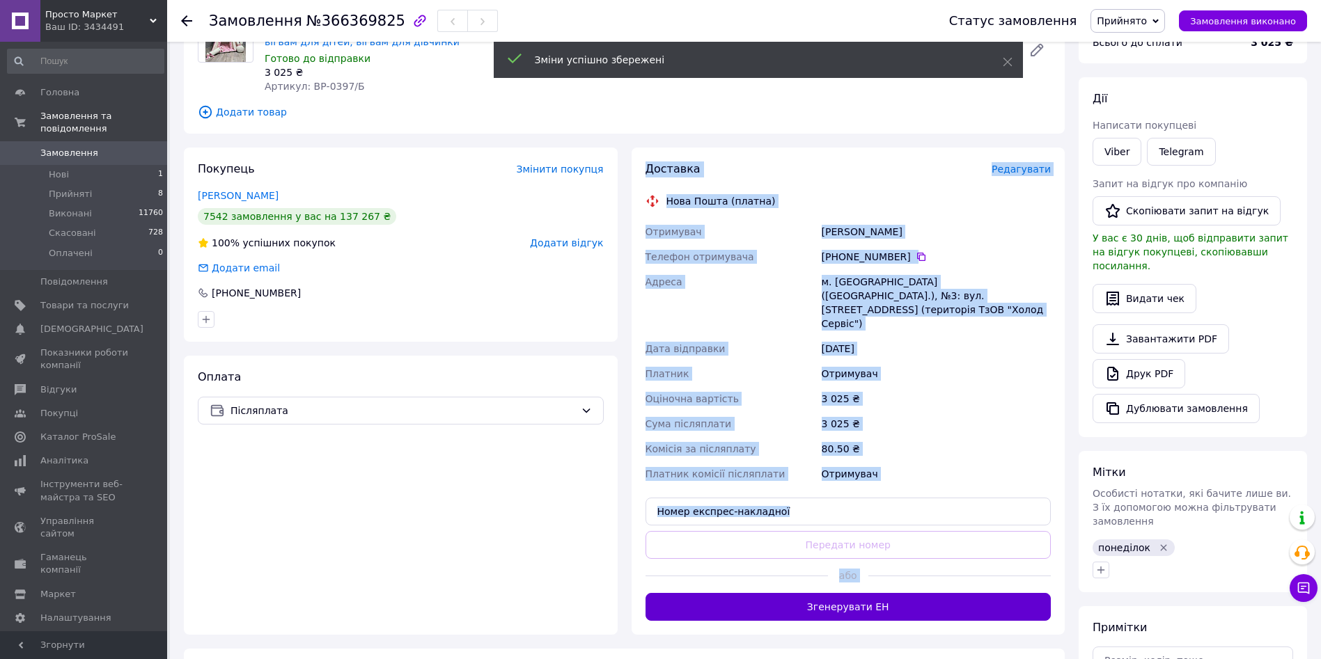
click at [908, 593] on button "Згенерувати ЕН" at bounding box center [848, 607] width 406 height 28
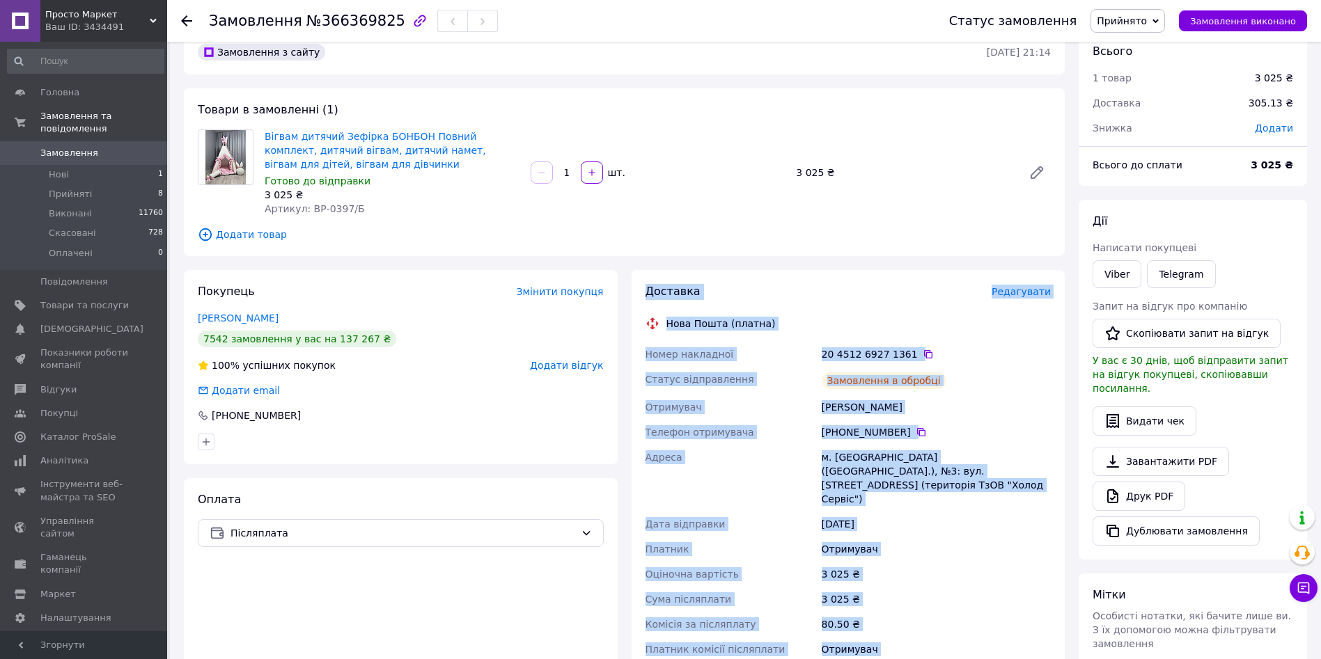
scroll to position [0, 0]
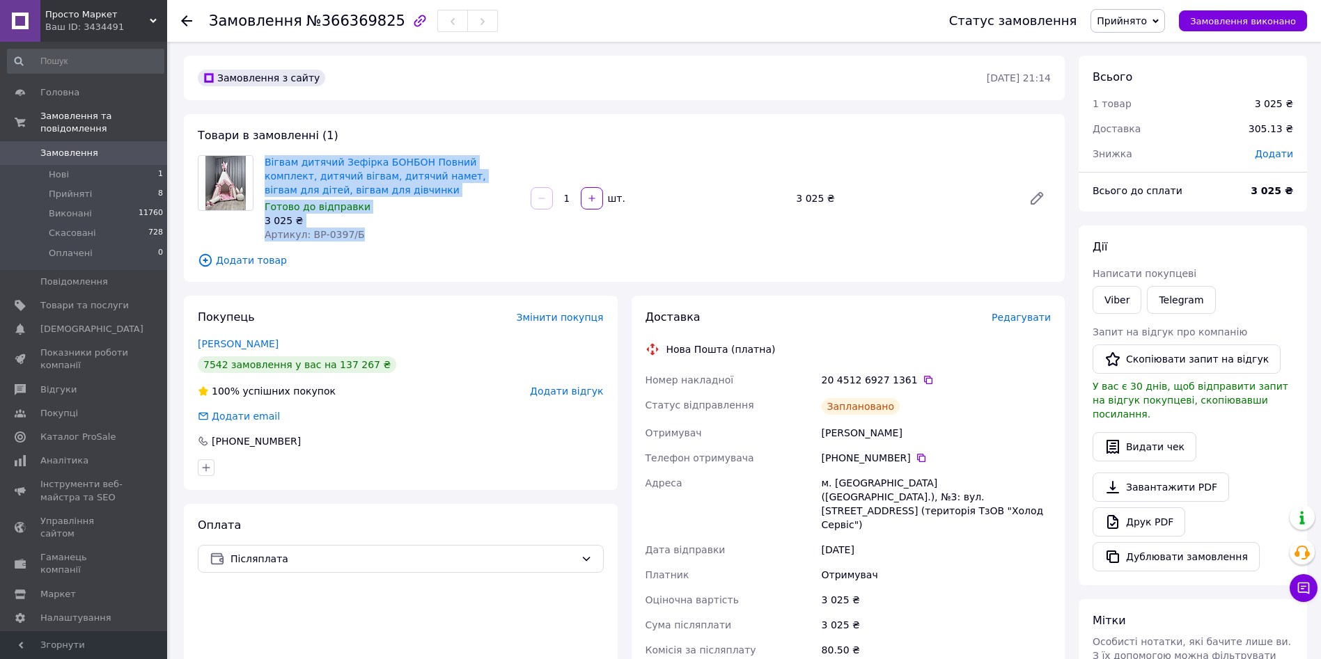
drag, startPoint x: 260, startPoint y: 157, endPoint x: 369, endPoint y: 237, distance: 135.4
click at [369, 237] on div "Вігвам дитячий Зефірка БОНБОН Повний комплект, дитячий вігвам, дитячий намет, в…" at bounding box center [392, 198] width 266 height 92
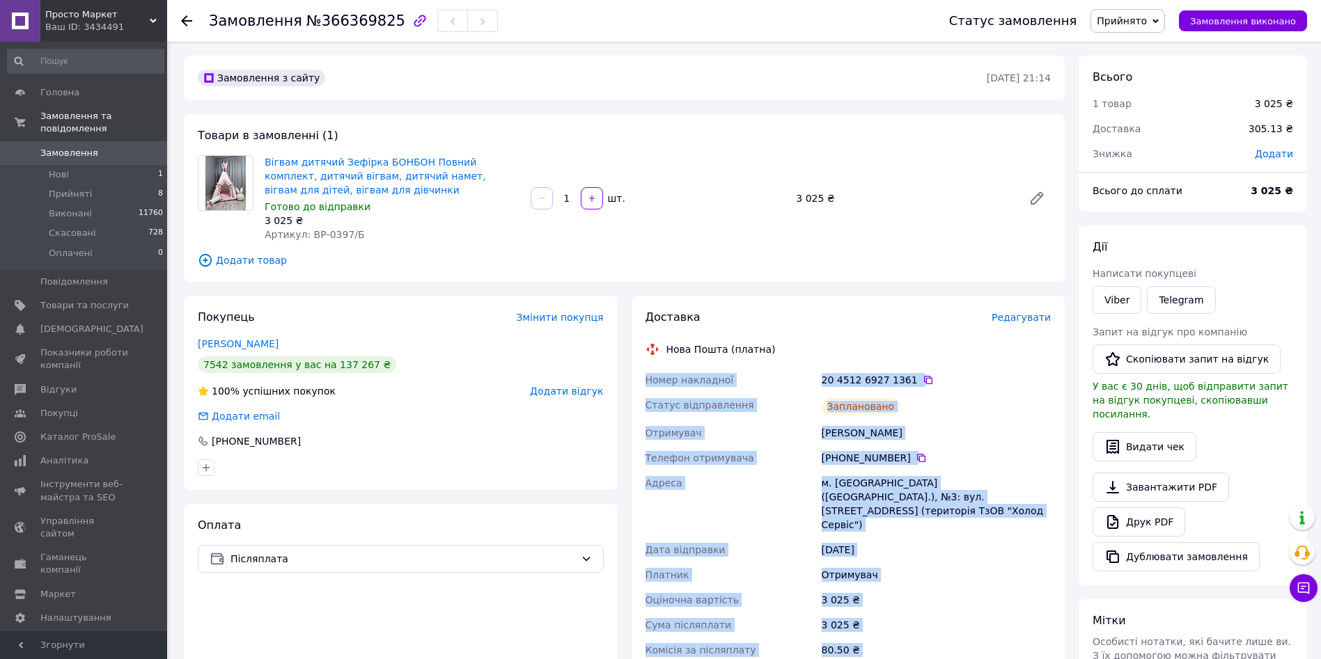
scroll to position [155, 0]
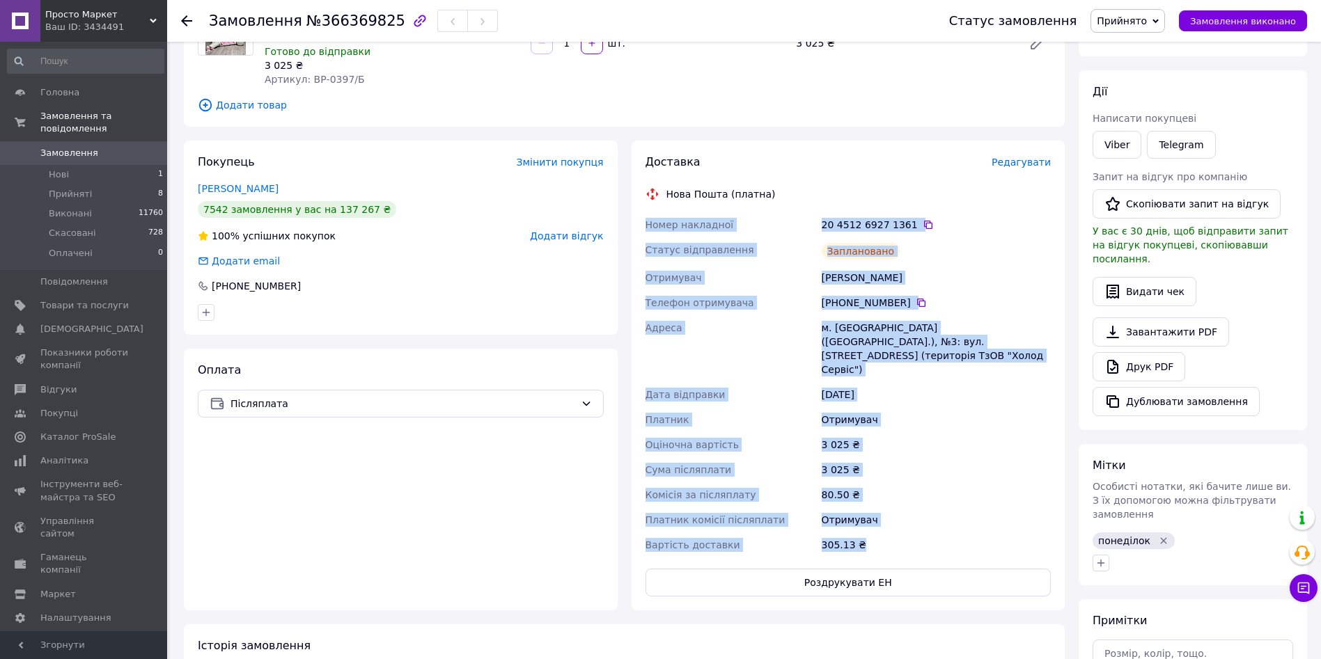
drag, startPoint x: 642, startPoint y: 382, endPoint x: 884, endPoint y: 513, distance: 275.1
click at [884, 513] on div "Номер накладної 20 4512 6927 1361   Статус відправлення Заплановано Отримувач […" at bounding box center [849, 384] width 412 height 345
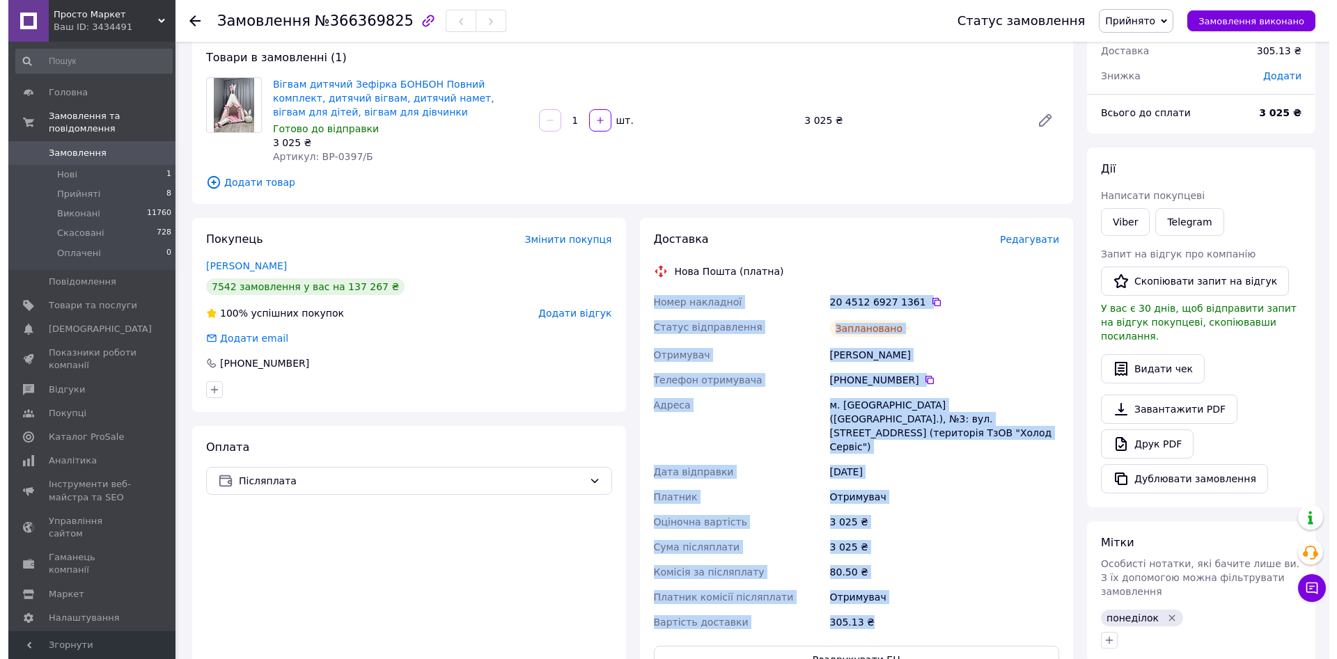
scroll to position [0, 0]
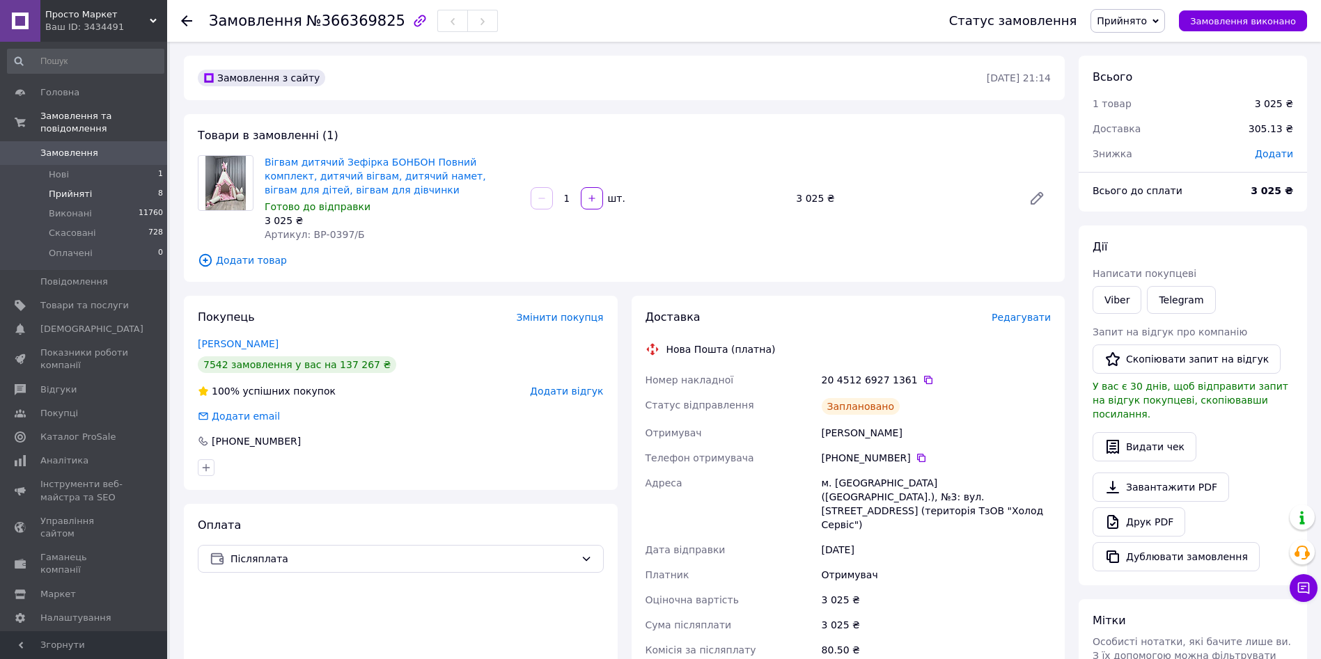
click at [101, 185] on li "Прийняті 8" at bounding box center [85, 194] width 171 height 19
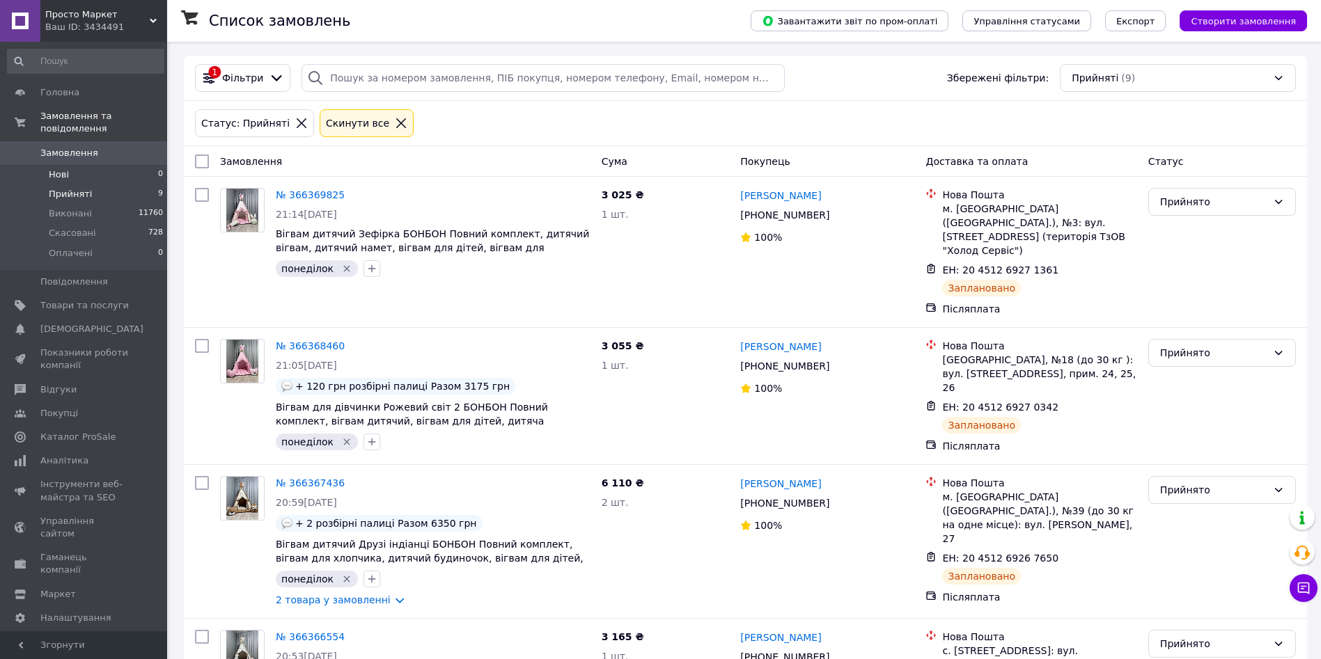
click at [106, 167] on li "Нові 0" at bounding box center [85, 174] width 171 height 19
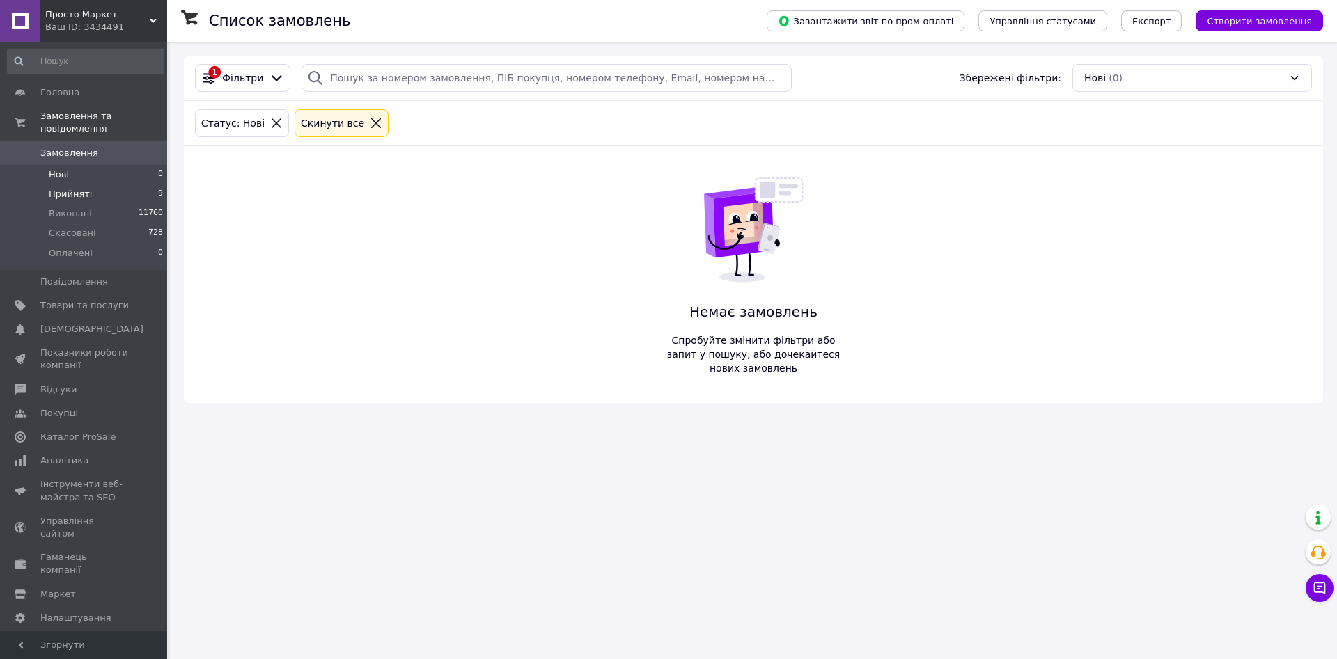
click at [97, 185] on li "Прийняті 9" at bounding box center [85, 194] width 171 height 19
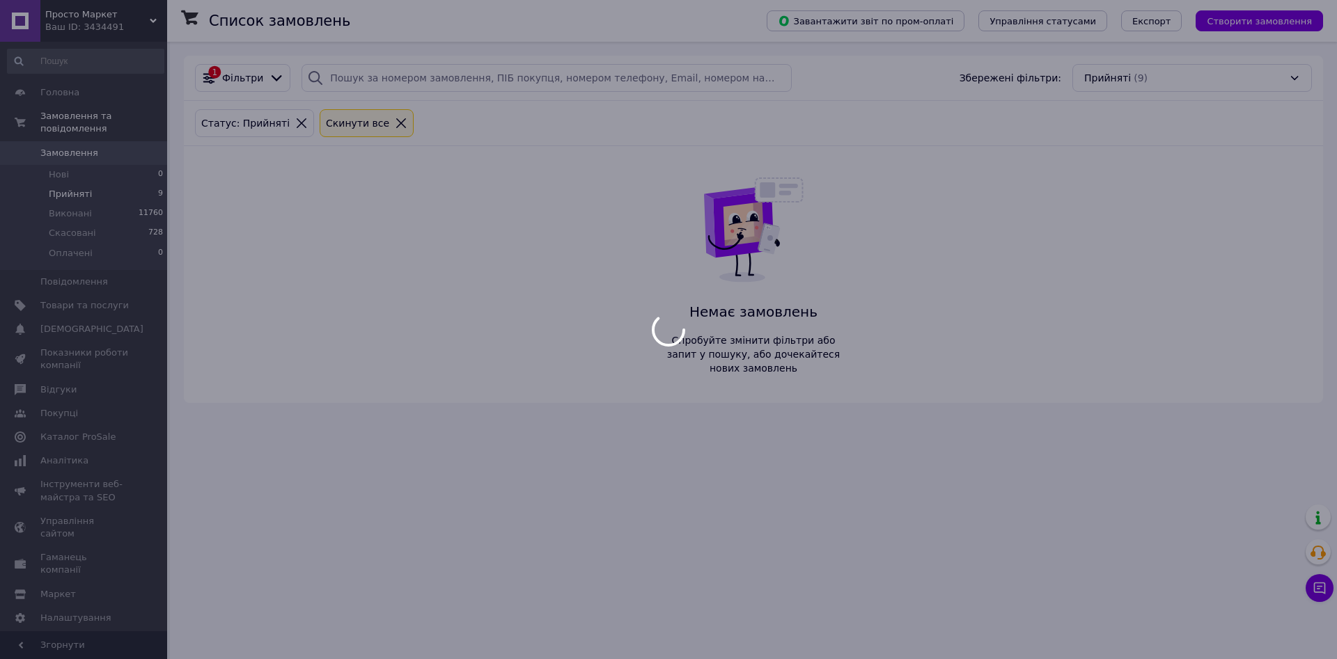
click at [83, 162] on div at bounding box center [668, 329] width 1337 height 659
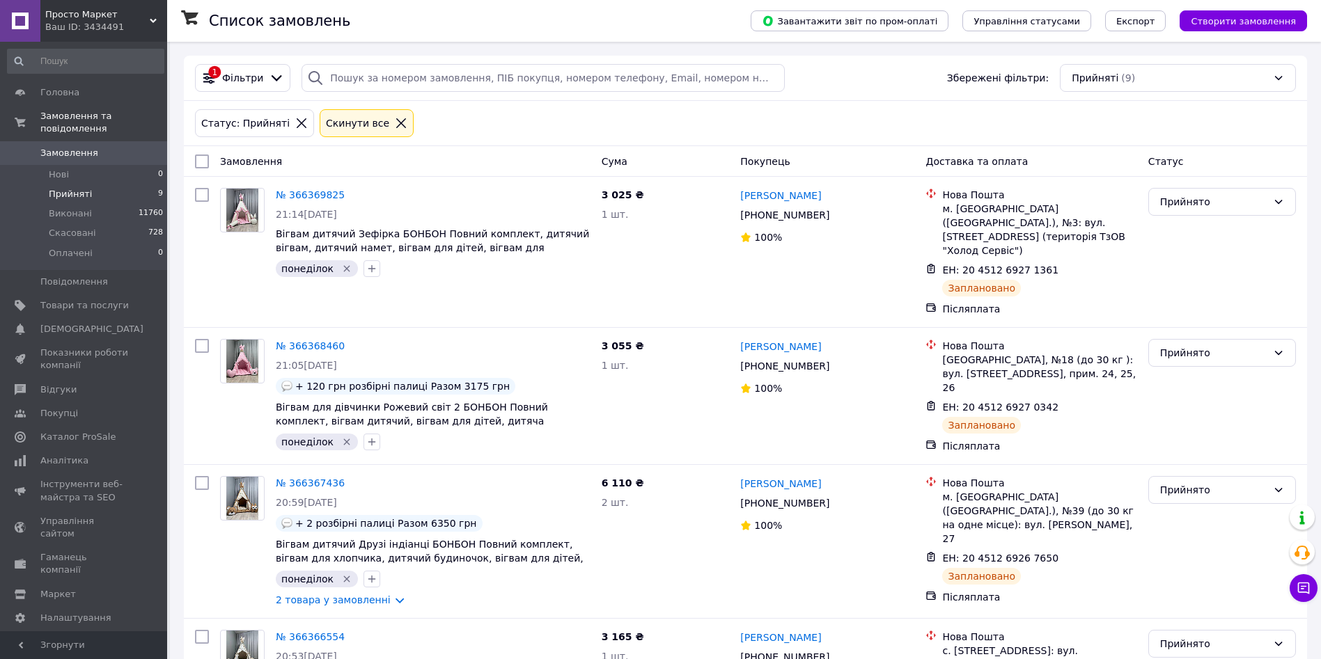
click at [83, 165] on li "Нові 0" at bounding box center [85, 174] width 171 height 19
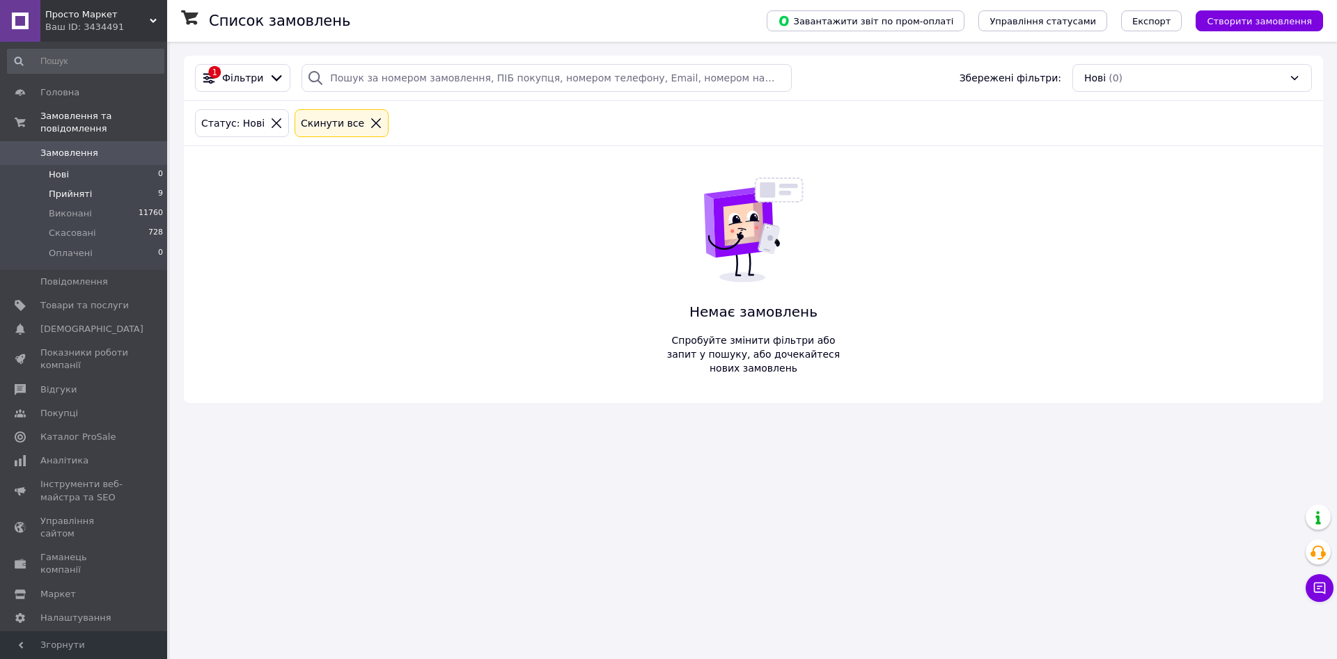
click at [77, 185] on li "Прийняті 9" at bounding box center [85, 194] width 171 height 19
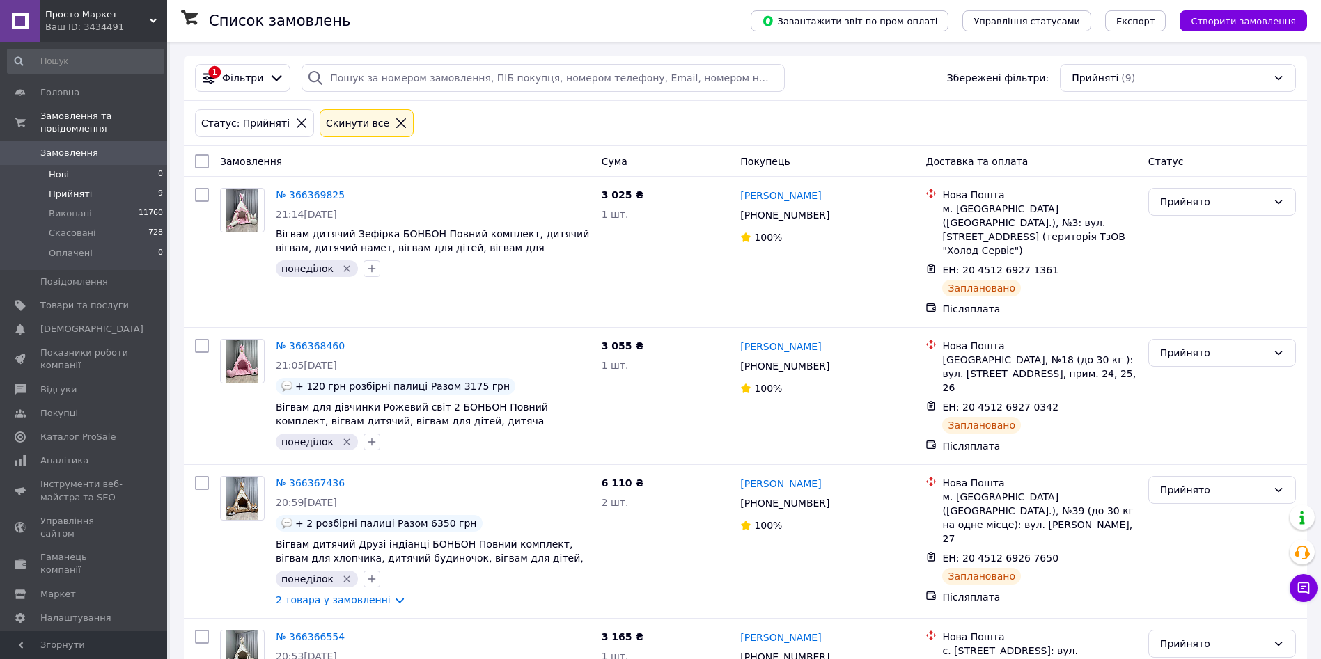
click at [99, 165] on li "Нові 0" at bounding box center [85, 174] width 171 height 19
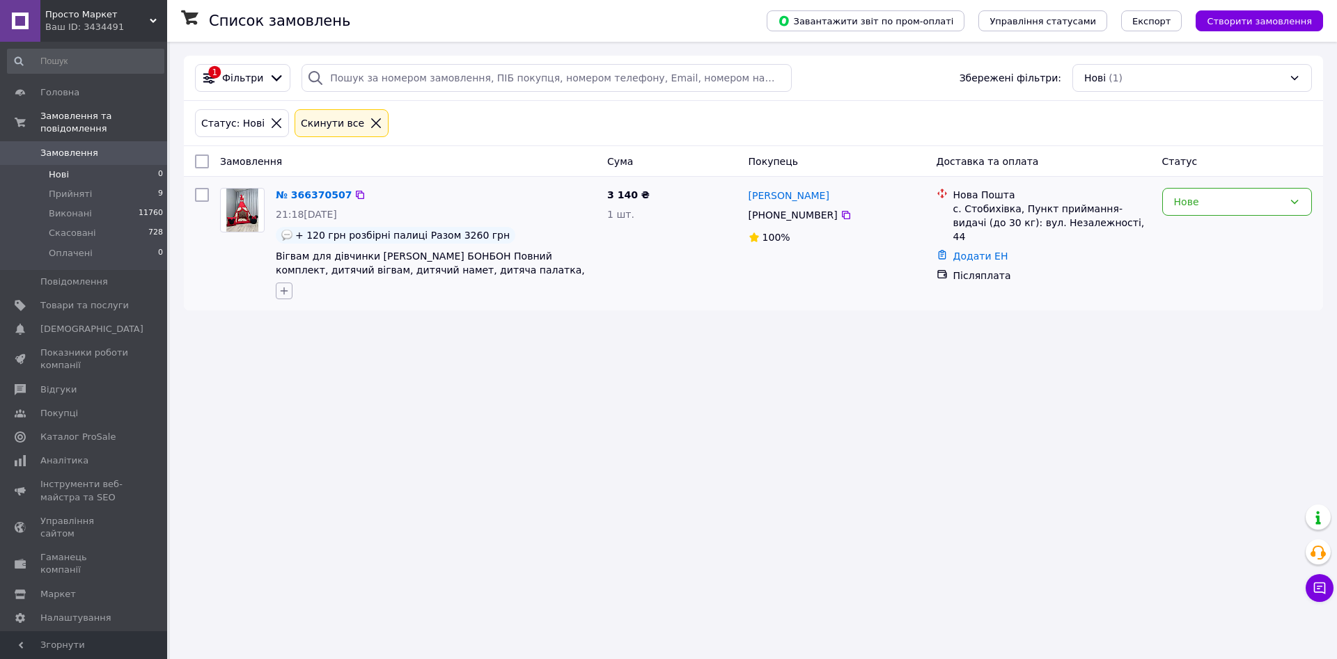
click at [281, 292] on icon "button" at bounding box center [284, 290] width 11 height 11
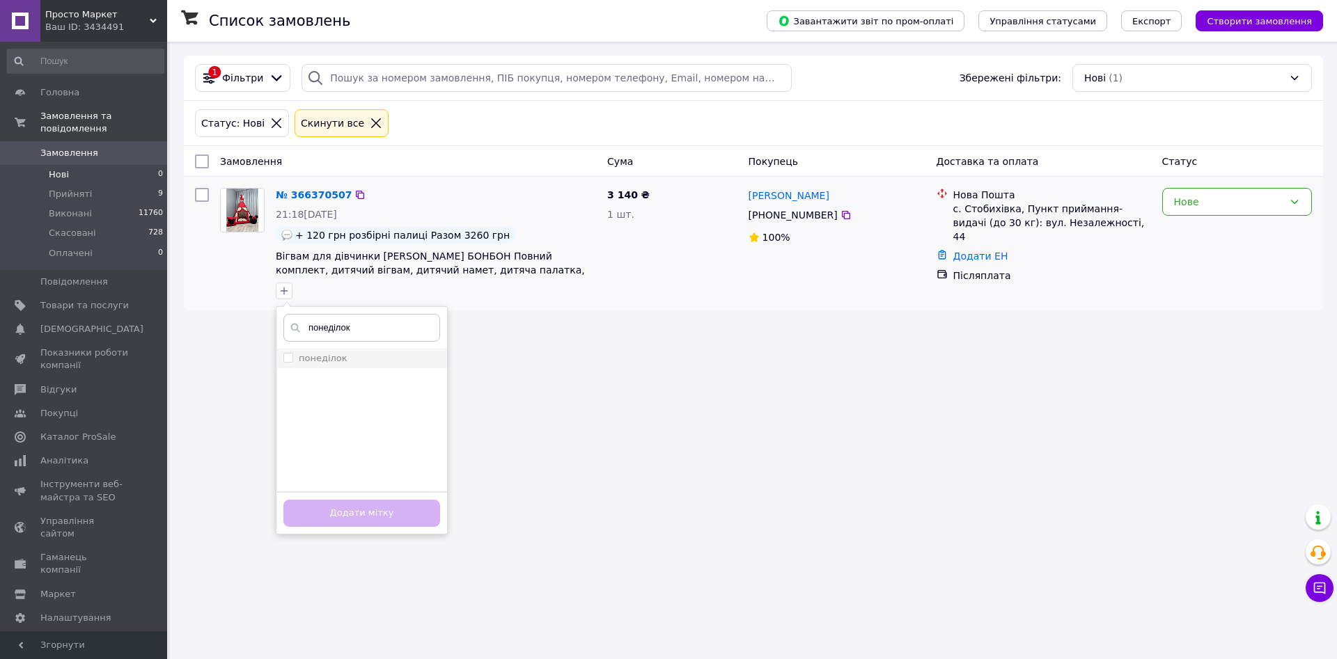
type input "понеділок"
click at [332, 360] on label "понеділок" at bounding box center [323, 358] width 49 height 10
checkbox input "true"
click at [414, 496] on div "Додати мітку" at bounding box center [361, 513] width 171 height 42
click at [398, 512] on button "Додати мітку" at bounding box center [361, 513] width 157 height 27
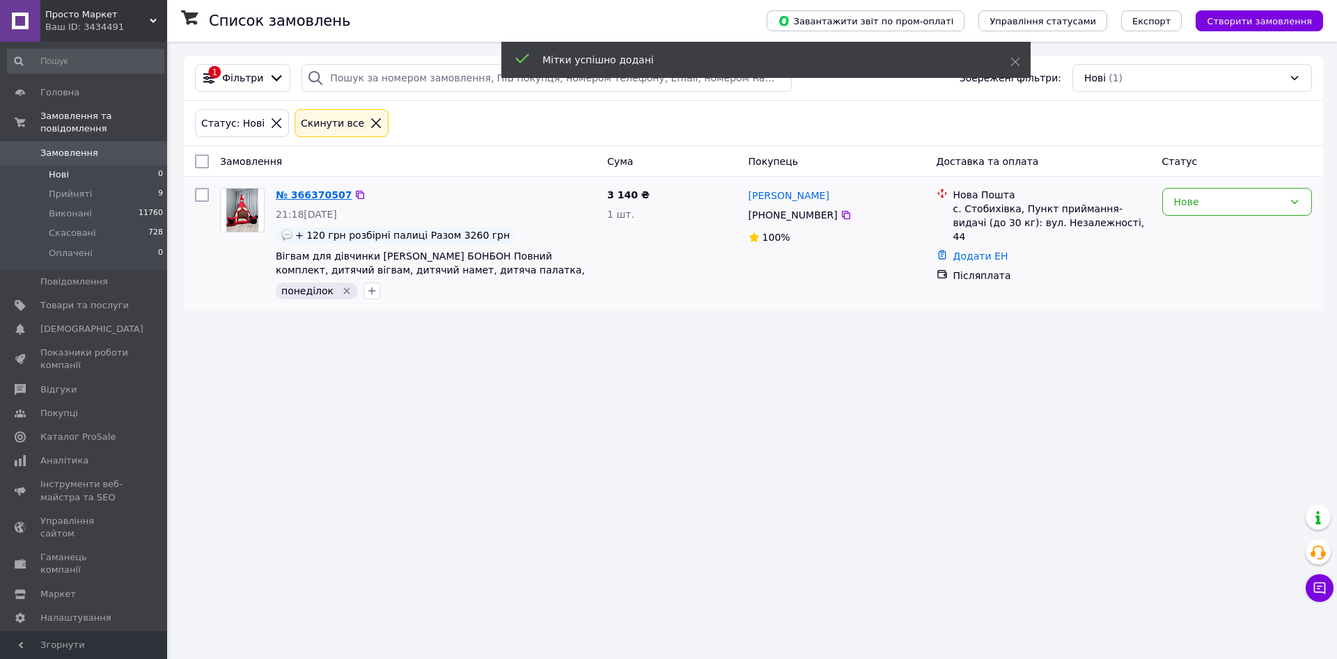
click at [327, 191] on link "№ 366370507" at bounding box center [314, 194] width 76 height 11
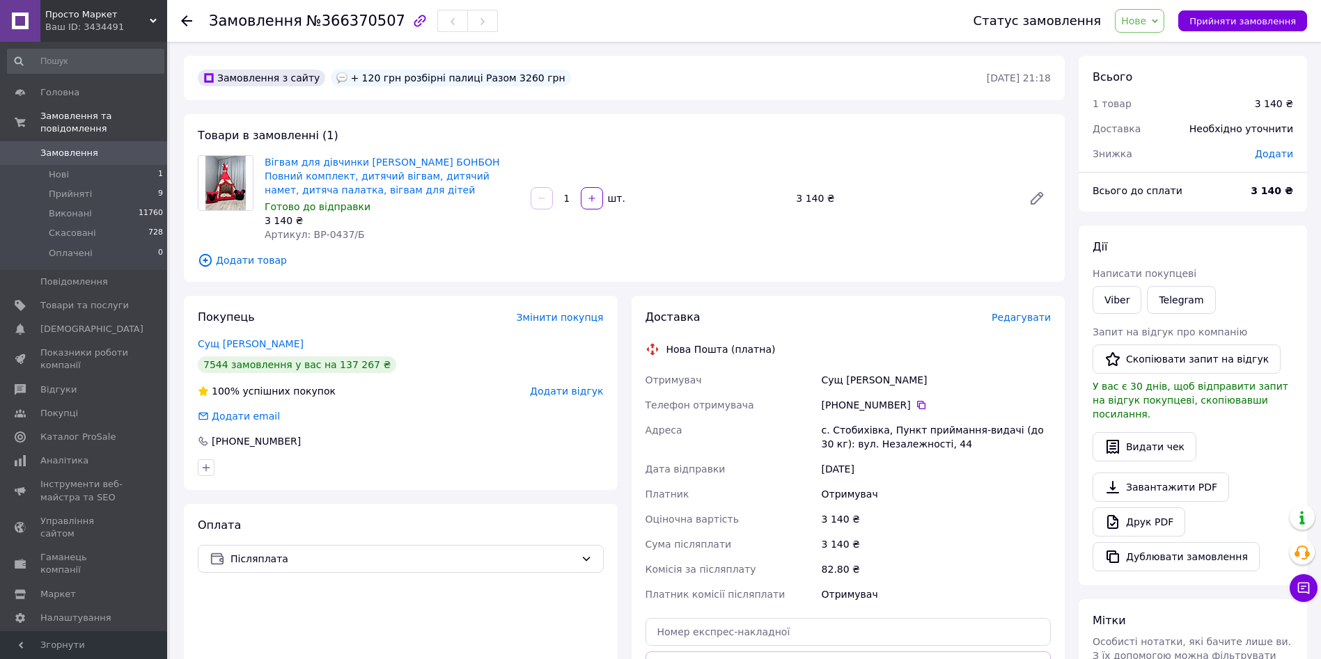
click at [1029, 326] on div "Доставка Редагувати Нова Пошта (платна) Отримувач Сущ Сергіївна [PERSON_NAME] Т…" at bounding box center [848, 526] width 406 height 432
click at [1022, 318] on span "Редагувати" at bounding box center [1021, 317] width 59 height 11
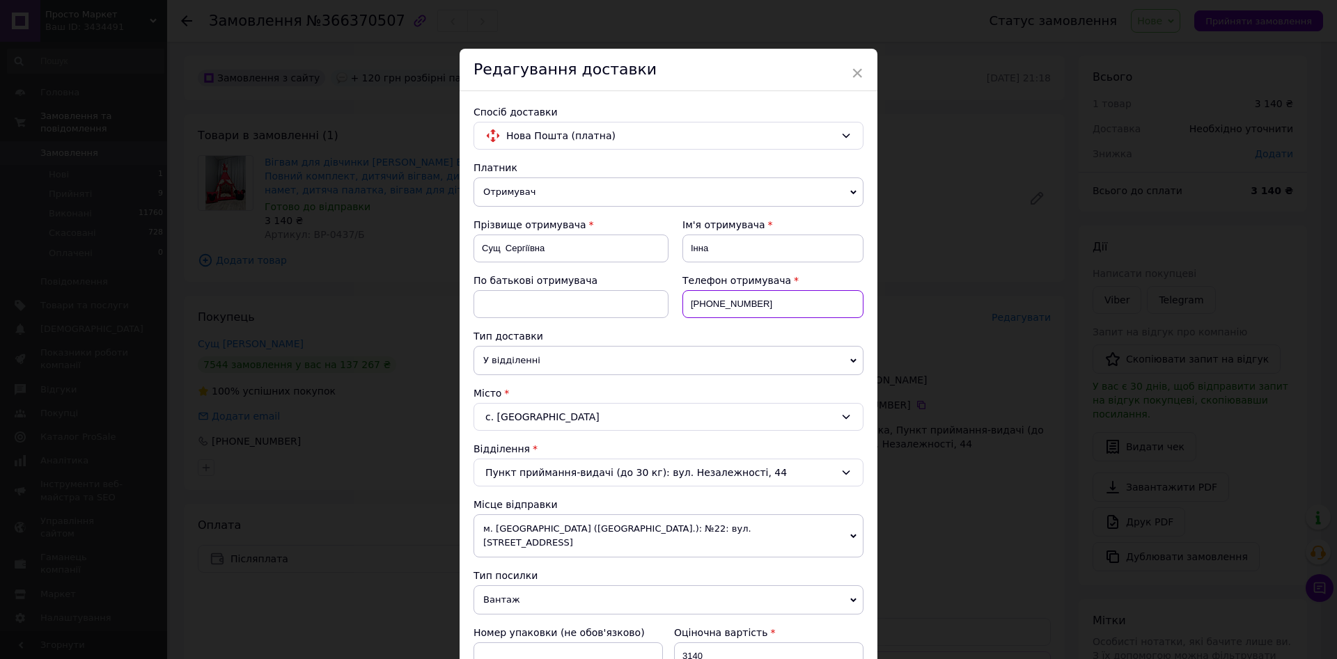
drag, startPoint x: 783, startPoint y: 318, endPoint x: 701, endPoint y: 320, distance: 81.5
click at [701, 320] on div "Телефон отримувача [PHONE_NUMBER]" at bounding box center [765, 302] width 195 height 56
paste input "0987223375"
type input "[PHONE_NUMBER]"
click at [527, 249] on input "Сущ Сергіївна" at bounding box center [570, 249] width 195 height 28
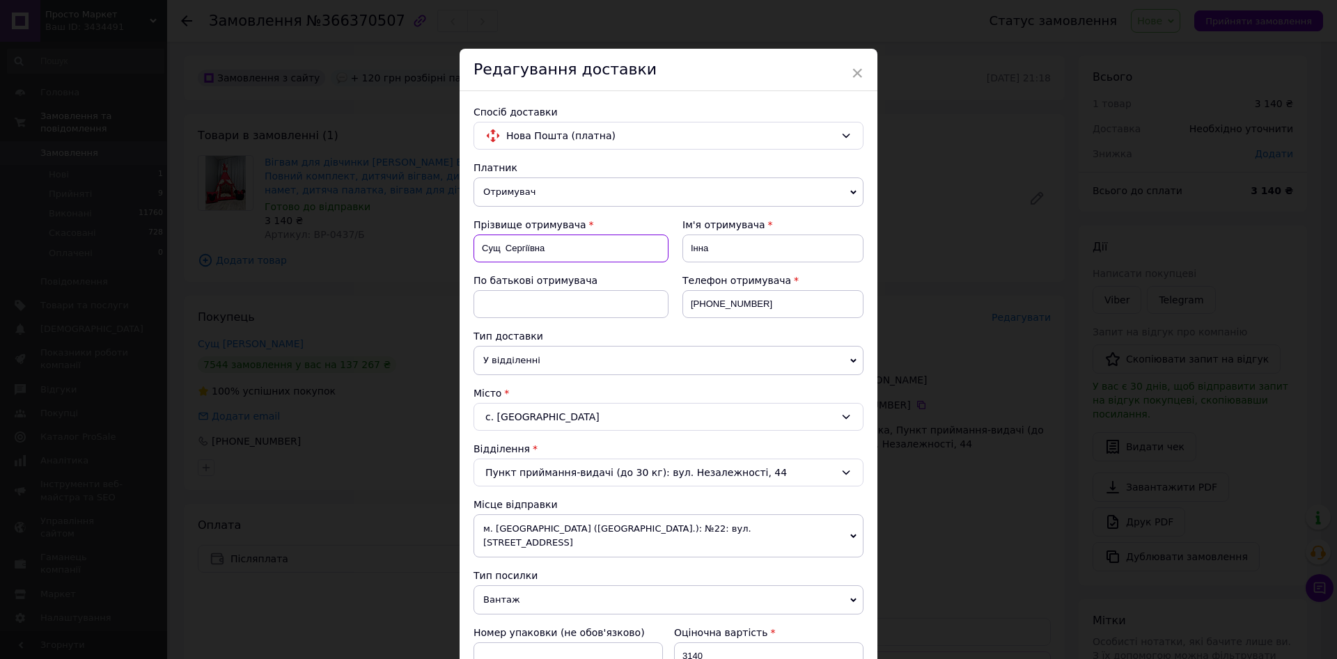
click at [527, 249] on input "Сущ Сергіївна" at bounding box center [570, 249] width 195 height 28
type input "Сущ"
click at [558, 307] on input at bounding box center [570, 304] width 195 height 28
paste input "Сергіївна"
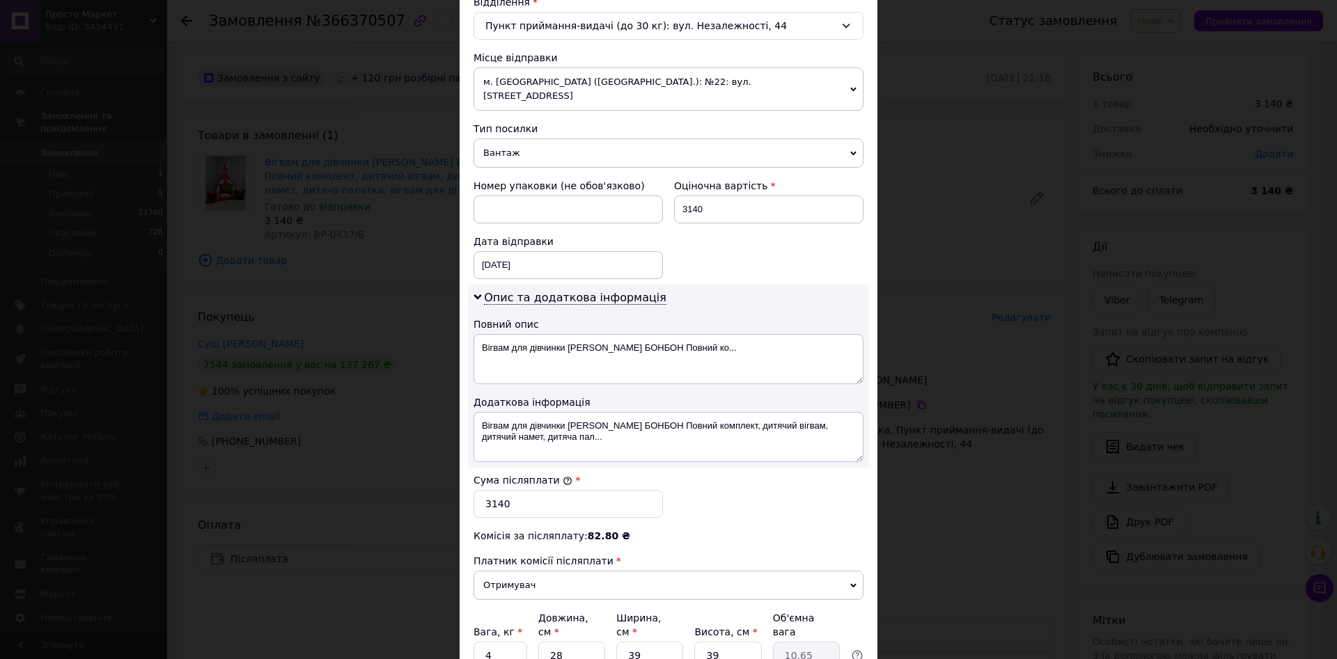
scroll to position [449, 0]
type input "Сергіївна"
click at [704, 194] on input "3140" at bounding box center [768, 208] width 189 height 28
type input "3260"
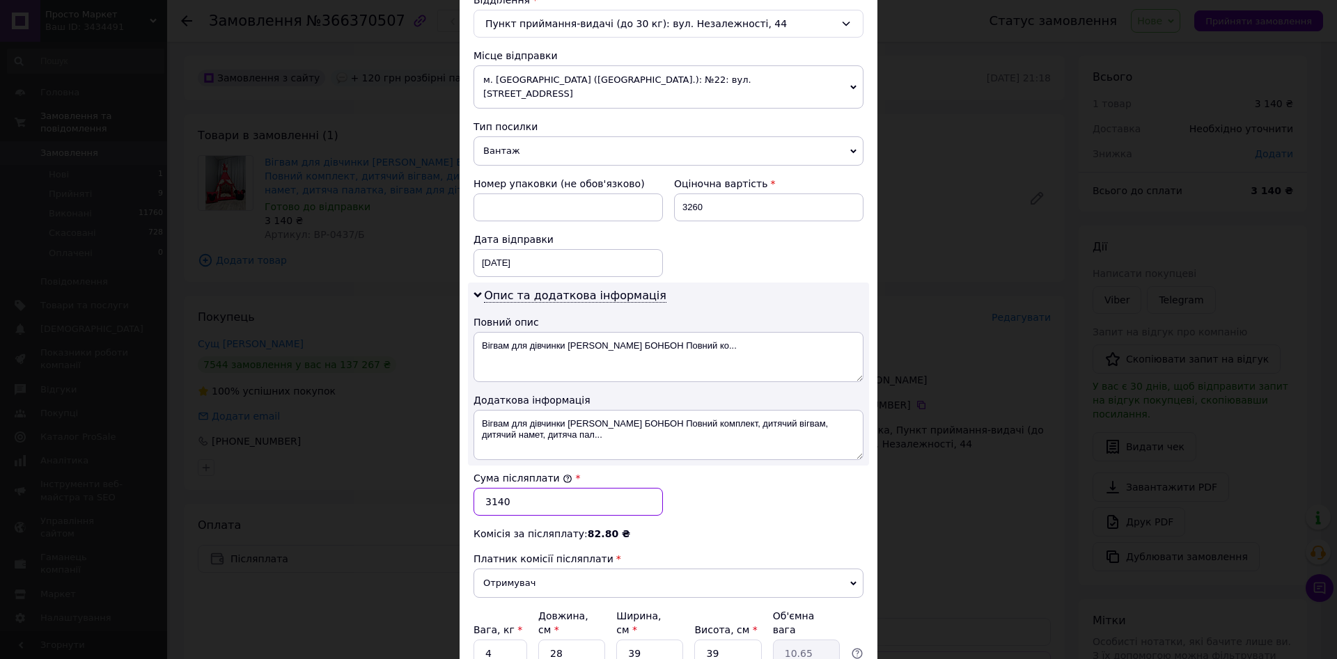
click at [527, 488] on input "3140" at bounding box center [567, 502] width 189 height 28
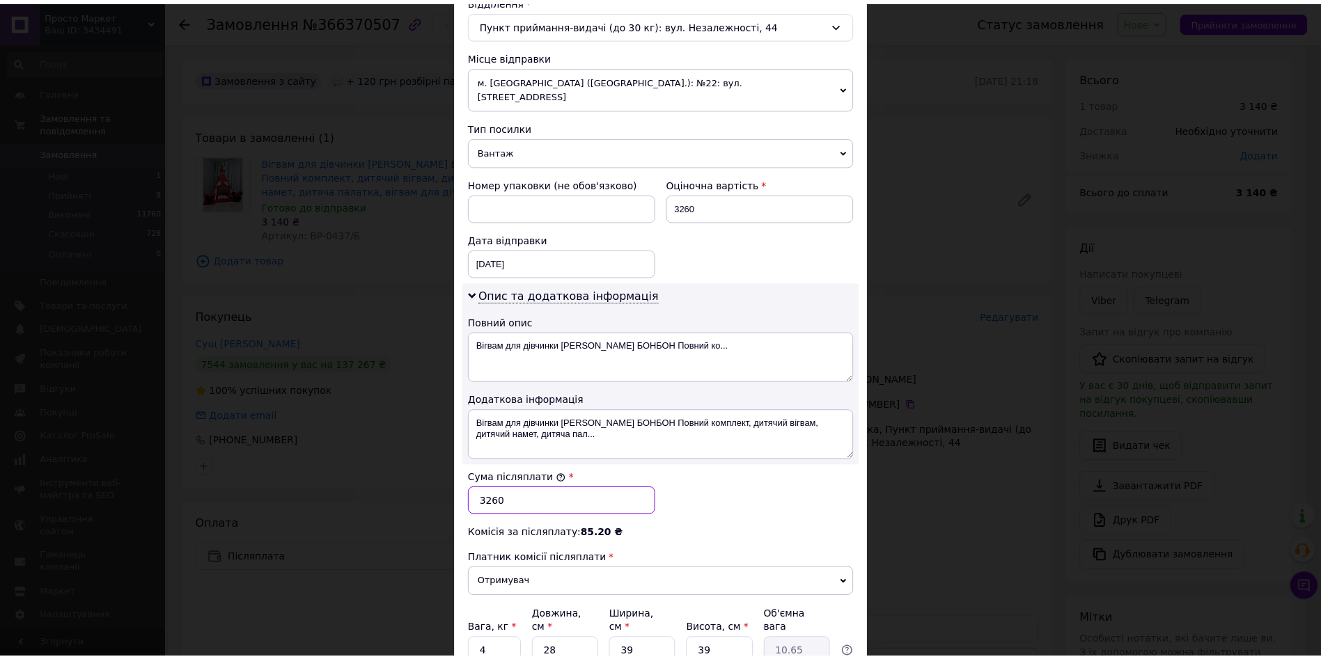
scroll to position [559, 0]
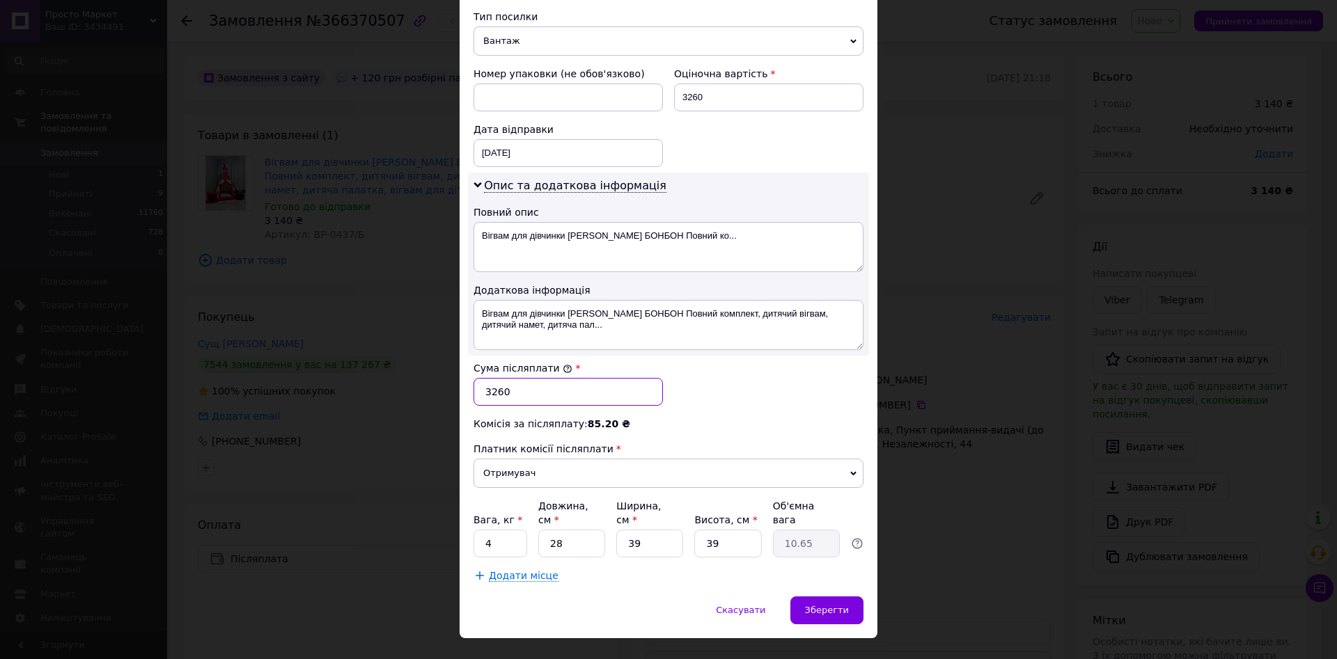
type input "3260"
click at [569, 530] on input "28" at bounding box center [571, 544] width 67 height 28
type input "7"
type input "2.66"
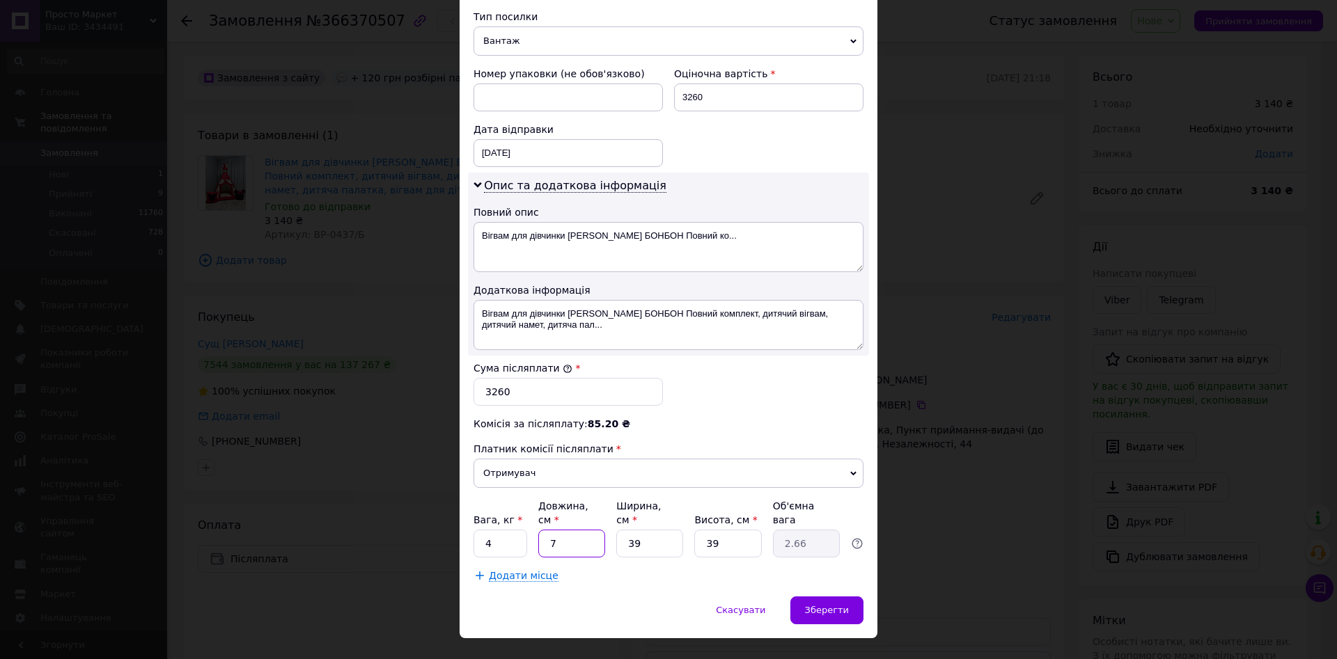
type input "70"
type input "26.62"
type input "70"
click at [796, 597] on div "Зберегти" at bounding box center [826, 611] width 73 height 28
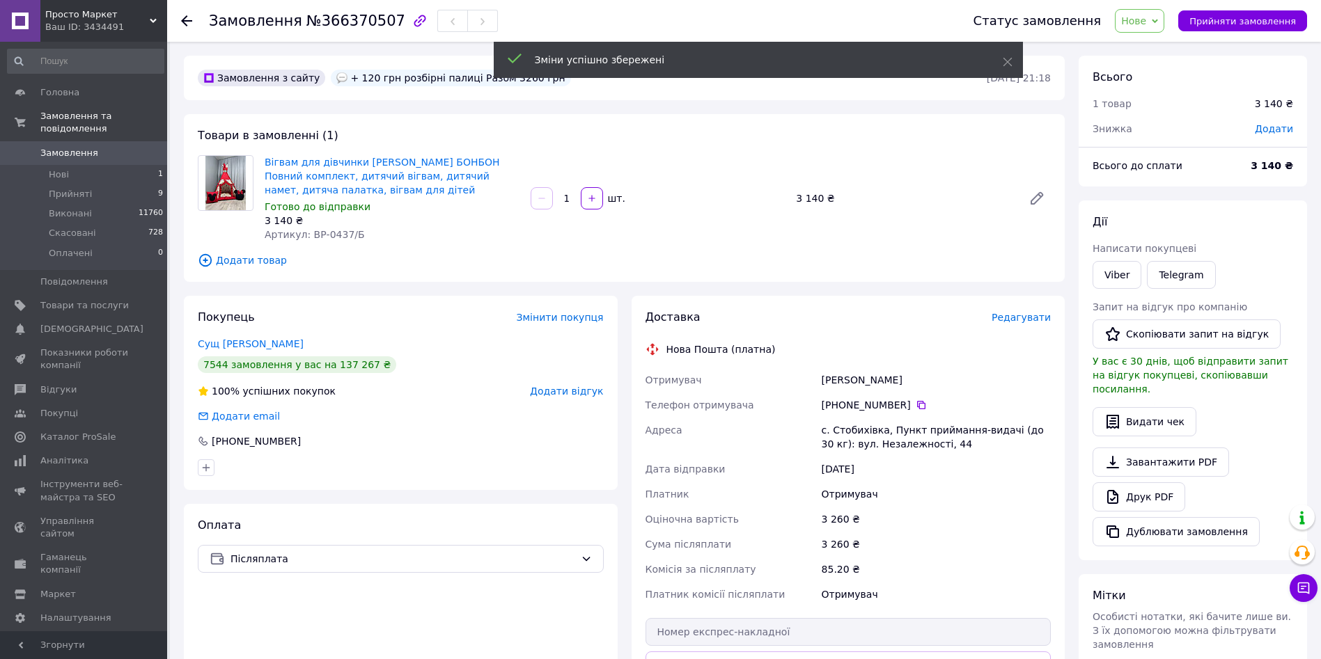
scroll to position [140, 0]
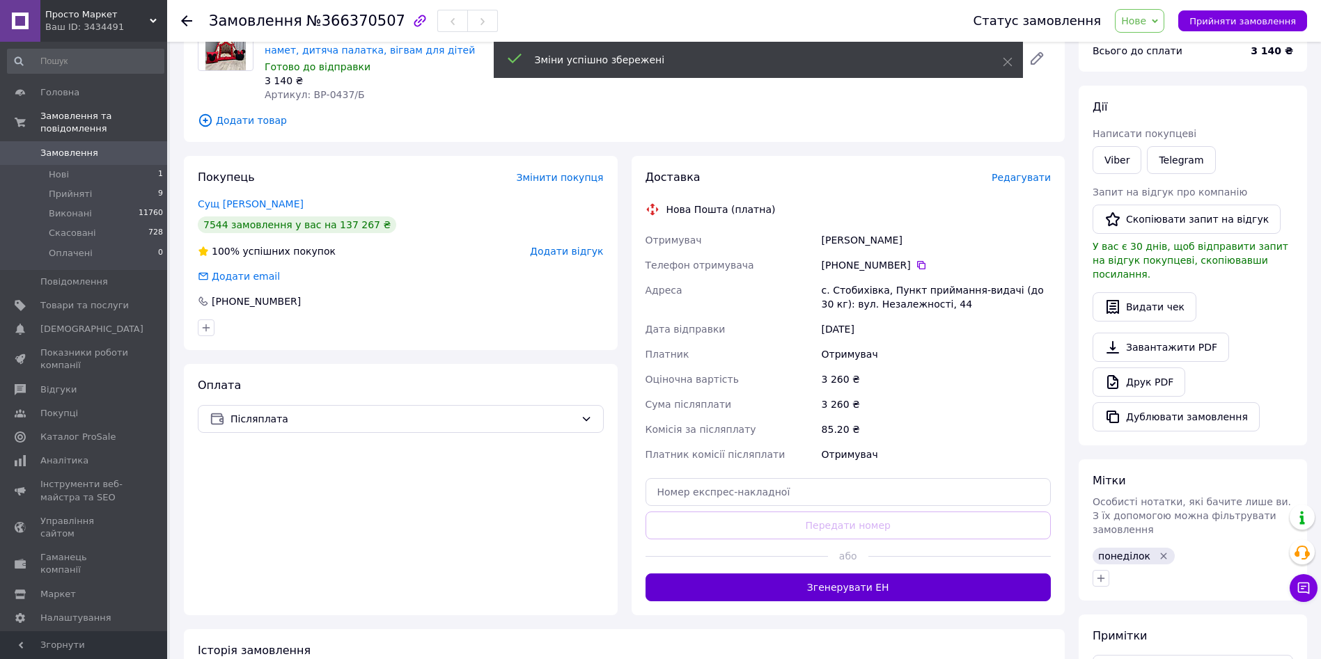
click at [915, 588] on button "Згенерувати ЕН" at bounding box center [848, 588] width 406 height 28
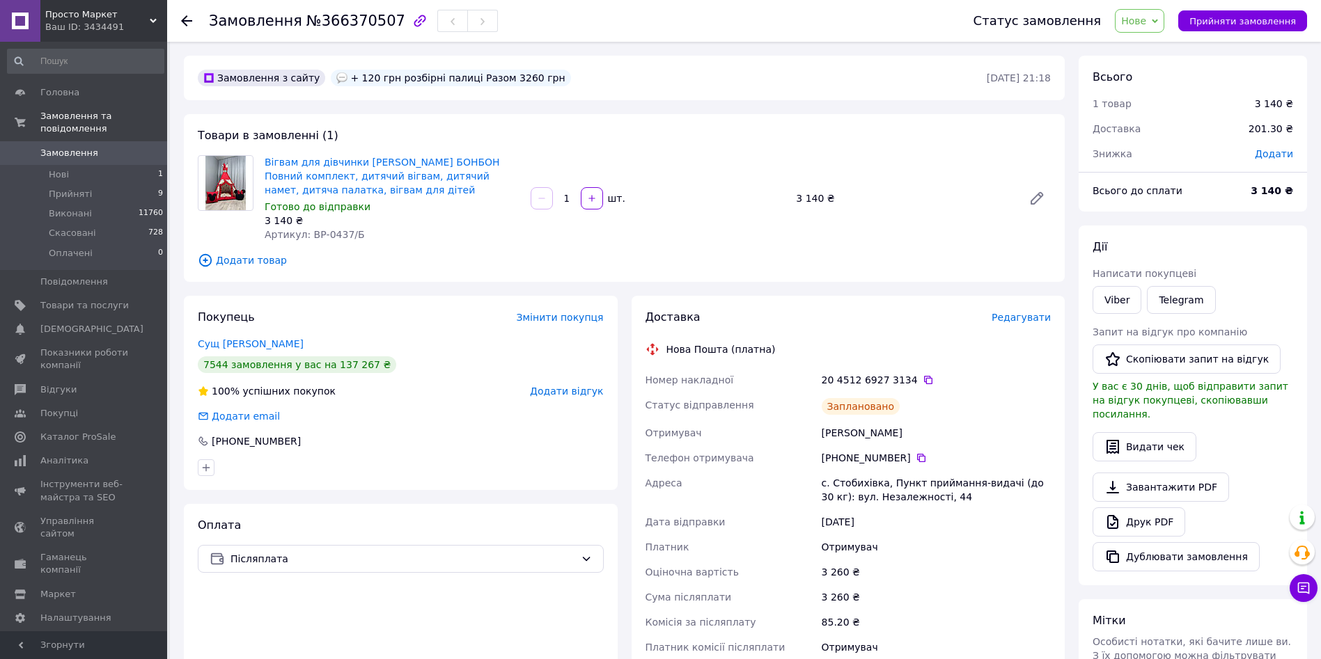
click at [256, 162] on div at bounding box center [225, 198] width 67 height 86
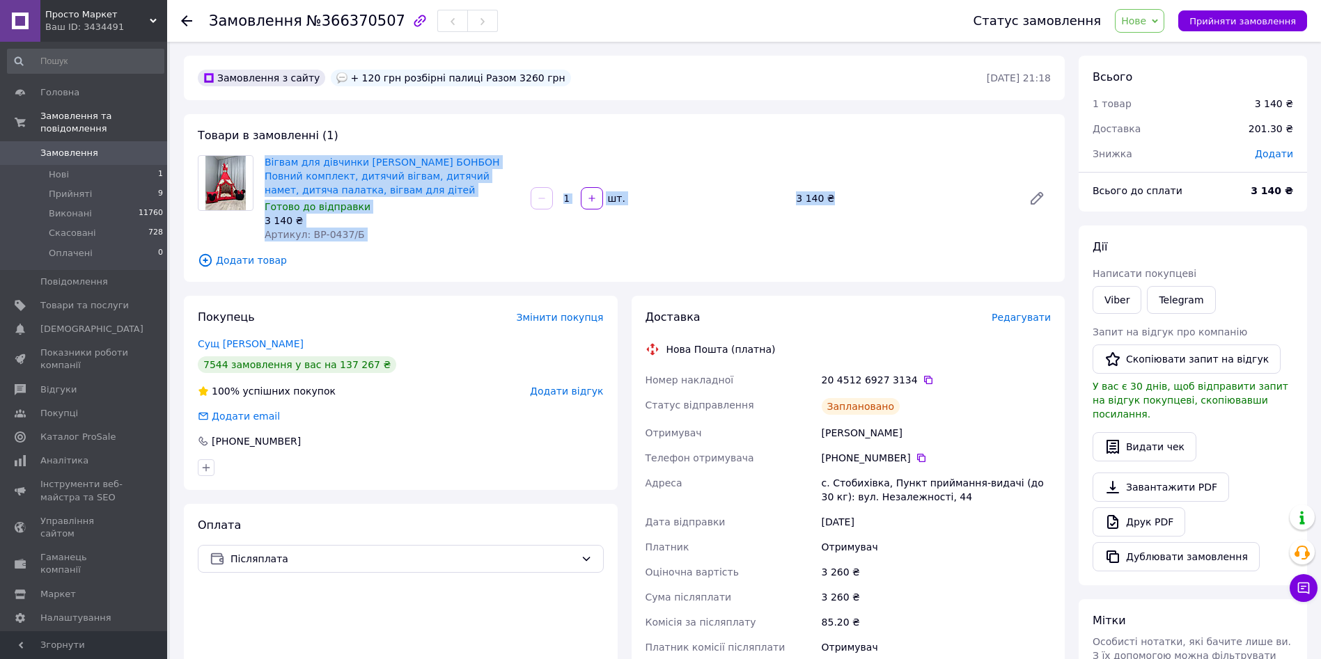
drag, startPoint x: 262, startPoint y: 163, endPoint x: 375, endPoint y: 247, distance: 140.8
click at [375, 247] on div "Товари в замовленні (1) Вігвам для дівчинки [PERSON_NAME] БОНБОН Повний комплек…" at bounding box center [624, 198] width 881 height 168
click at [408, 240] on div "Артикул: ВР-0437/Б" at bounding box center [392, 235] width 255 height 14
drag, startPoint x: 369, startPoint y: 236, endPoint x: 264, endPoint y: 164, distance: 127.3
click at [264, 164] on div "Вігвам для дівчинки [PERSON_NAME] БОНБОН Повний комплект, дитячий вігвам, дитяч…" at bounding box center [392, 198] width 266 height 92
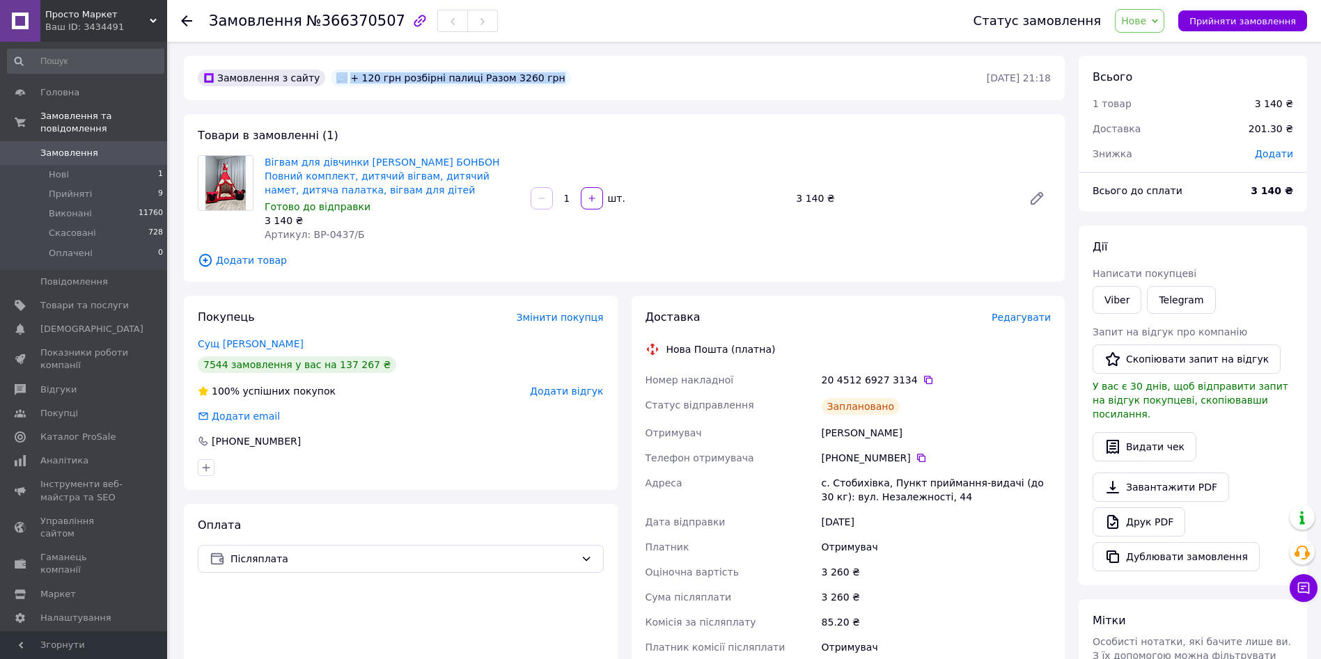
drag, startPoint x: 556, startPoint y: 90, endPoint x: 334, endPoint y: 81, distance: 223.0
click at [334, 81] on div "Замовлення з сайту + 120 грн розбірні палиці Разом 3260 грн [DATE] 21:18" at bounding box center [624, 78] width 881 height 45
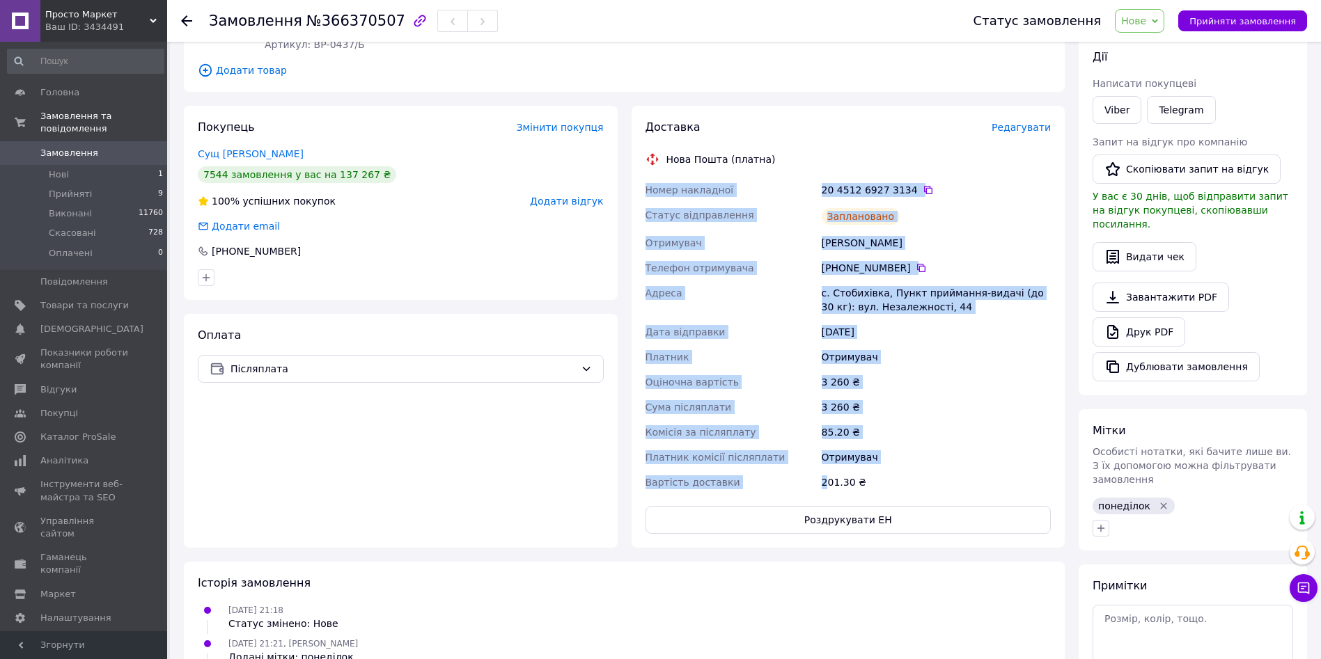
scroll to position [214, 0]
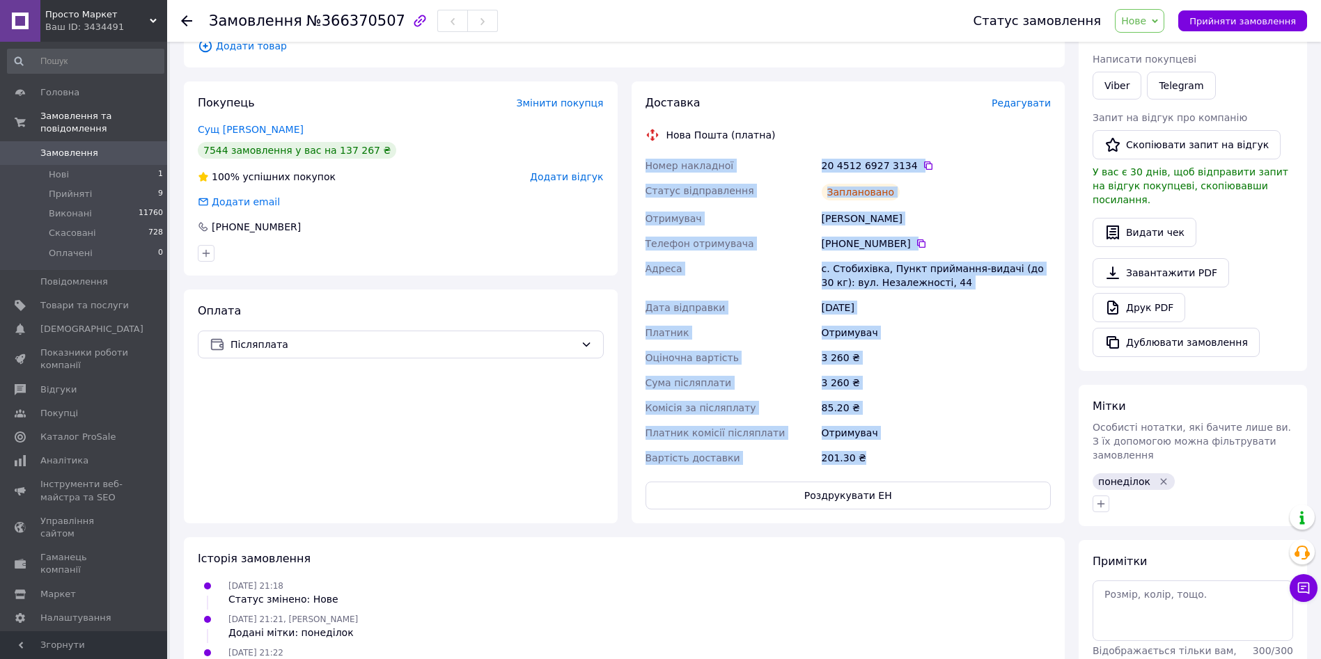
drag, startPoint x: 639, startPoint y: 377, endPoint x: 877, endPoint y: 469, distance: 255.3
click at [877, 469] on div "Доставка Редагувати Нова Пошта (платна) Номер накладної 20 4512 6927 3134   Ста…" at bounding box center [849, 302] width 434 height 442
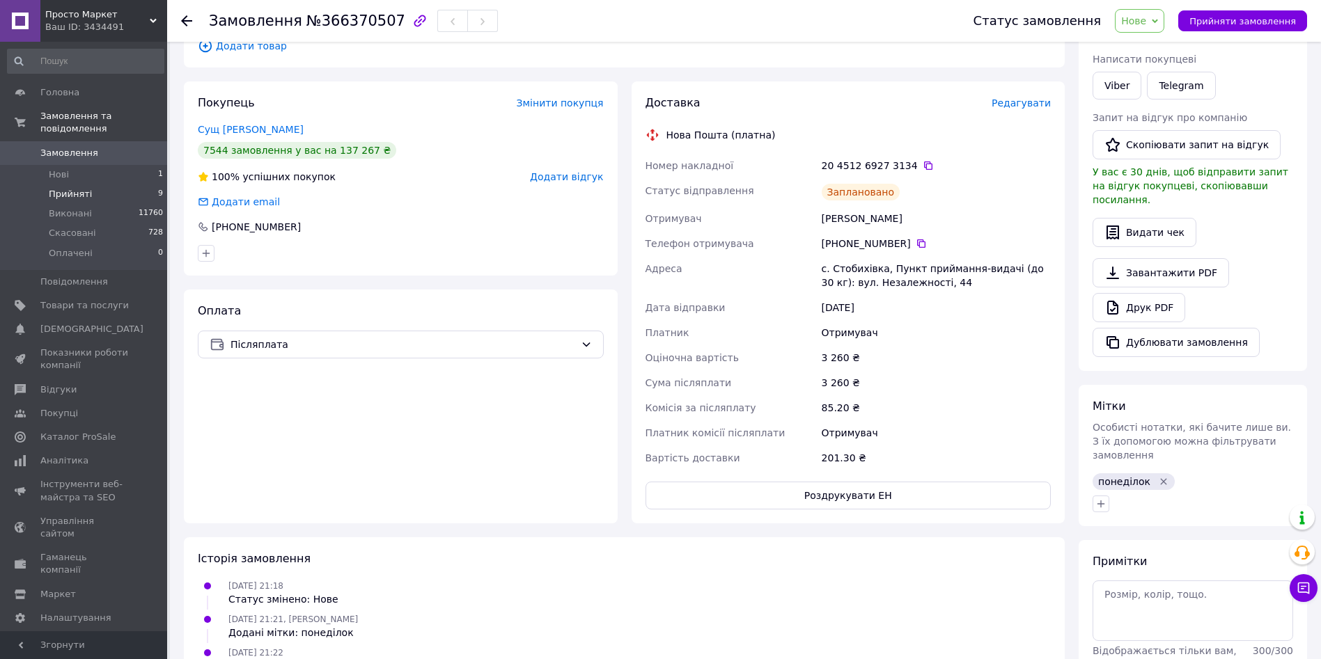
click at [102, 185] on li "Прийняті 9" at bounding box center [85, 194] width 171 height 19
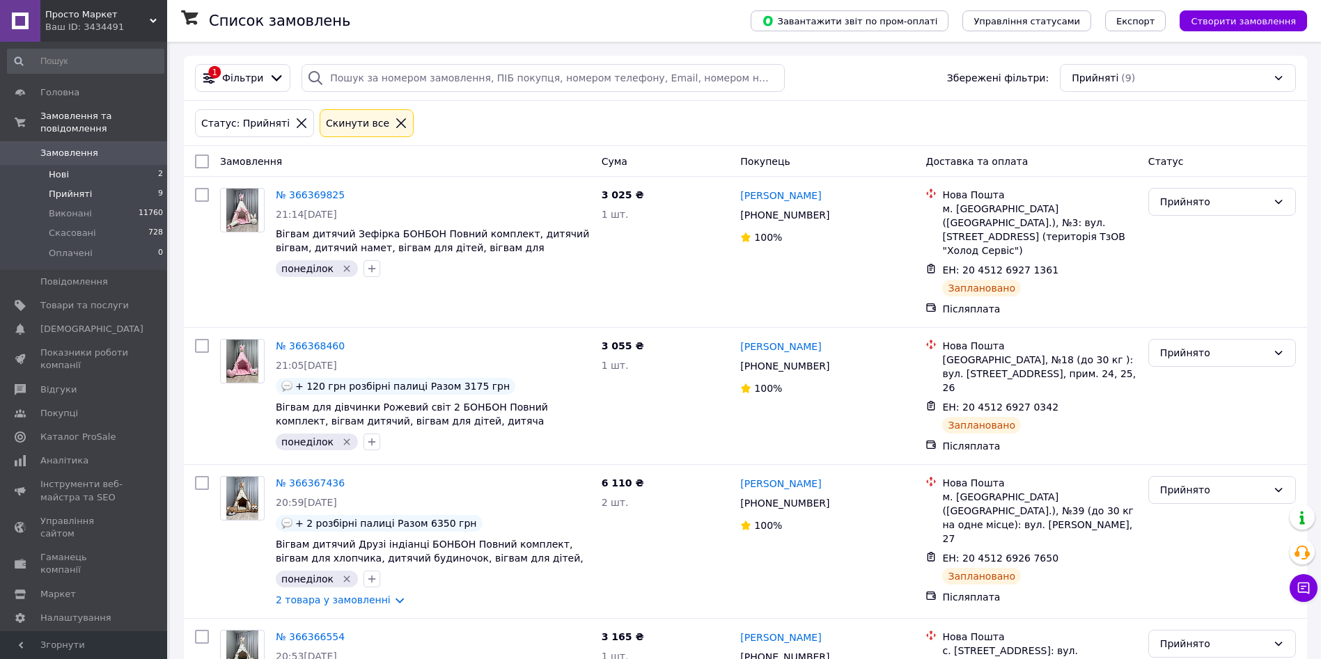
click at [93, 165] on li "Нові 2" at bounding box center [85, 174] width 171 height 19
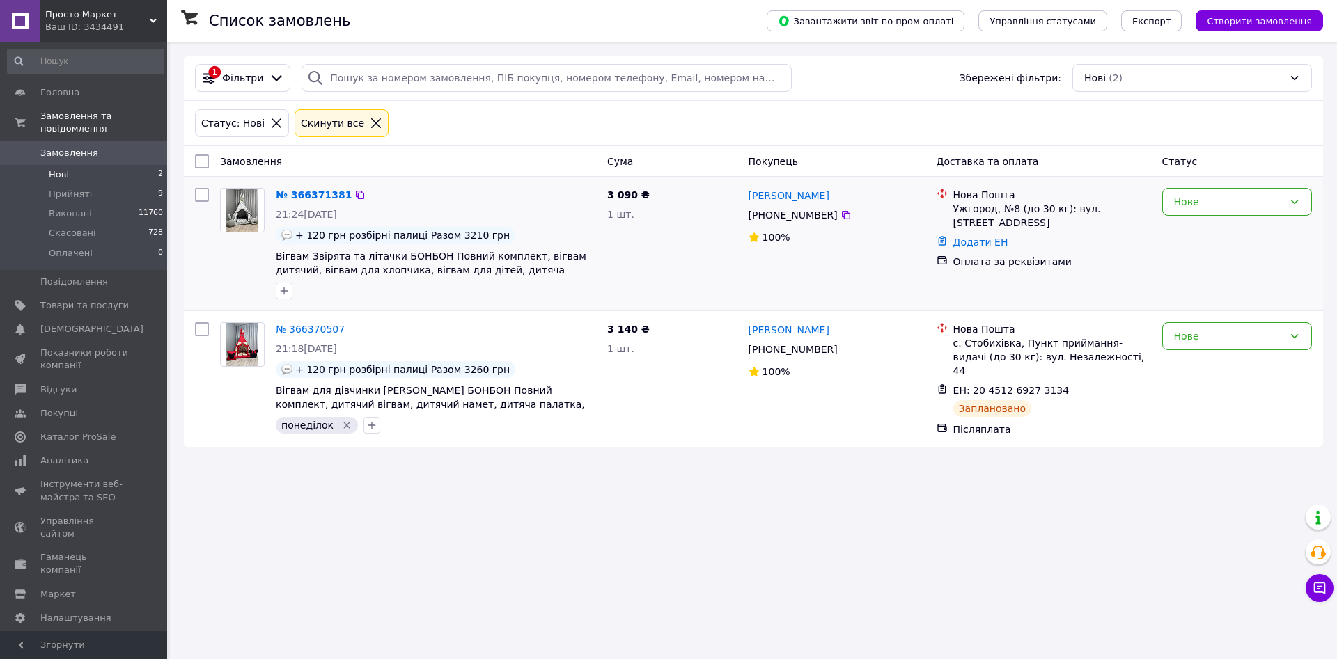
click at [1213, 308] on div "№ 366371381 21:24[DATE] + 120 грн розбірні палиці Разом 3210 грн Вігвам Звірята…" at bounding box center [753, 244] width 1139 height 134
click at [1196, 335] on div "Нове" at bounding box center [1228, 336] width 109 height 15
click at [1200, 365] on li "Прийнято" at bounding box center [1237, 366] width 148 height 25
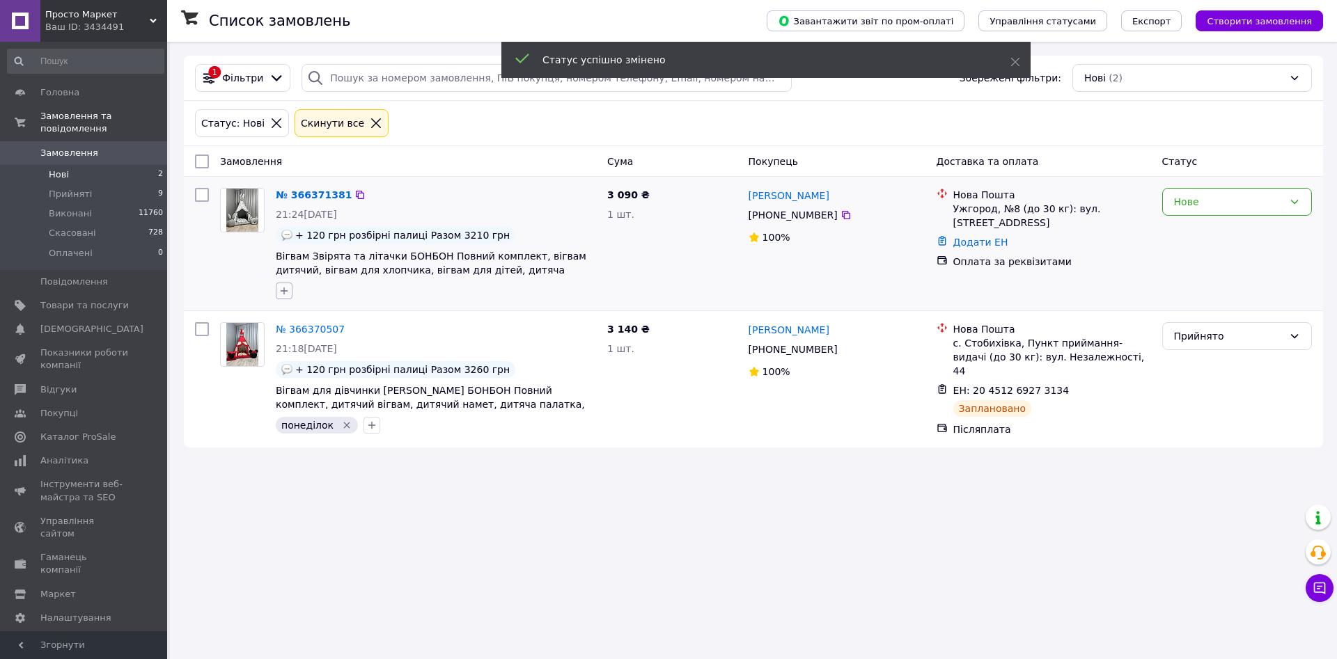
click at [282, 291] on icon "button" at bounding box center [285, 292] width 8 height 8
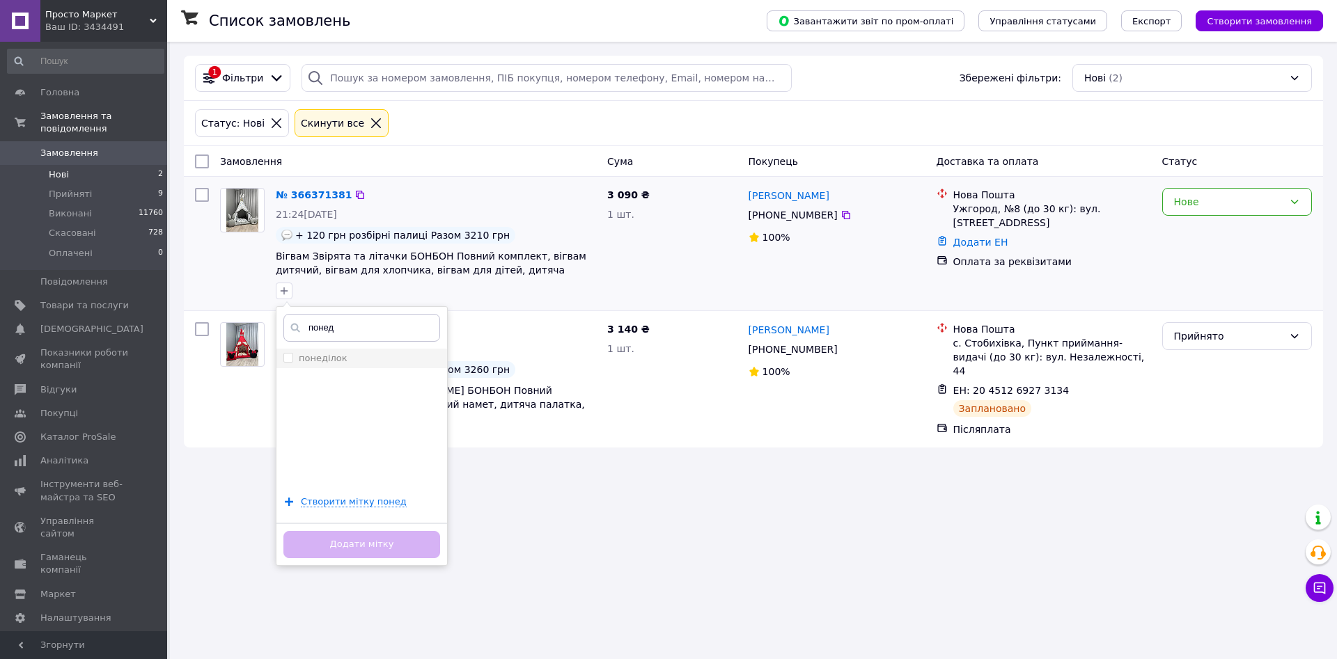
type input "понед"
click at [334, 361] on label "понеділок" at bounding box center [323, 358] width 49 height 10
checkbox input "true"
click at [398, 540] on button "Додати мітку" at bounding box center [361, 544] width 157 height 27
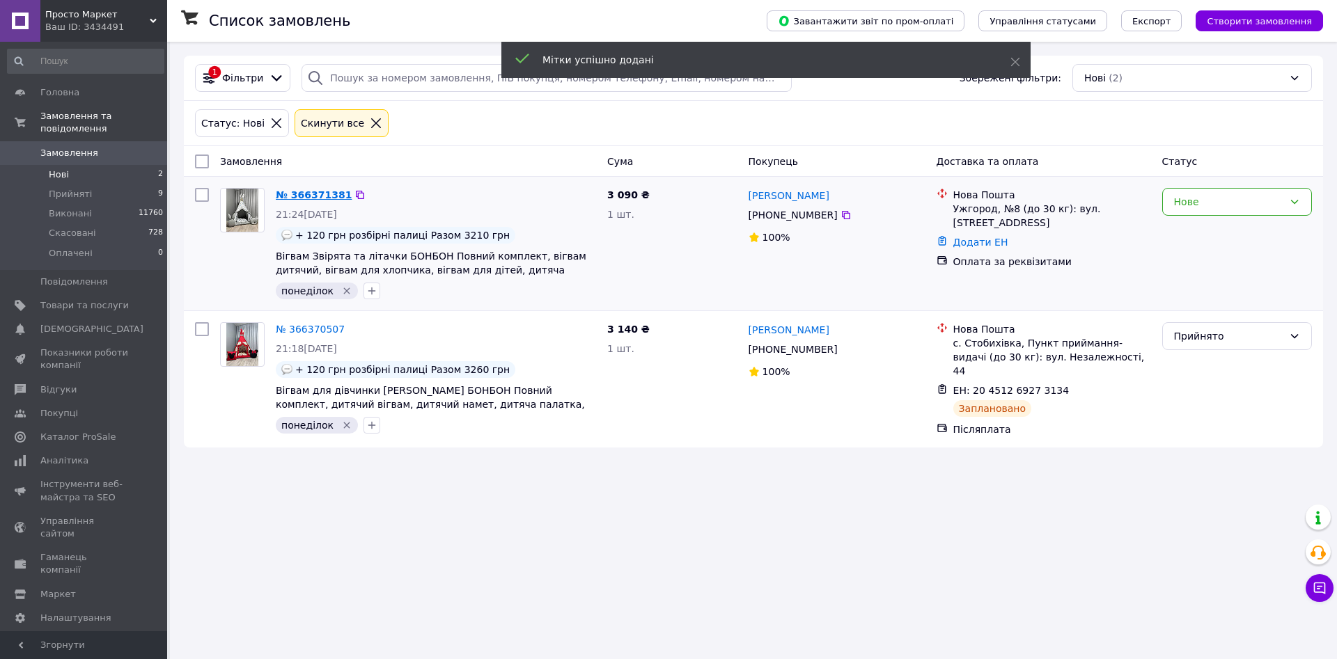
click at [321, 195] on link "№ 366371381" at bounding box center [314, 194] width 76 height 11
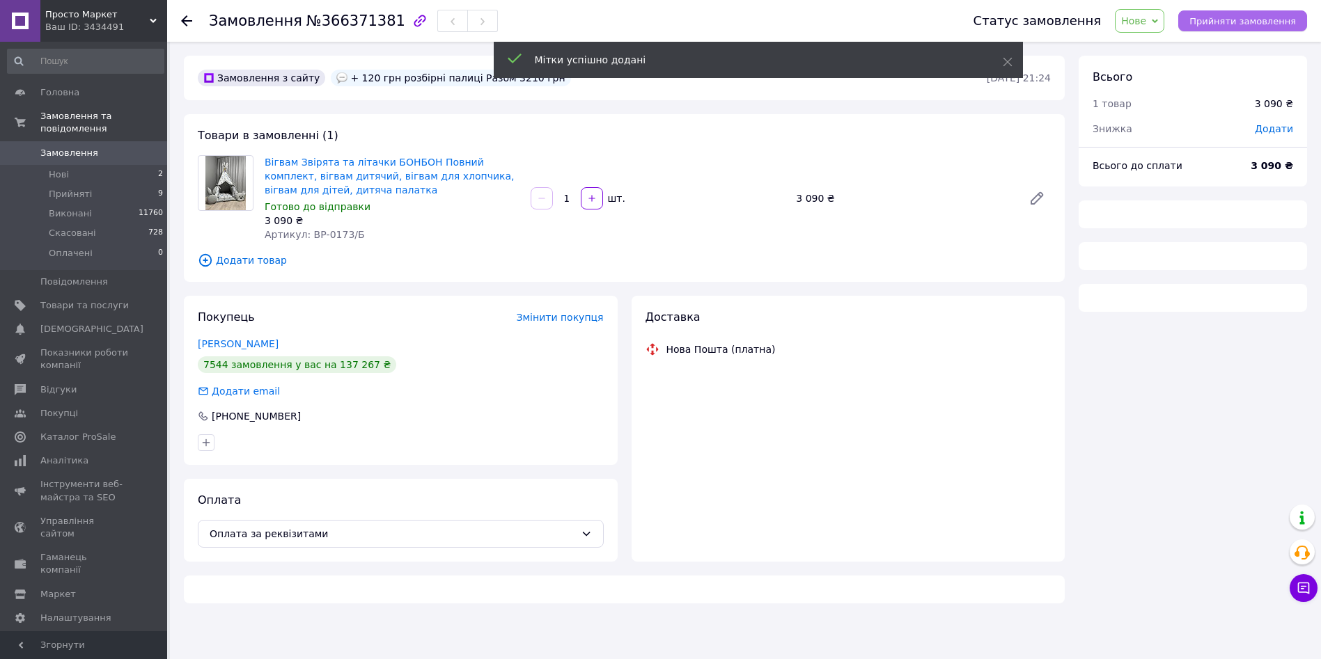
click at [1267, 22] on span "Прийняти замовлення" at bounding box center [1242, 21] width 107 height 10
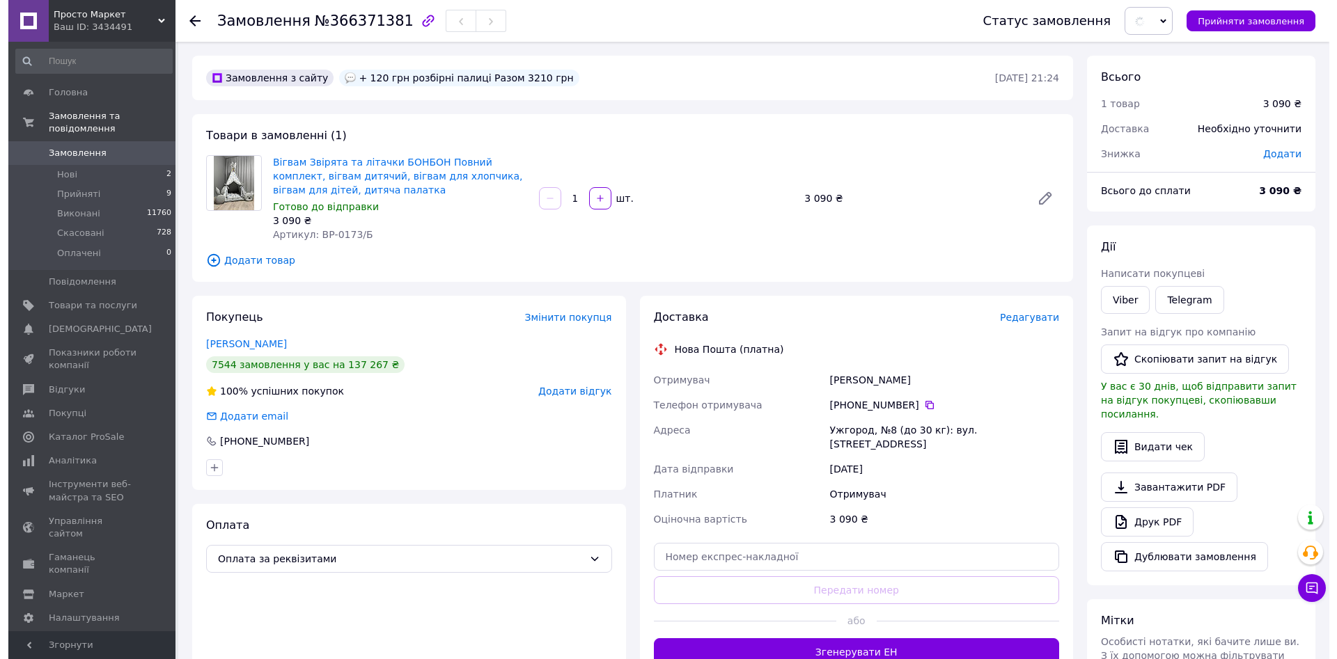
scroll to position [124, 0]
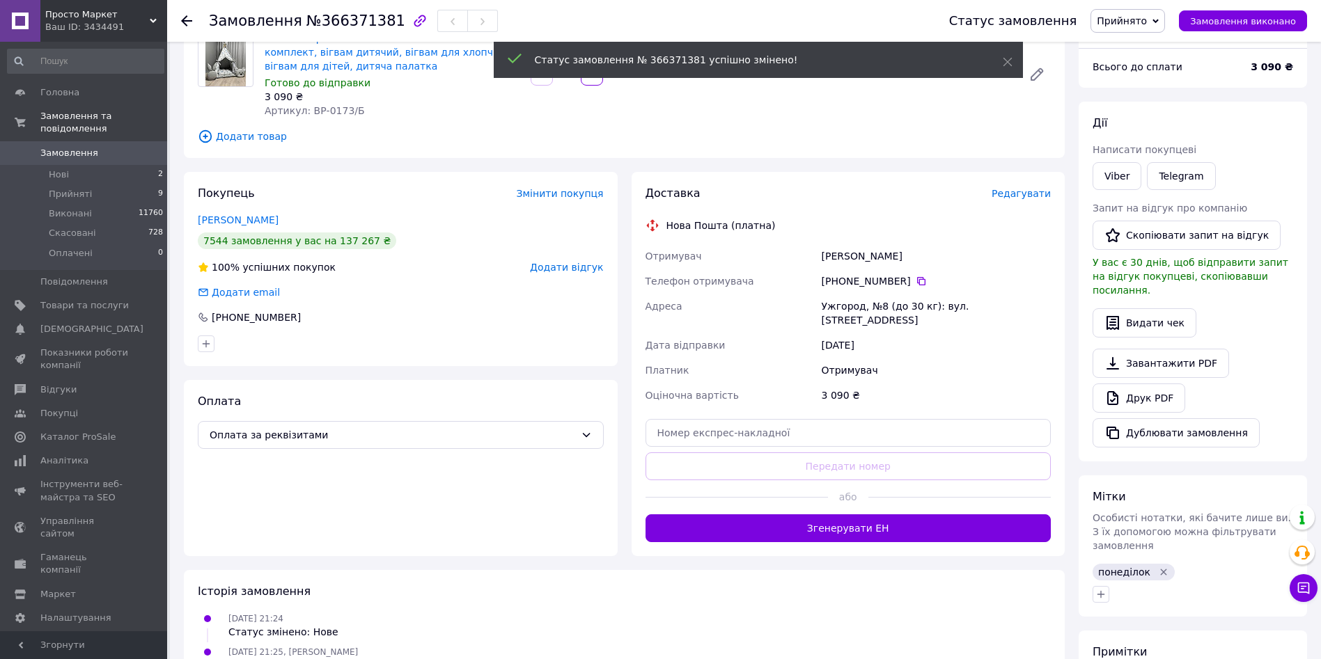
click at [1012, 193] on span "Редагувати" at bounding box center [1021, 193] width 59 height 11
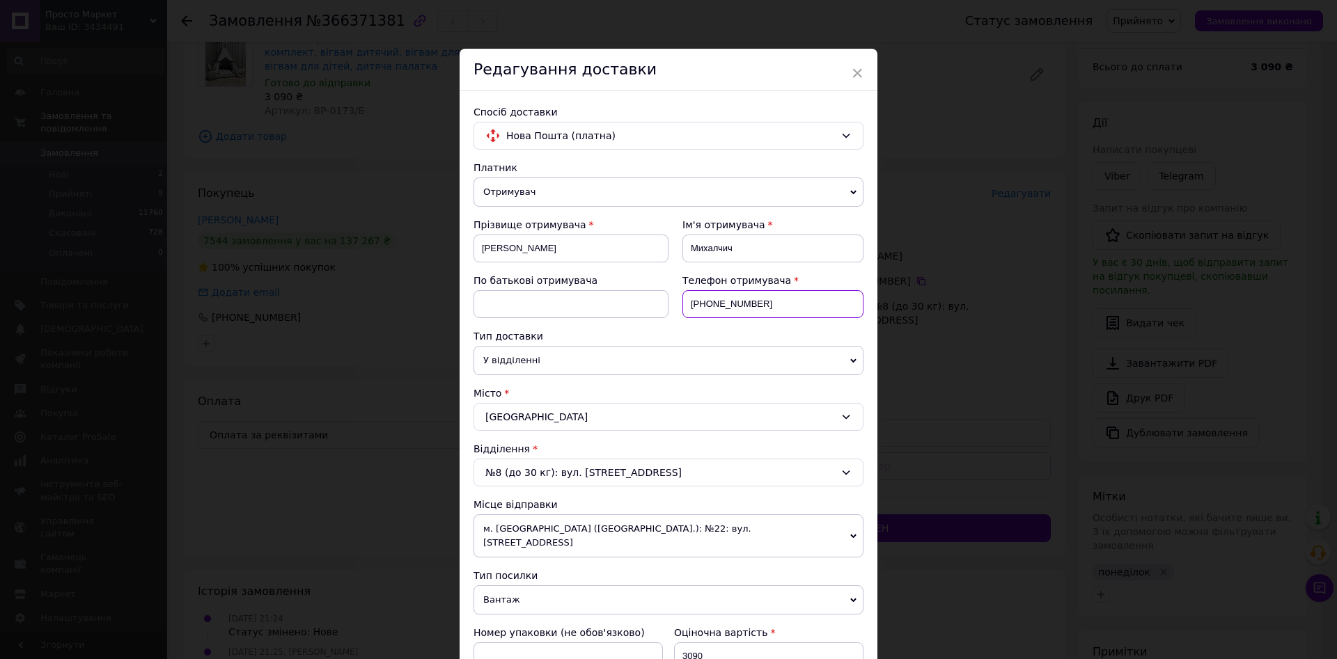
drag, startPoint x: 787, startPoint y: 300, endPoint x: 706, endPoint y: 323, distance: 84.0
click at [706, 323] on div "Телефон отримувача [PHONE_NUMBER]" at bounding box center [765, 302] width 195 height 56
paste input "995336309"
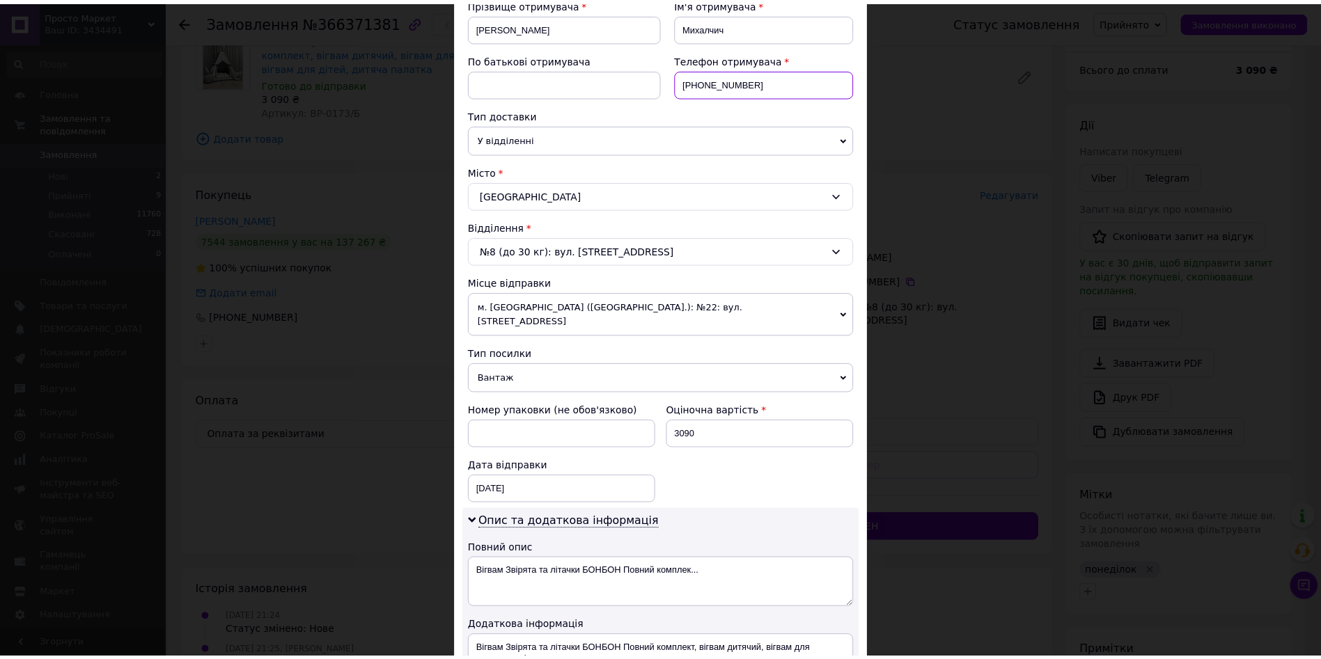
scroll to position [412, 0]
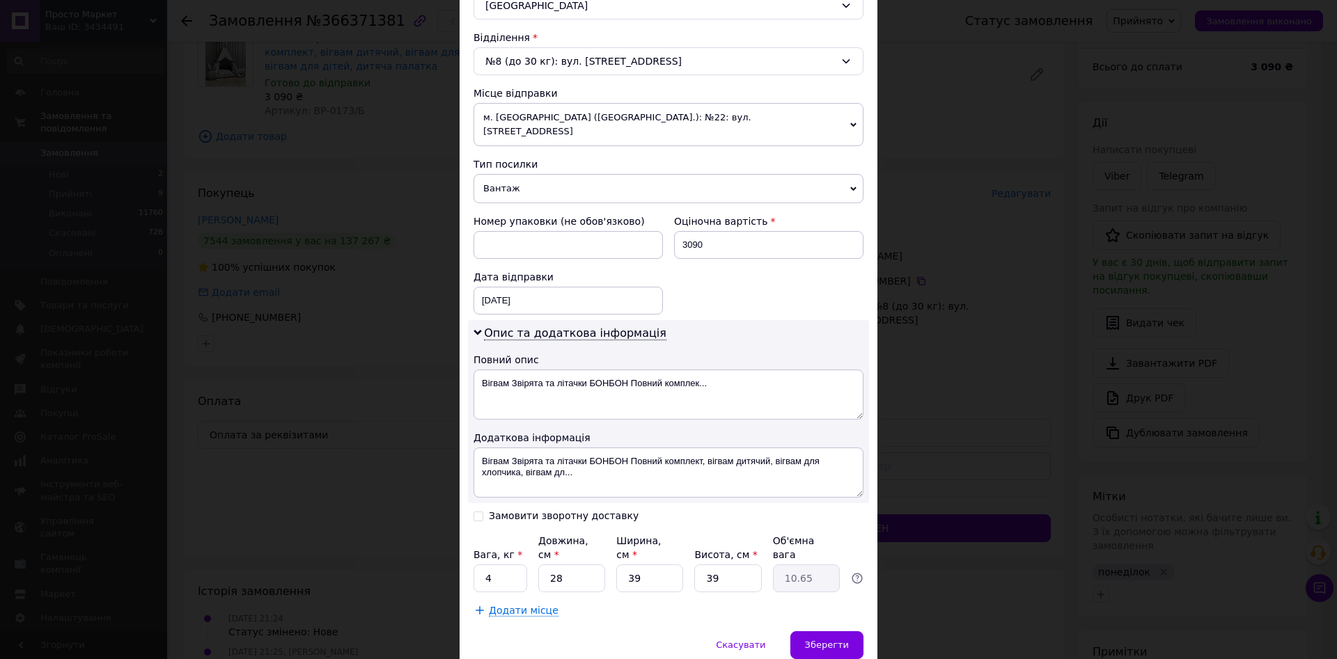
type input "[PHONE_NUMBER]"
click at [711, 249] on div "Оціночна вартість 3090" at bounding box center [768, 237] width 201 height 56
click at [713, 243] on input "3090" at bounding box center [768, 245] width 189 height 28
type input "3210"
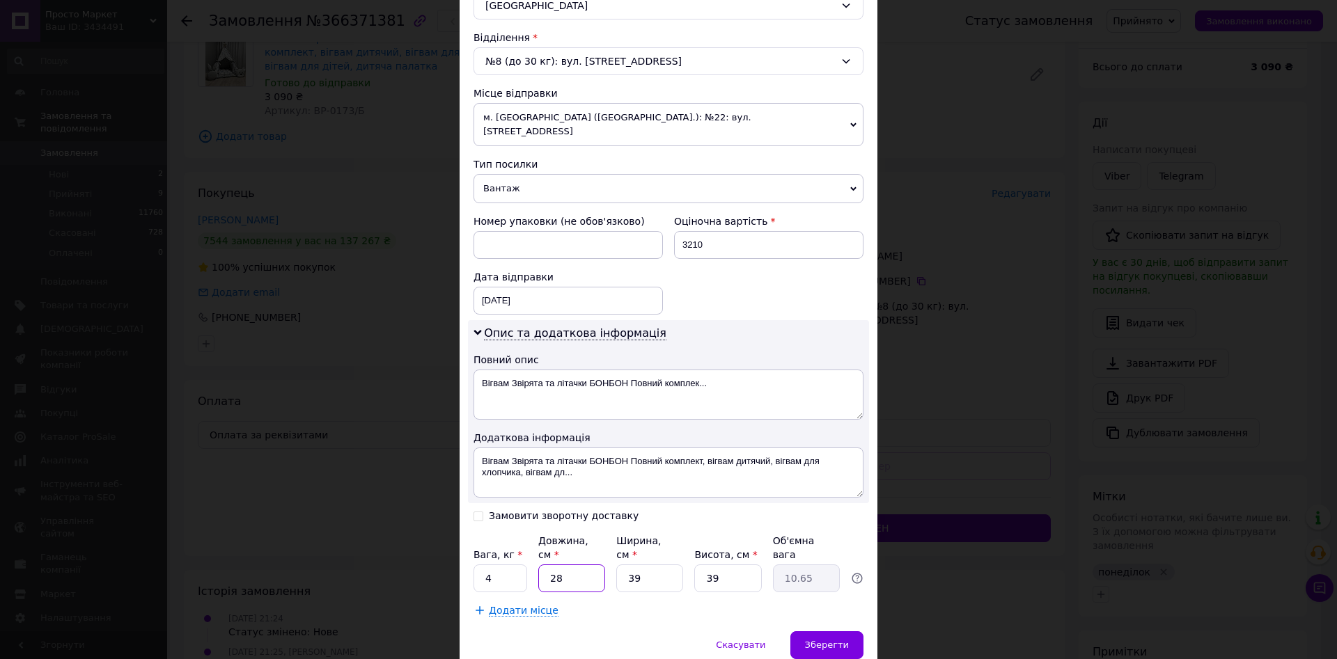
click at [577, 565] on input "28" at bounding box center [571, 579] width 67 height 28
type input "7"
type input "2.66"
type input "70"
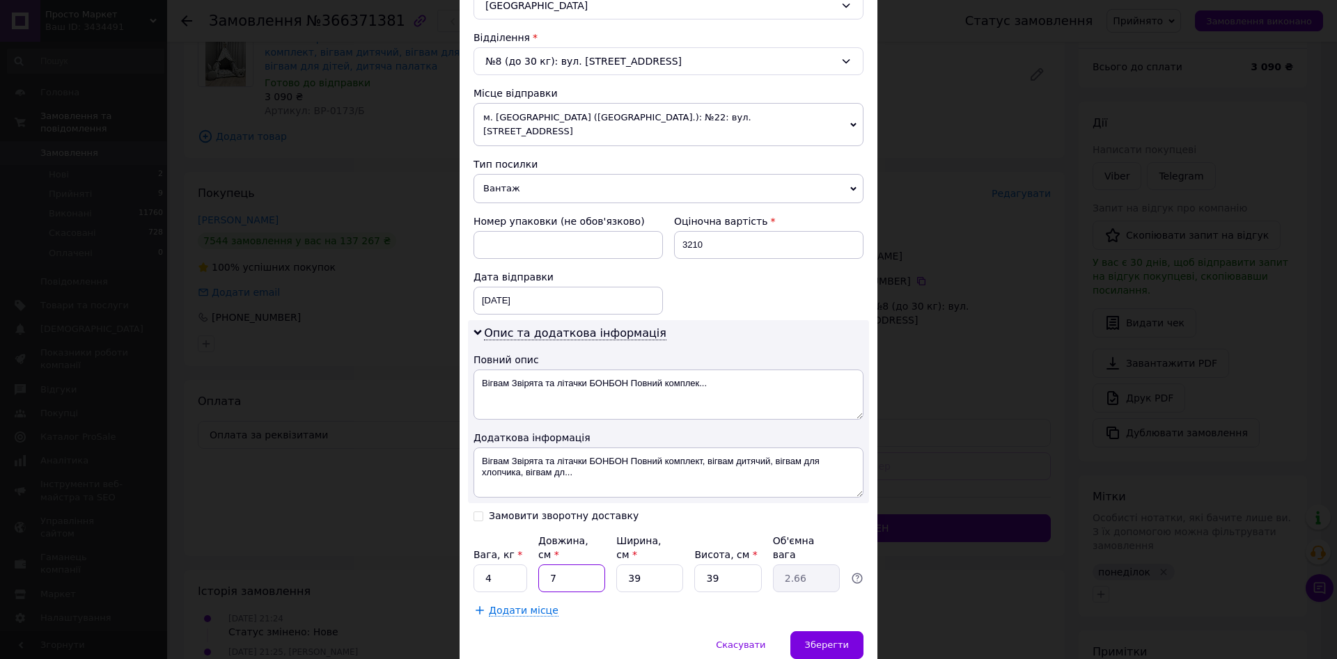
type input "26.62"
type input "70"
click at [831, 640] on span "Зберегти" at bounding box center [827, 645] width 44 height 10
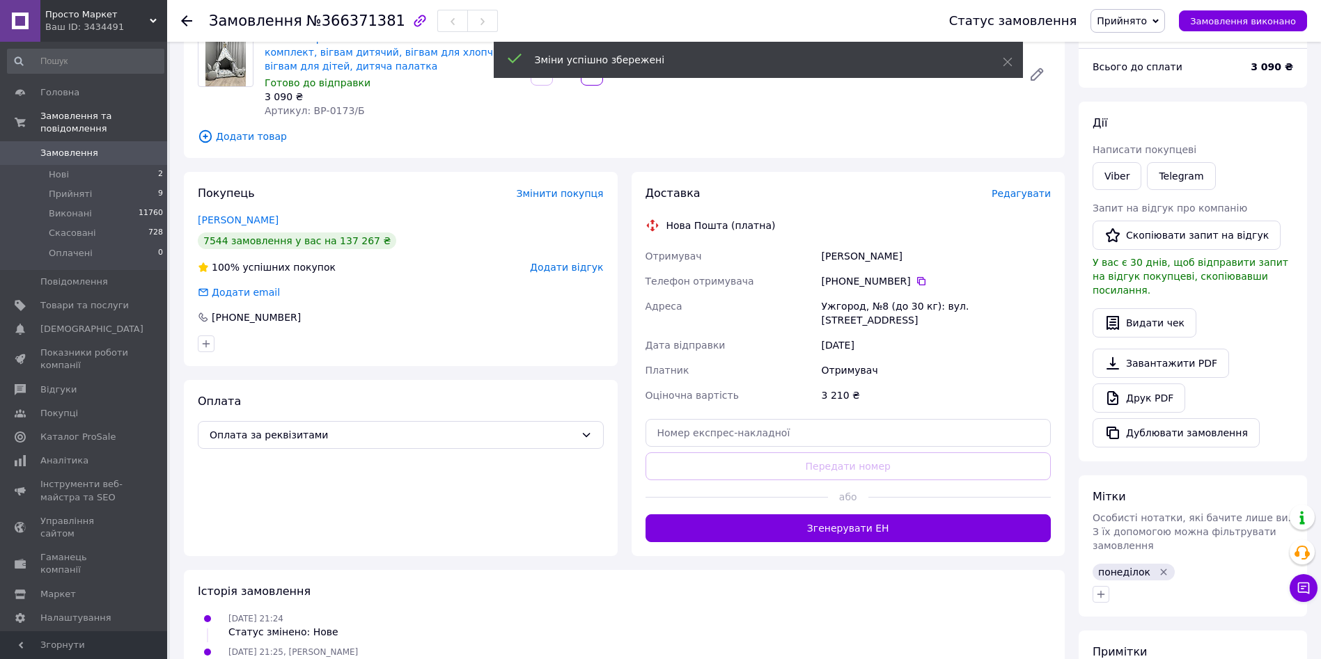
click at [884, 522] on button "Згенерувати ЕН" at bounding box center [848, 529] width 406 height 28
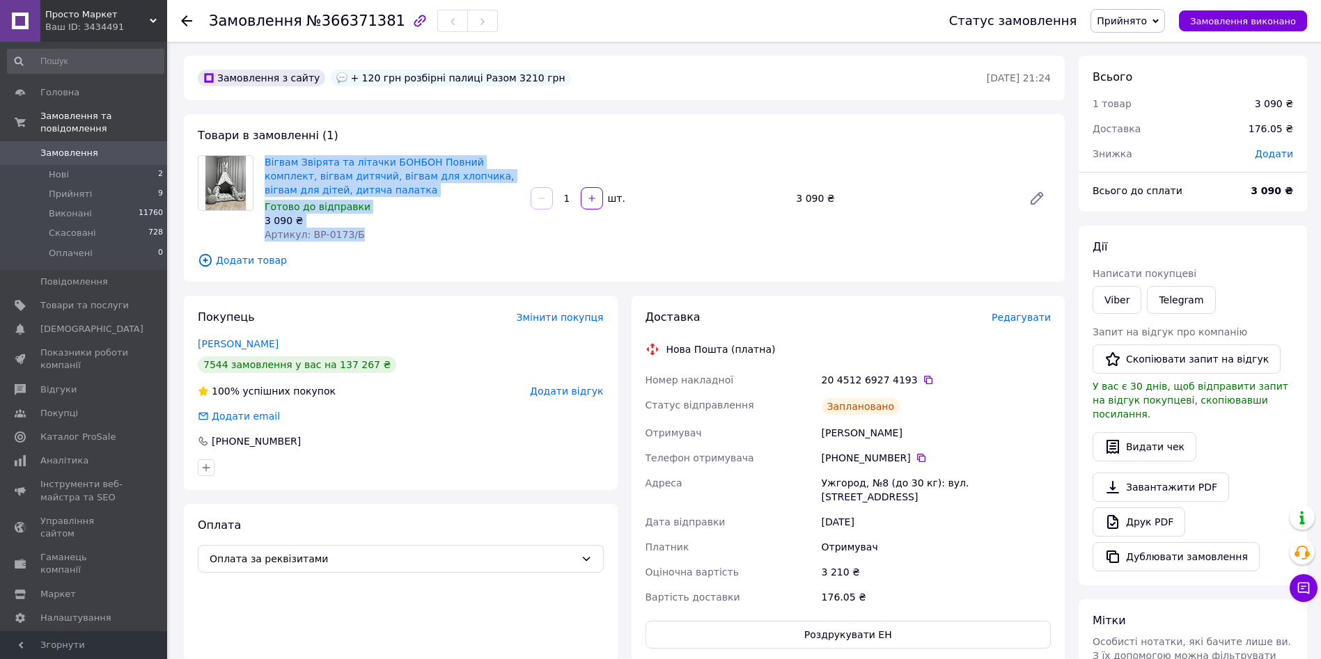
drag, startPoint x: 262, startPoint y: 163, endPoint x: 368, endPoint y: 234, distance: 128.0
click at [368, 234] on div "Вігвам Звірята та літачки БОНБОН Повний комплект, вігвам дитячий, вігвам для хл…" at bounding box center [392, 198] width 266 height 92
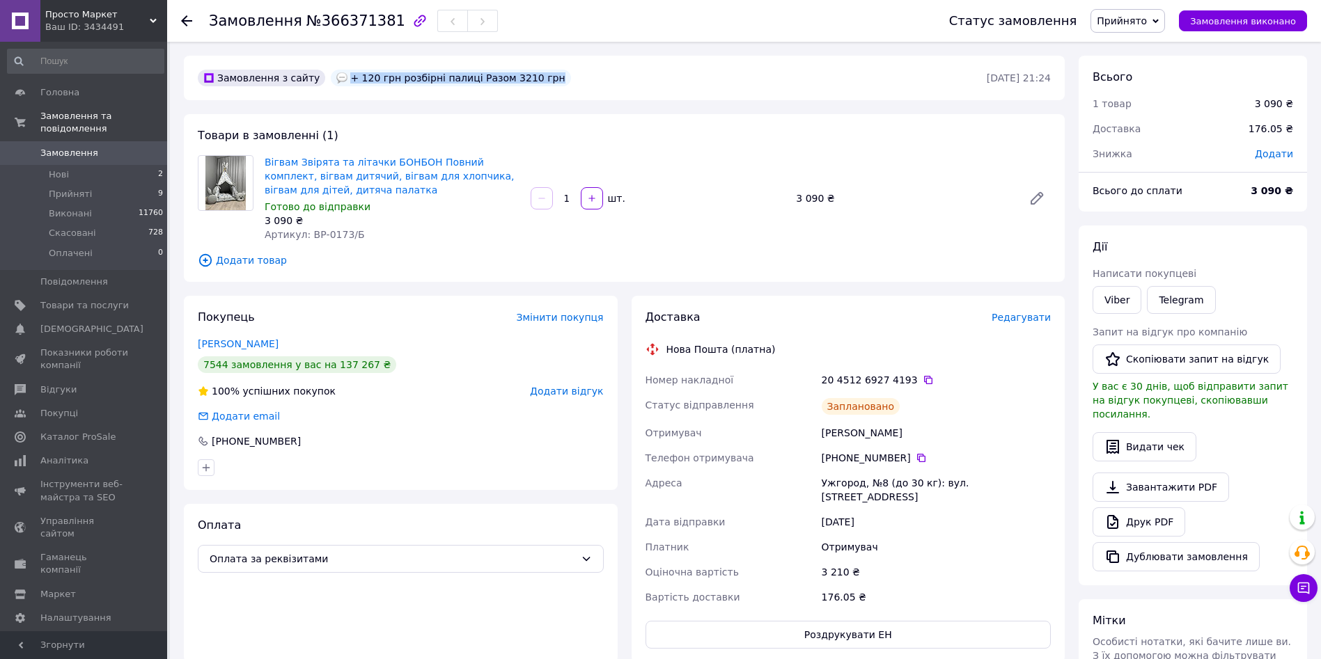
drag, startPoint x: 532, startPoint y: 78, endPoint x: 336, endPoint y: 79, distance: 195.7
click at [336, 79] on div "Замовлення з сайту + 120 грн розбірні палиці Разом 3210 грн" at bounding box center [591, 78] width 792 height 22
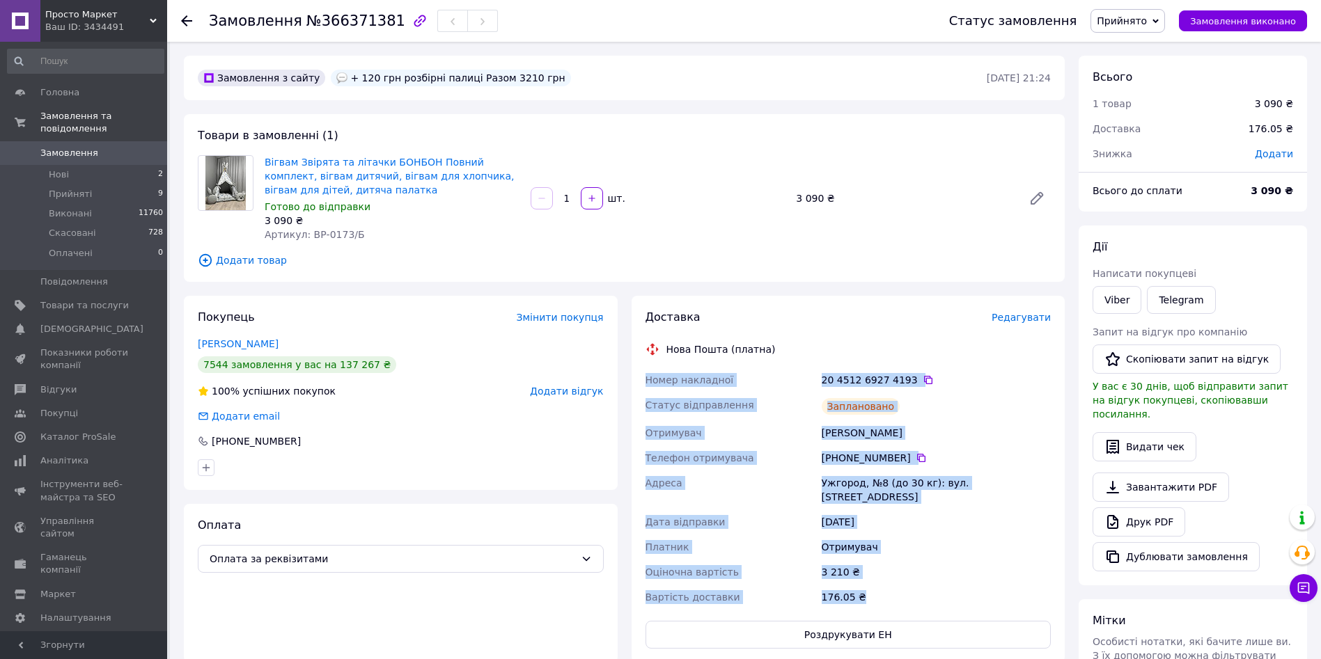
drag, startPoint x: 645, startPoint y: 383, endPoint x: 882, endPoint y: 590, distance: 314.8
click at [882, 590] on div "Номер накладної 20 4512 6927 4193   Статус відправлення Заплановано Отримувач […" at bounding box center [849, 489] width 412 height 242
